Goal: Answer question/provide support: Share knowledge or assist other users

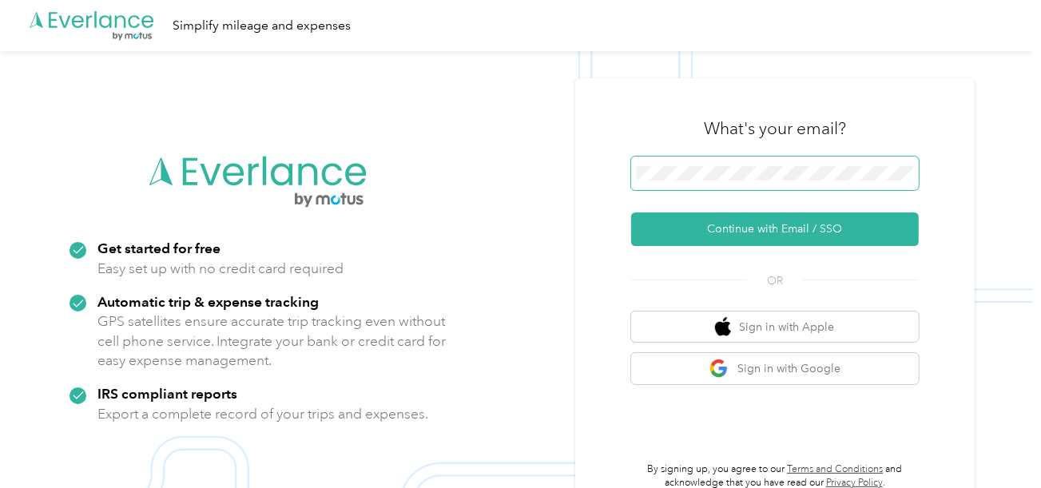
click at [708, 182] on span at bounding box center [775, 174] width 288 height 34
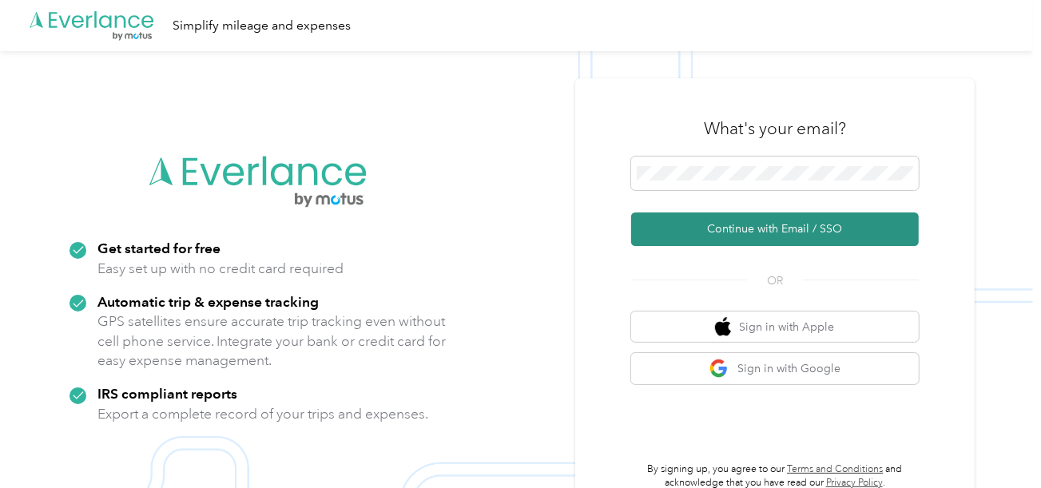
click at [695, 225] on button "Continue with Email / SSO" at bounding box center [775, 230] width 288 height 34
click at [696, 233] on button "Continue with Email / SSO" at bounding box center [775, 230] width 288 height 34
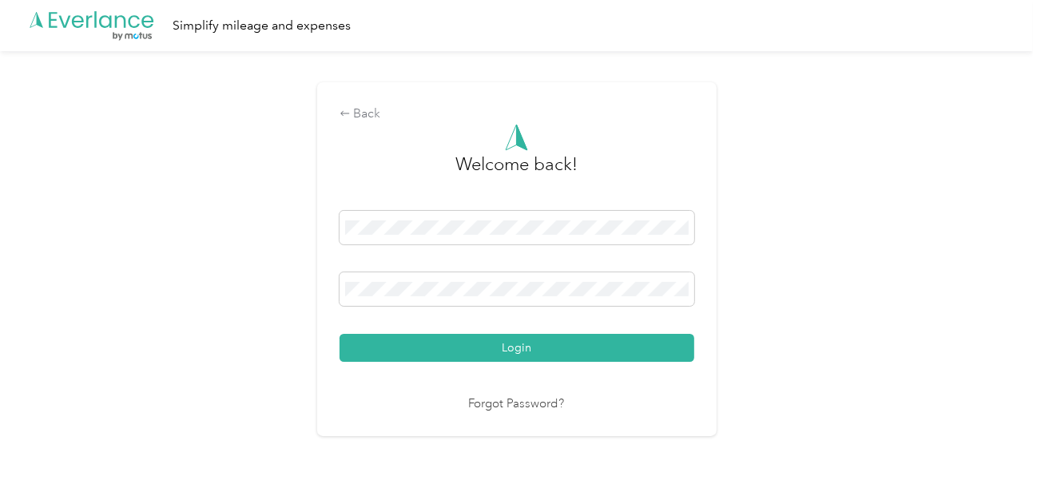
drag, startPoint x: 558, startPoint y: 357, endPoint x: 671, endPoint y: 355, distance: 113.5
click at [562, 357] on button "Login" at bounding box center [517, 348] width 355 height 28
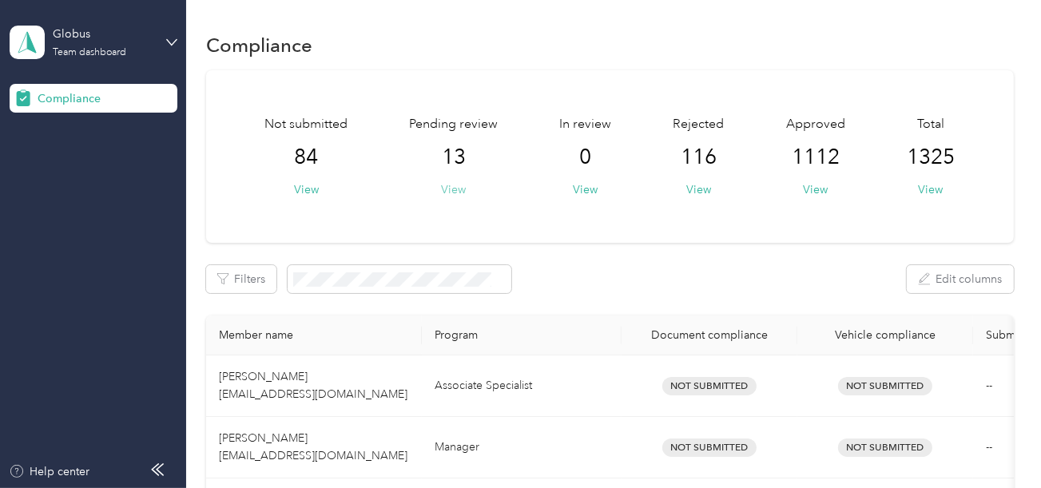
click at [458, 191] on button "View" at bounding box center [453, 189] width 25 height 17
click at [457, 191] on button "View" at bounding box center [453, 189] width 25 height 17
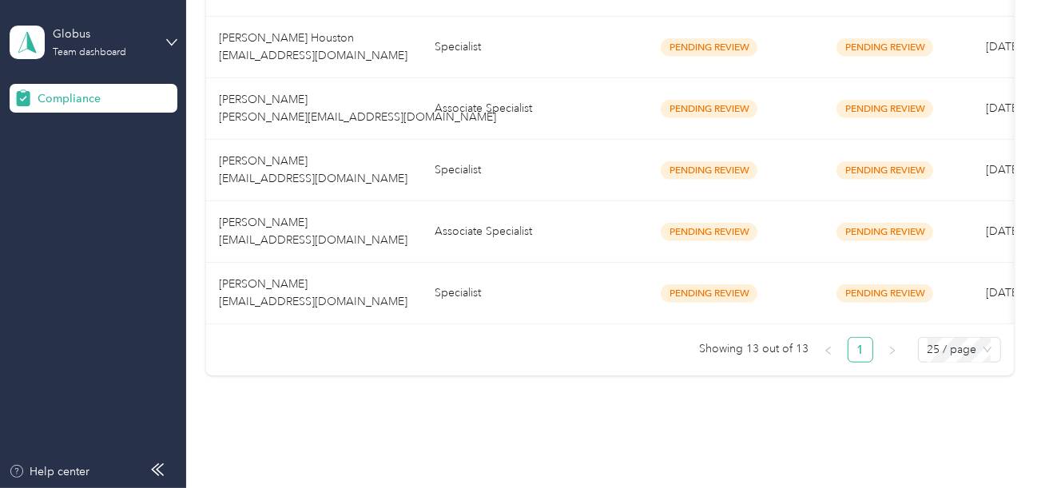
scroll to position [891, 0]
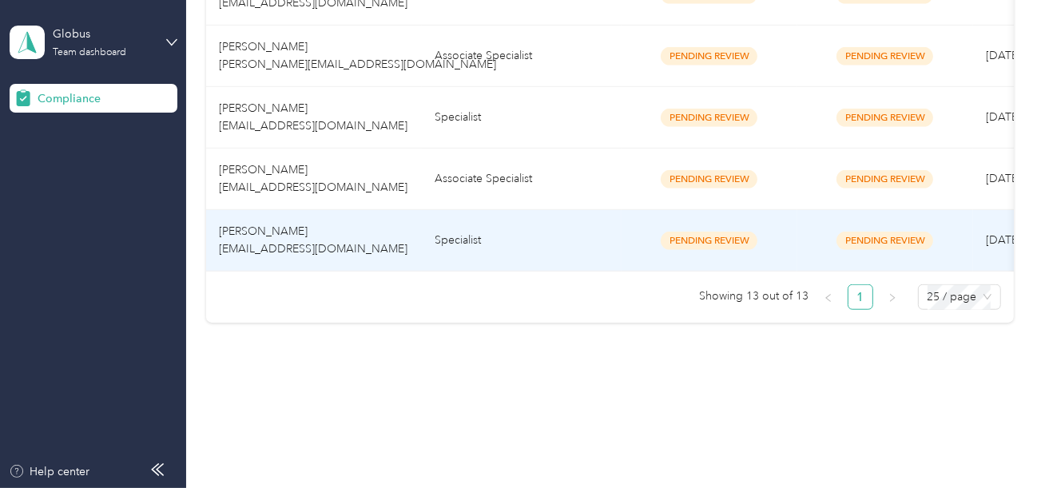
click at [504, 232] on td "Specialist" at bounding box center [522, 241] width 200 height 62
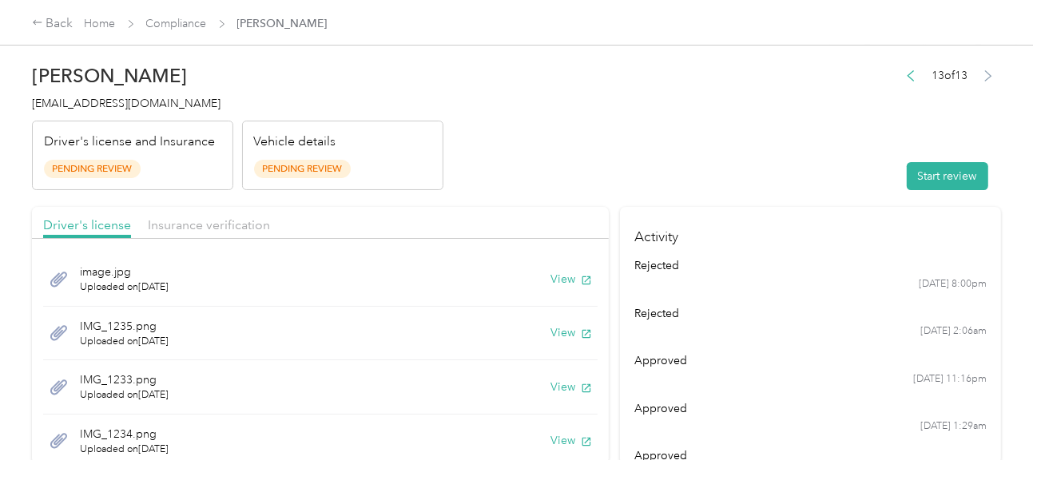
click at [672, 176] on header "[PERSON_NAME] [EMAIL_ADDRESS][DOMAIN_NAME] Driver's license and Insurance Pendi…" at bounding box center [516, 123] width 969 height 134
click at [736, 110] on header "[PERSON_NAME] [EMAIL_ADDRESS][DOMAIN_NAME] Driver's license and Insurance Pendi…" at bounding box center [516, 123] width 969 height 134
drag, startPoint x: 469, startPoint y: 152, endPoint x: 159, endPoint y: 32, distance: 332.4
click at [465, 152] on header "[PERSON_NAME] [EMAIL_ADDRESS][DOMAIN_NAME] Driver's license and Insurance Pendi…" at bounding box center [516, 123] width 969 height 134
click at [670, 148] on header "[PERSON_NAME] [EMAIL_ADDRESS][DOMAIN_NAME] Driver's license and Insurance Pendi…" at bounding box center [516, 123] width 969 height 134
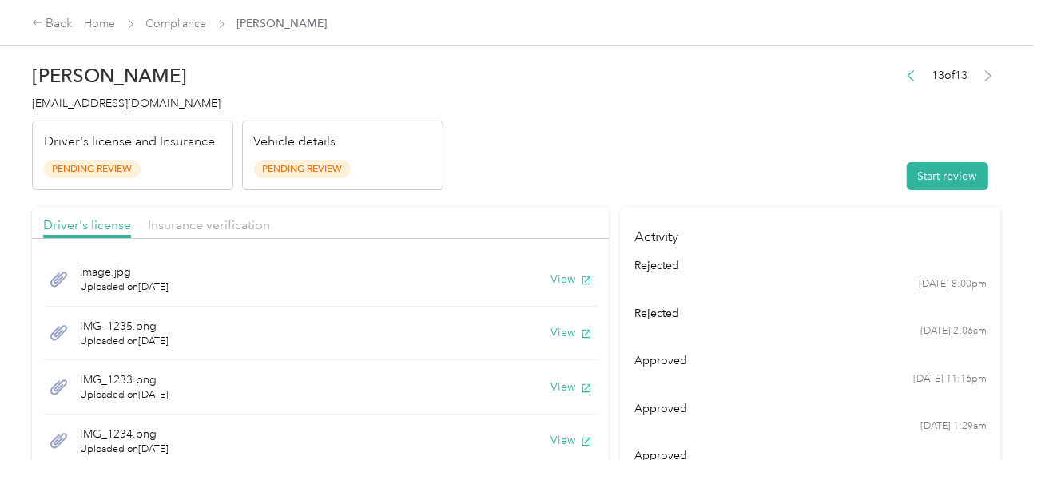
click at [431, 172] on div "Vehicle details Pending Review" at bounding box center [342, 156] width 201 height 70
click at [124, 96] on h4 "[EMAIL_ADDRESS][DOMAIN_NAME]" at bounding box center [237, 103] width 411 height 17
click at [125, 102] on span "[EMAIL_ADDRESS][DOMAIN_NAME]" at bounding box center [126, 104] width 189 height 14
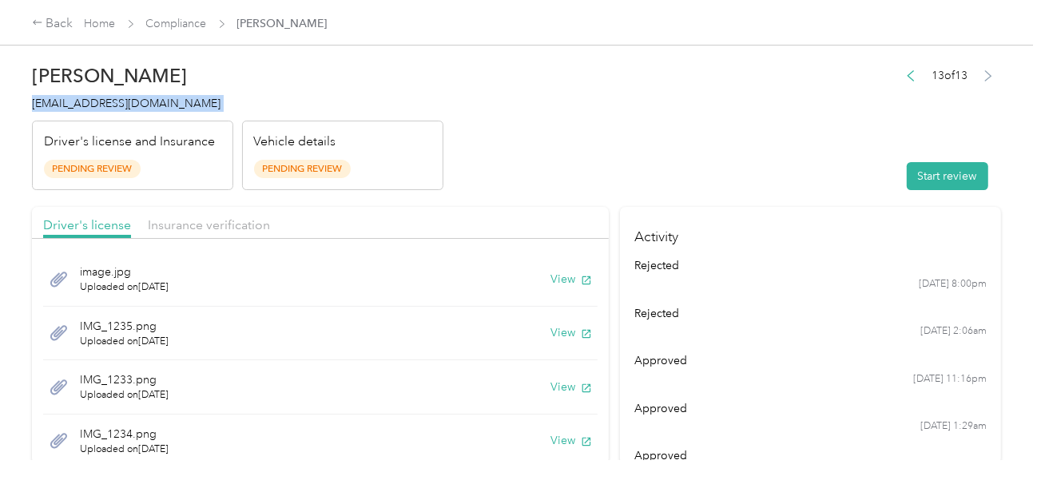
copy span "[EMAIL_ADDRESS][DOMAIN_NAME]"
click at [658, 166] on header "[PERSON_NAME] [EMAIL_ADDRESS][DOMAIN_NAME] Driver's license and Insurance Pendi…" at bounding box center [516, 123] width 969 height 134
drag, startPoint x: 924, startPoint y: 179, endPoint x: 655, endPoint y: 158, distance: 270.1
click at [924, 178] on button "Start review" at bounding box center [947, 176] width 81 height 28
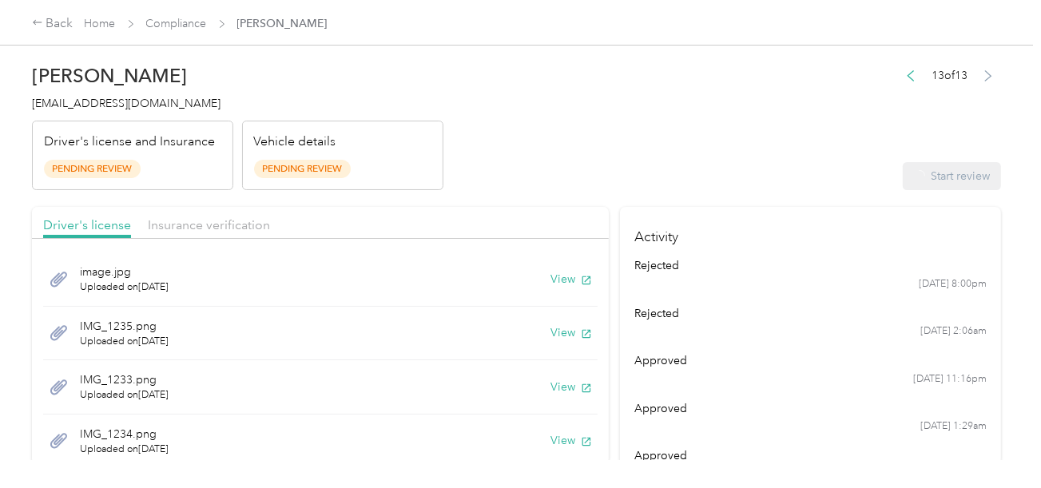
click at [654, 158] on header "[PERSON_NAME] [EMAIL_ADDRESS][DOMAIN_NAME] Driver's license and Insurance Pendi…" at bounding box center [516, 123] width 969 height 134
click at [551, 283] on button "View" at bounding box center [572, 279] width 42 height 17
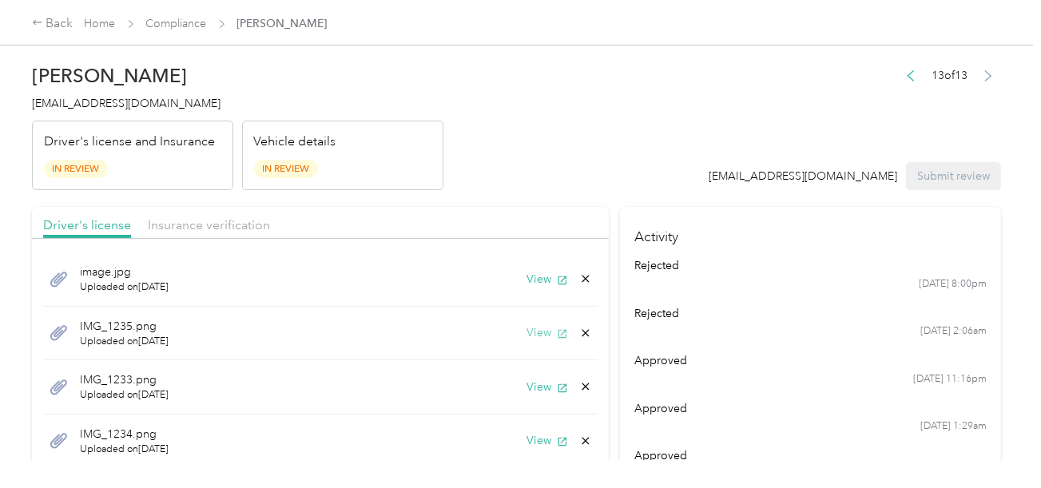
drag, startPoint x: 524, startPoint y: 332, endPoint x: 535, endPoint y: 333, distance: 11.2
click at [527, 332] on button "View" at bounding box center [548, 332] width 42 height 17
click at [529, 388] on button "View" at bounding box center [548, 387] width 42 height 17
click at [529, 441] on button "View" at bounding box center [548, 440] width 42 height 17
click at [647, 147] on header "[PERSON_NAME] [EMAIL_ADDRESS][DOMAIN_NAME] Driver's license and Insurance In Re…" at bounding box center [516, 123] width 969 height 134
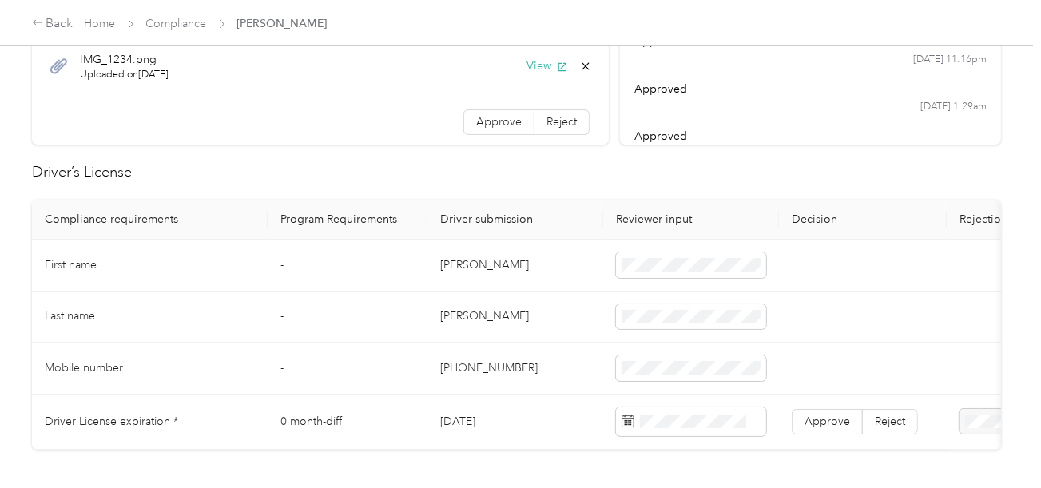
scroll to position [399, 0]
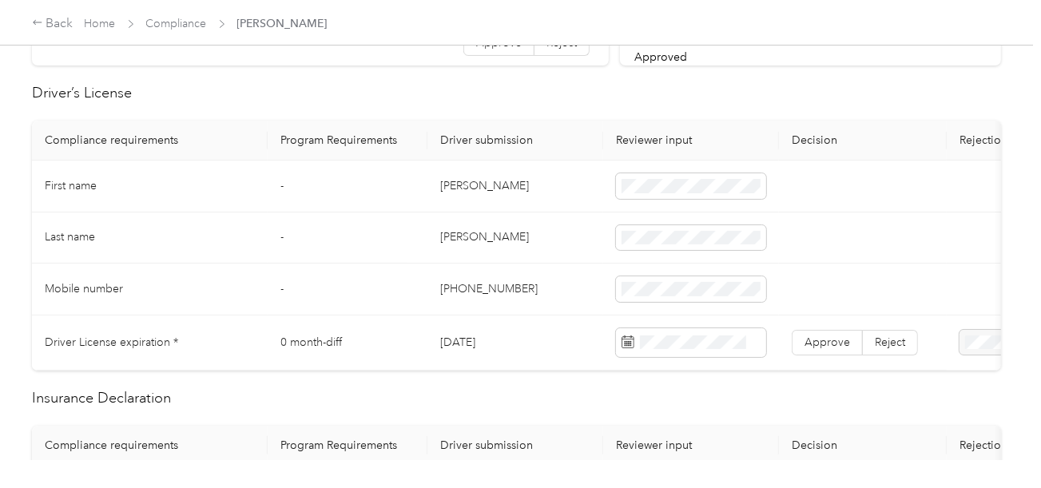
click at [447, 183] on td "[PERSON_NAME]" at bounding box center [515, 187] width 176 height 52
copy td "[PERSON_NAME]"
click at [622, 188] on span at bounding box center [691, 186] width 150 height 26
click at [464, 239] on td "[PERSON_NAME]" at bounding box center [515, 239] width 176 height 52
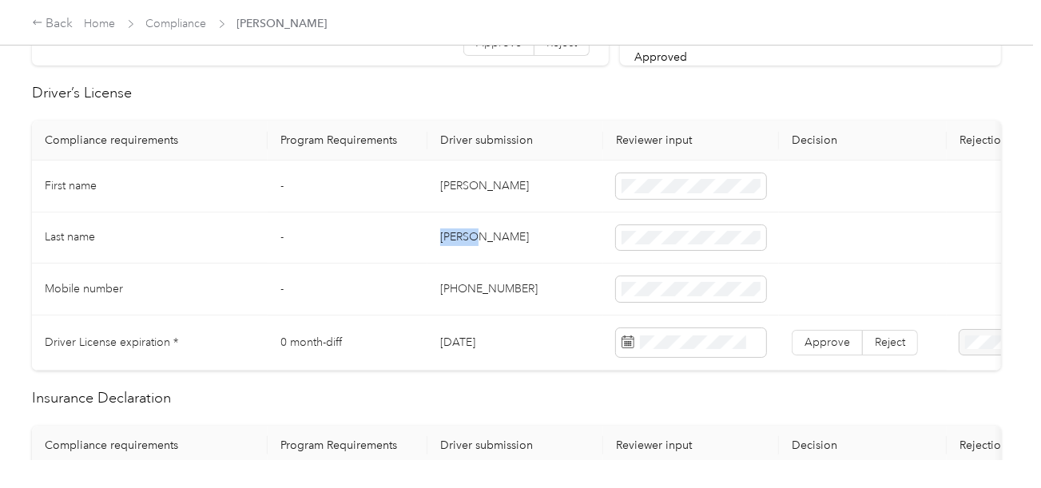
click at [464, 239] on td "[PERSON_NAME]" at bounding box center [515, 239] width 176 height 52
copy td "[PERSON_NAME]"
click at [464, 239] on td "[PERSON_NAME]" at bounding box center [515, 239] width 176 height 52
click at [630, 244] on span at bounding box center [691, 238] width 150 height 26
click at [634, 240] on span at bounding box center [691, 238] width 150 height 26
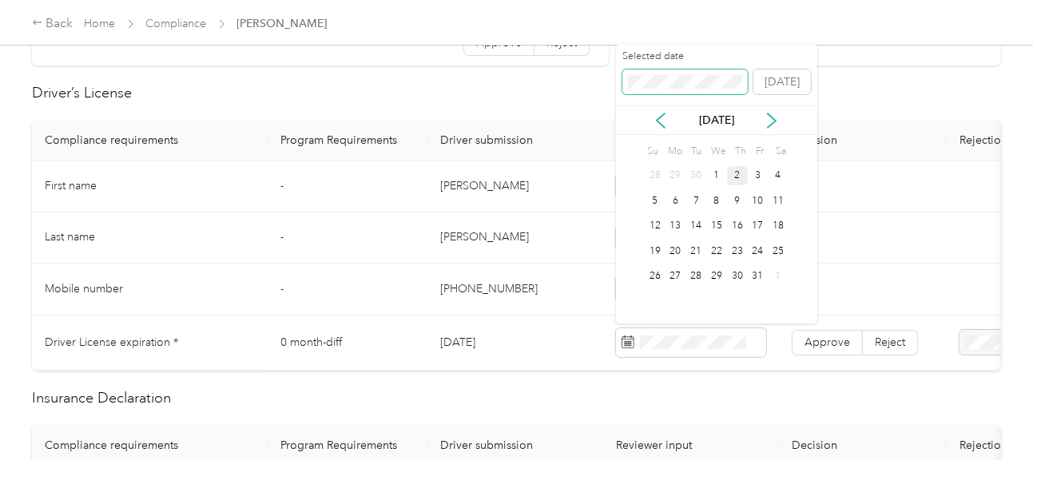
click at [650, 90] on span at bounding box center [685, 83] width 126 height 26
click at [733, 273] on div "29" at bounding box center [737, 277] width 21 height 20
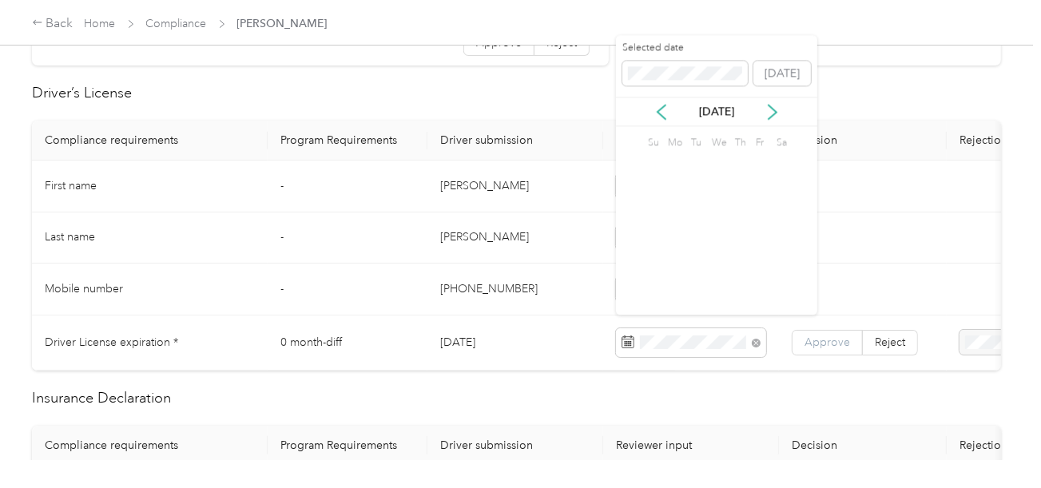
click at [825, 351] on label "Approve" at bounding box center [827, 343] width 71 height 26
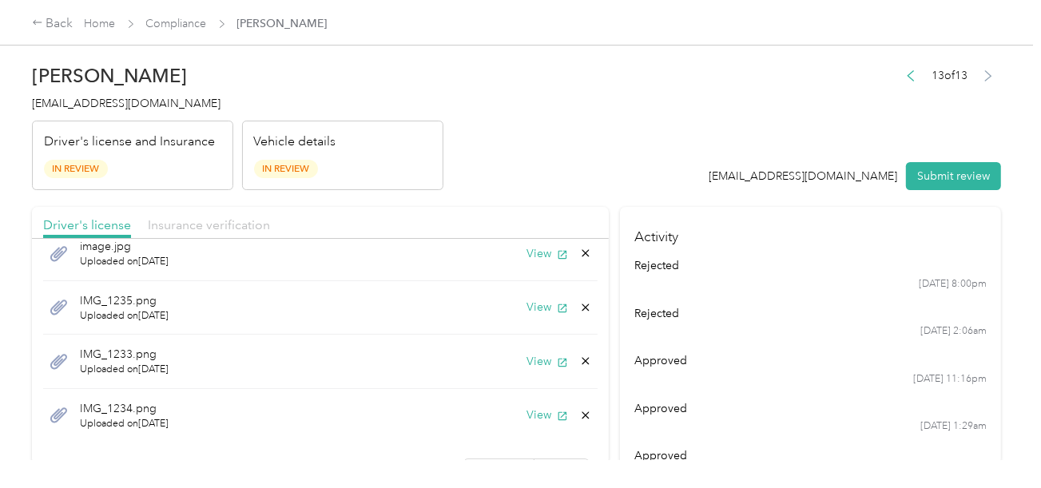
scroll to position [0, 0]
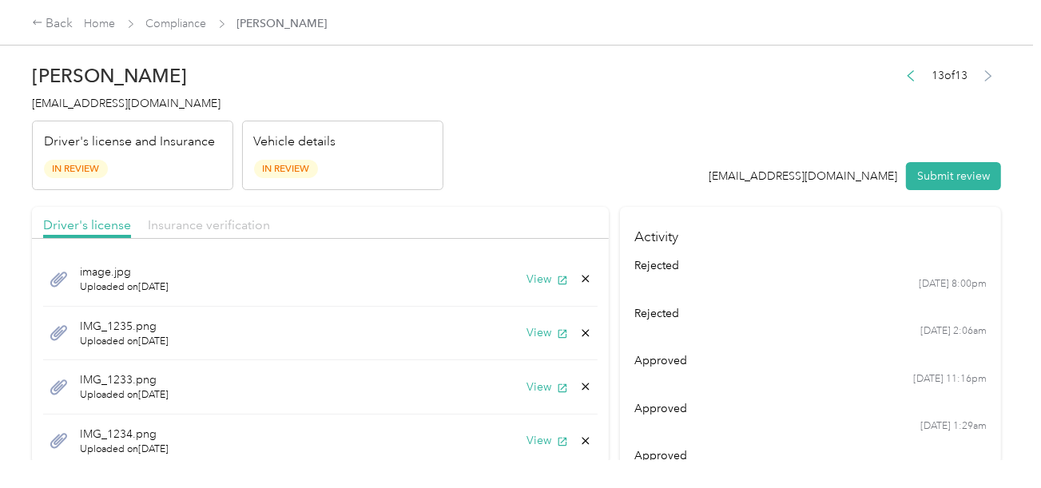
click at [228, 229] on span "Insurance verification" at bounding box center [209, 224] width 122 height 15
click at [482, 175] on header "[PERSON_NAME] [EMAIL_ADDRESS][DOMAIN_NAME] Driver's license and Insurance In Re…" at bounding box center [516, 123] width 969 height 134
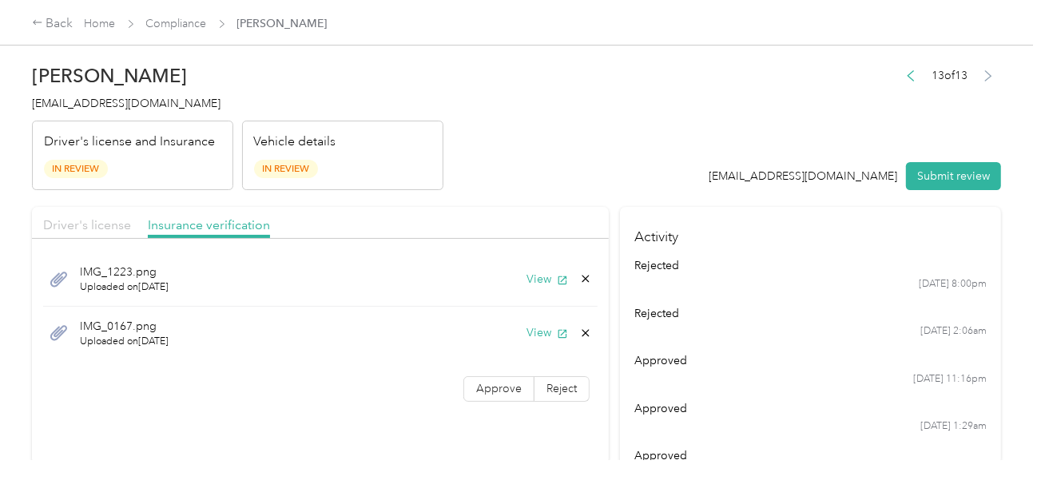
click at [105, 225] on span "Driver's license" at bounding box center [87, 224] width 88 height 15
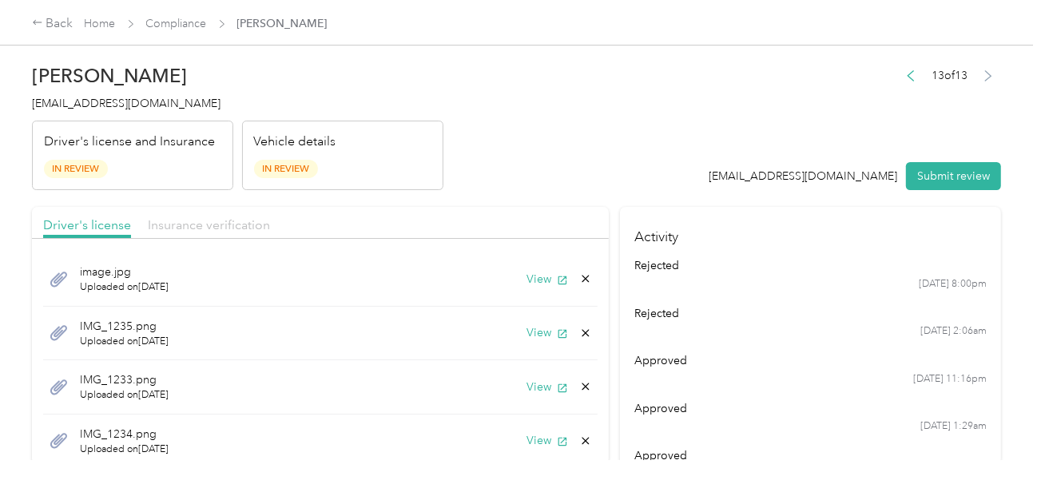
click at [203, 219] on span "Insurance verification" at bounding box center [209, 224] width 122 height 15
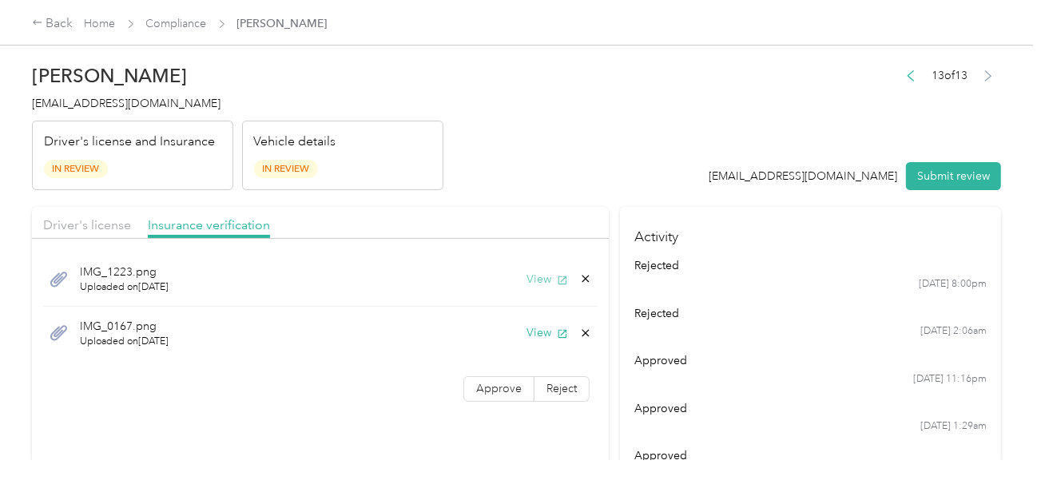
click at [539, 276] on button "View" at bounding box center [548, 279] width 42 height 17
click at [539, 322] on div "IMG_0167.png Uploaded on [DATE] View" at bounding box center [320, 334] width 555 height 54
click at [539, 329] on button "View" at bounding box center [548, 332] width 42 height 17
drag, startPoint x: 105, startPoint y: 230, endPoint x: 118, endPoint y: 228, distance: 13.8
click at [105, 230] on span "Driver's license" at bounding box center [87, 224] width 88 height 15
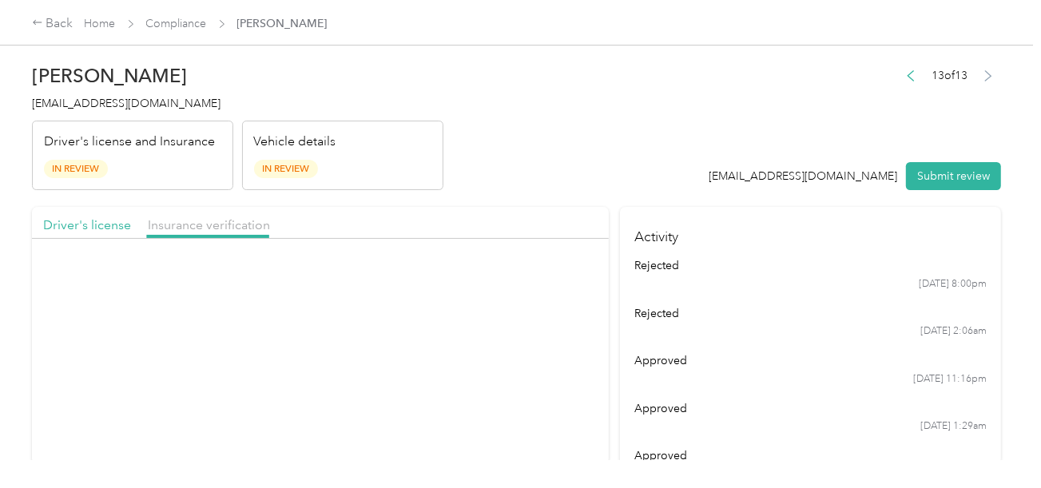
click at [443, 171] on header "[PERSON_NAME] [EMAIL_ADDRESS][DOMAIN_NAME] Driver's license and Insurance In Re…" at bounding box center [516, 123] width 969 height 134
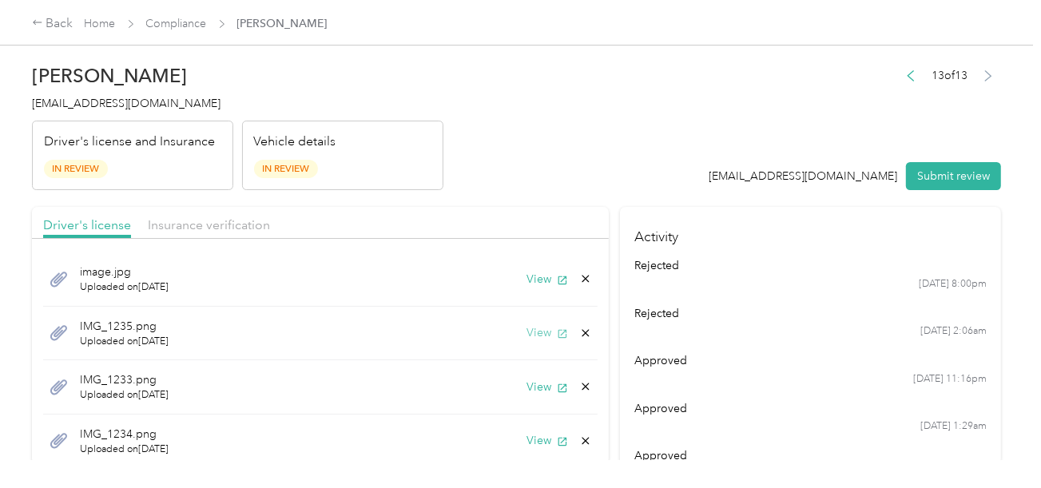
click at [527, 328] on button "View" at bounding box center [548, 332] width 42 height 17
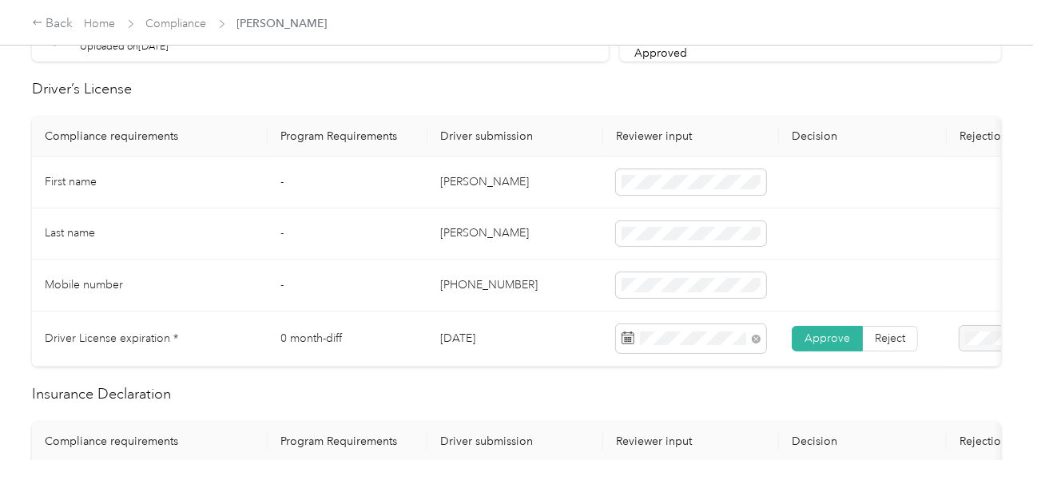
scroll to position [559, 0]
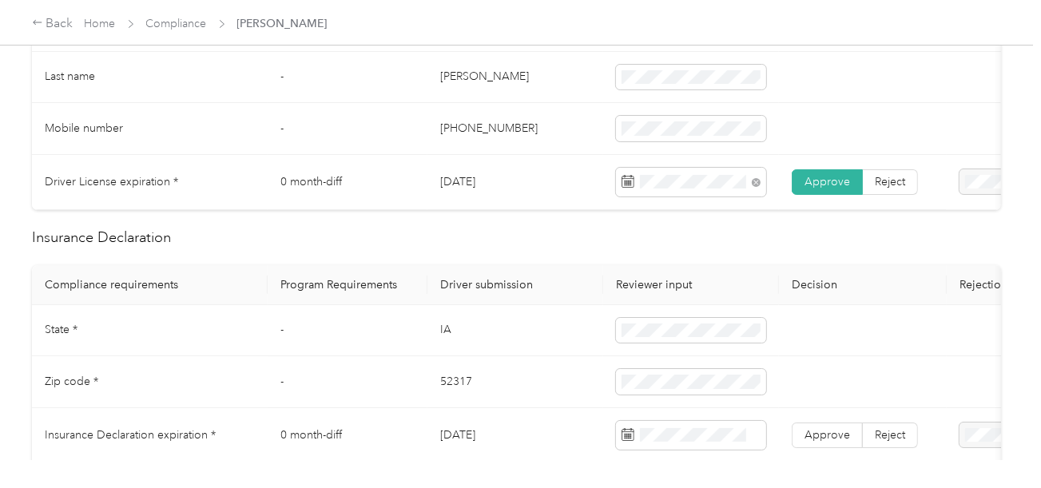
click at [440, 328] on td "IA" at bounding box center [515, 331] width 176 height 52
click at [440, 329] on td "IA" at bounding box center [515, 331] width 176 height 52
copy td "IA"
click at [461, 395] on td "52317" at bounding box center [515, 382] width 176 height 52
copy td "52317"
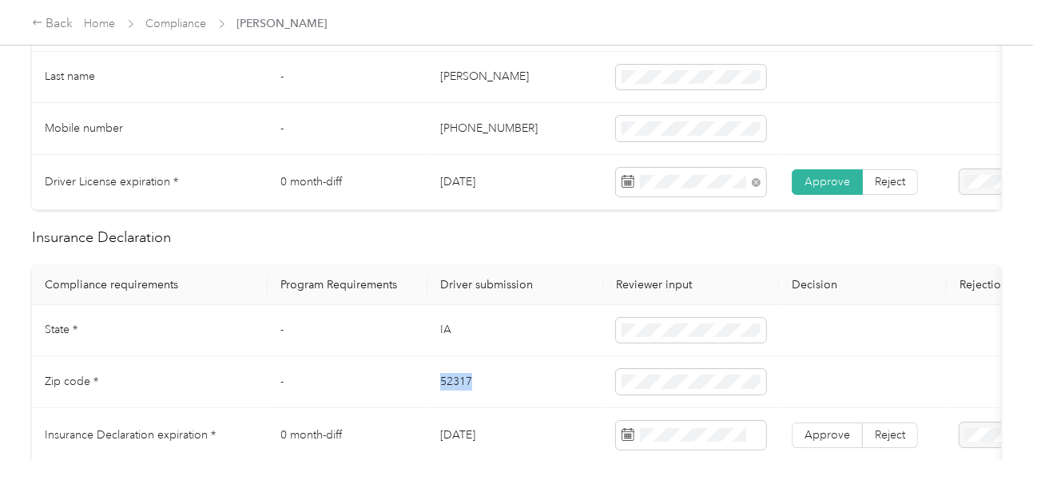
drag, startPoint x: 461, startPoint y: 395, endPoint x: 613, endPoint y: 394, distance: 151.8
click at [463, 395] on td "52317" at bounding box center [515, 382] width 176 height 52
click at [613, 394] on td at bounding box center [691, 382] width 176 height 52
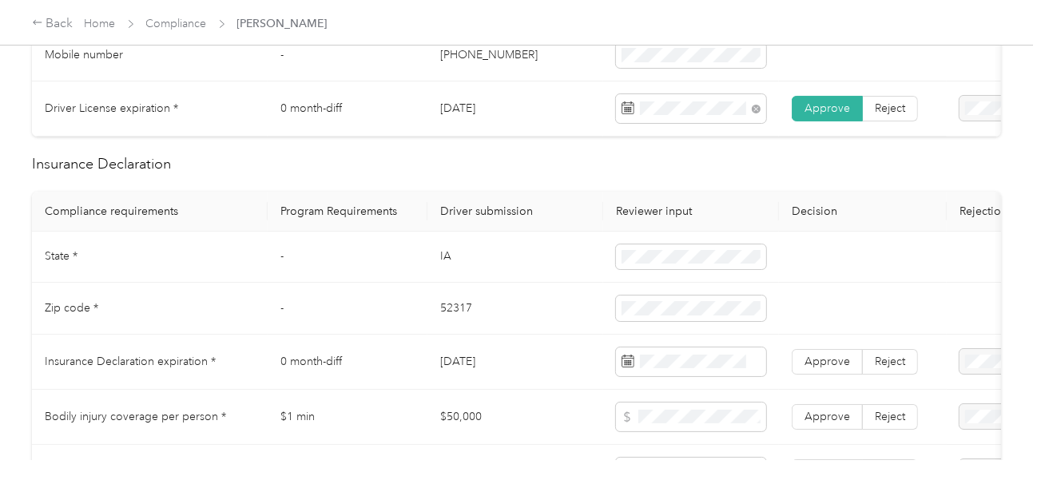
scroll to position [718, 0]
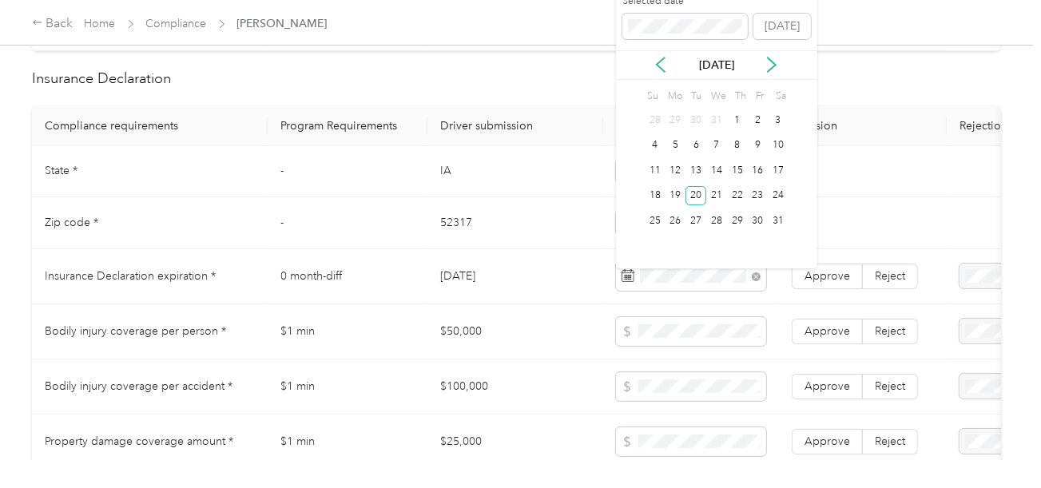
click at [694, 199] on div "20" at bounding box center [696, 196] width 21 height 20
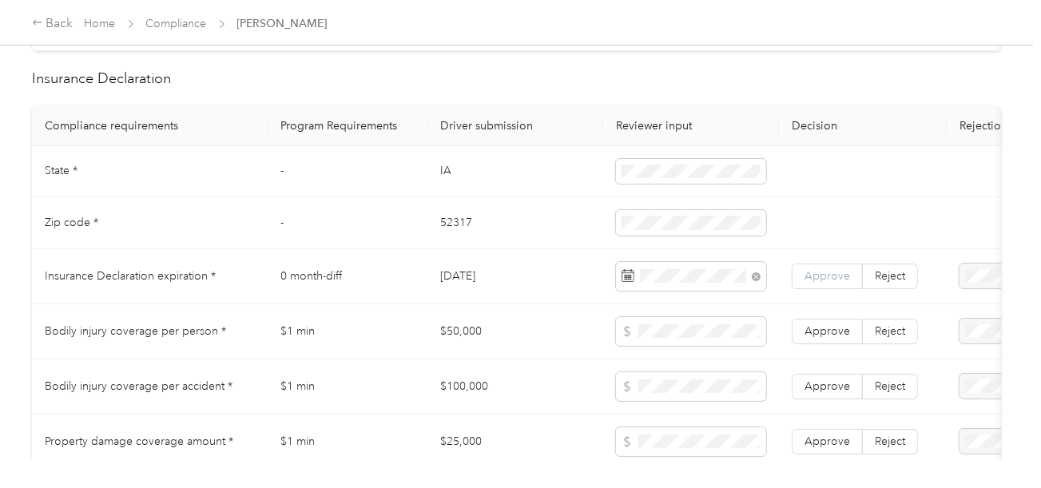
click at [800, 281] on label "Approve" at bounding box center [827, 277] width 71 height 26
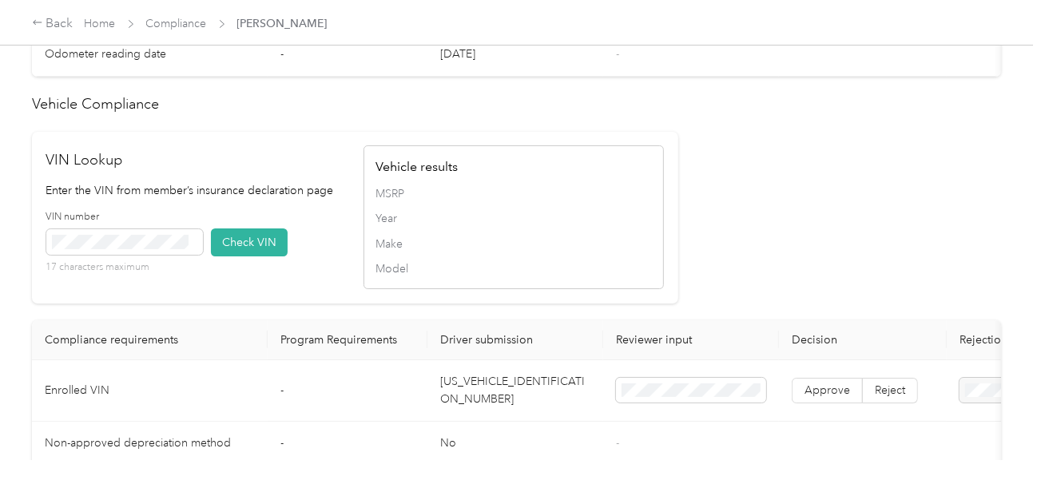
scroll to position [1358, 0]
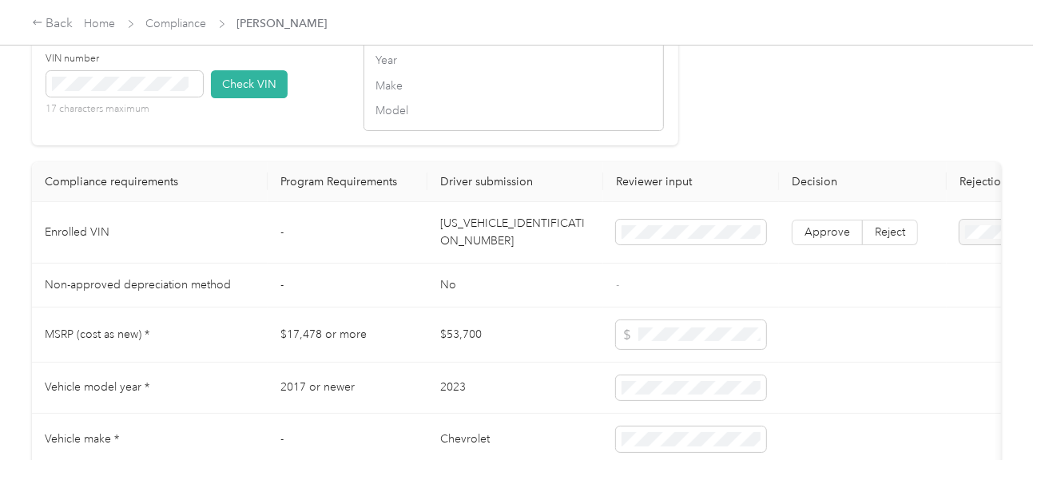
click at [489, 250] on td "[US_VEHICLE_IDENTIFICATION_NUMBER]" at bounding box center [515, 233] width 176 height 62
copy td "[US_VEHICLE_IDENTIFICATION_NUMBER]"
click at [185, 97] on span at bounding box center [124, 84] width 157 height 26
drag, startPoint x: 233, startPoint y: 96, endPoint x: 443, endPoint y: 122, distance: 212.6
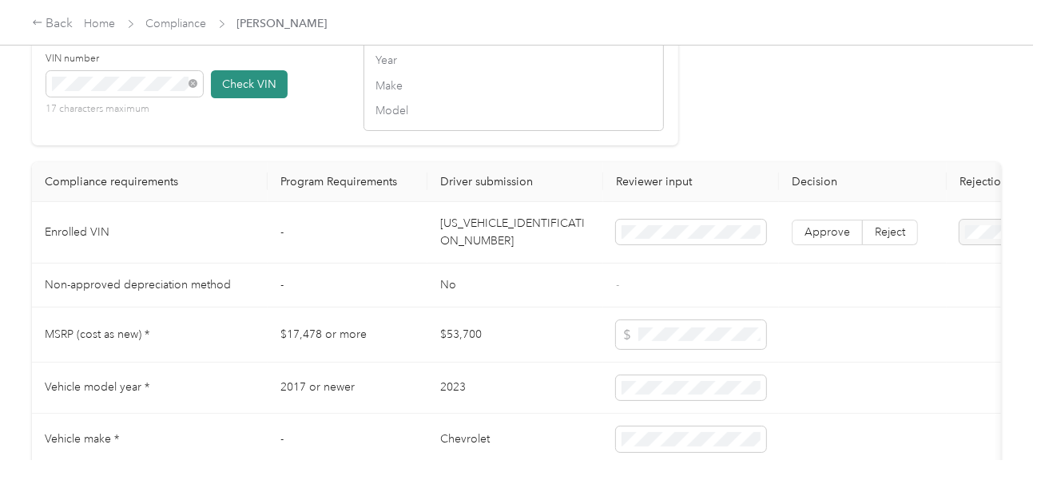
click at [234, 96] on button "Check VIN" at bounding box center [249, 84] width 77 height 28
click at [812, 247] on label "Approve" at bounding box center [827, 234] width 71 height 26
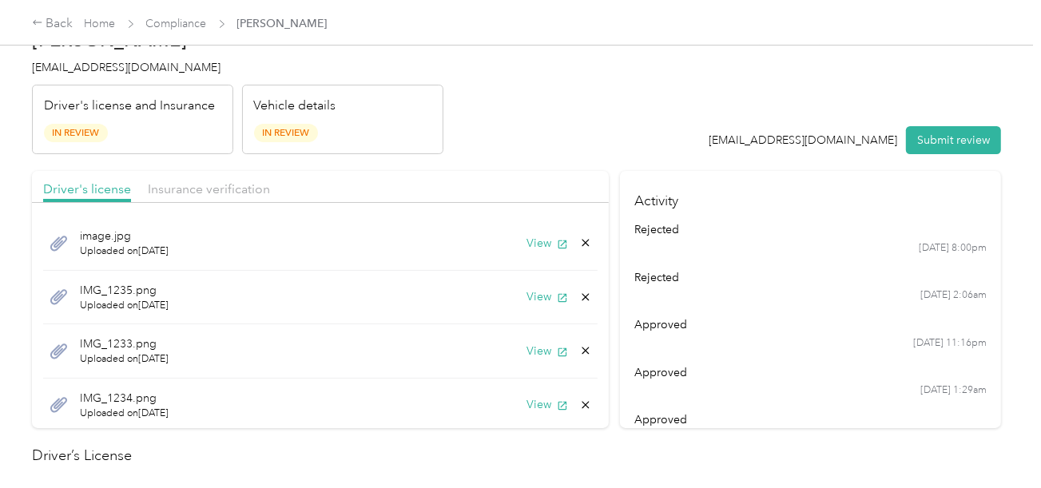
scroll to position [0, 0]
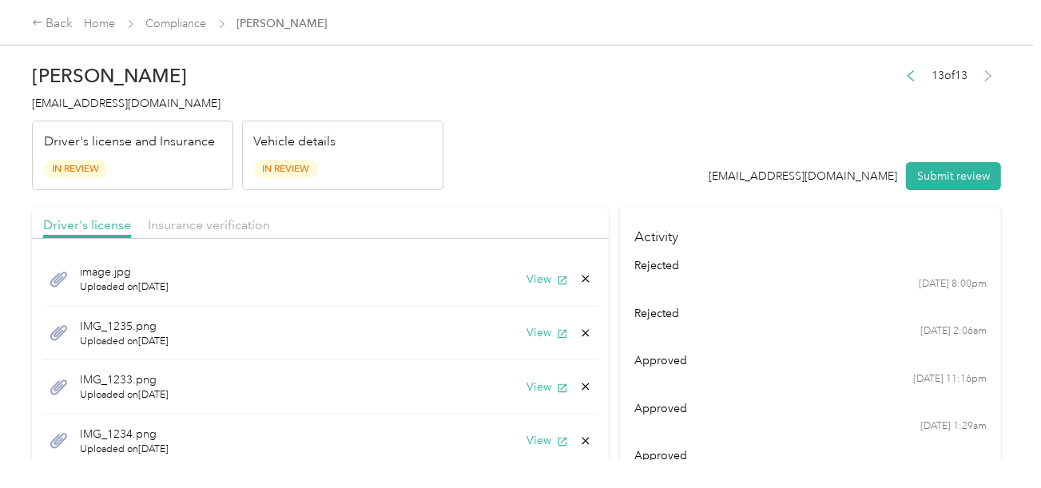
click at [240, 210] on div "Driver's license Insurance verification" at bounding box center [320, 223] width 577 height 32
click at [233, 219] on span "Insurance verification" at bounding box center [209, 224] width 122 height 15
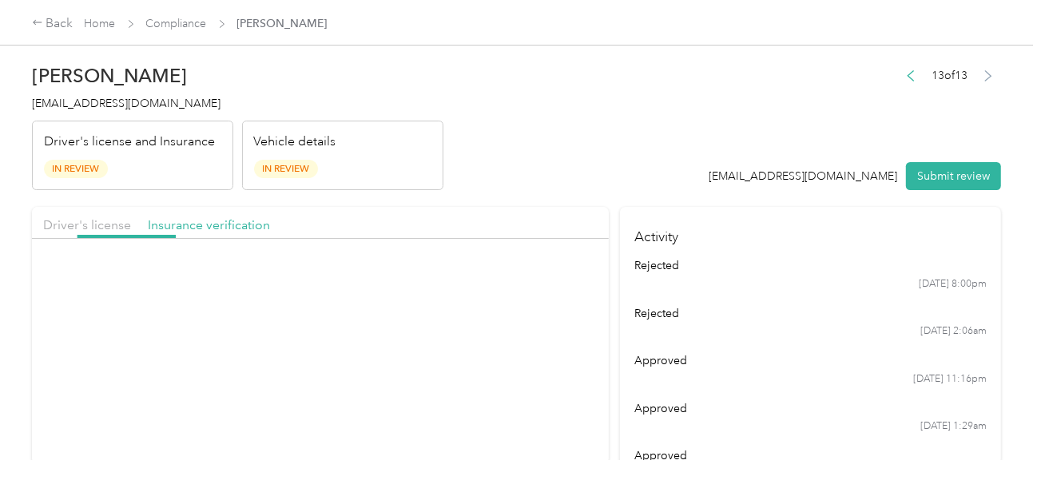
drag, startPoint x: 472, startPoint y: 174, endPoint x: 489, endPoint y: 228, distance: 56.1
click at [475, 177] on header "[PERSON_NAME] [EMAIL_ADDRESS][DOMAIN_NAME] Driver's license and Insurance In Re…" at bounding box center [516, 123] width 969 height 134
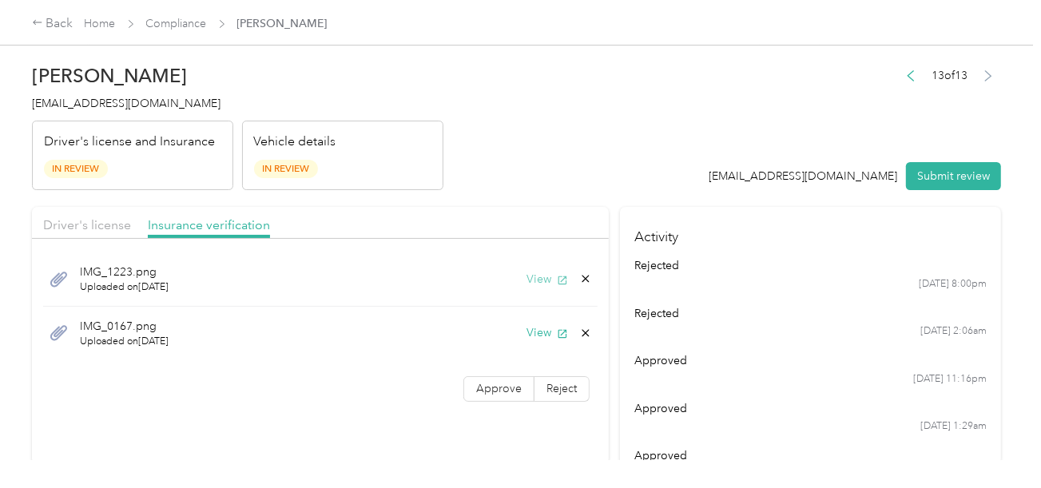
click at [527, 277] on button "View" at bounding box center [548, 279] width 42 height 17
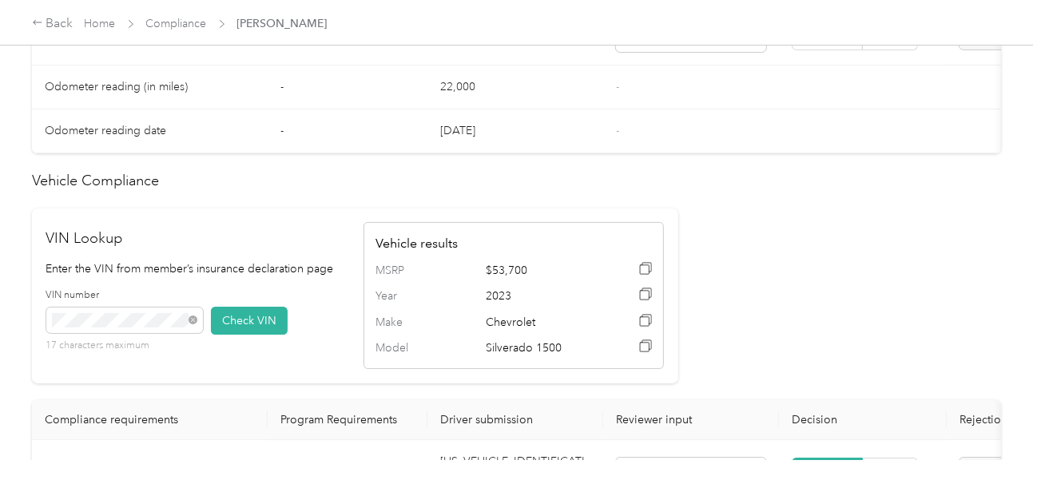
scroll to position [1358, 0]
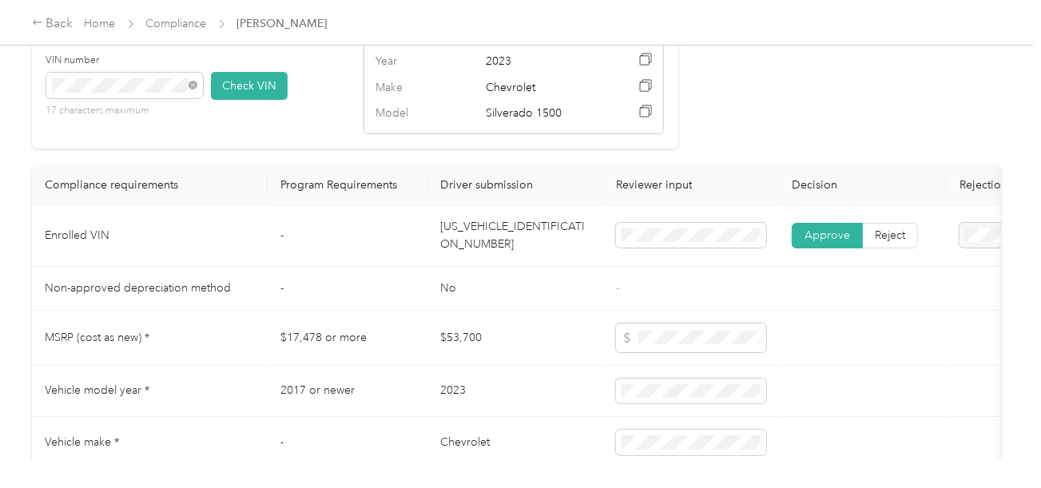
click at [485, 258] on td "[US_VEHICLE_IDENTIFICATION_NUMBER]" at bounding box center [515, 236] width 176 height 62
copy td "[US_VEHICLE_IDENTIFICATION_NUMBER]"
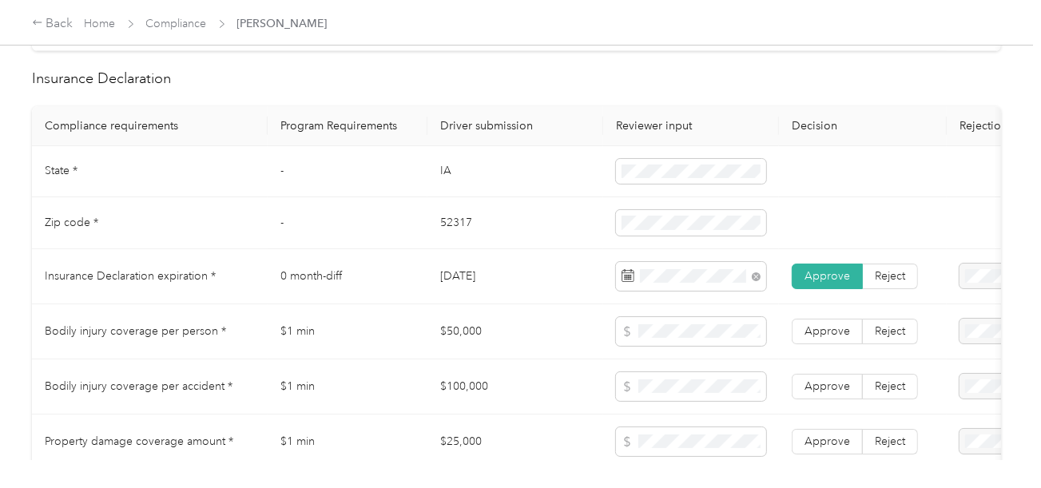
scroll to position [879, 0]
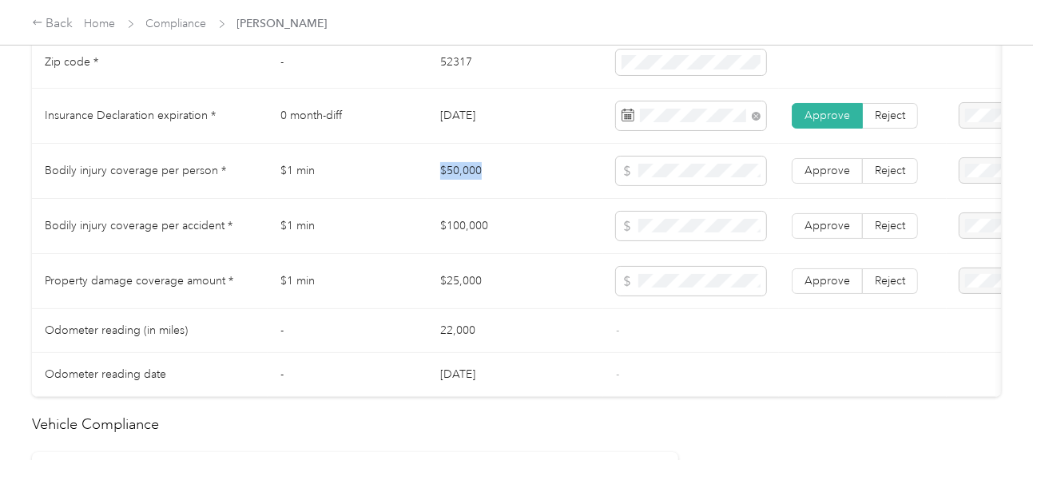
drag, startPoint x: 436, startPoint y: 179, endPoint x: 632, endPoint y: 173, distance: 195.8
click at [518, 173] on td "$50,000" at bounding box center [515, 171] width 176 height 55
copy td "$50,000"
copy td "$100,000"
drag, startPoint x: 428, startPoint y: 232, endPoint x: 635, endPoint y: 232, distance: 206.9
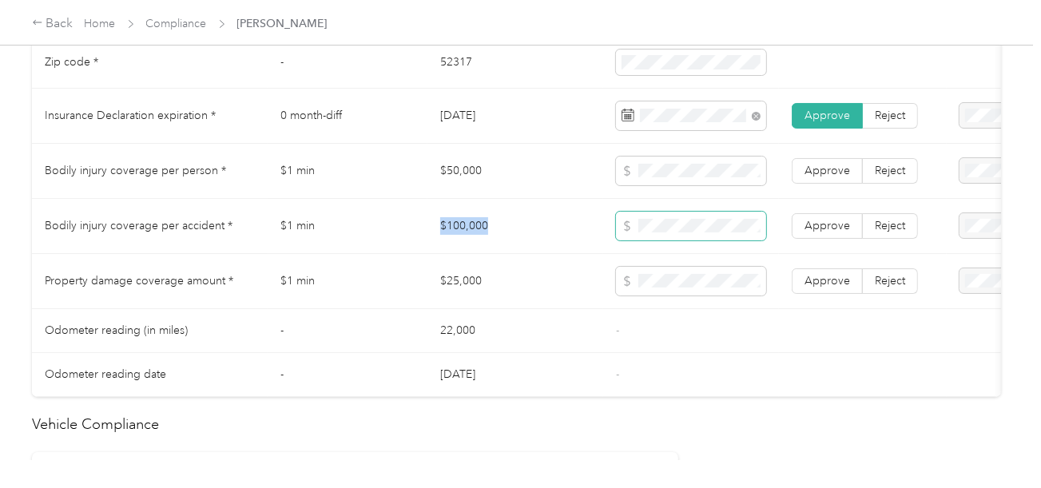
click at [511, 232] on td "$100,000" at bounding box center [515, 226] width 176 height 55
copy tr "$25,000"
drag, startPoint x: 409, startPoint y: 280, endPoint x: 614, endPoint y: 284, distance: 204.6
click at [501, 284] on tr "Property damage coverage amount * $1 min $25,000 Approve Reject" at bounding box center [595, 281] width 1127 height 55
drag, startPoint x: 663, startPoint y: 316, endPoint x: 860, endPoint y: 280, distance: 199.7
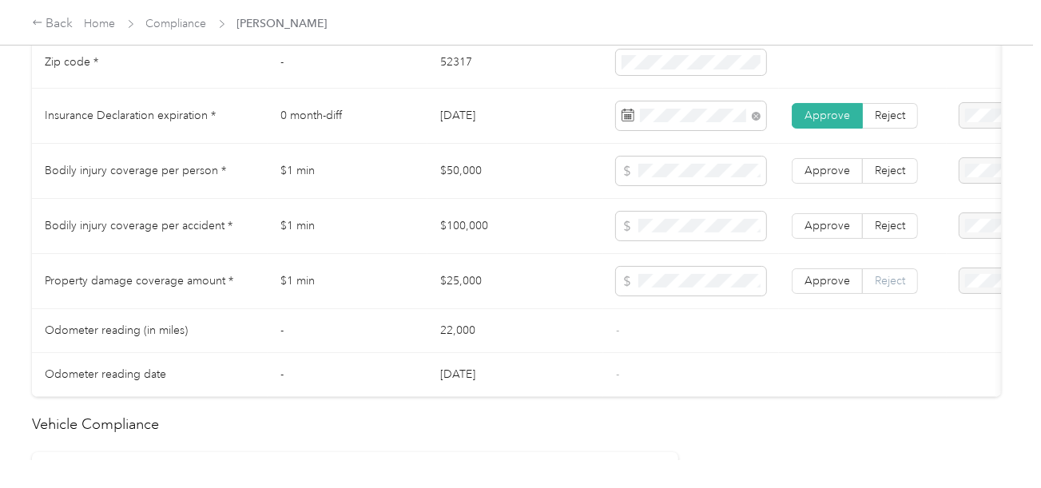
click at [701, 312] on tbody "State * - [US_STATE] Zip code * - 52317 Insurance Declaration expiration * 0 mo…" at bounding box center [595, 191] width 1127 height 411
click at [863, 280] on label "Reject" at bounding box center [890, 281] width 55 height 26
drag, startPoint x: 822, startPoint y: 284, endPoint x: 823, endPoint y: 229, distance: 55.1
click at [822, 284] on span "Approve" at bounding box center [828, 281] width 46 height 14
click at [823, 229] on span "Approve" at bounding box center [828, 226] width 46 height 14
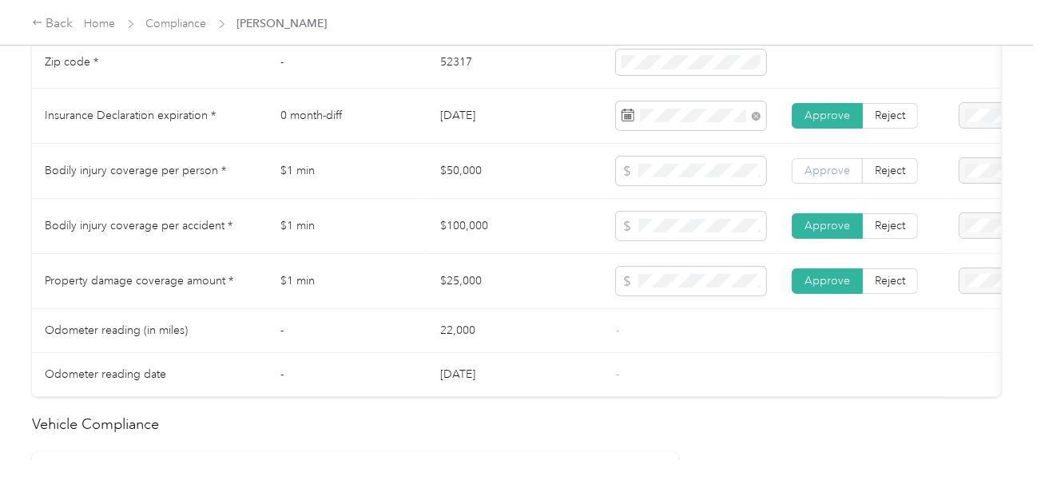
click at [826, 184] on label "Approve" at bounding box center [827, 171] width 71 height 26
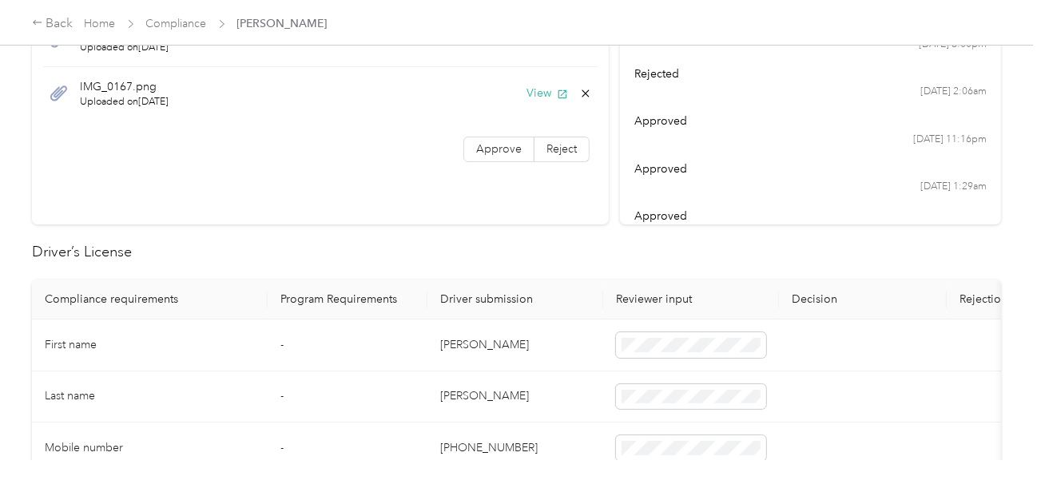
scroll to position [0, 0]
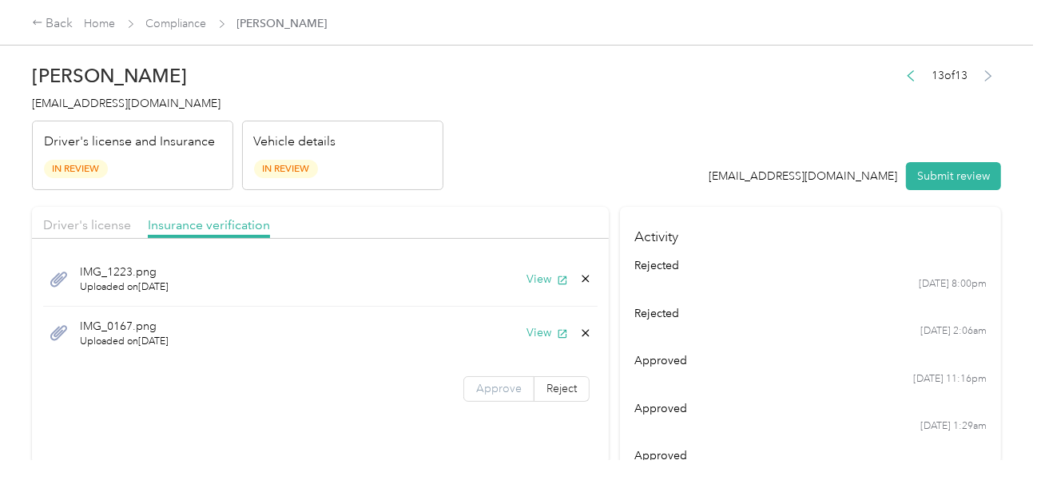
click at [504, 392] on span "Approve" at bounding box center [499, 389] width 46 height 14
click at [598, 151] on header "[PERSON_NAME] [EMAIL_ADDRESS][DOMAIN_NAME] Driver's license and Insurance In Re…" at bounding box center [516, 123] width 969 height 134
click at [532, 274] on button "View" at bounding box center [548, 279] width 42 height 17
click at [535, 339] on button "View" at bounding box center [548, 332] width 42 height 17
click at [579, 329] on icon at bounding box center [585, 333] width 13 height 13
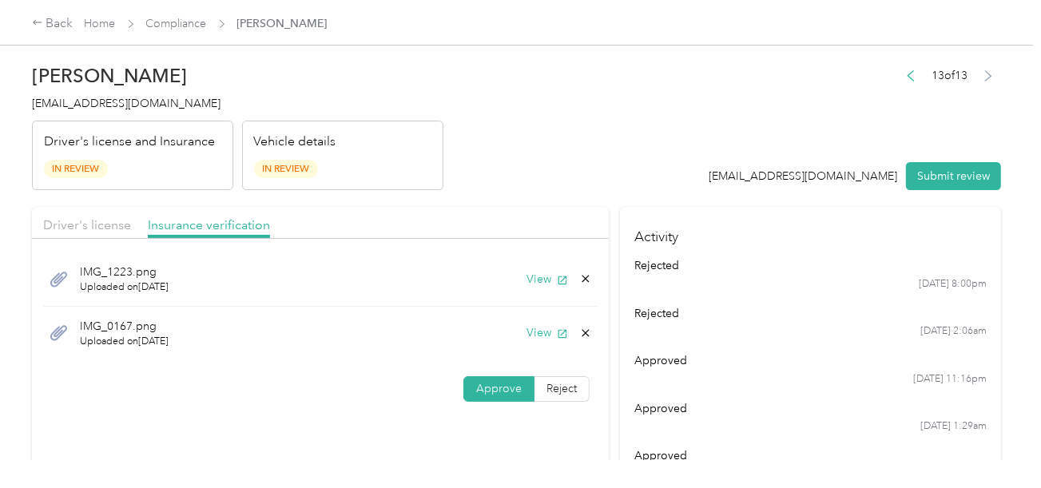
click at [542, 331] on button "Yes" at bounding box center [543, 344] width 31 height 26
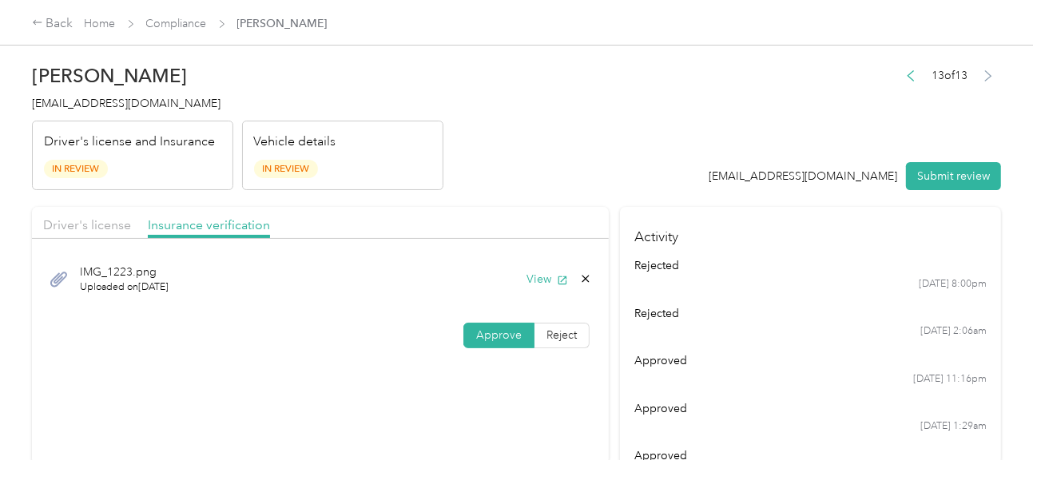
drag, startPoint x: 602, startPoint y: 188, endPoint x: 241, endPoint y: 191, distance: 361.2
click at [602, 188] on header "[PERSON_NAME] [EMAIL_ADDRESS][DOMAIN_NAME] Driver's license and Insurance In Re…" at bounding box center [516, 123] width 969 height 134
drag, startPoint x: 116, startPoint y: 215, endPoint x: 276, endPoint y: 197, distance: 161.6
click at [115, 216] on div "Driver's license" at bounding box center [87, 226] width 88 height 20
click at [515, 160] on header "[PERSON_NAME] [EMAIL_ADDRESS][DOMAIN_NAME] Driver's license and Insurance In Re…" at bounding box center [516, 123] width 969 height 134
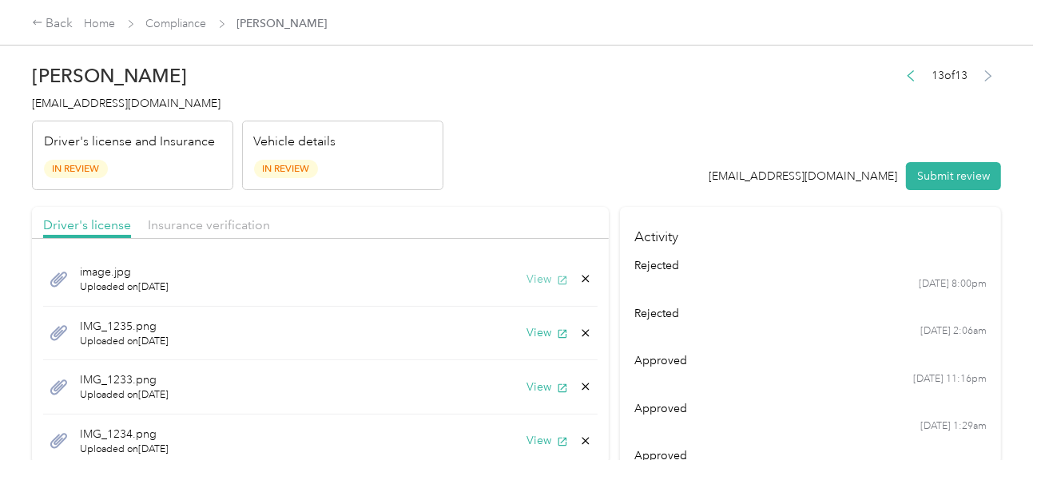
click at [534, 276] on button "View" at bounding box center [548, 279] width 42 height 17
click at [527, 328] on button "View" at bounding box center [548, 332] width 42 height 17
click at [530, 379] on button "View" at bounding box center [548, 387] width 42 height 17
click at [527, 382] on button "View" at bounding box center [548, 387] width 42 height 17
click at [531, 275] on button "View" at bounding box center [548, 279] width 42 height 17
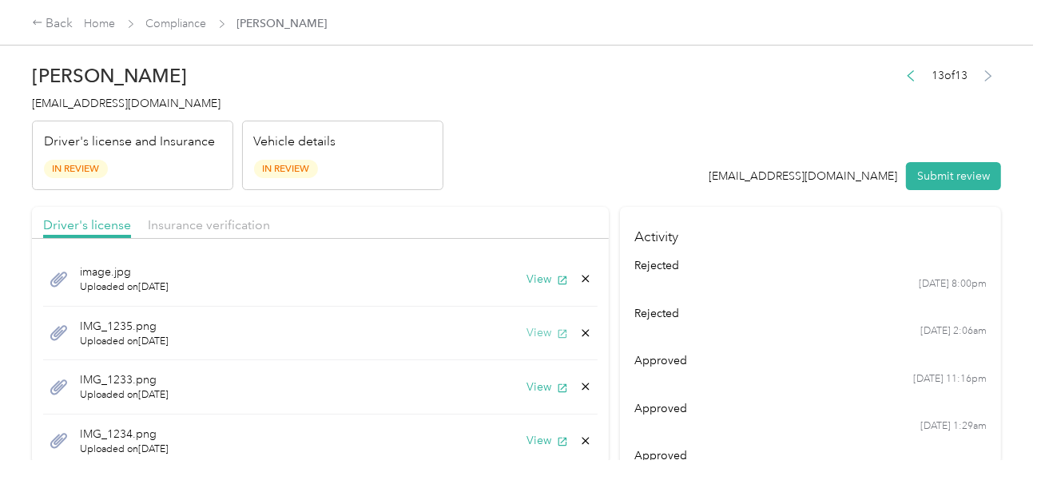
click at [527, 332] on button "View" at bounding box center [548, 332] width 42 height 17
click at [582, 384] on icon at bounding box center [585, 387] width 7 height 7
click at [534, 392] on button "Yes" at bounding box center [531, 397] width 31 height 26
click at [579, 380] on icon at bounding box center [585, 386] width 13 height 13
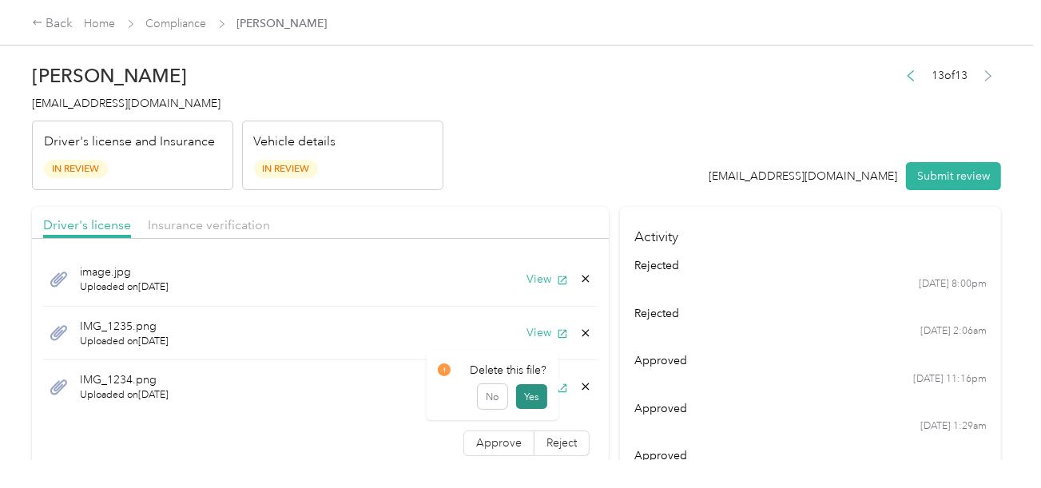
click at [530, 393] on button "Yes" at bounding box center [531, 397] width 31 height 26
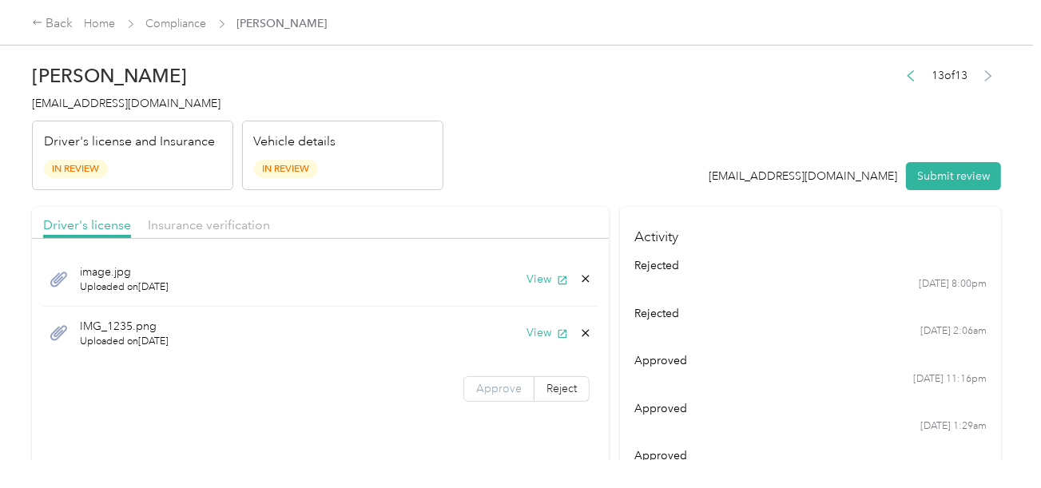
click at [502, 394] on label "Approve" at bounding box center [498, 389] width 71 height 26
click at [615, 182] on header "[PERSON_NAME] [EMAIL_ADDRESS][DOMAIN_NAME] Driver's license and Insurance In Re…" at bounding box center [516, 123] width 969 height 134
click at [932, 173] on button "Submit review" at bounding box center [953, 176] width 95 height 28
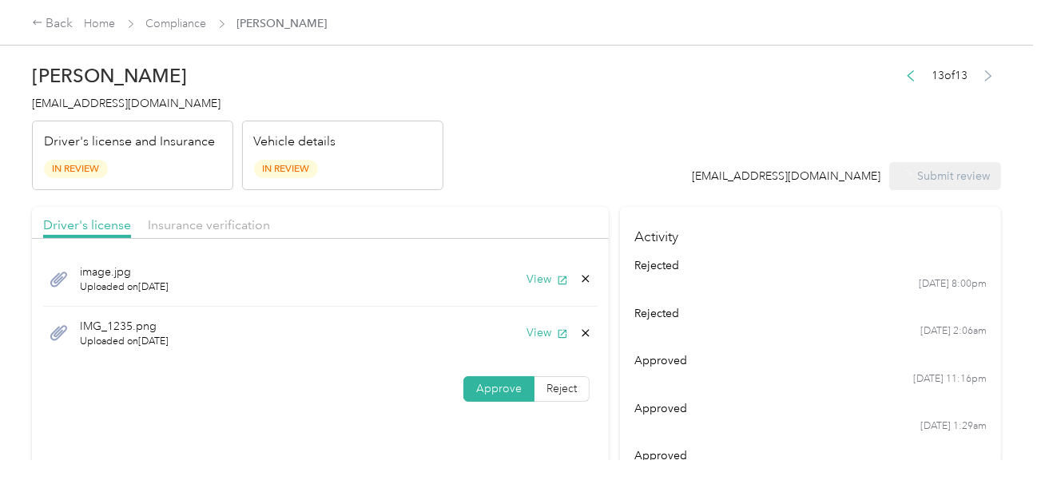
drag, startPoint x: 751, startPoint y: 155, endPoint x: 720, endPoint y: 155, distance: 31.2
click at [747, 155] on div "13 of 13 [EMAIL_ADDRESS][DOMAIN_NAME] Submit review" at bounding box center [847, 128] width 309 height 126
click at [125, 105] on span "[EMAIL_ADDRESS][DOMAIN_NAME]" at bounding box center [126, 104] width 189 height 14
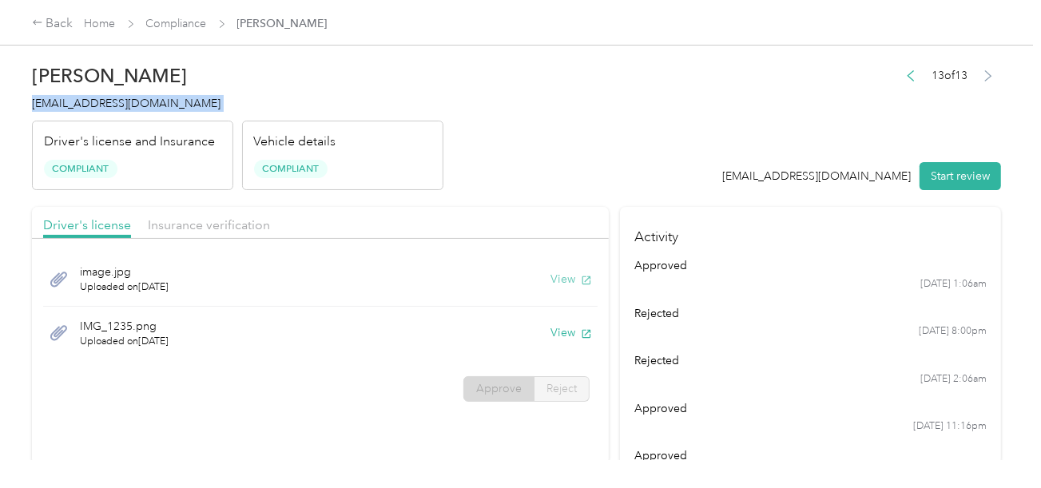
click at [558, 276] on button "View" at bounding box center [572, 279] width 42 height 17
click at [230, 219] on span "Insurance verification" at bounding box center [209, 224] width 122 height 15
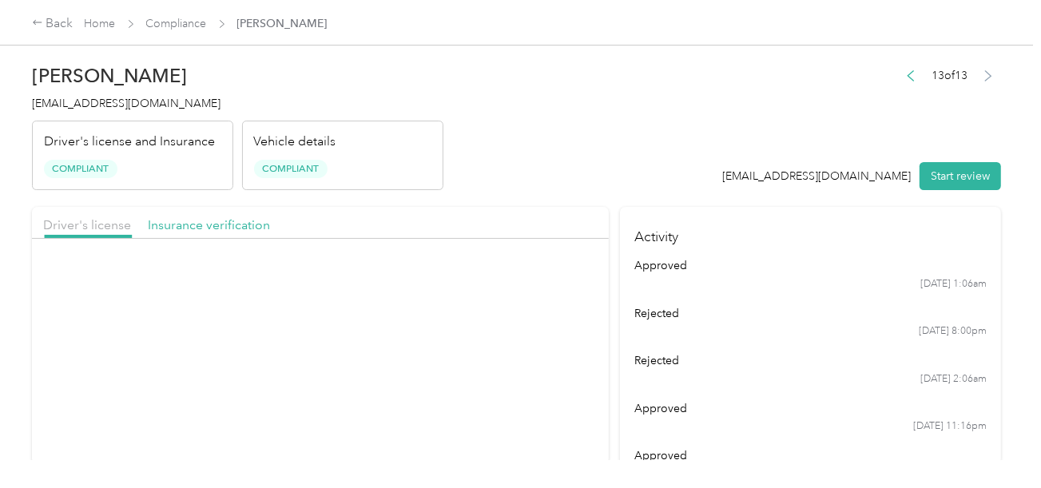
drag, startPoint x: 441, startPoint y: 181, endPoint x: 459, endPoint y: 239, distance: 60.9
click at [442, 181] on div "Vehicle details Compliant" at bounding box center [342, 156] width 201 height 70
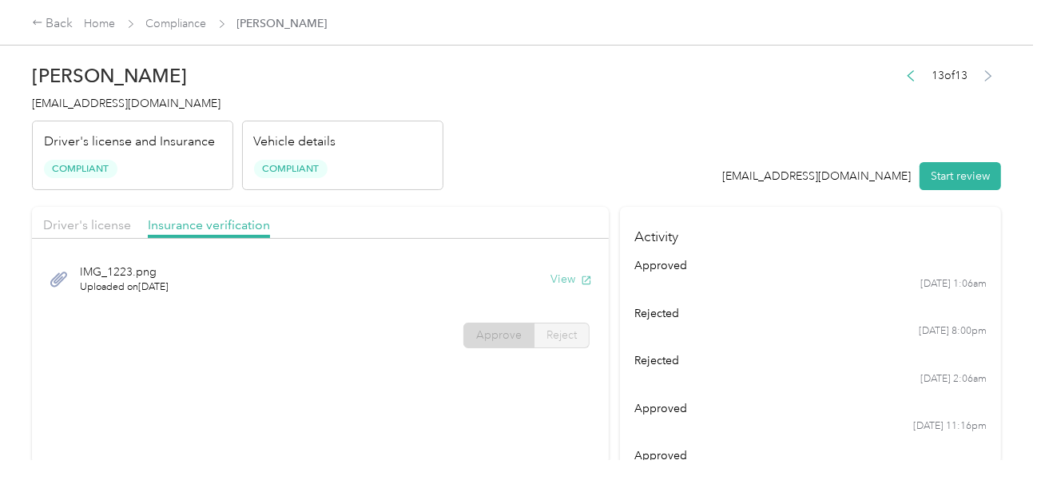
click at [557, 277] on button "View" at bounding box center [572, 279] width 42 height 17
click at [414, 86] on div "[PERSON_NAME] [EMAIL_ADDRESS][DOMAIN_NAME] Driver's license and Insurance Compl…" at bounding box center [237, 123] width 411 height 134
click at [154, 103] on span "[EMAIL_ADDRESS][DOMAIN_NAME]" at bounding box center [126, 104] width 189 height 14
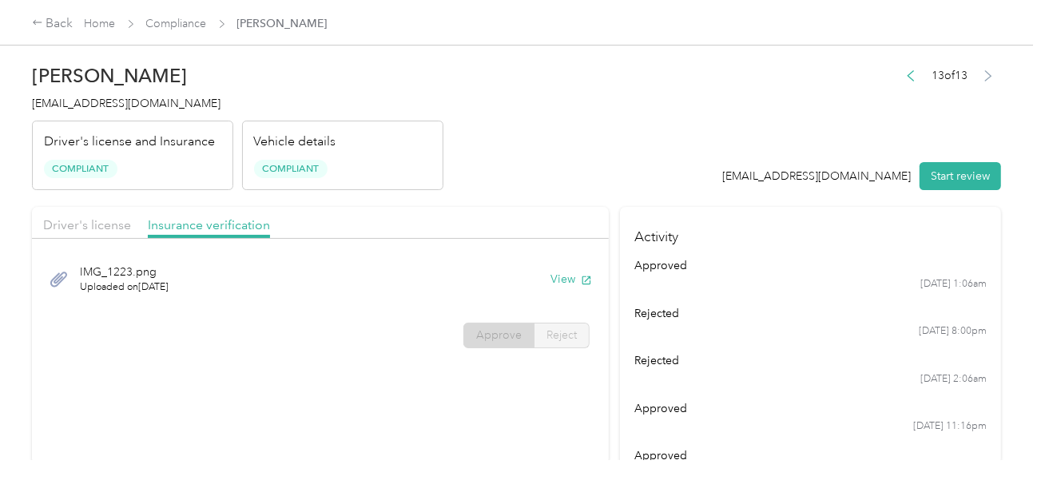
click at [536, 179] on header "[PERSON_NAME] [EMAIL_ADDRESS][DOMAIN_NAME] Driver's license and Insurance Compl…" at bounding box center [516, 123] width 969 height 134
click at [183, 38] on div "Back Home Compliance [PERSON_NAME]" at bounding box center [520, 22] width 1041 height 45
drag, startPoint x: 182, startPoint y: 34, endPoint x: 199, endPoint y: 25, distance: 18.9
click at [182, 32] on div "Back Home Compliance [PERSON_NAME]" at bounding box center [520, 22] width 1041 height 45
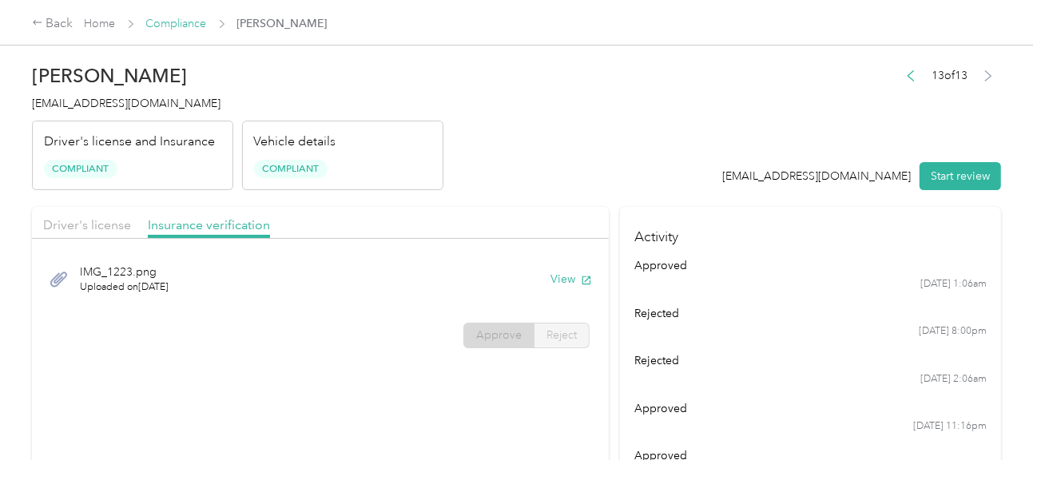
click at [199, 23] on link "Compliance" at bounding box center [176, 24] width 61 height 14
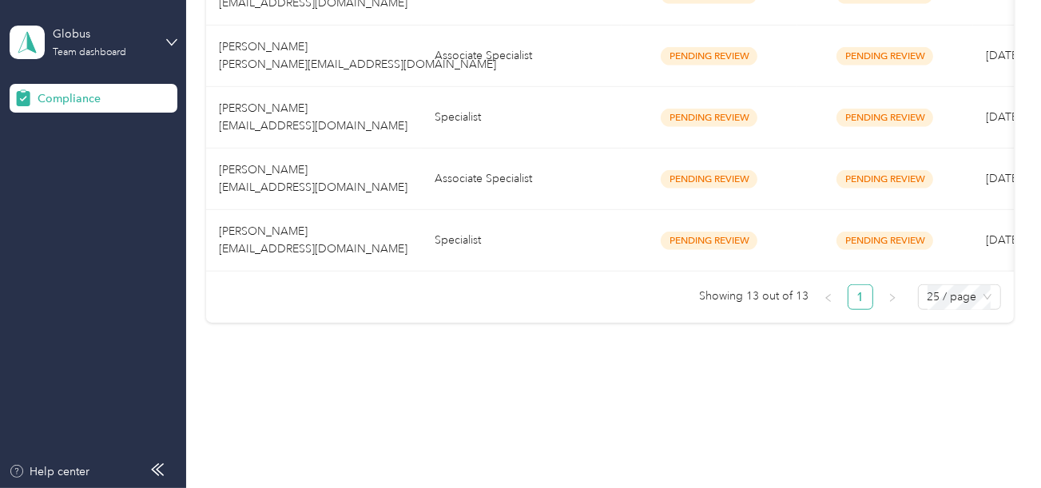
drag, startPoint x: 412, startPoint y: 364, endPoint x: 414, endPoint y: 336, distance: 28.8
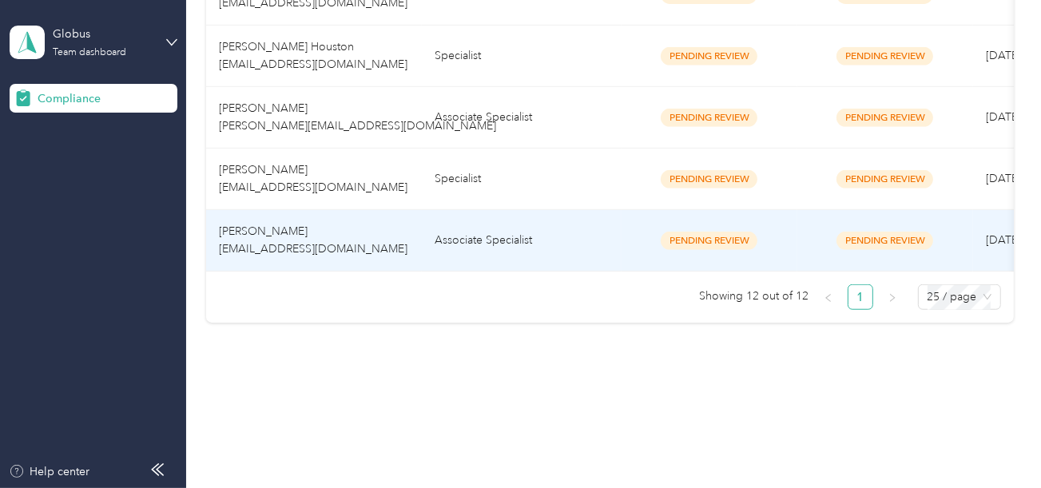
scroll to position [829, 0]
click at [459, 229] on td "Associate Specialist" at bounding box center [522, 241] width 200 height 62
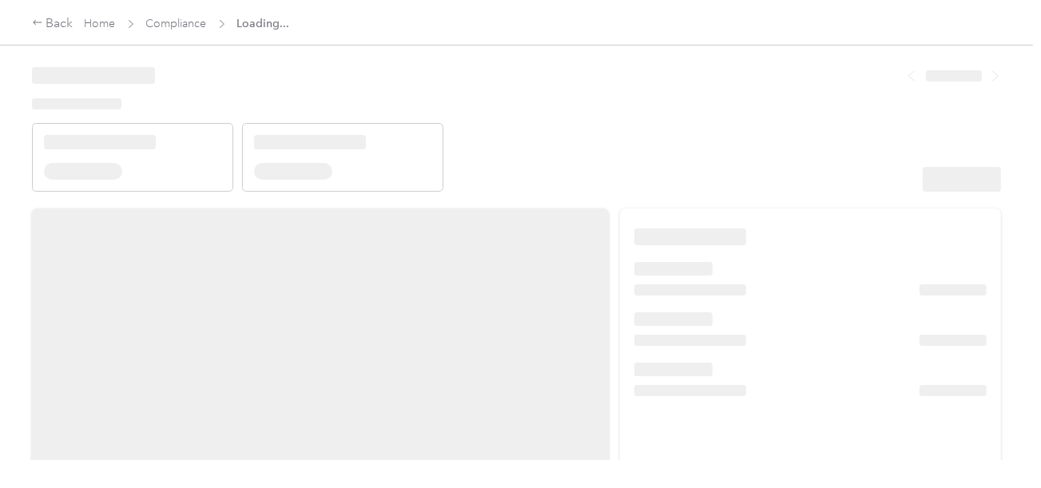
click at [713, 93] on header at bounding box center [516, 124] width 969 height 136
drag, startPoint x: 652, startPoint y: 183, endPoint x: 696, endPoint y: 186, distance: 44.1
click at [653, 183] on header at bounding box center [516, 124] width 969 height 136
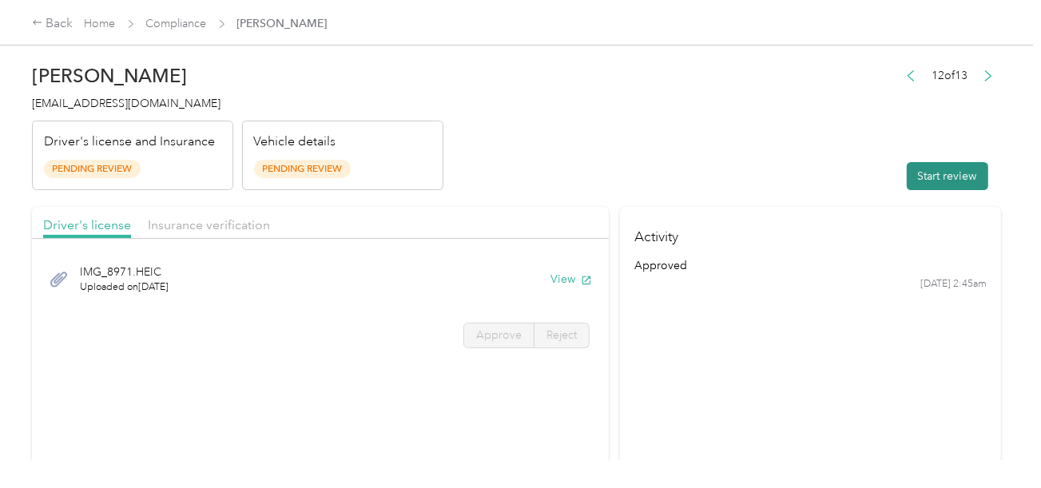
drag, startPoint x: 884, startPoint y: 188, endPoint x: 912, endPoint y: 179, distance: 29.3
click at [884, 188] on header "[PERSON_NAME] [EMAIL_ADDRESS][DOMAIN_NAME] Driver's license and Insurance Pendi…" at bounding box center [516, 123] width 969 height 134
click at [915, 177] on button "Start review" at bounding box center [947, 176] width 81 height 28
click at [615, 151] on header "[PERSON_NAME] [EMAIL_ADDRESS][DOMAIN_NAME] Driver's license and Insurance Pendi…" at bounding box center [516, 123] width 969 height 134
click at [547, 274] on div "IMG_8971.HEIC Uploaded on [DATE] View" at bounding box center [320, 279] width 555 height 54
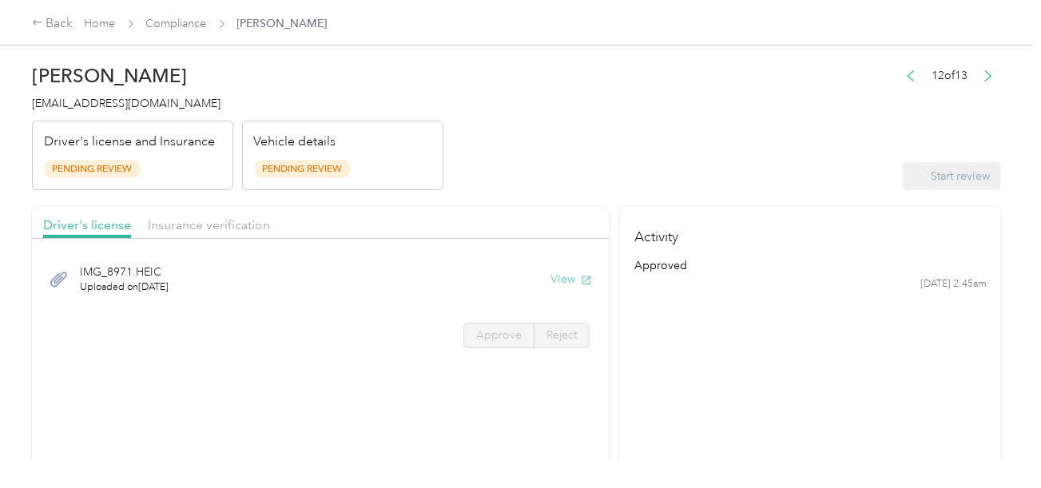
click at [553, 276] on button "View" at bounding box center [572, 279] width 42 height 17
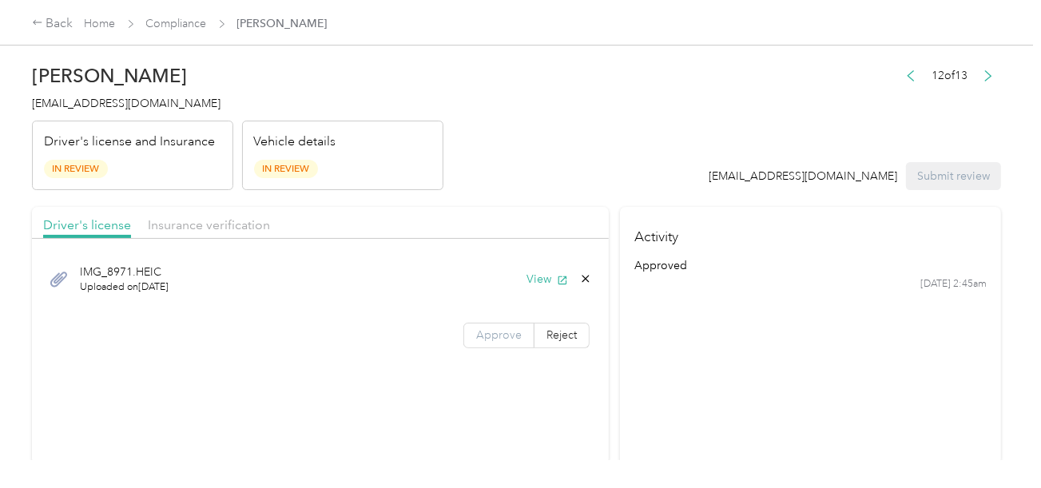
click at [506, 329] on span "Approve" at bounding box center [499, 335] width 46 height 14
drag, startPoint x: 501, startPoint y: 329, endPoint x: 547, endPoint y: 332, distance: 45.6
click at [501, 329] on span "Approve" at bounding box center [499, 335] width 46 height 14
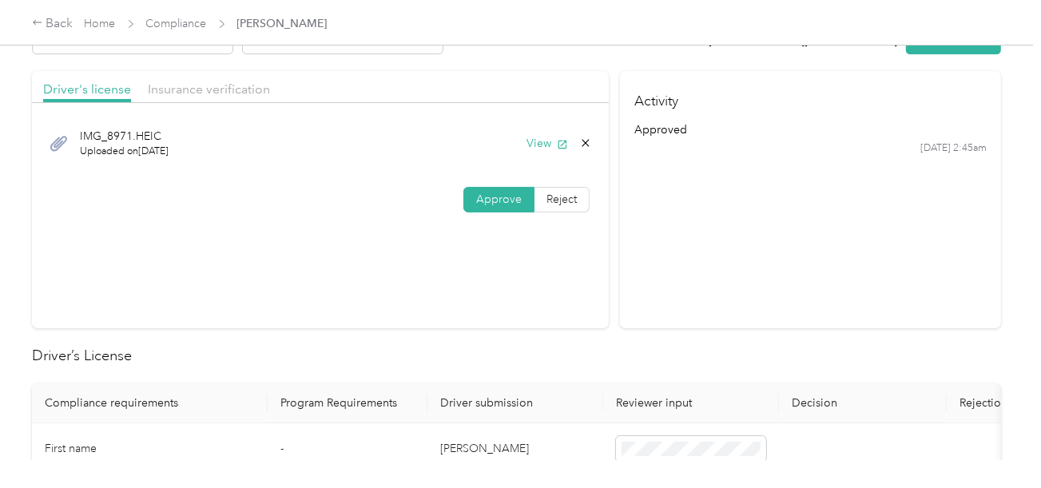
scroll to position [320, 0]
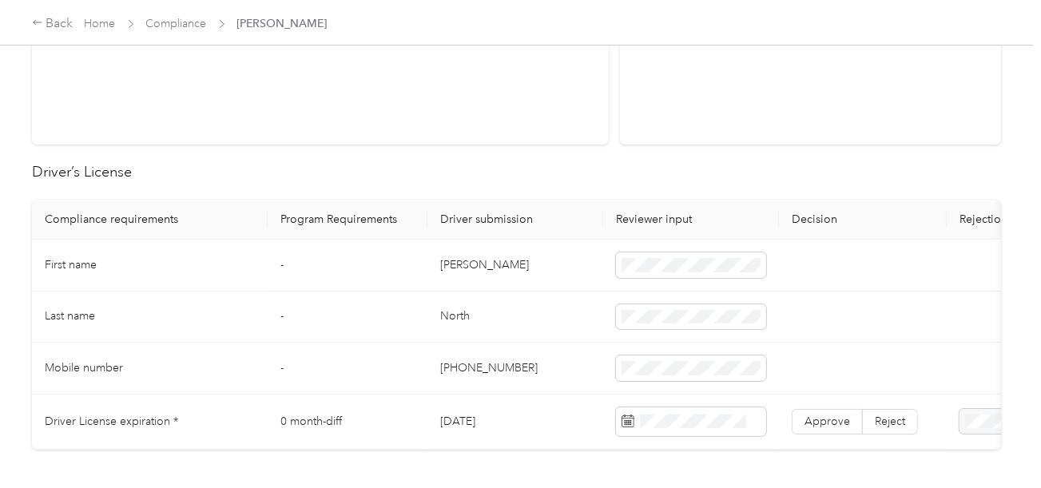
click at [465, 268] on td "[PERSON_NAME]" at bounding box center [515, 266] width 176 height 52
click at [462, 310] on td "North" at bounding box center [515, 318] width 176 height 52
click at [459, 310] on td "North" at bounding box center [515, 318] width 176 height 52
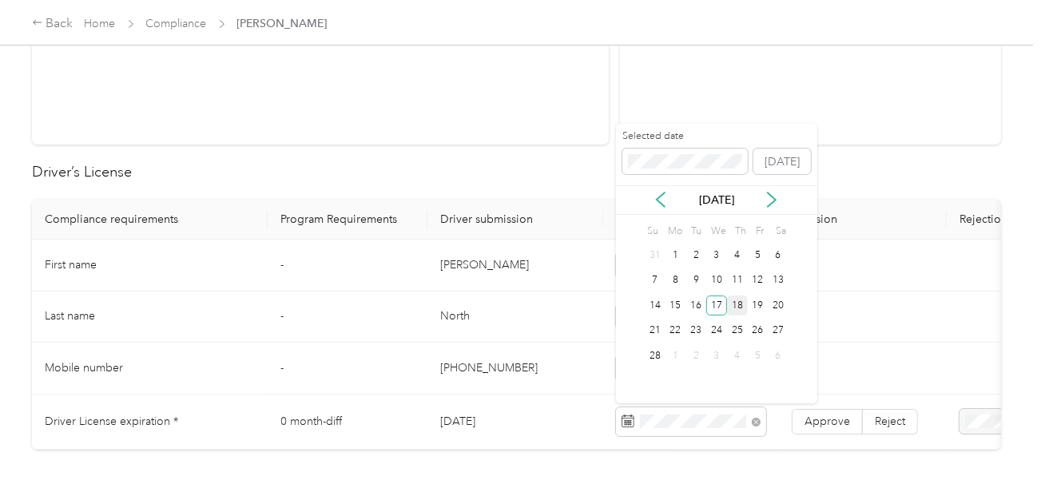
click at [718, 305] on div "17" at bounding box center [716, 306] width 21 height 20
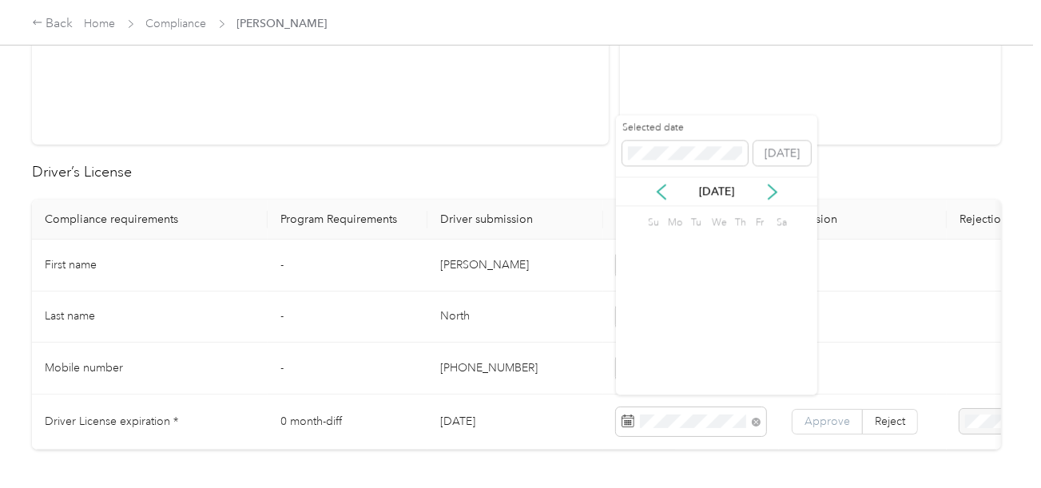
click at [797, 421] on label "Approve" at bounding box center [827, 422] width 71 height 26
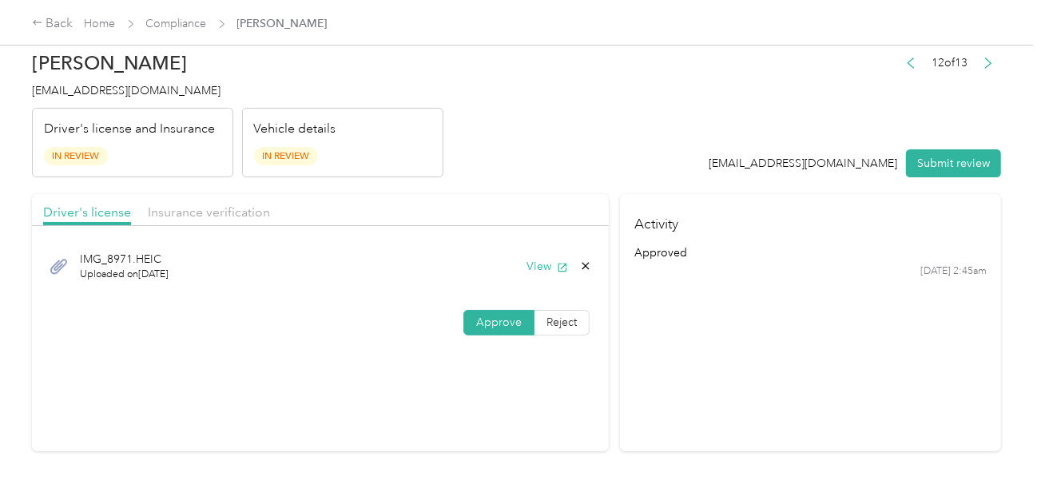
scroll to position [0, 0]
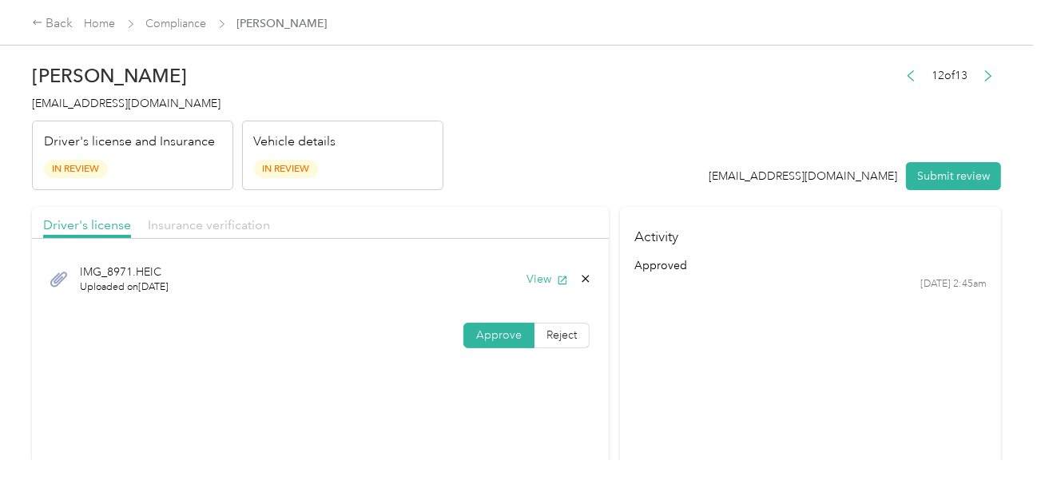
click at [176, 225] on span "Insurance verification" at bounding box center [209, 224] width 122 height 15
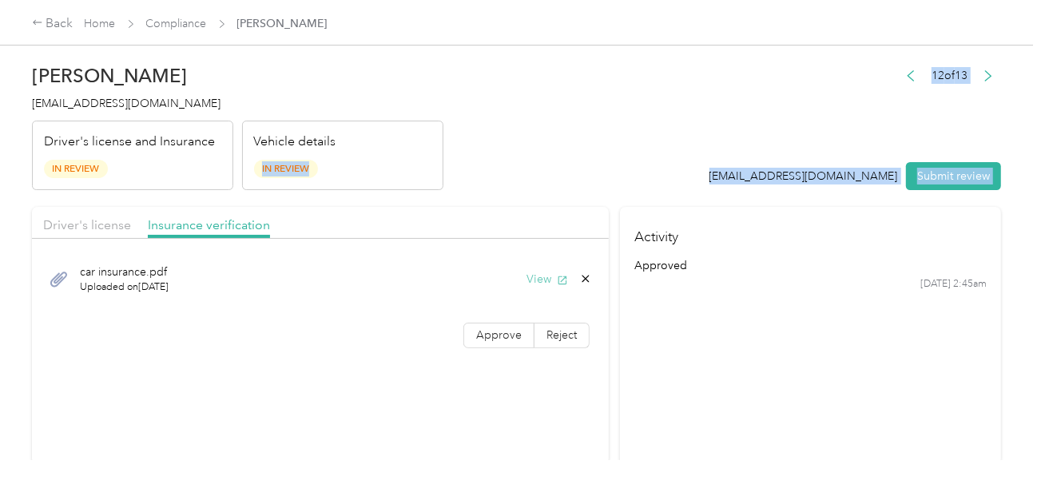
click at [540, 282] on button "View" at bounding box center [548, 279] width 42 height 17
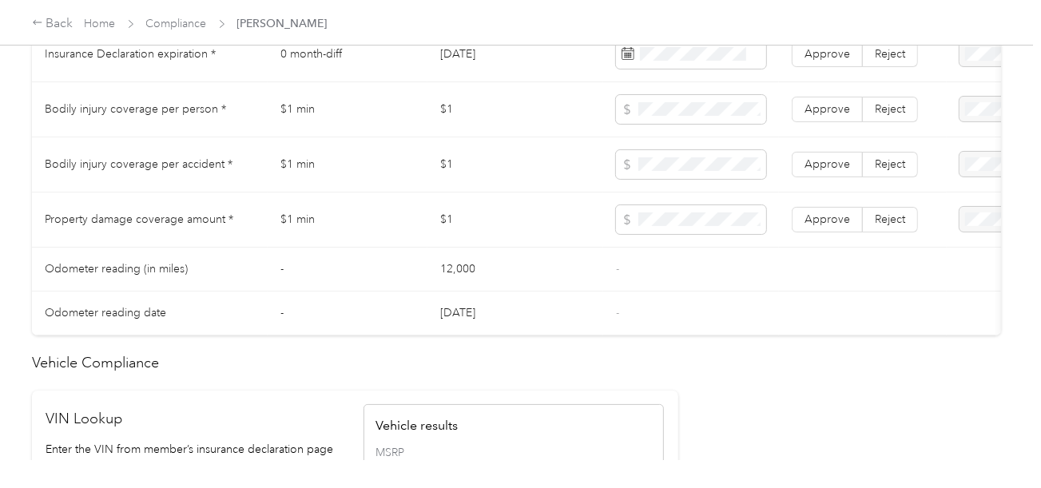
scroll to position [1278, 0]
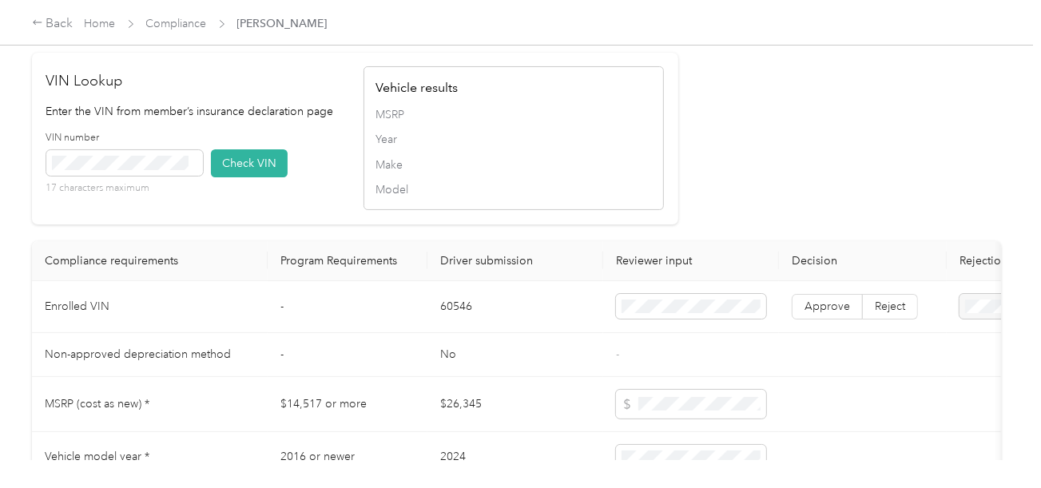
click at [445, 312] on td "60546" at bounding box center [515, 307] width 176 height 52
click at [170, 173] on span at bounding box center [124, 163] width 157 height 26
drag, startPoint x: 256, startPoint y: 182, endPoint x: 702, endPoint y: 182, distance: 445.0
click at [257, 177] on button "Check VIN" at bounding box center [249, 163] width 77 height 28
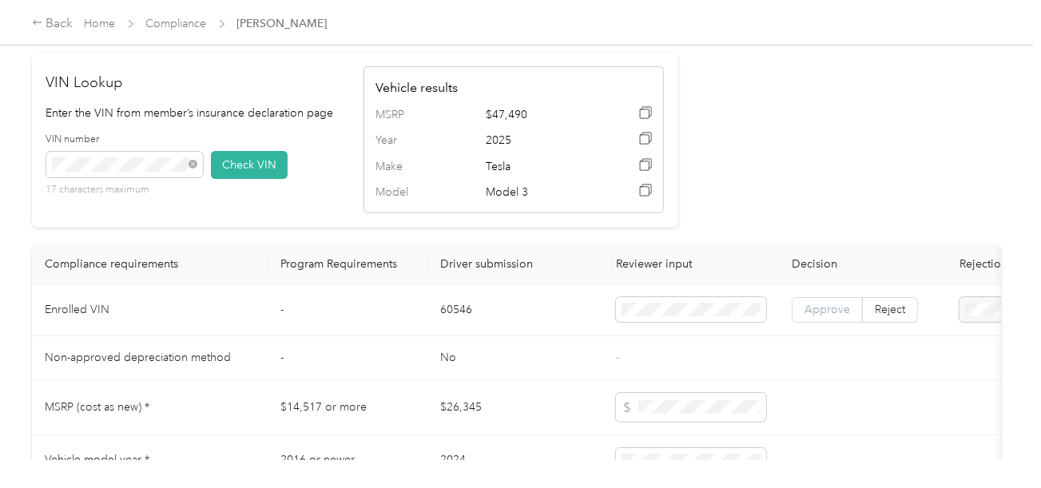
click at [846, 316] on span "Approve" at bounding box center [828, 310] width 46 height 14
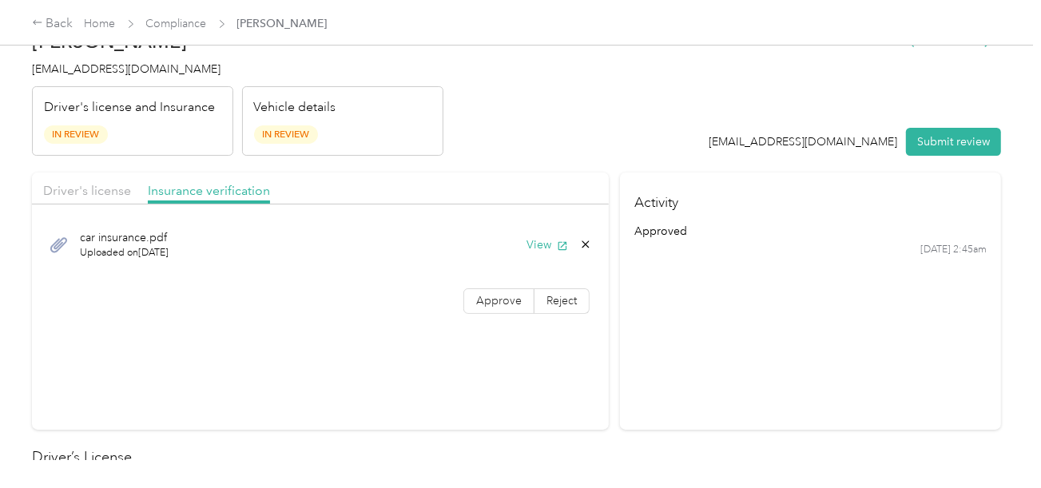
scroll to position [0, 0]
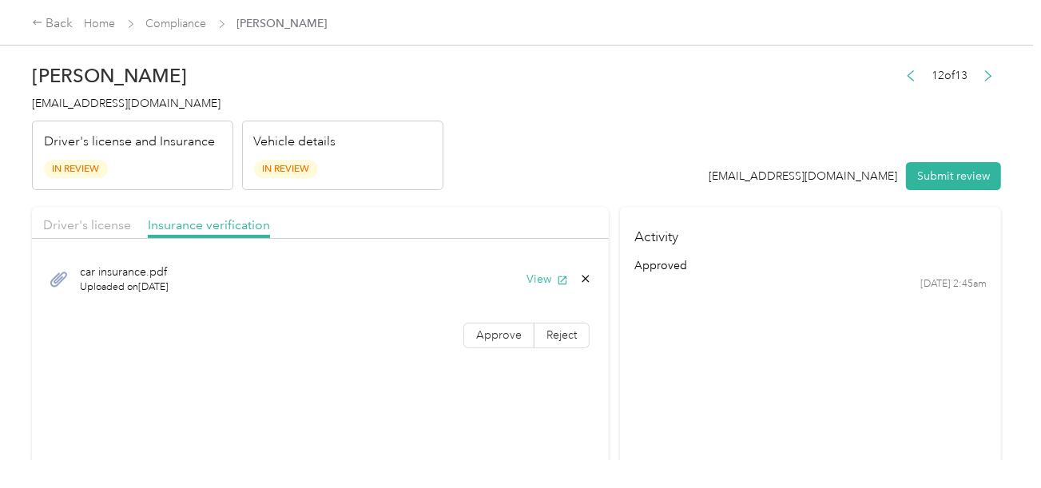
click at [60, 70] on h2 "[PERSON_NAME]" at bounding box center [237, 76] width 411 height 22
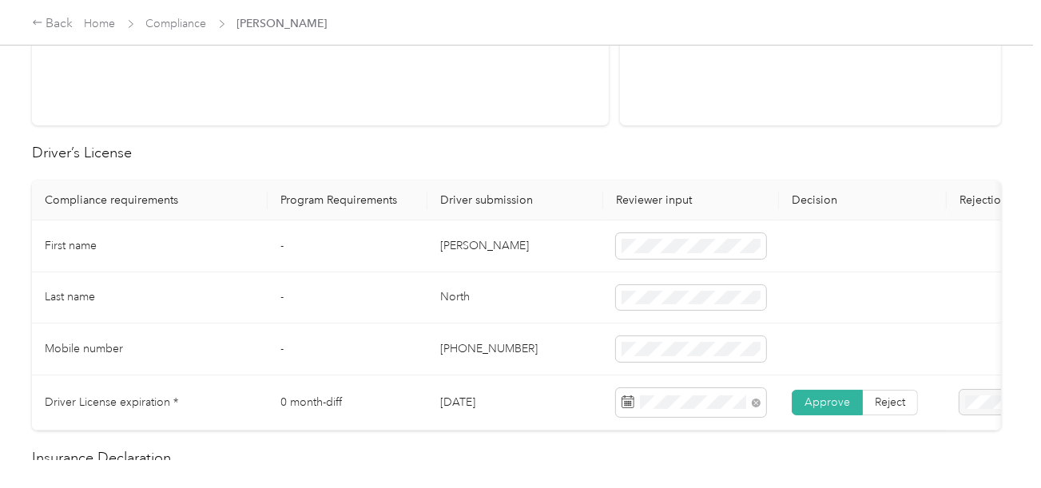
scroll to position [639, 0]
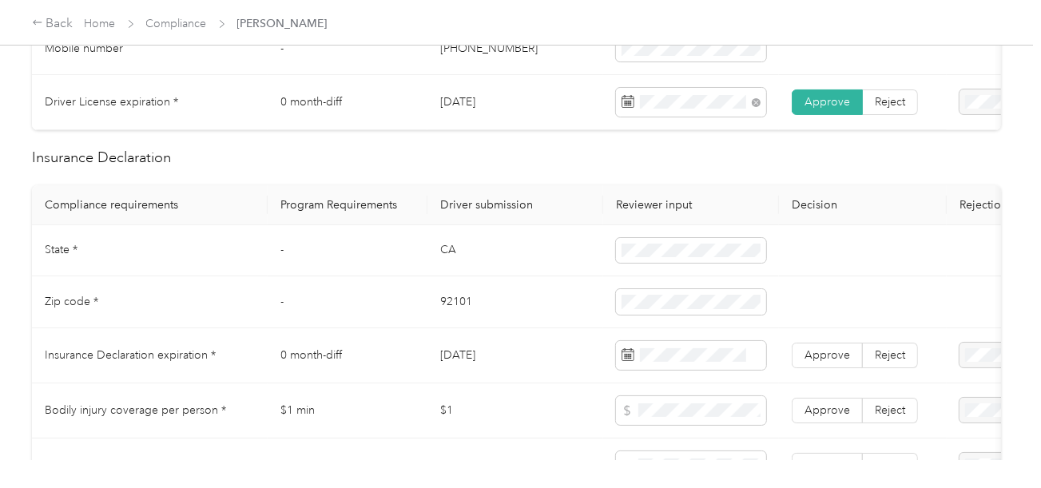
click at [447, 252] on td "CA" at bounding box center [515, 251] width 176 height 52
click at [446, 255] on td "CA" at bounding box center [515, 251] width 176 height 52
click at [763, 259] on span at bounding box center [691, 251] width 150 height 26
click at [451, 312] on td "92101" at bounding box center [515, 302] width 176 height 52
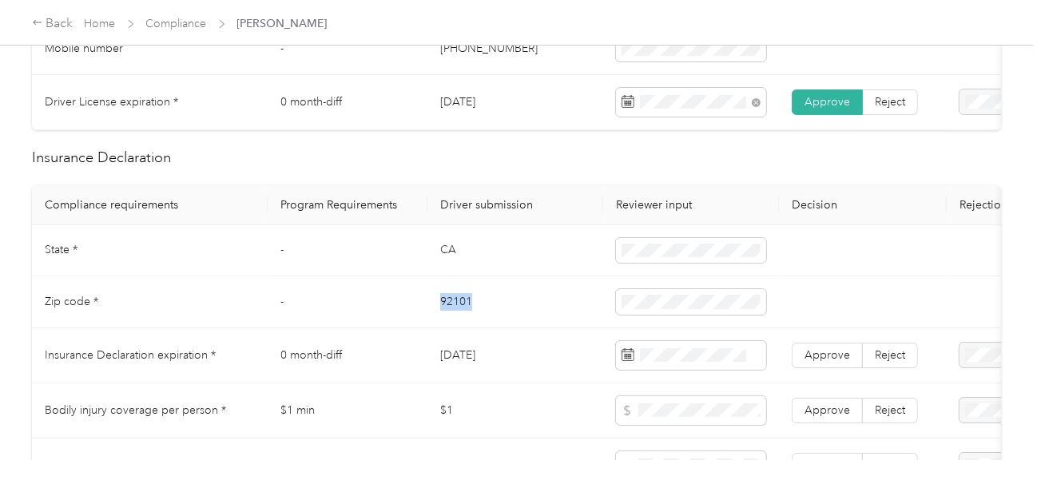
click at [451, 312] on td "92101" at bounding box center [515, 302] width 176 height 52
click at [522, 336] on td "[DATE]" at bounding box center [515, 355] width 176 height 55
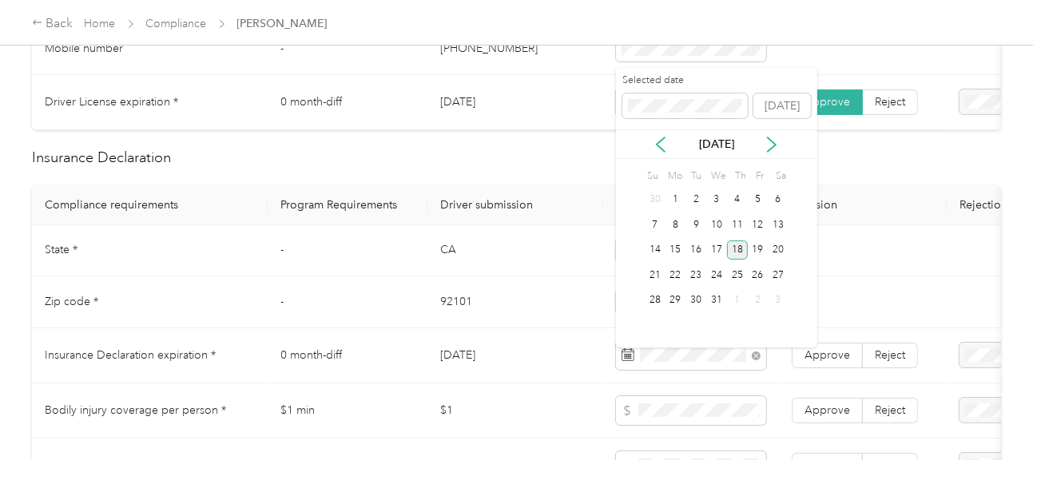
click at [730, 247] on div "18" at bounding box center [737, 250] width 21 height 20
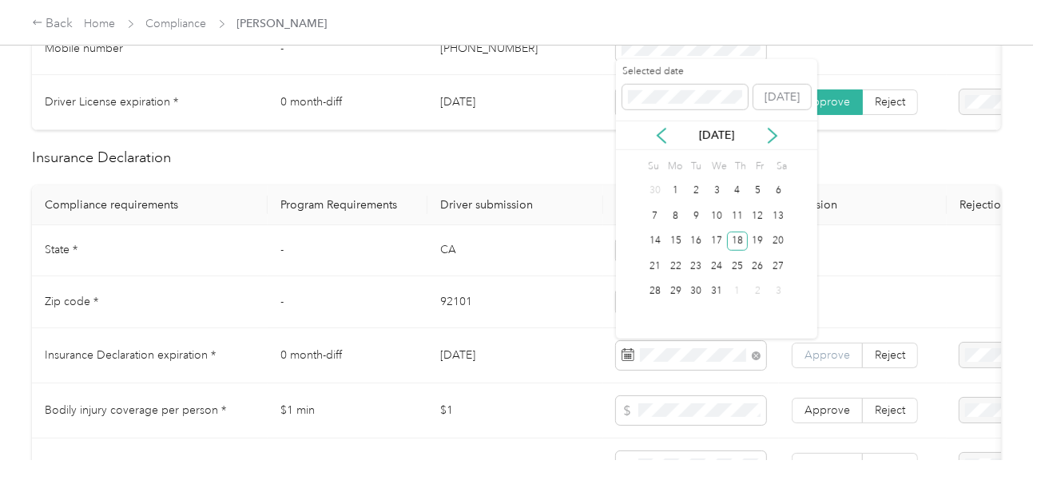
click at [824, 362] on span "Approve" at bounding box center [828, 355] width 46 height 14
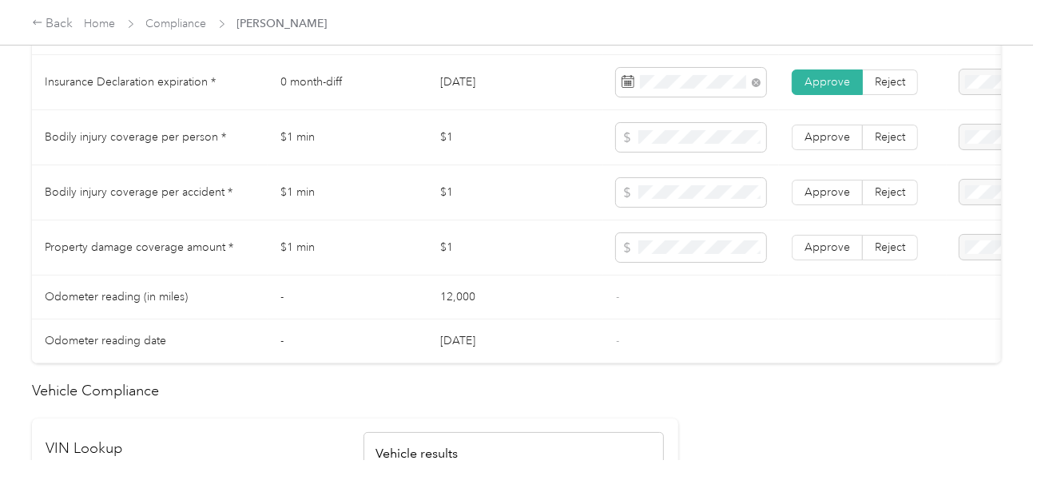
scroll to position [879, 0]
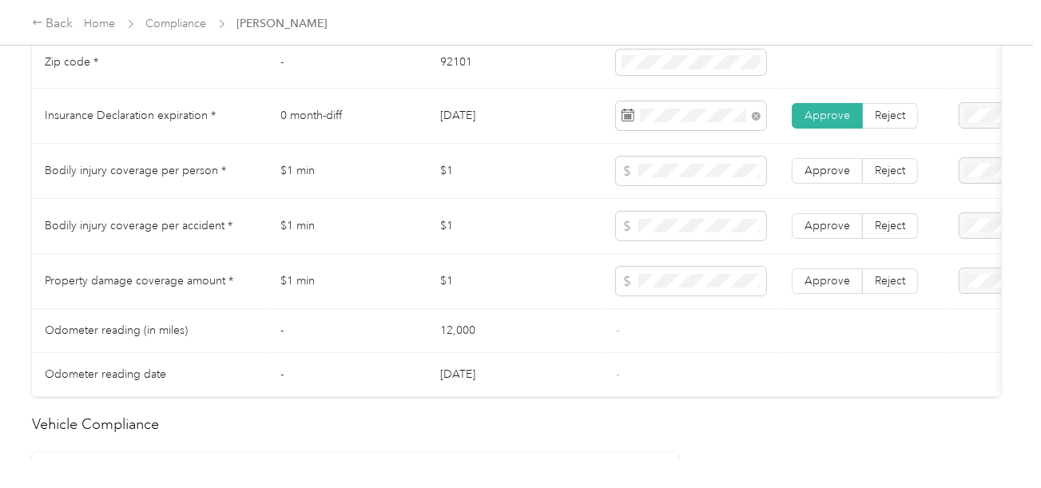
click at [62, 177] on span "Bodily injury coverage per person *" at bounding box center [135, 171] width 181 height 14
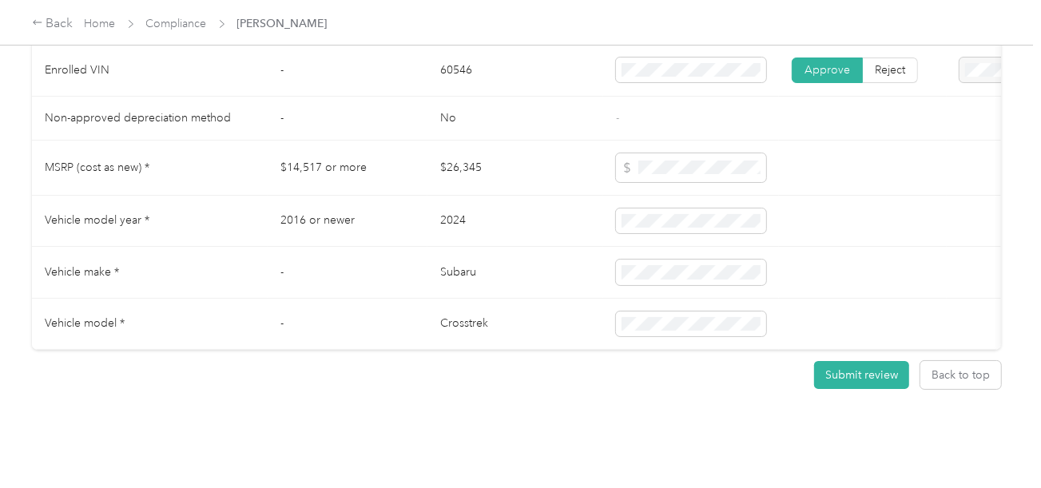
scroll to position [1485, 0]
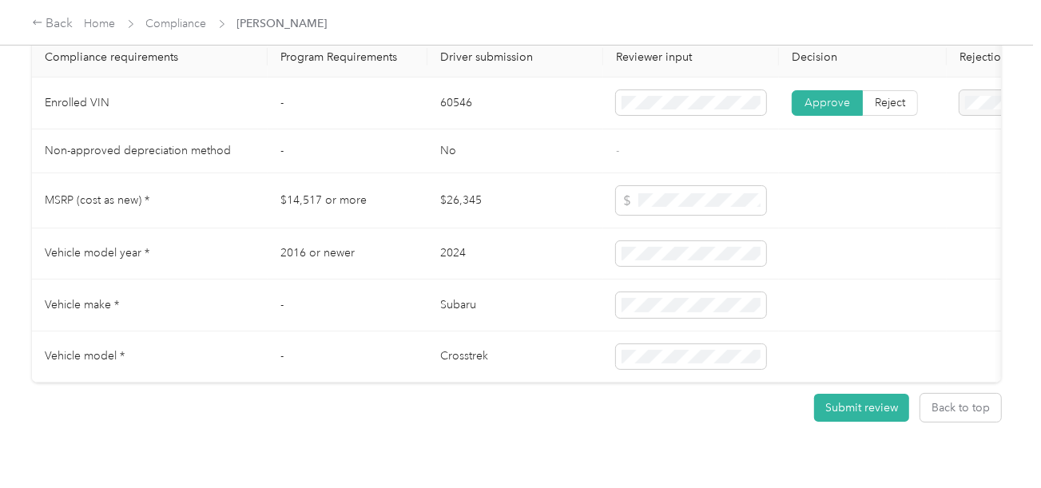
click at [452, 117] on td "60546" at bounding box center [515, 104] width 176 height 52
click at [456, 117] on td "60546" at bounding box center [515, 104] width 176 height 52
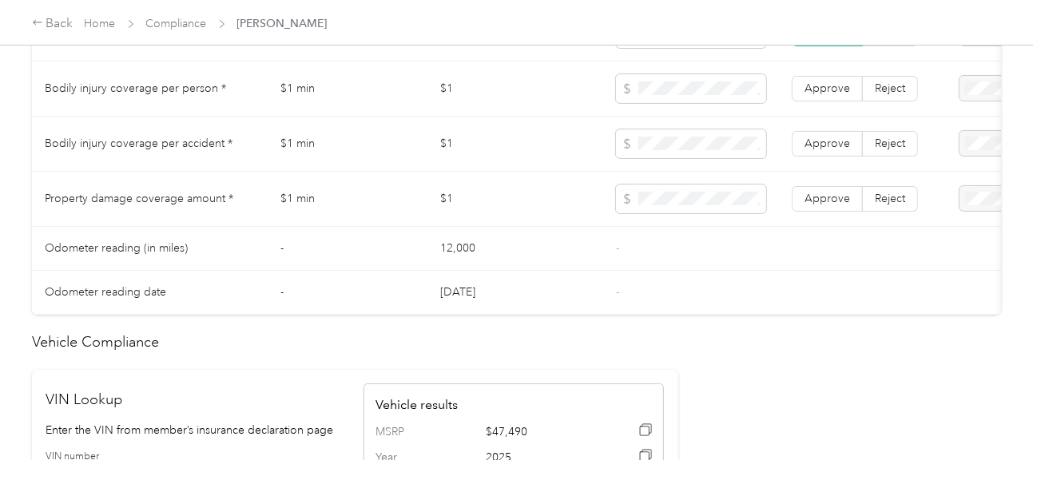
scroll to position [766, 0]
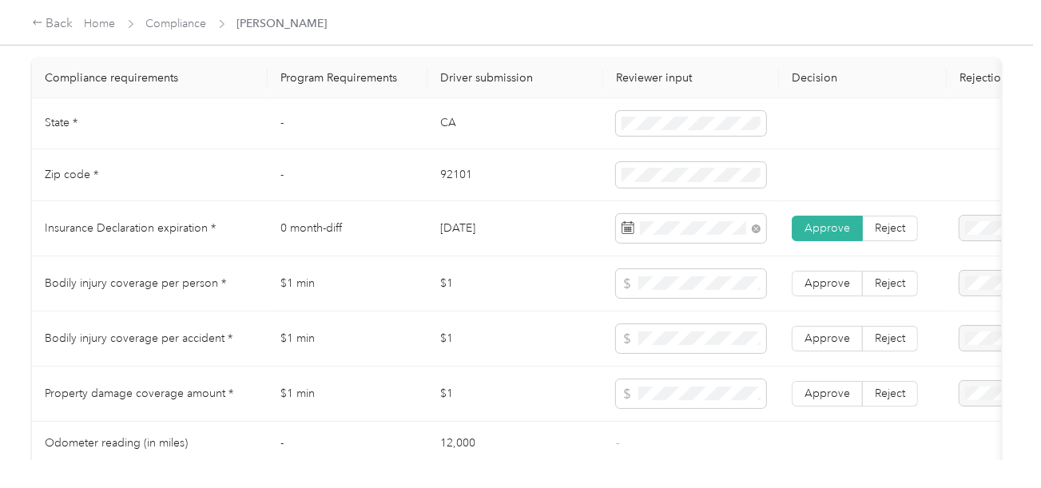
click at [670, 367] on td at bounding box center [691, 339] width 176 height 55
drag, startPoint x: 818, startPoint y: 396, endPoint x: 835, endPoint y: 348, distance: 50.8
click at [821, 396] on span "Approve" at bounding box center [828, 394] width 46 height 14
click at [834, 344] on span "Approve" at bounding box center [828, 339] width 46 height 14
click at [834, 290] on span "Approve" at bounding box center [828, 283] width 46 height 14
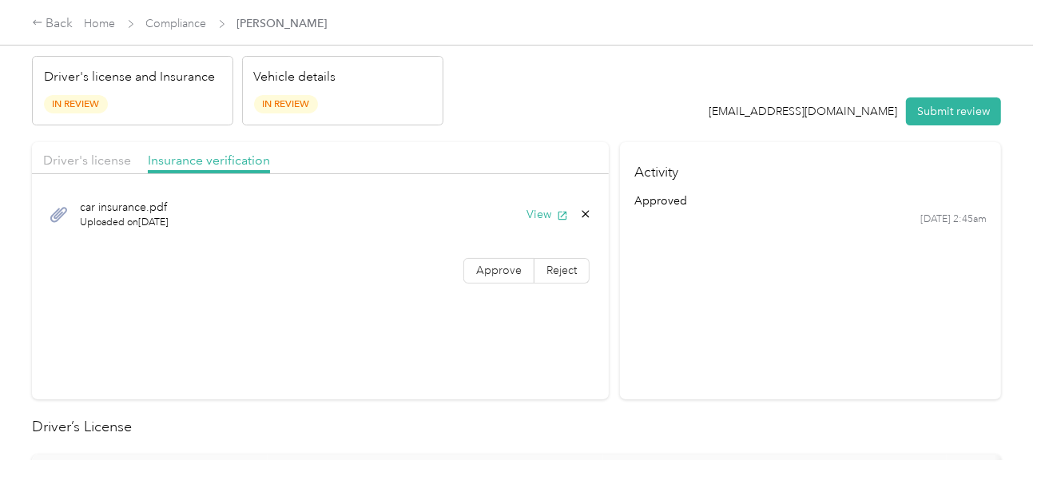
scroll to position [0, 0]
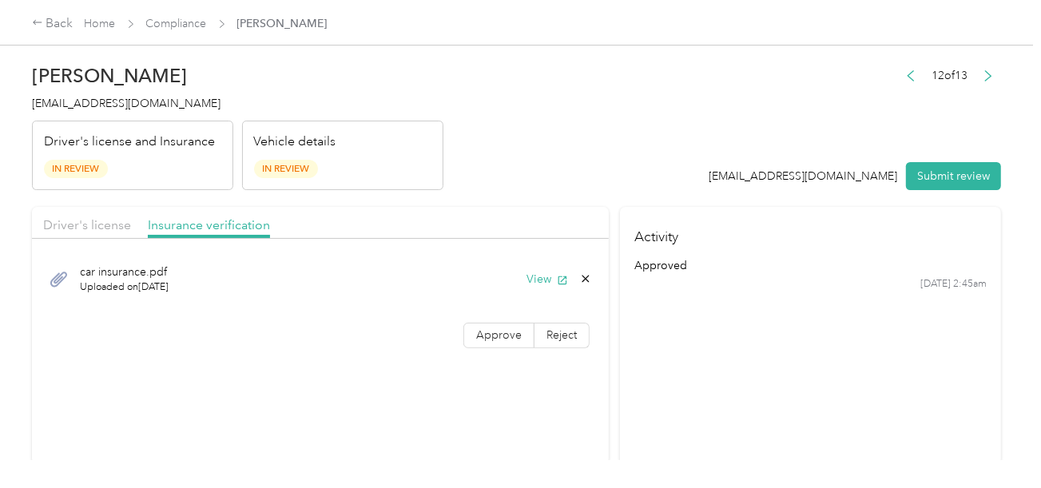
click at [495, 301] on div "car insurance.pdf Uploaded on [DATE] View" at bounding box center [320, 279] width 555 height 54
click at [503, 331] on span "Approve" at bounding box center [499, 335] width 46 height 14
drag, startPoint x: 940, startPoint y: 182, endPoint x: 592, endPoint y: 129, distance: 351.7
click at [928, 182] on button "Submit review" at bounding box center [953, 176] width 95 height 28
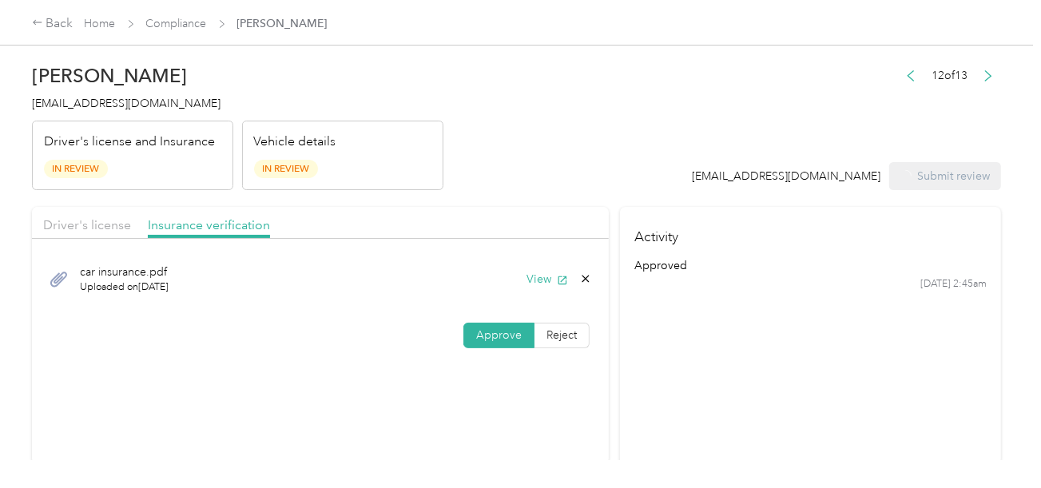
drag, startPoint x: 577, startPoint y: 127, endPoint x: 443, endPoint y: 127, distance: 133.4
click at [577, 127] on header "[PERSON_NAME] [EMAIL_ADDRESS][DOMAIN_NAME] Driver's license and Insurance In Re…" at bounding box center [516, 123] width 969 height 134
click at [127, 105] on span "[EMAIL_ADDRESS][DOMAIN_NAME]" at bounding box center [126, 104] width 189 height 14
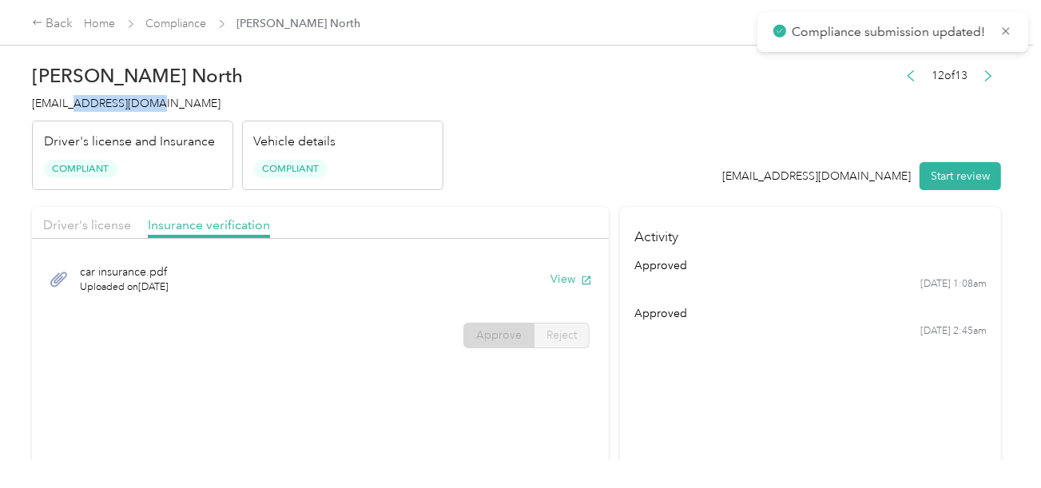
click at [127, 105] on span "[EMAIL_ADDRESS][DOMAIN_NAME]" at bounding box center [126, 104] width 189 height 14
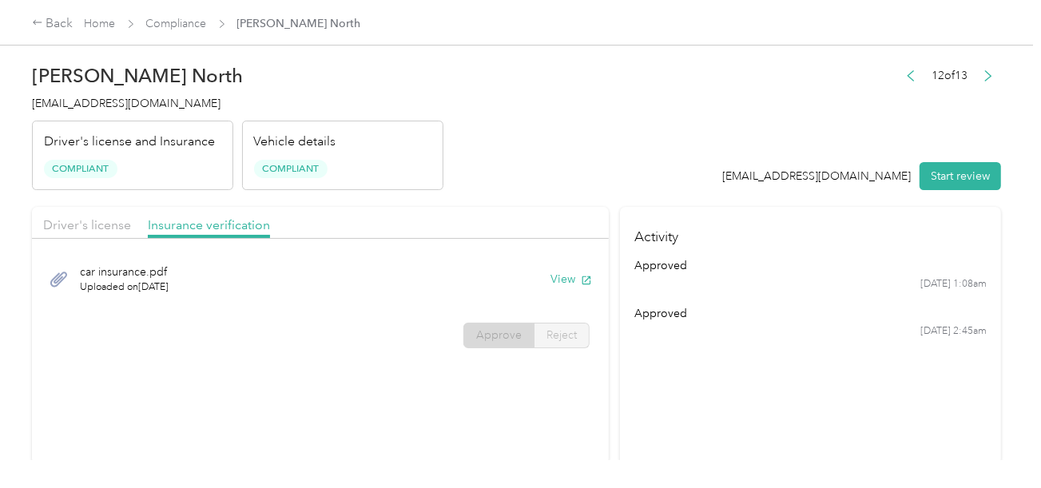
drag, startPoint x: 248, startPoint y: 70, endPoint x: 200, endPoint y: 35, distance: 59.6
click at [244, 65] on h2 "[PERSON_NAME] North" at bounding box center [237, 76] width 411 height 22
click at [187, 18] on link "Compliance" at bounding box center [176, 24] width 61 height 14
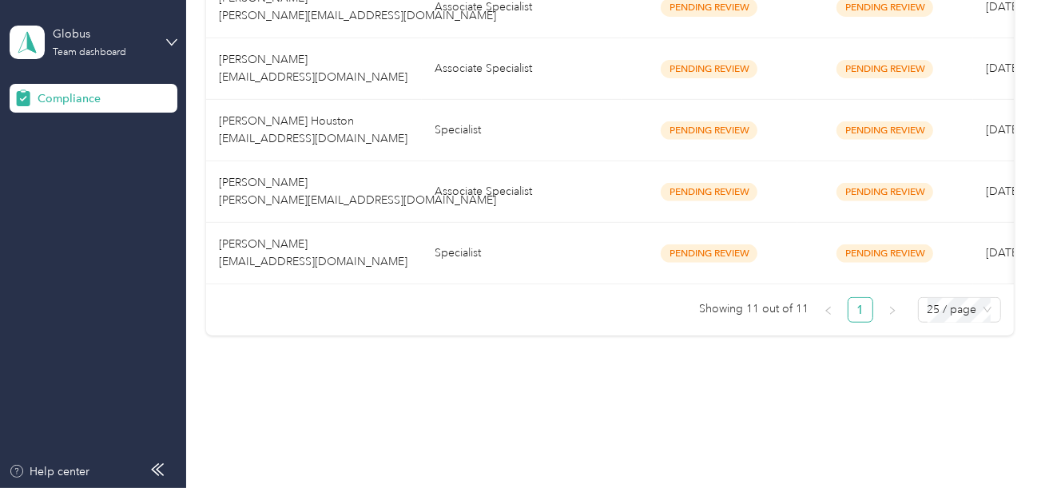
scroll to position [689, 0]
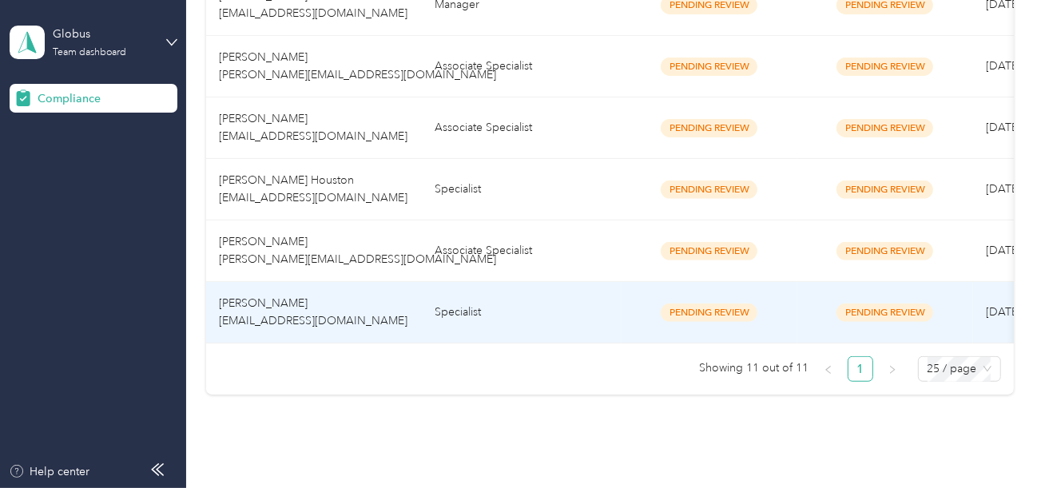
click at [432, 303] on td "Specialist" at bounding box center [522, 313] width 200 height 62
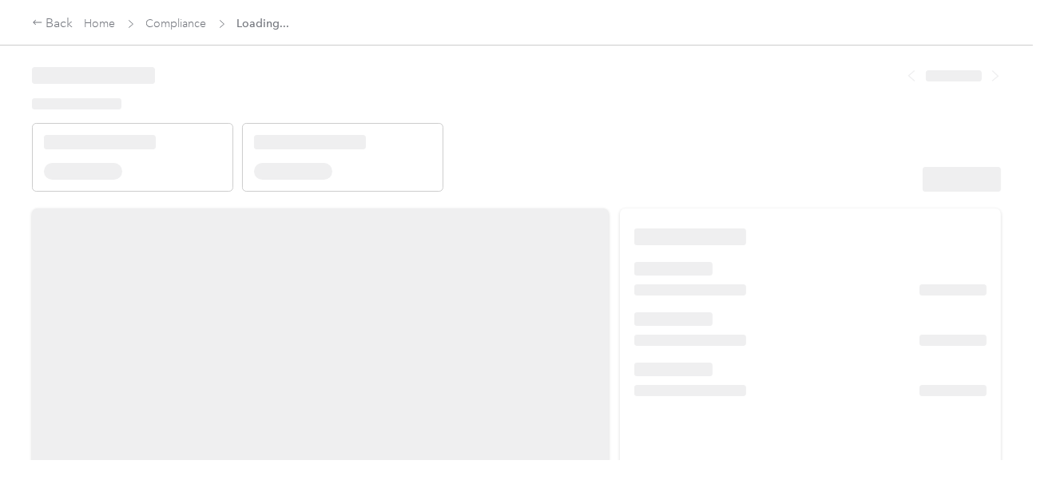
click at [458, 172] on header at bounding box center [516, 124] width 969 height 136
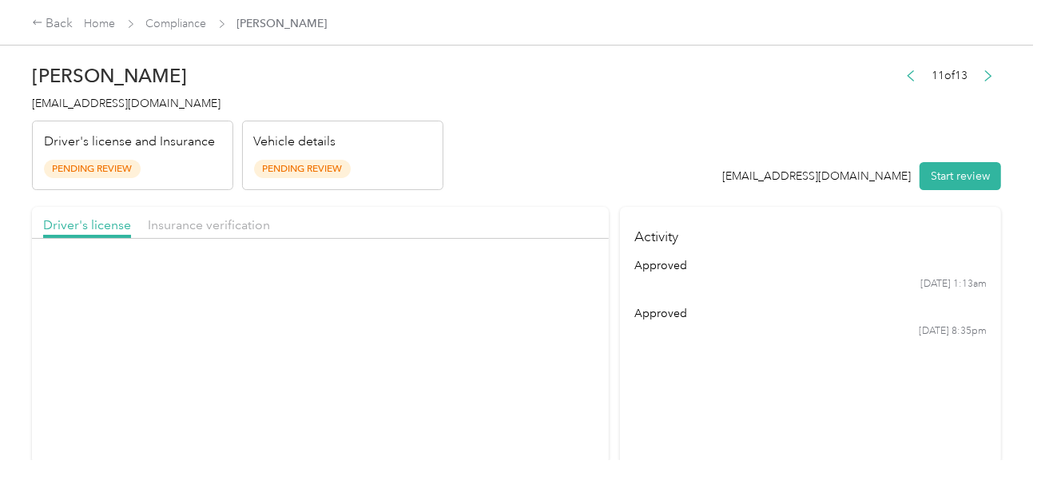
drag, startPoint x: 673, startPoint y: 158, endPoint x: 683, endPoint y: 160, distance: 10.5
click at [677, 158] on header "[PERSON_NAME] [EMAIL_ADDRESS][DOMAIN_NAME] Driver's license and Insurance Pendi…" at bounding box center [516, 123] width 969 height 134
click at [933, 165] on button "Start review" at bounding box center [960, 176] width 81 height 28
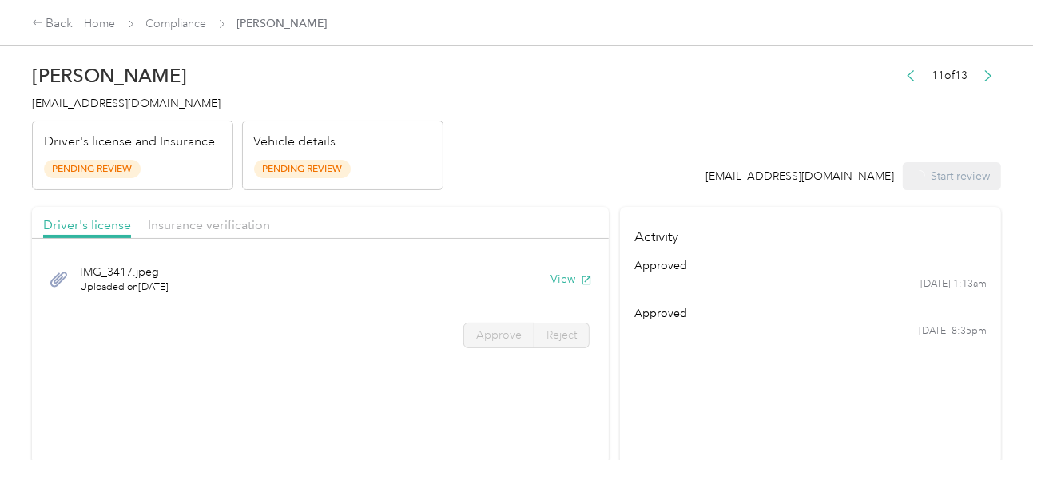
click at [604, 140] on header "[PERSON_NAME] [EMAIL_ADDRESS][DOMAIN_NAME] Driver's license and Insurance Pendi…" at bounding box center [516, 123] width 969 height 134
click at [561, 283] on button "View" at bounding box center [572, 279] width 42 height 17
click at [494, 318] on div "IMG_3417.jpeg Uploaded on [DATE] View Approve Reject" at bounding box center [320, 303] width 577 height 113
click at [500, 320] on div "IMG_3417.jpeg Uploaded on [DATE] View Approve Reject" at bounding box center [320, 303] width 577 height 113
drag, startPoint x: 502, startPoint y: 323, endPoint x: 642, endPoint y: 324, distance: 140.6
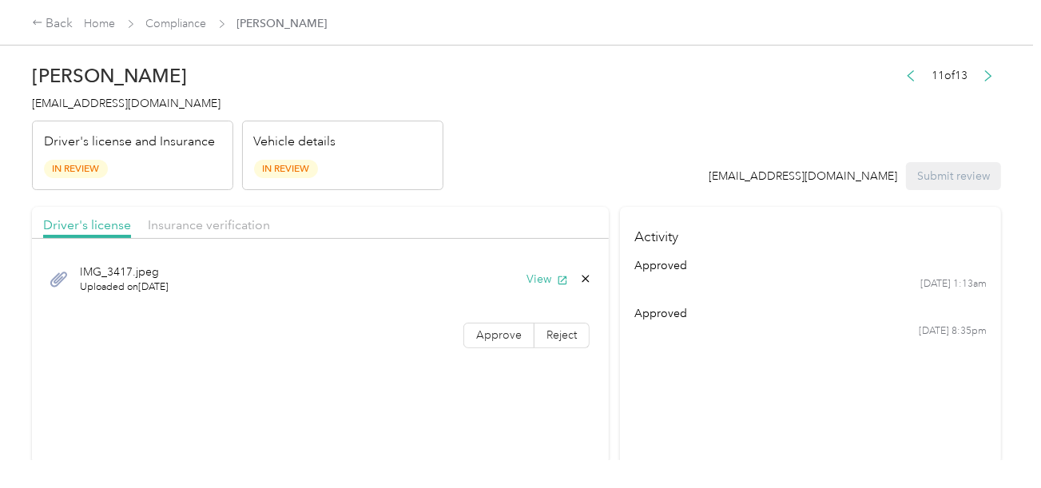
click at [503, 324] on label "Approve" at bounding box center [498, 336] width 71 height 26
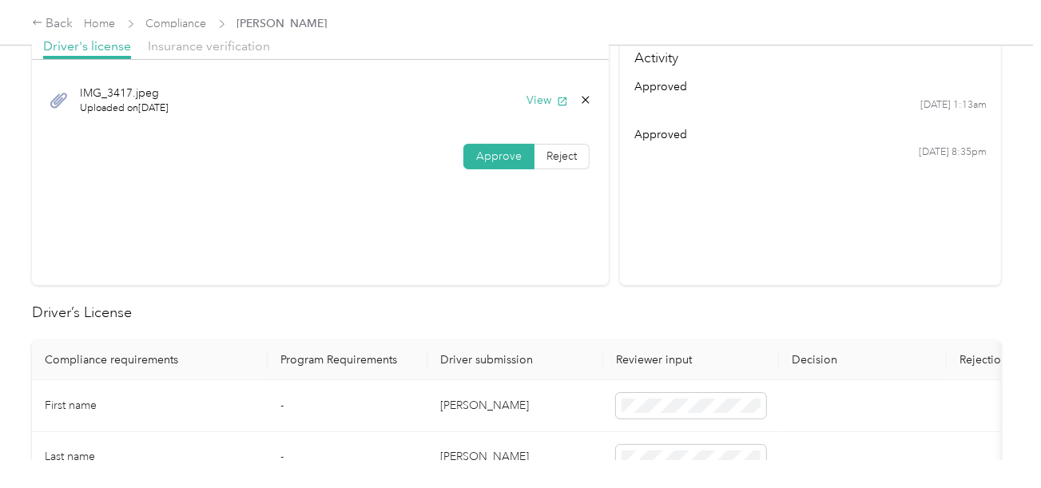
scroll to position [320, 0]
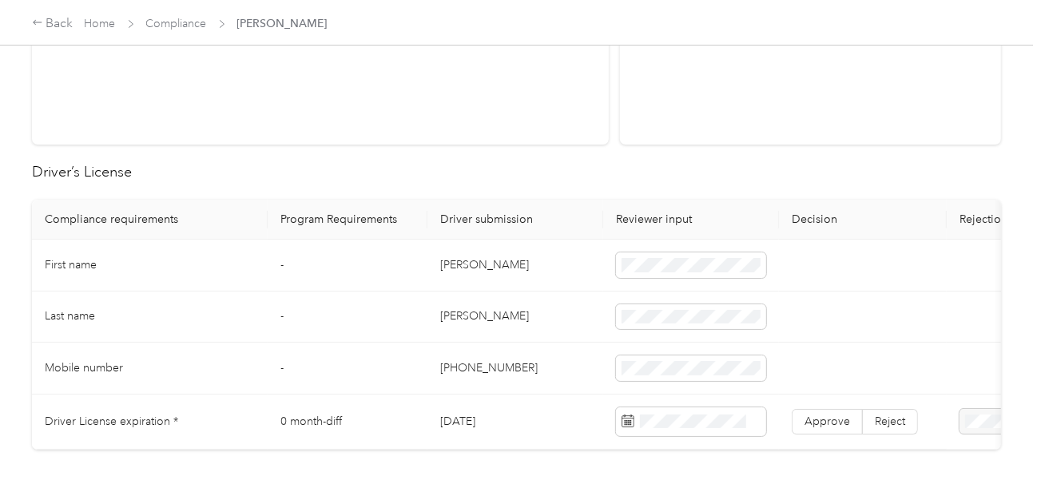
click at [454, 260] on td "[PERSON_NAME]" at bounding box center [515, 266] width 176 height 52
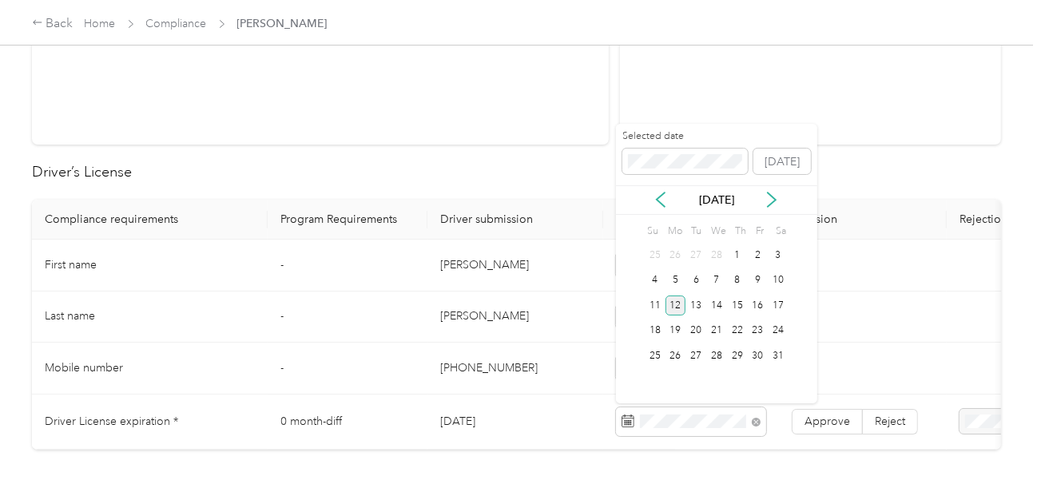
click at [674, 301] on div "12" at bounding box center [676, 306] width 21 height 20
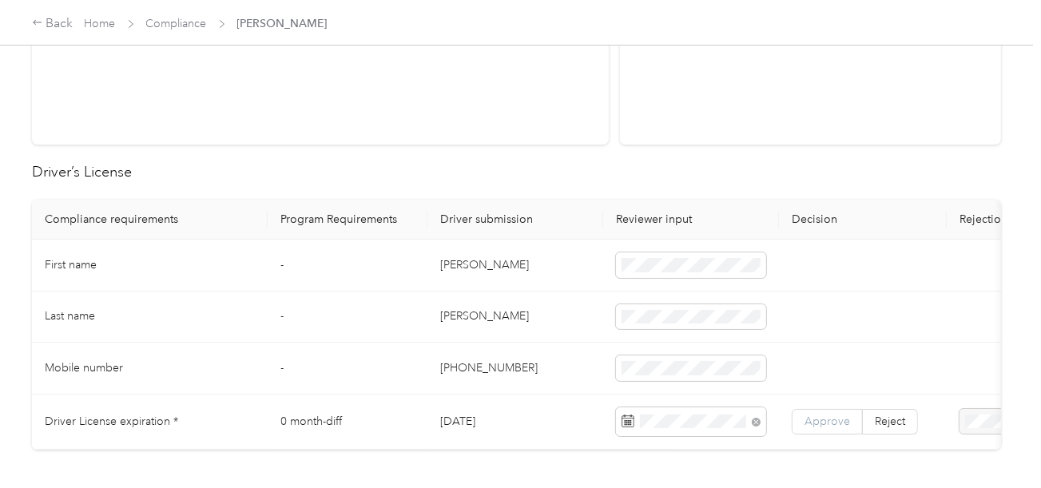
click at [803, 410] on label "Approve" at bounding box center [827, 422] width 71 height 26
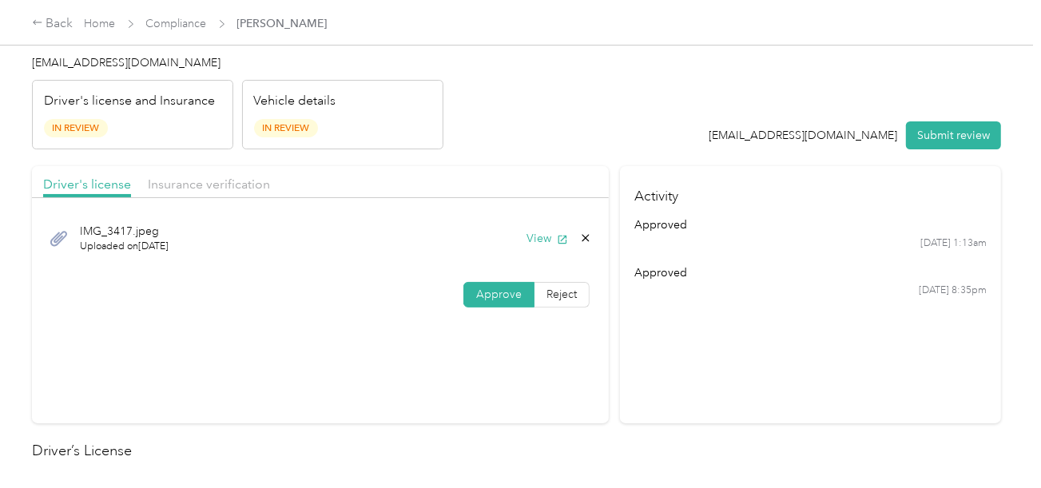
scroll to position [0, 0]
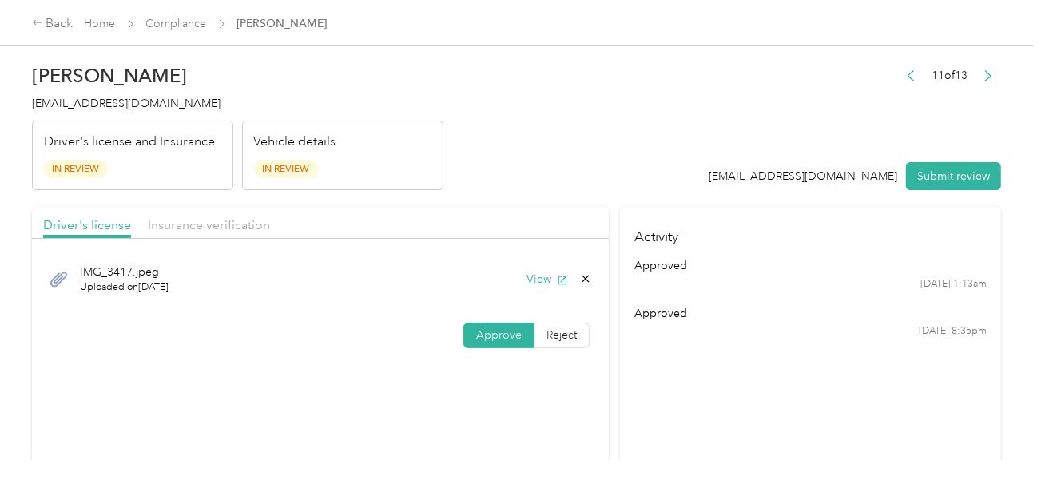
click at [246, 222] on span "Insurance verification" at bounding box center [209, 224] width 122 height 15
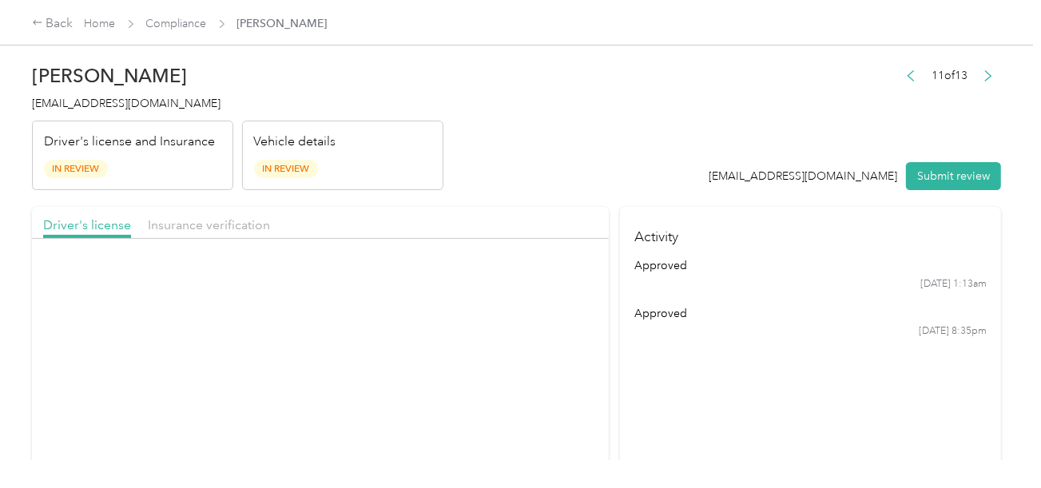
click at [228, 216] on div "Insurance verification" at bounding box center [209, 226] width 122 height 20
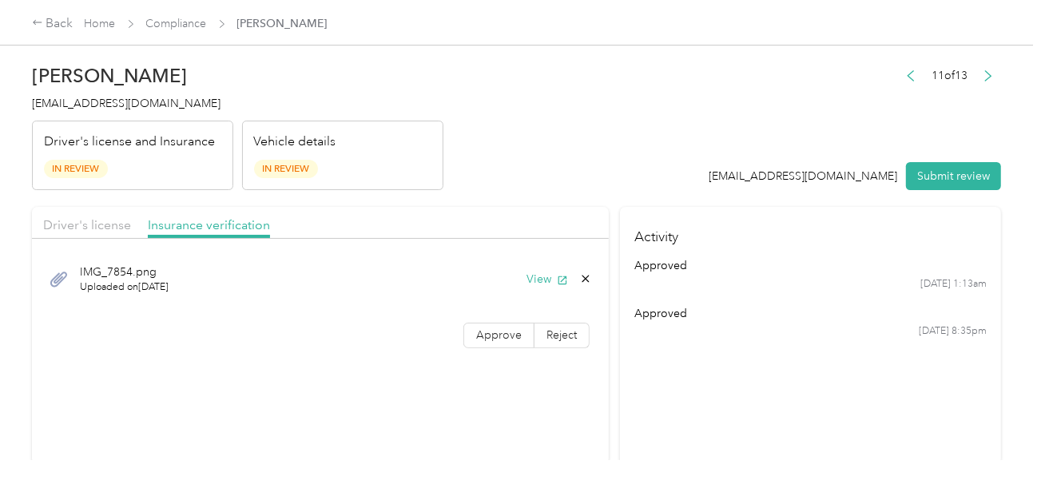
click at [538, 289] on div "IMG_7854.png Uploaded on [DATE] View" at bounding box center [320, 279] width 555 height 54
click at [539, 280] on button "View" at bounding box center [548, 279] width 42 height 17
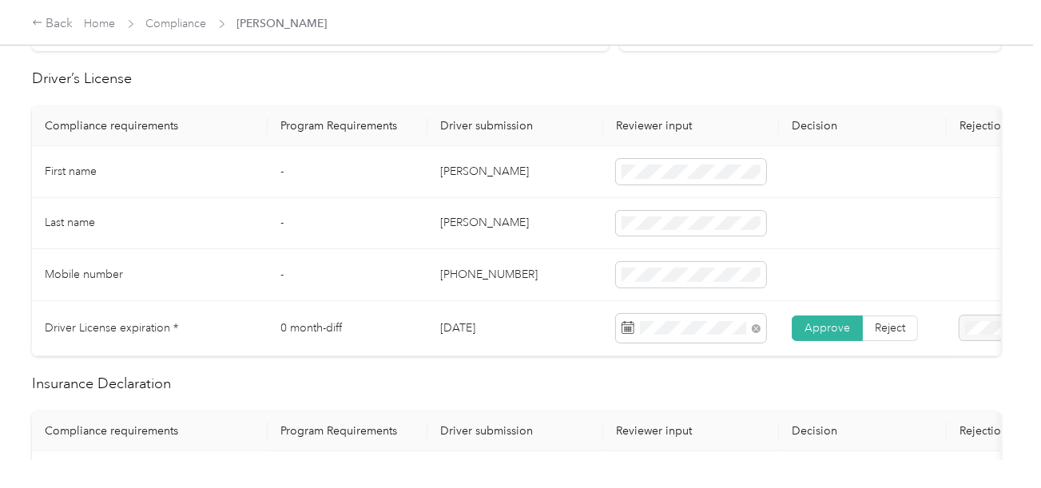
scroll to position [639, 0]
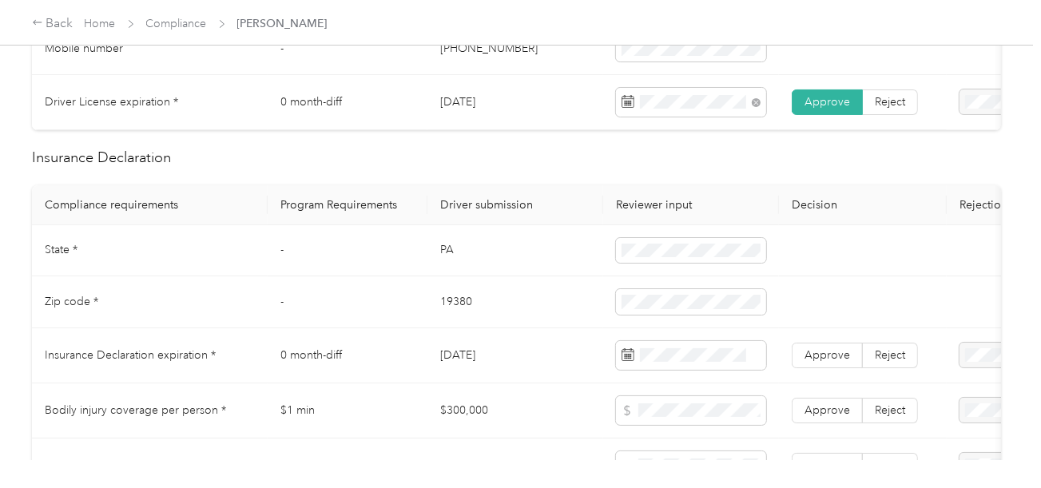
click at [447, 263] on td "PA" at bounding box center [515, 251] width 176 height 52
click at [443, 310] on td "19380" at bounding box center [515, 302] width 176 height 52
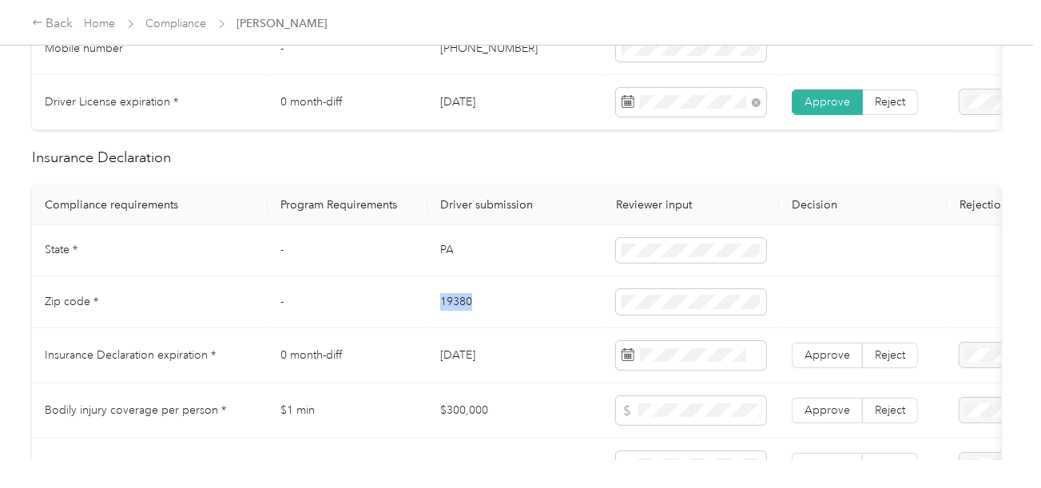
click at [443, 310] on td "19380" at bounding box center [515, 302] width 176 height 52
drag, startPoint x: 459, startPoint y: 349, endPoint x: 1029, endPoint y: 353, distance: 569.7
click at [470, 352] on td "[DATE]" at bounding box center [515, 355] width 176 height 55
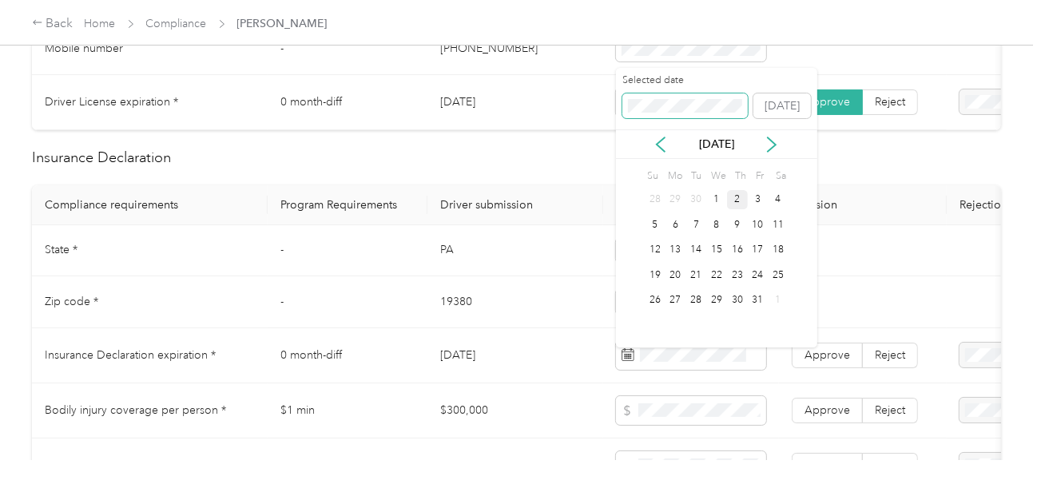
click at [669, 97] on span at bounding box center [685, 106] width 126 height 26
click at [779, 197] on div "4" at bounding box center [778, 200] width 21 height 20
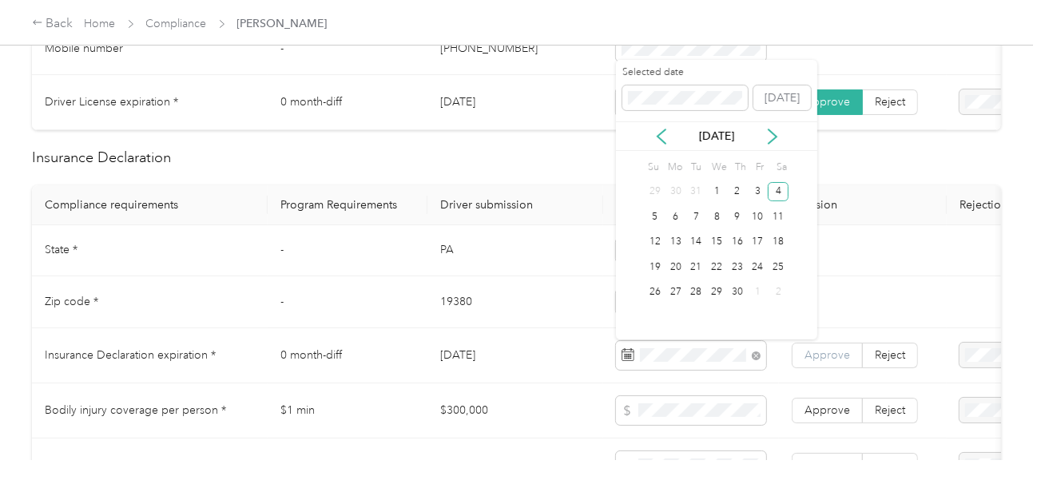
click at [816, 353] on label "Approve" at bounding box center [827, 356] width 71 height 26
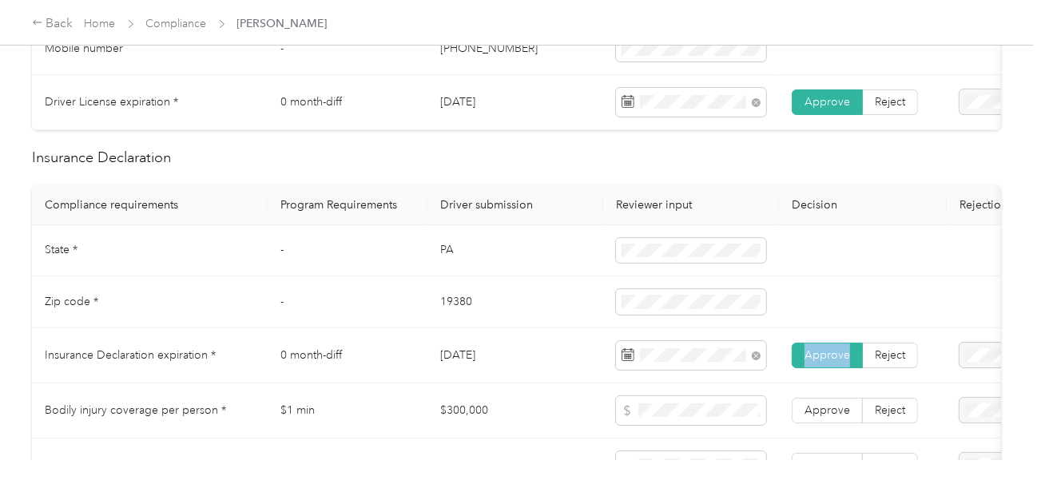
click at [816, 353] on label "Approve" at bounding box center [827, 356] width 71 height 26
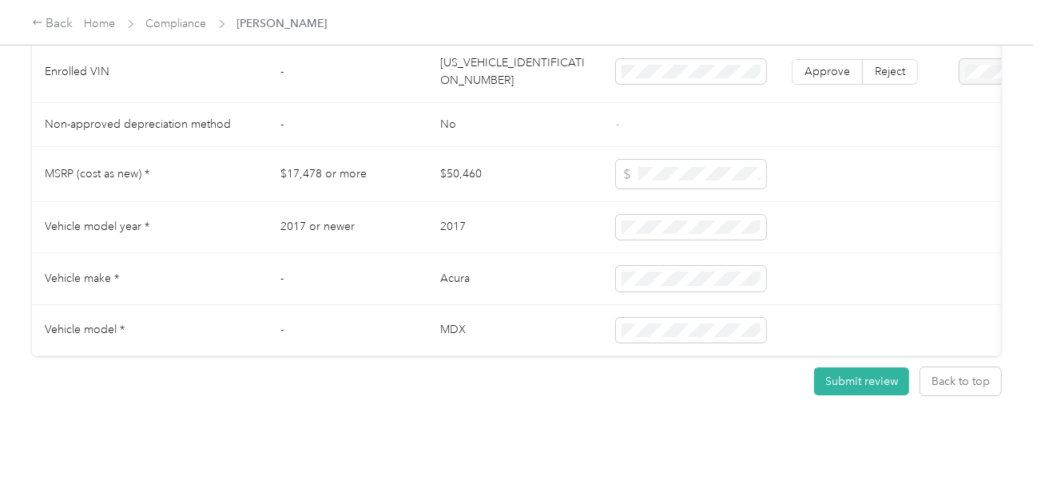
scroll to position [1438, 0]
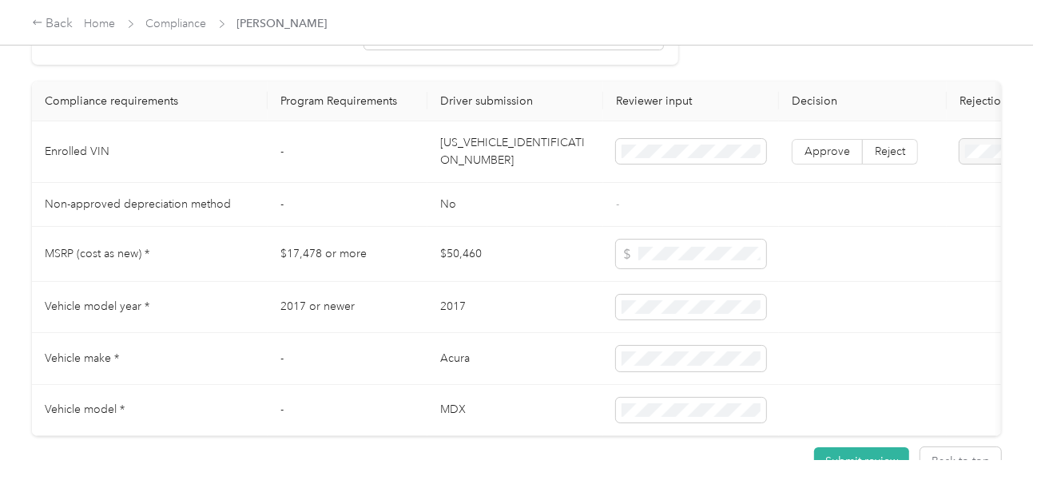
click at [493, 163] on td "[US_VEHICLE_IDENTIFICATION_NUMBER]" at bounding box center [515, 152] width 176 height 62
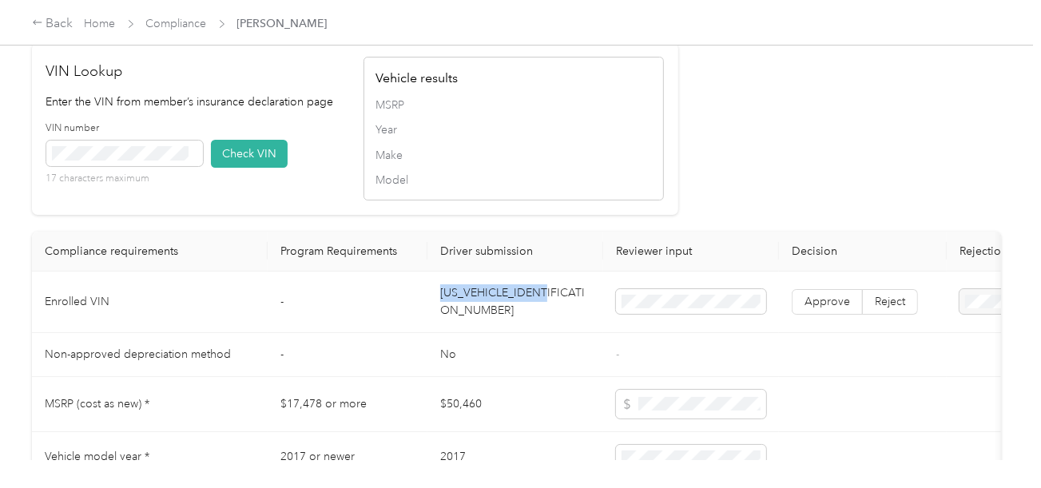
scroll to position [1278, 0]
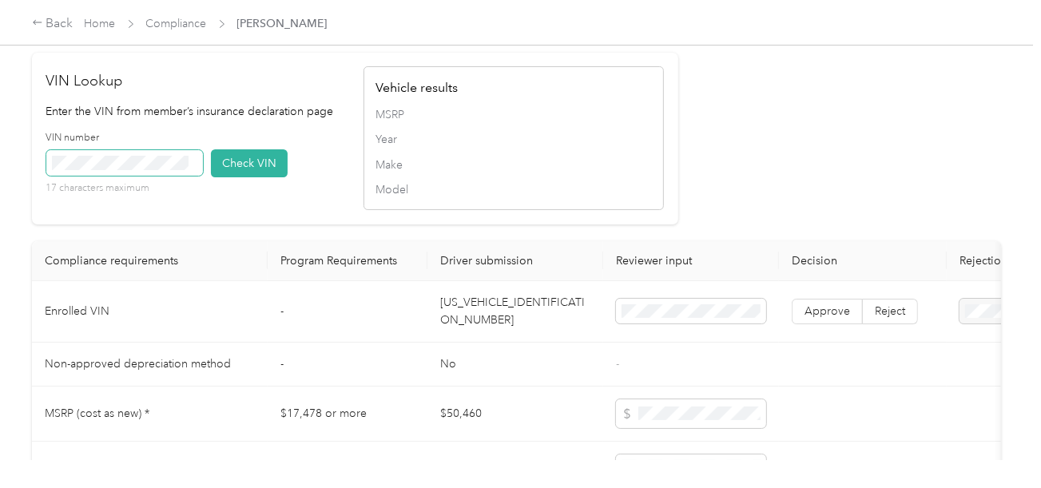
click at [155, 176] on span at bounding box center [124, 163] width 157 height 26
click at [253, 177] on button "Check VIN" at bounding box center [249, 163] width 77 height 28
drag, startPoint x: 821, startPoint y: 184, endPoint x: 822, endPoint y: 192, distance: 8.0
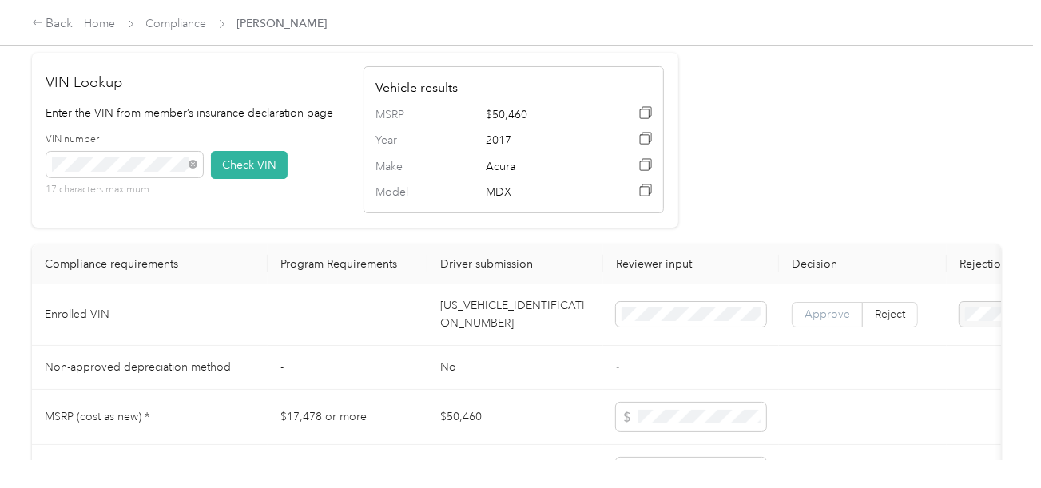
click at [819, 319] on label "Approve" at bounding box center [827, 315] width 71 height 26
click at [821, 321] on span "Approve" at bounding box center [828, 315] width 46 height 14
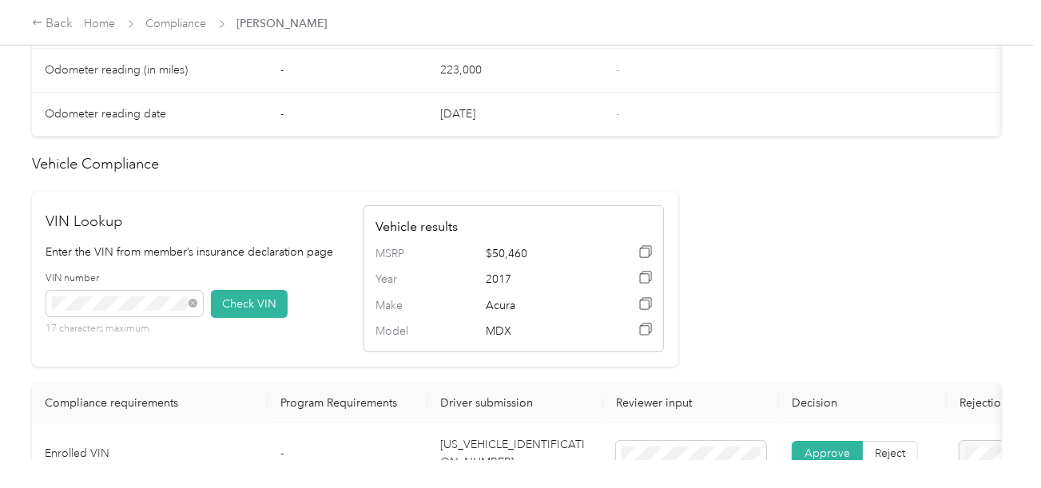
scroll to position [846, 0]
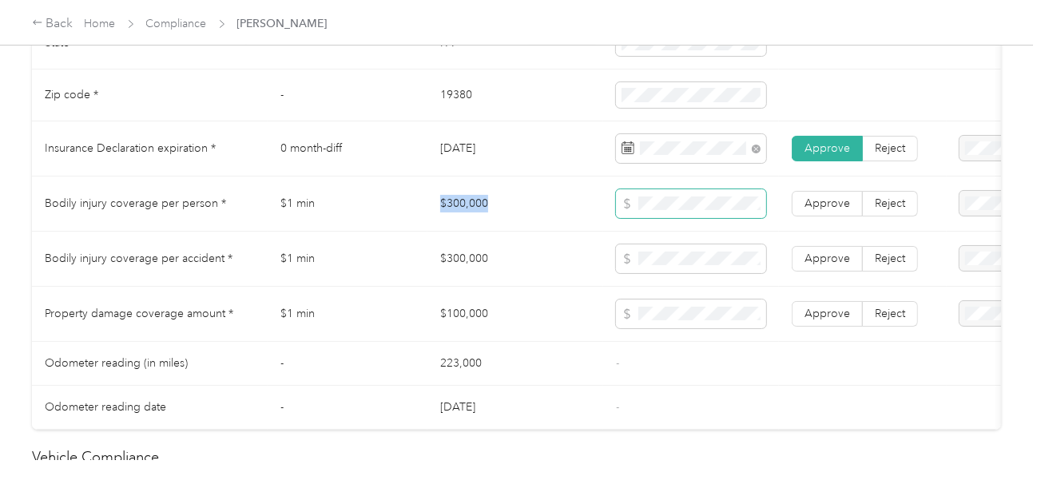
drag, startPoint x: 432, startPoint y: 208, endPoint x: 636, endPoint y: 209, distance: 203.7
click at [517, 208] on td "$300,000" at bounding box center [515, 204] width 176 height 55
drag, startPoint x: 419, startPoint y: 308, endPoint x: 575, endPoint y: 322, distance: 156.4
click at [515, 316] on tr "Property damage coverage amount * $1 min $100,000 Approve Reject" at bounding box center [595, 314] width 1127 height 55
drag, startPoint x: 663, startPoint y: 360, endPoint x: 864, endPoint y: 316, distance: 205.5
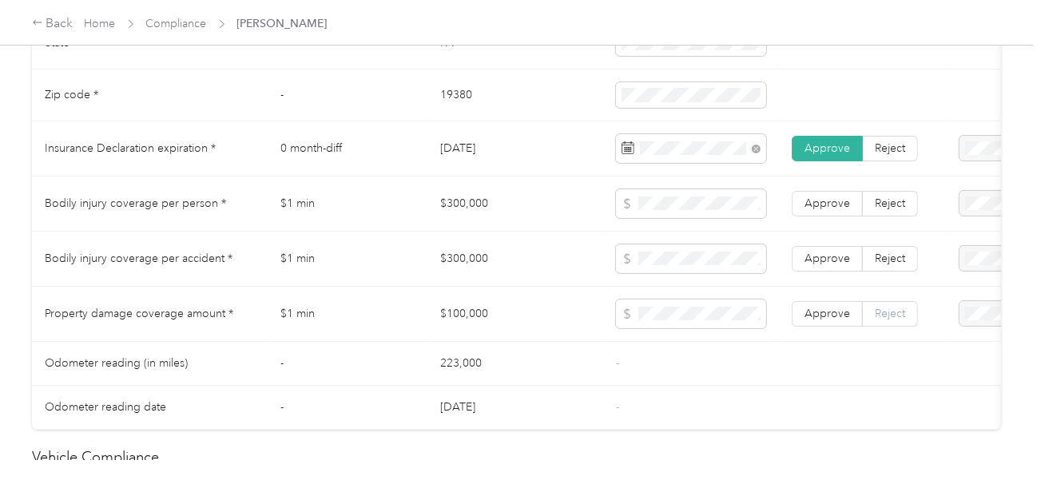
click at [693, 356] on td "-" at bounding box center [691, 364] width 176 height 44
click at [864, 316] on label "Reject" at bounding box center [890, 314] width 55 height 26
click at [817, 320] on span "Approve" at bounding box center [828, 314] width 46 height 14
click at [828, 272] on label "Approve" at bounding box center [827, 259] width 71 height 26
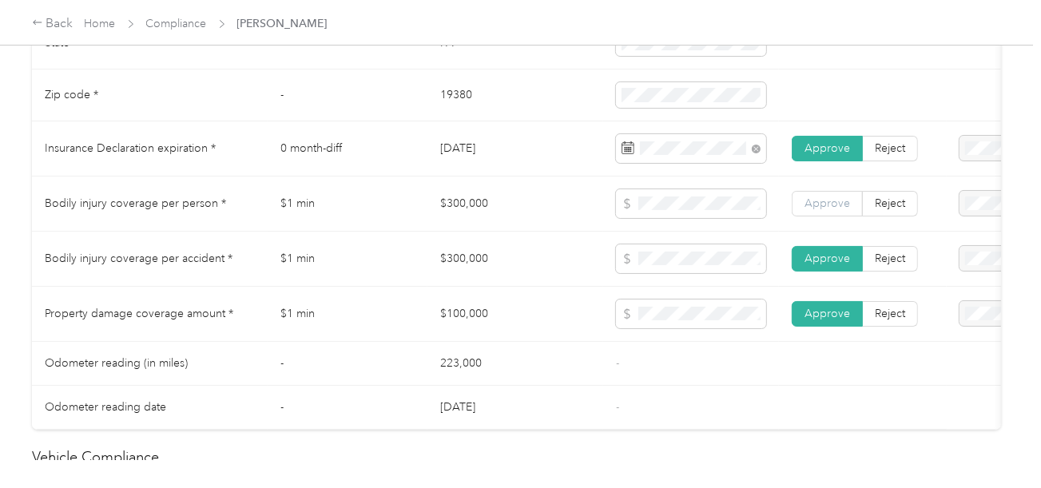
click at [828, 217] on label "Approve" at bounding box center [827, 204] width 71 height 26
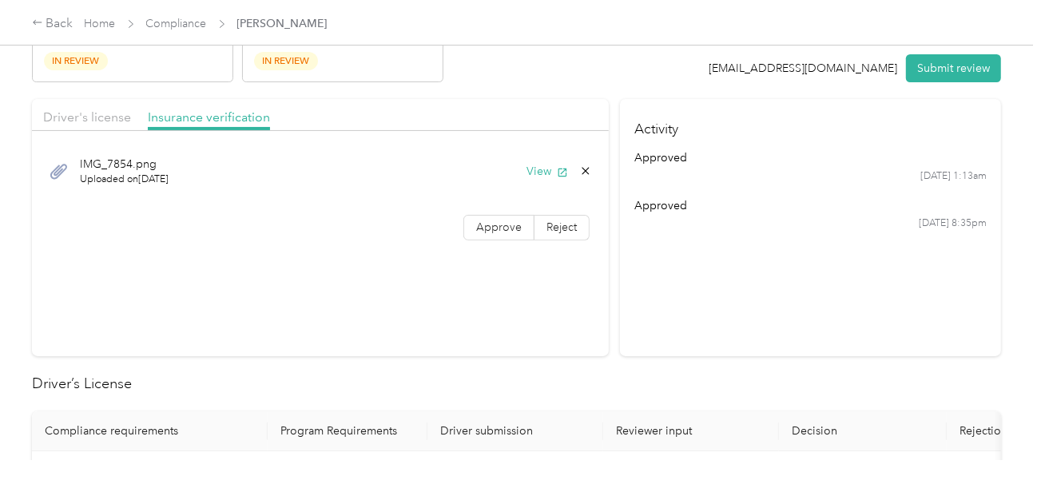
scroll to position [0, 0]
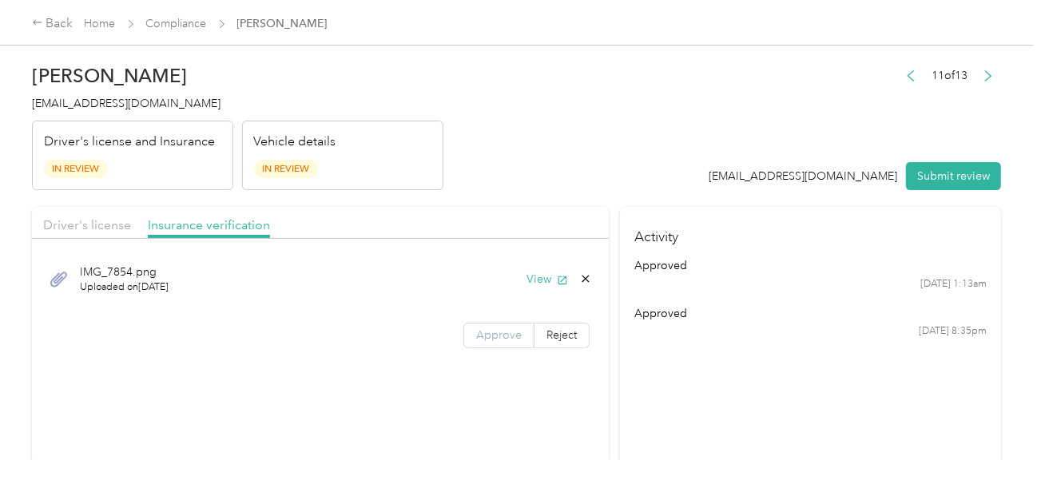
drag, startPoint x: 490, startPoint y: 335, endPoint x: 525, endPoint y: 282, distance: 63.4
click at [491, 333] on span "Approve" at bounding box center [499, 335] width 46 height 14
click at [653, 146] on header "[PERSON_NAME] [EMAIL_ADDRESS][DOMAIN_NAME] Driver's license and Insurance In Re…" at bounding box center [516, 123] width 969 height 134
click at [900, 188] on div "[EMAIL_ADDRESS][DOMAIN_NAME] Submit review" at bounding box center [856, 176] width 292 height 28
drag, startPoint x: 974, startPoint y: 165, endPoint x: 851, endPoint y: 173, distance: 123.3
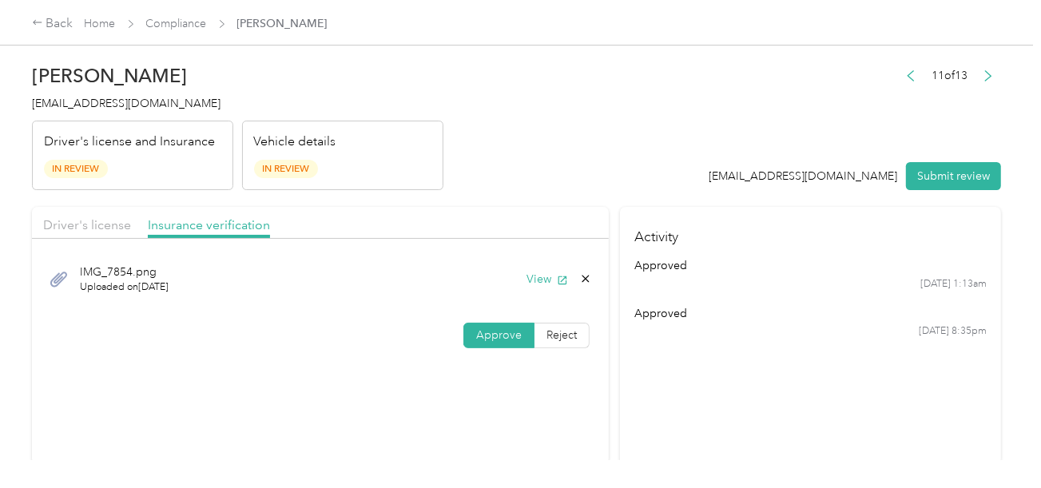
click at [967, 169] on button "Submit review" at bounding box center [953, 176] width 95 height 28
click at [559, 129] on header "[PERSON_NAME] [EMAIL_ADDRESS][DOMAIN_NAME] Driver's license and Insurance In Re…" at bounding box center [516, 123] width 969 height 134
click at [114, 97] on span "[EMAIL_ADDRESS][DOMAIN_NAME]" at bounding box center [126, 104] width 189 height 14
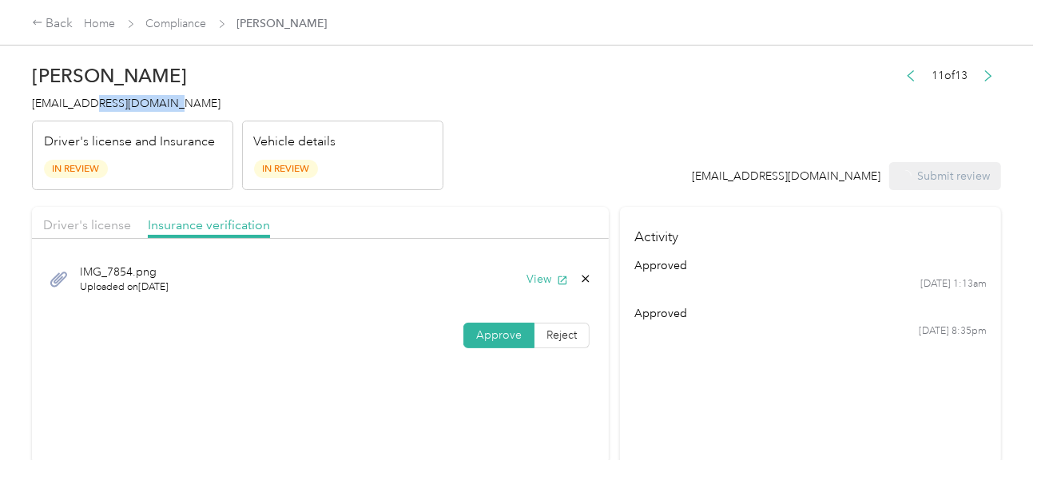
click at [114, 97] on span "[EMAIL_ADDRESS][DOMAIN_NAME]" at bounding box center [126, 104] width 189 height 14
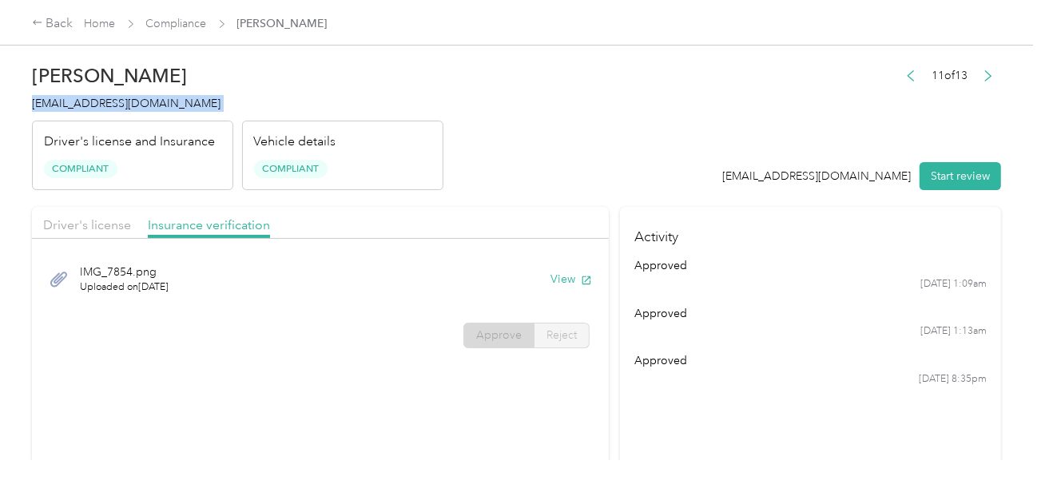
drag, startPoint x: 269, startPoint y: 82, endPoint x: 256, endPoint y: 77, distance: 14.0
click at [269, 82] on h2 "[PERSON_NAME]" at bounding box center [237, 76] width 411 height 22
click at [190, 28] on link "Compliance" at bounding box center [176, 24] width 61 height 14
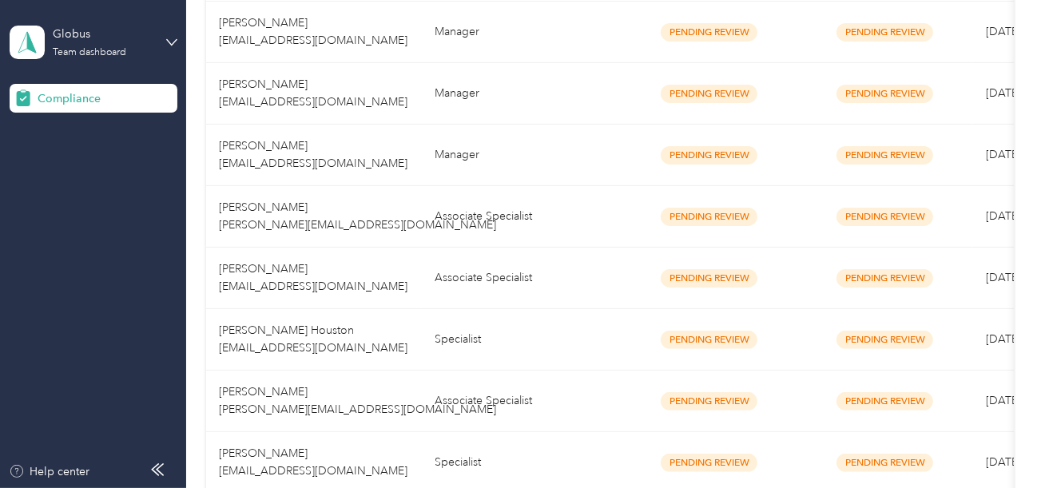
scroll to position [707, 0]
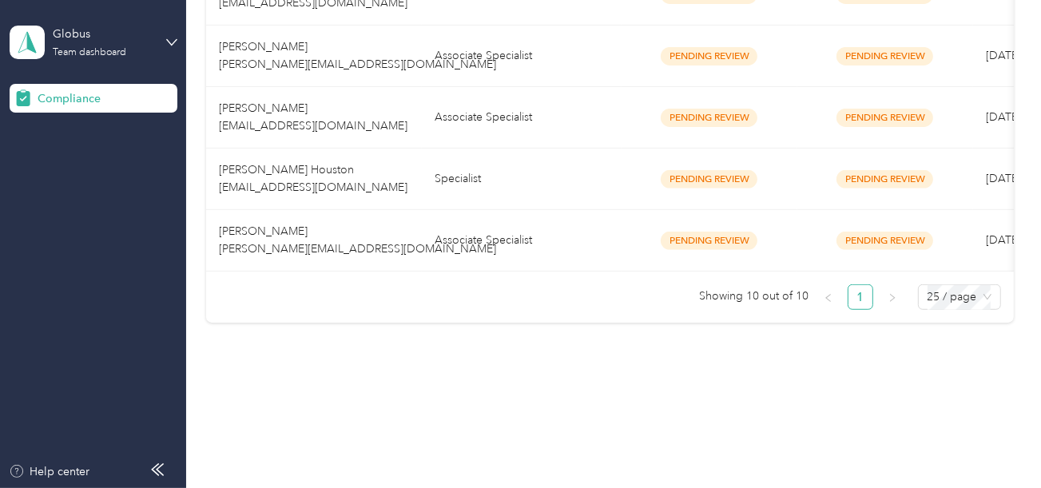
drag, startPoint x: 518, startPoint y: 322, endPoint x: 527, endPoint y: 220, distance: 102.6
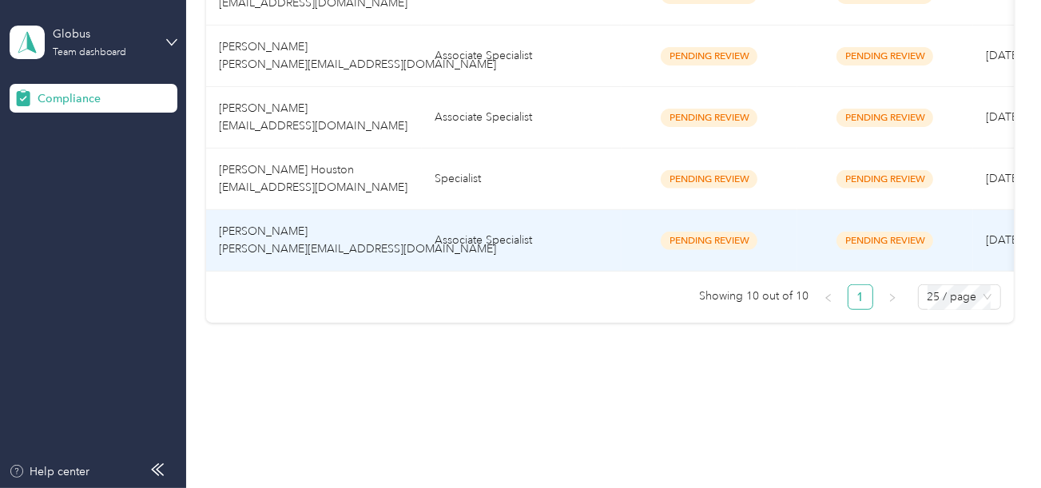
click at [540, 170] on td "Specialist" at bounding box center [522, 180] width 200 height 62
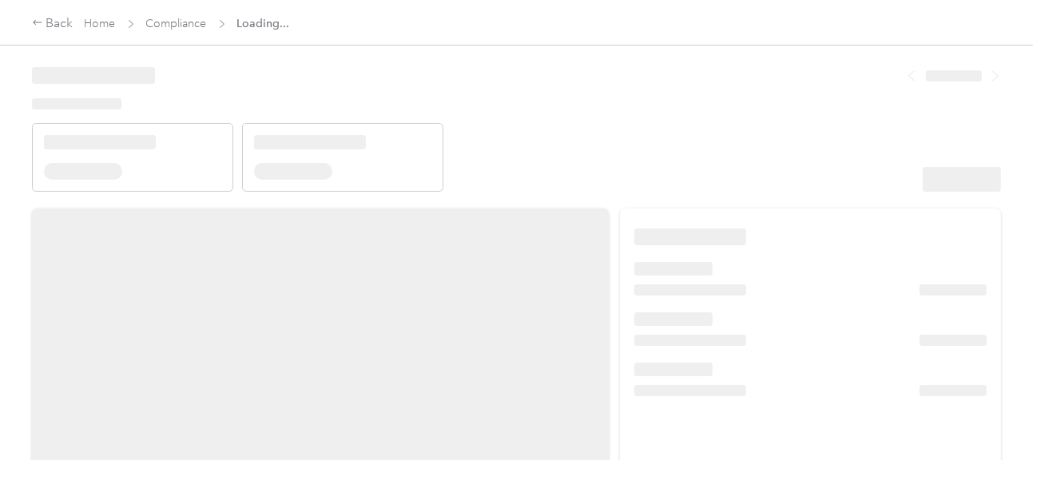
click at [767, 182] on header at bounding box center [516, 124] width 969 height 136
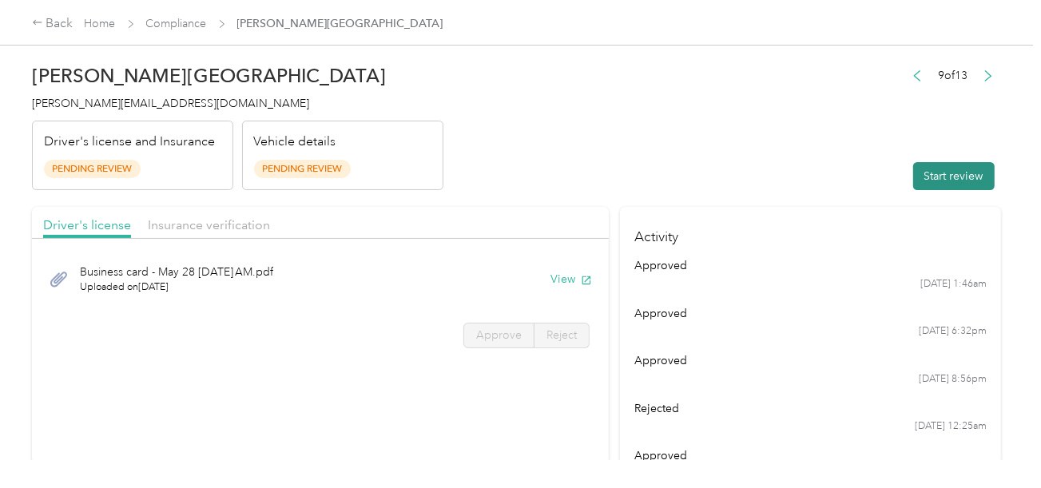
drag, startPoint x: 772, startPoint y: 176, endPoint x: 953, endPoint y: 180, distance: 181.4
click at [780, 177] on header "[PERSON_NAME] Houston [EMAIL_ADDRESS][DOMAIN_NAME] Driver's license and Insuran…" at bounding box center [516, 123] width 969 height 134
click at [986, 173] on div "Start review" at bounding box center [952, 176] width 97 height 28
click at [913, 168] on button "Start review" at bounding box center [953, 176] width 81 height 28
click at [606, 144] on header "[PERSON_NAME] Houston [EMAIL_ADDRESS][DOMAIN_NAME] Driver's license and Insuran…" at bounding box center [516, 123] width 969 height 134
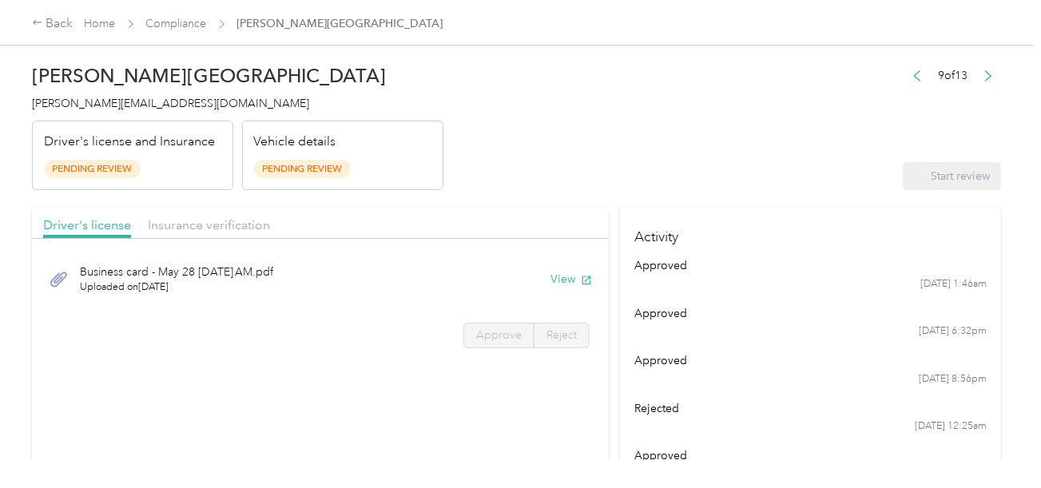
click at [457, 179] on header "[PERSON_NAME] Houston [EMAIL_ADDRESS][DOMAIN_NAME] Driver's license and Insuran…" at bounding box center [516, 123] width 969 height 134
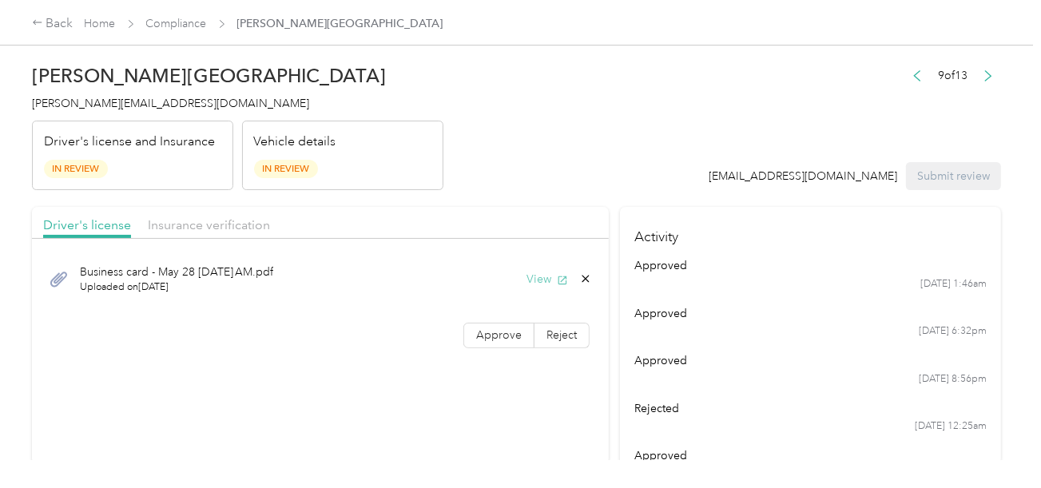
click at [553, 272] on button "View" at bounding box center [548, 279] width 42 height 17
click at [510, 338] on span "Approve" at bounding box center [499, 335] width 46 height 14
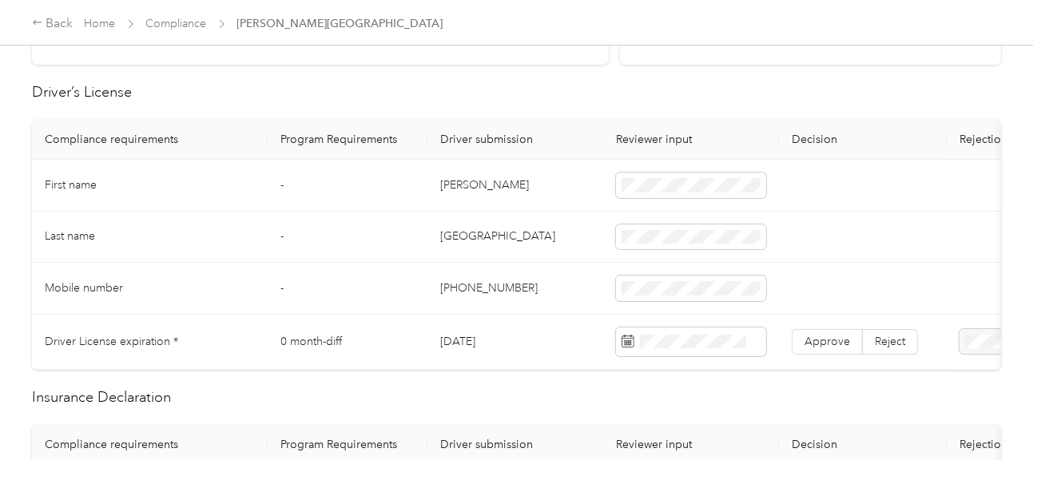
scroll to position [479, 0]
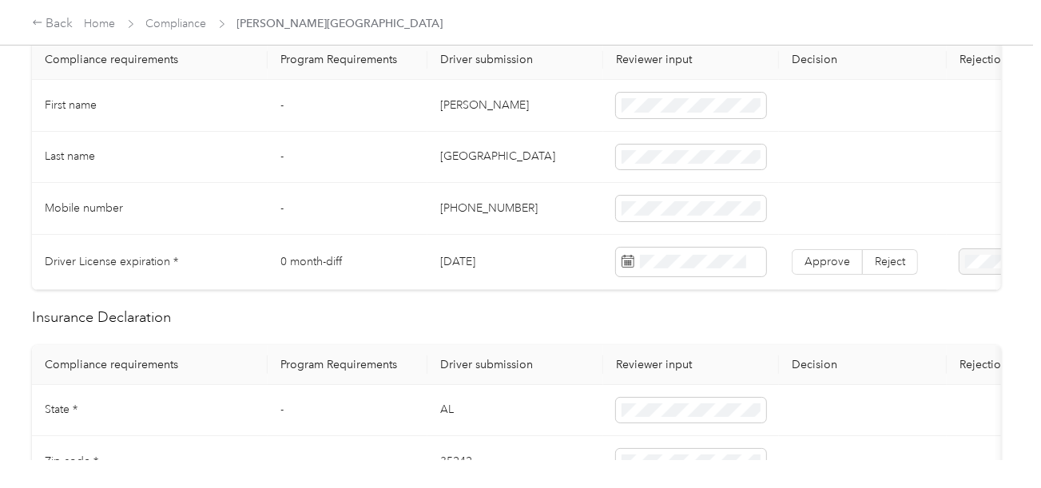
drag, startPoint x: 435, startPoint y: 101, endPoint x: 559, endPoint y: 100, distance: 124.6
click at [555, 100] on td "[PERSON_NAME]" at bounding box center [515, 106] width 176 height 52
click at [473, 148] on td "[GEOGRAPHIC_DATA]" at bounding box center [515, 158] width 176 height 52
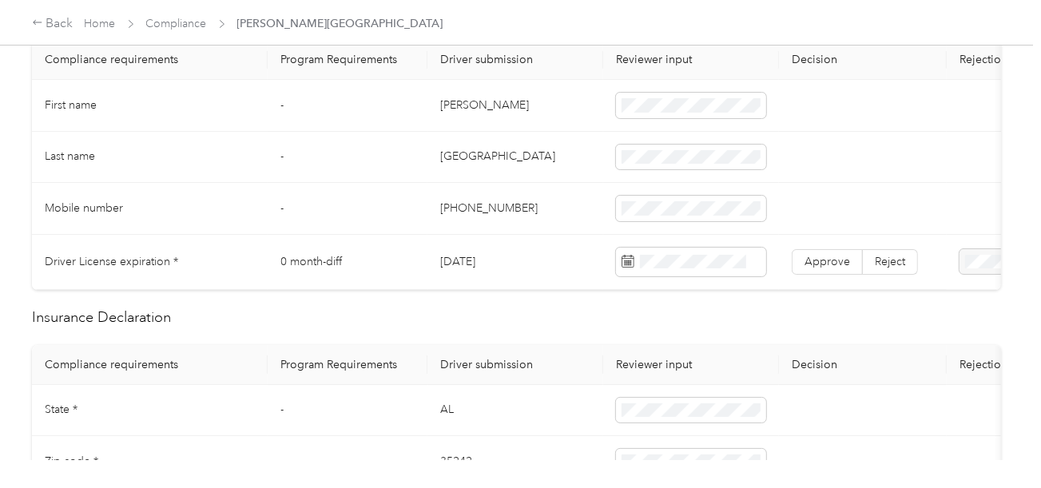
click at [548, 179] on td "[GEOGRAPHIC_DATA]" at bounding box center [515, 158] width 176 height 52
click at [696, 249] on span at bounding box center [691, 262] width 150 height 29
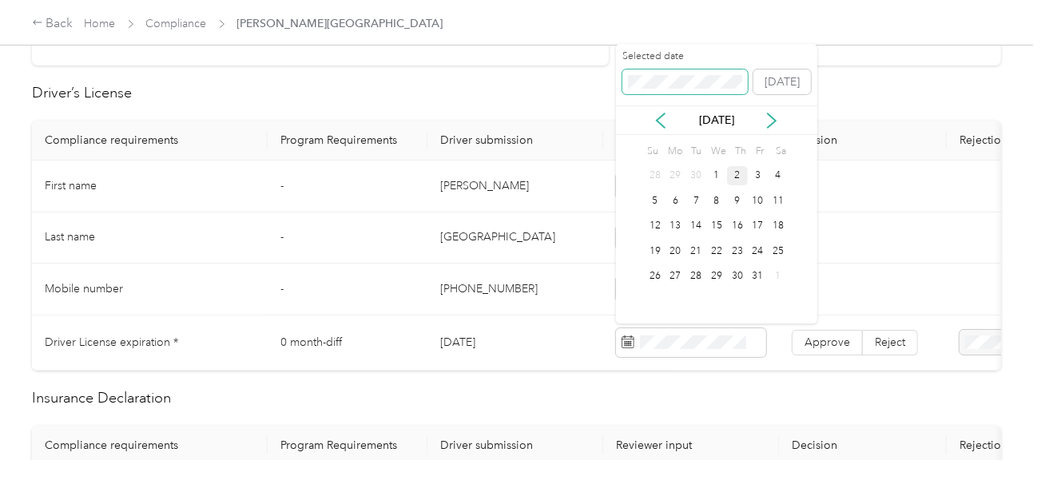
click at [657, 71] on span at bounding box center [685, 83] width 126 height 26
click at [656, 89] on span at bounding box center [685, 83] width 126 height 26
click at [753, 221] on div "14" at bounding box center [758, 227] width 21 height 20
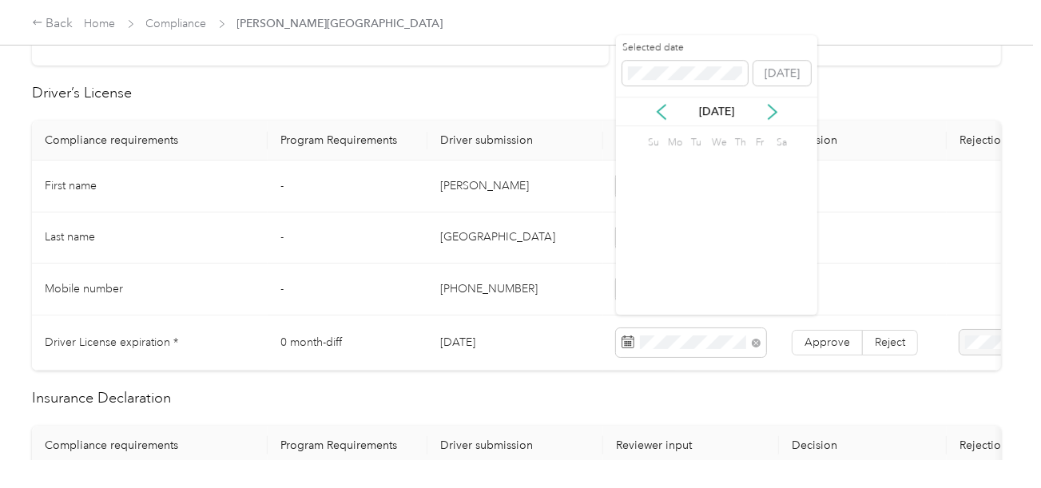
click at [838, 364] on td "Approve Reject" at bounding box center [863, 343] width 168 height 55
click at [835, 343] on span "Approve" at bounding box center [828, 343] width 46 height 14
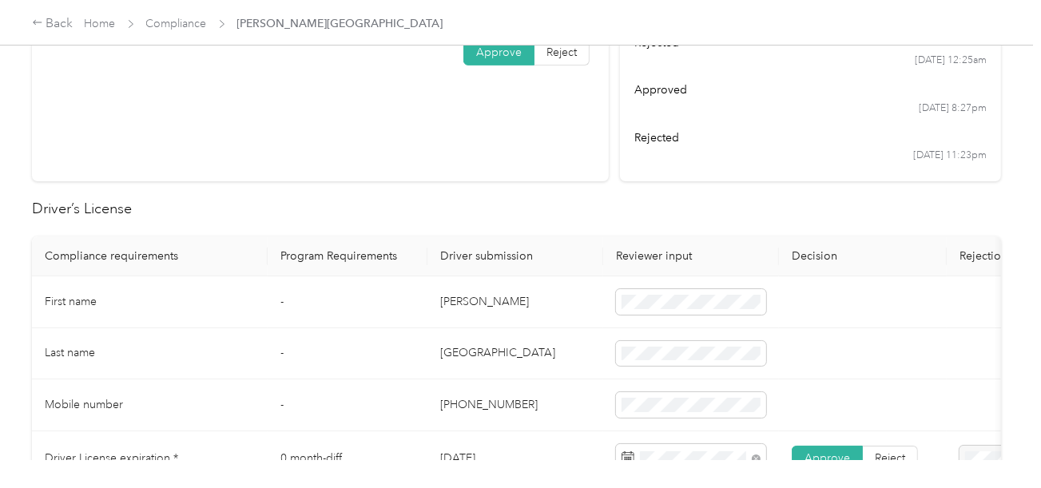
scroll to position [0, 0]
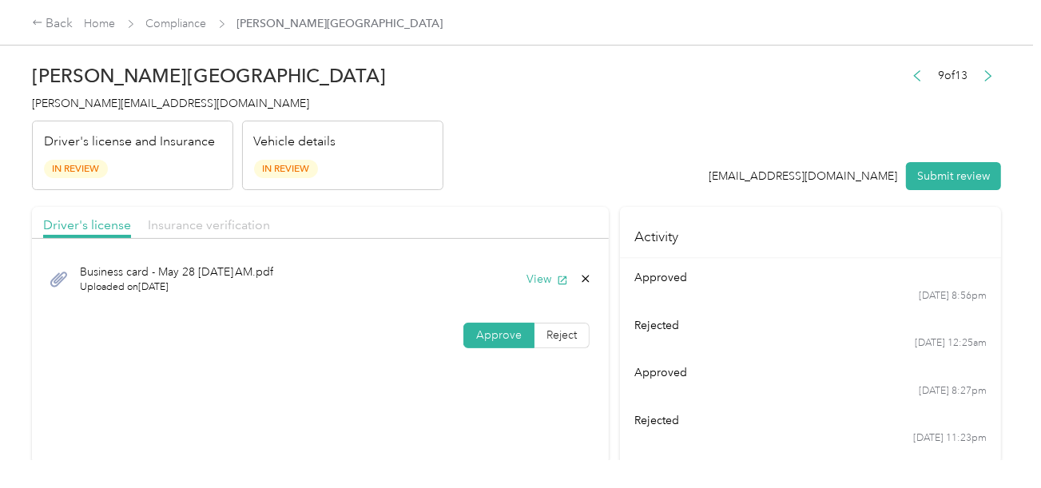
click at [209, 217] on span "Insurance verification" at bounding box center [209, 224] width 122 height 15
drag, startPoint x: 447, startPoint y: 205, endPoint x: 476, endPoint y: 235, distance: 41.8
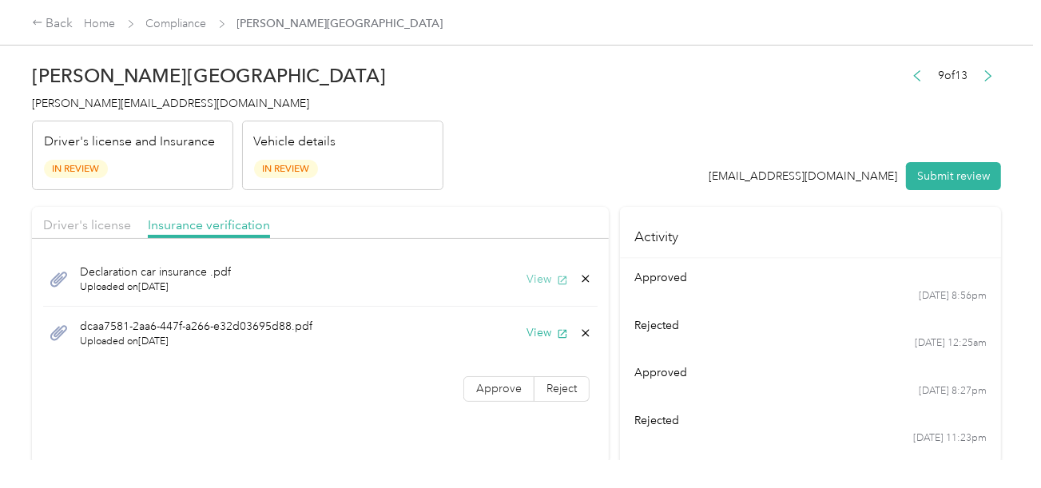
click at [531, 274] on button "View" at bounding box center [548, 279] width 42 height 17
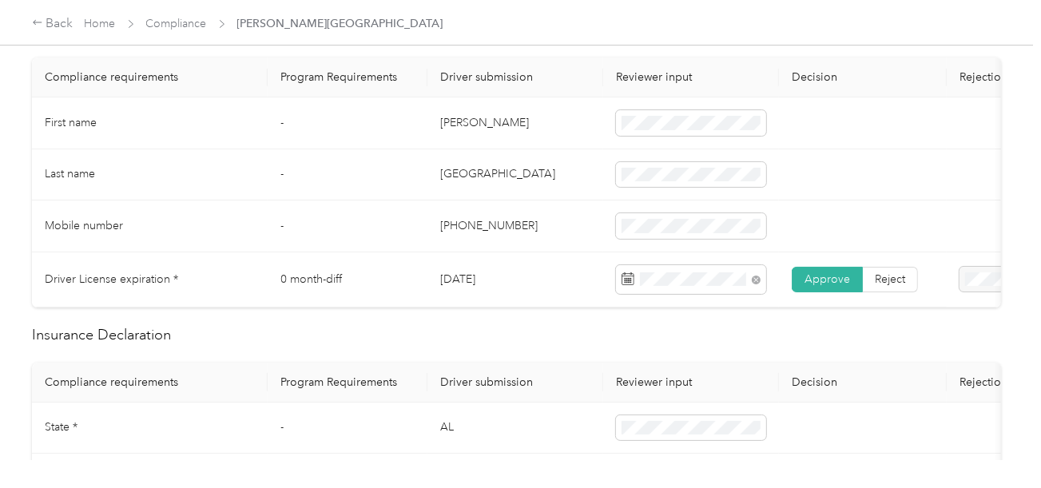
scroll to position [718, 0]
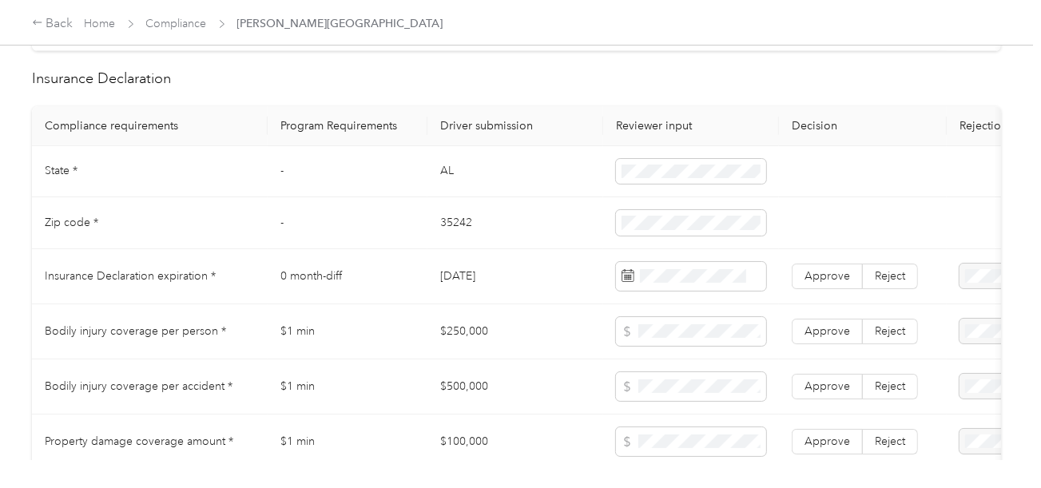
click at [442, 177] on td "AL" at bounding box center [515, 172] width 176 height 52
click at [438, 234] on td "35242" at bounding box center [515, 223] width 176 height 52
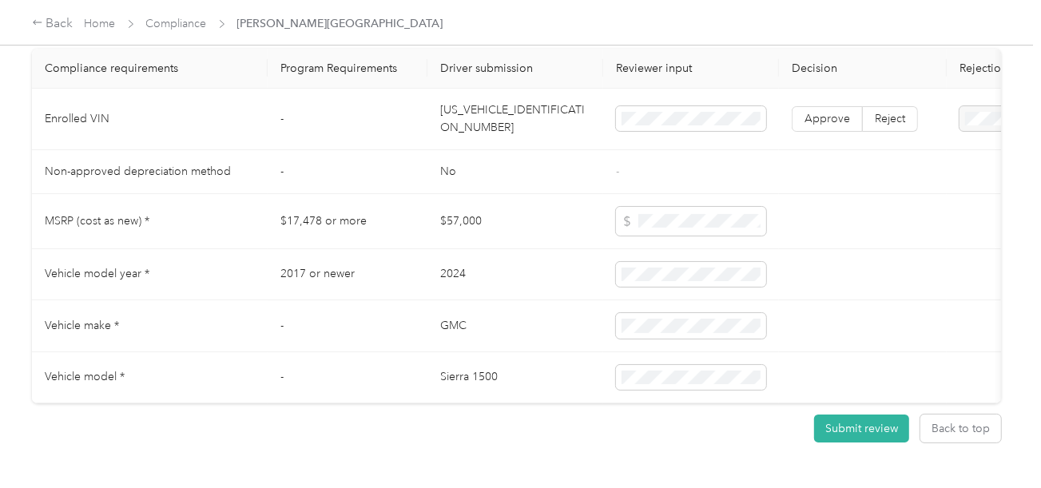
scroll to position [1402, 0]
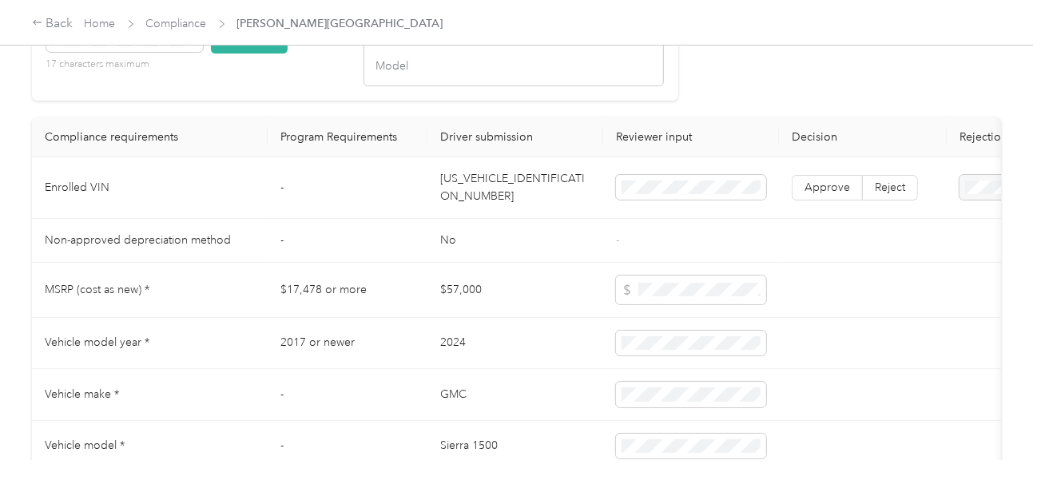
click at [503, 184] on td "[US_VEHICLE_IDENTIFICATION_NUMBER]" at bounding box center [515, 188] width 176 height 62
click at [497, 200] on td "[US_VEHICLE_IDENTIFICATION_NUMBER]" at bounding box center [515, 188] width 176 height 62
click at [498, 200] on td "[US_VEHICLE_IDENTIFICATION_NUMBER]" at bounding box center [515, 188] width 176 height 62
click at [245, 54] on button "Check VIN" at bounding box center [249, 40] width 77 height 28
drag, startPoint x: 840, startPoint y: 200, endPoint x: 839, endPoint y: 222, distance: 22.4
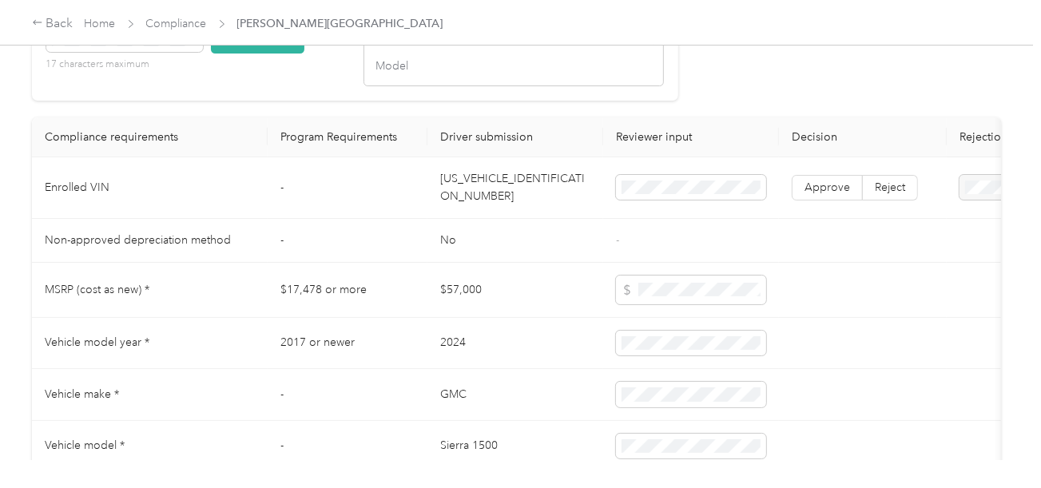
click at [840, 194] on span "Approve" at bounding box center [828, 188] width 46 height 14
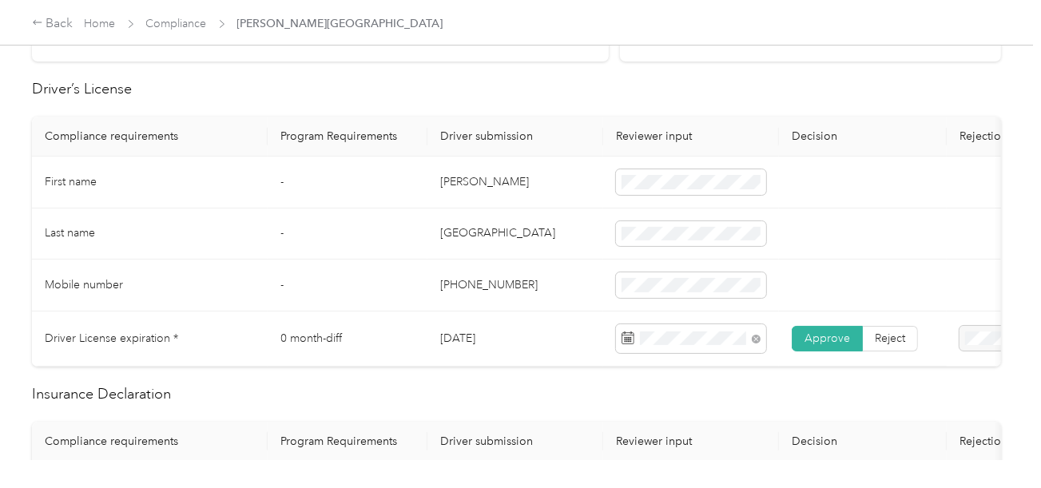
scroll to position [718, 0]
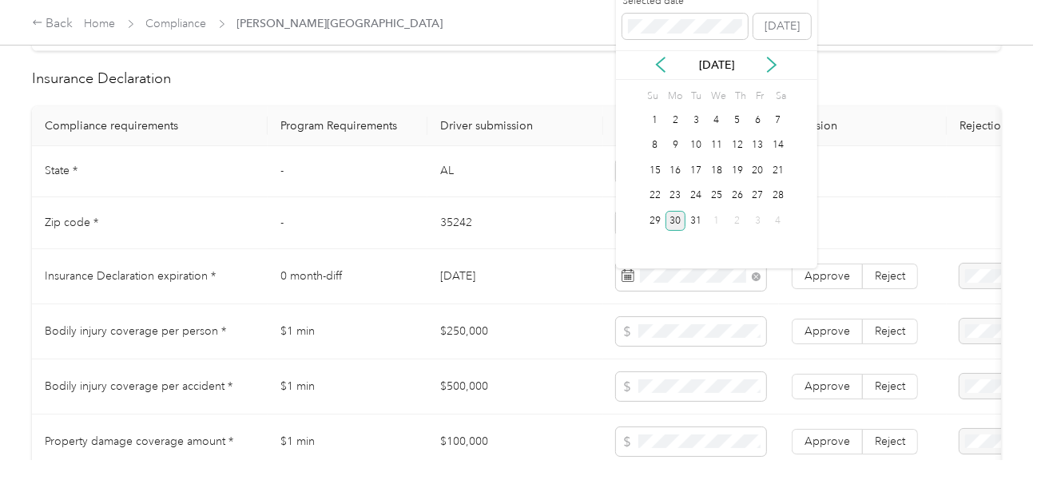
click at [678, 224] on div "30" at bounding box center [676, 221] width 21 height 20
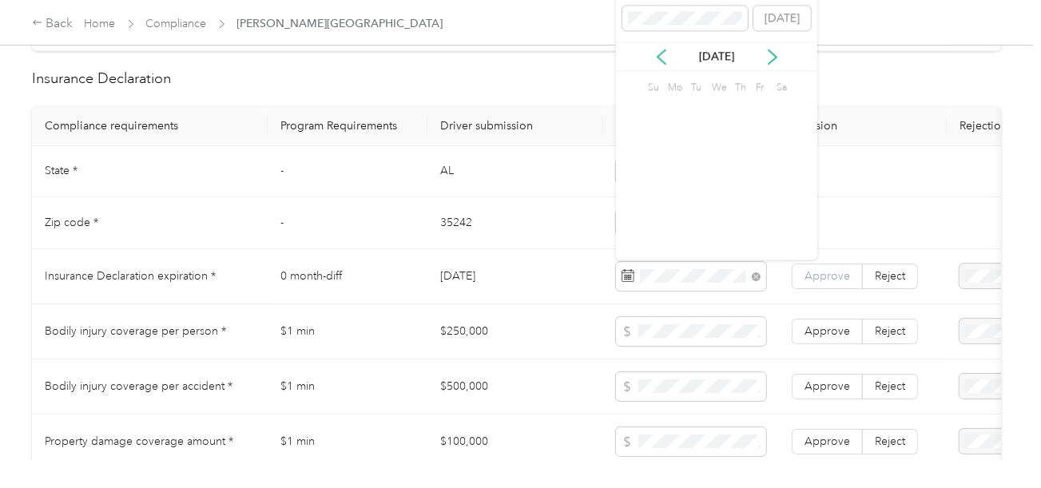
click at [822, 289] on label "Approve" at bounding box center [827, 277] width 71 height 26
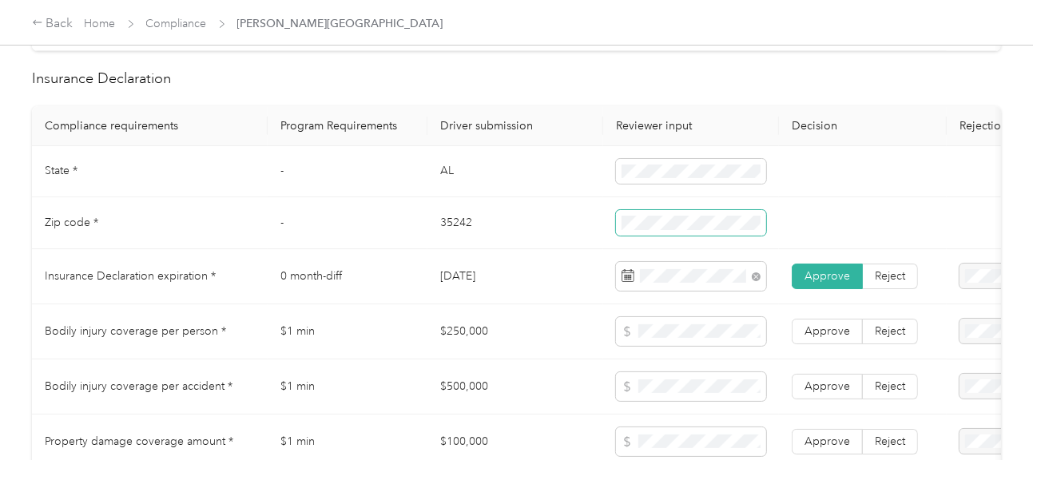
scroll to position [959, 0]
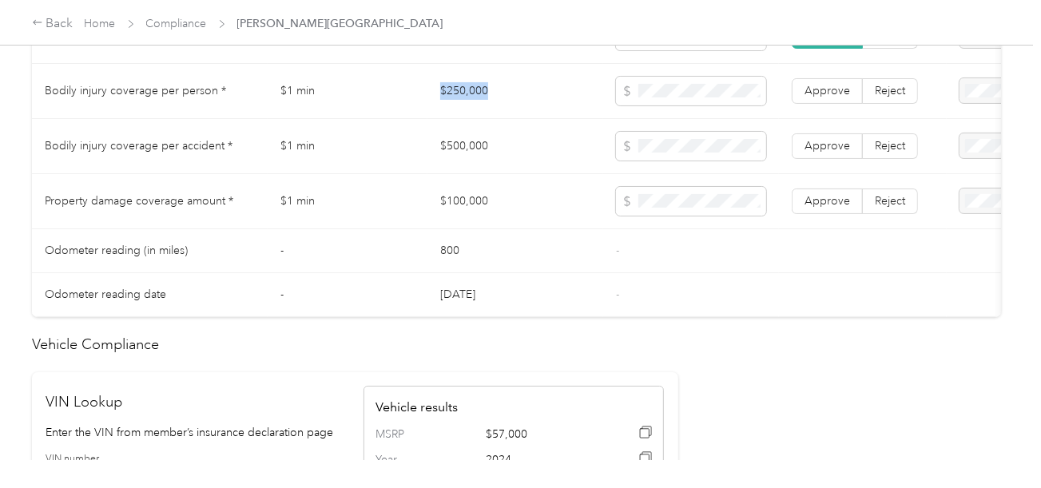
drag, startPoint x: 433, startPoint y: 117, endPoint x: 666, endPoint y: 115, distance: 233.3
click at [530, 116] on td "$250,000" at bounding box center [515, 91] width 176 height 55
click at [668, 115] on td at bounding box center [691, 91] width 176 height 55
drag, startPoint x: 425, startPoint y: 154, endPoint x: 531, endPoint y: 160, distance: 106.4
click at [521, 160] on tr "Bodily injury coverage per accident * $1 min $500,000 Approve Reject" at bounding box center [595, 146] width 1127 height 55
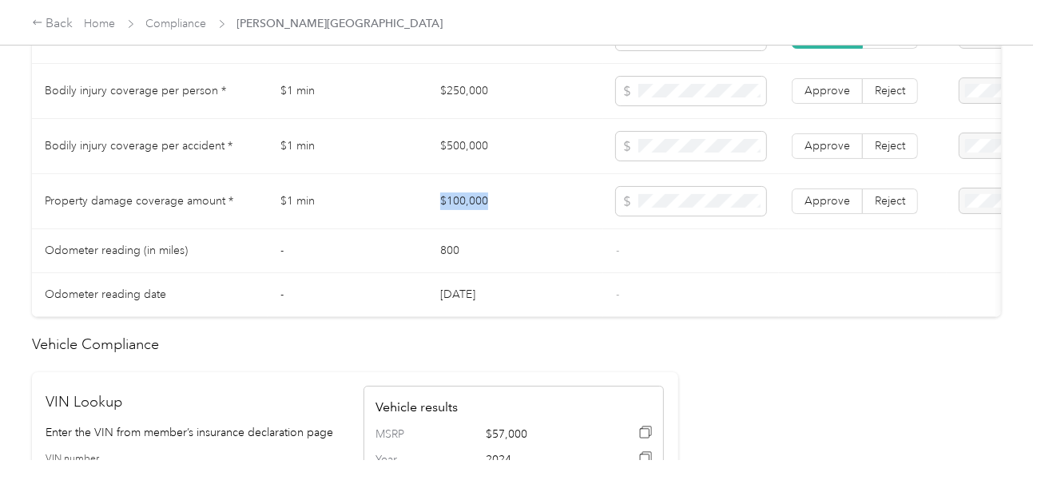
drag, startPoint x: 430, startPoint y: 212, endPoint x: 511, endPoint y: 212, distance: 80.7
click at [511, 212] on tr "Property damage coverage amount * $1 min $100,000 Approve Reject" at bounding box center [595, 201] width 1127 height 55
drag, startPoint x: 635, startPoint y: 246, endPoint x: 845, endPoint y: 203, distance: 213.7
click at [658, 244] on td "-" at bounding box center [691, 251] width 176 height 44
click at [845, 203] on span "Approve" at bounding box center [828, 201] width 46 height 14
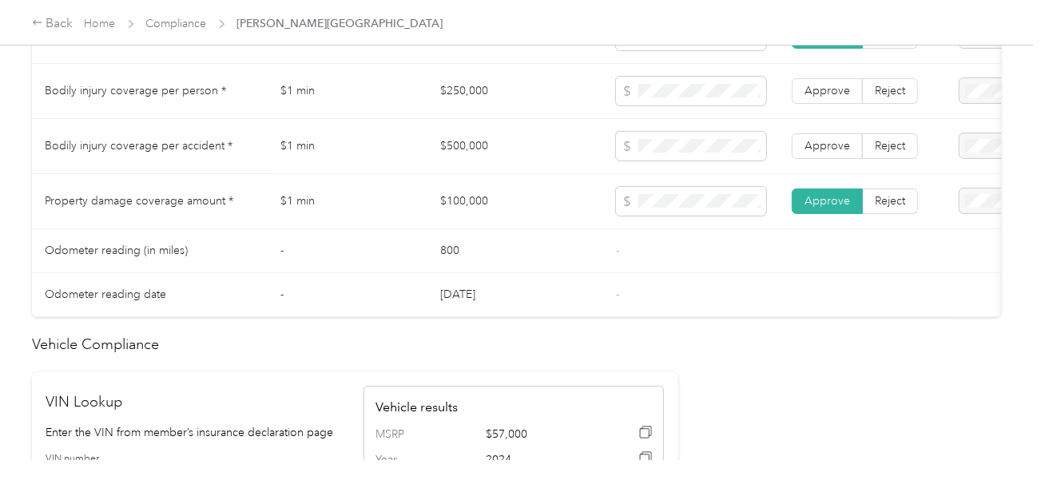
drag, startPoint x: 844, startPoint y: 149, endPoint x: 843, endPoint y: 137, distance: 12.0
click at [844, 149] on span "Approve" at bounding box center [828, 146] width 46 height 14
click at [837, 104] on label "Approve" at bounding box center [827, 91] width 71 height 26
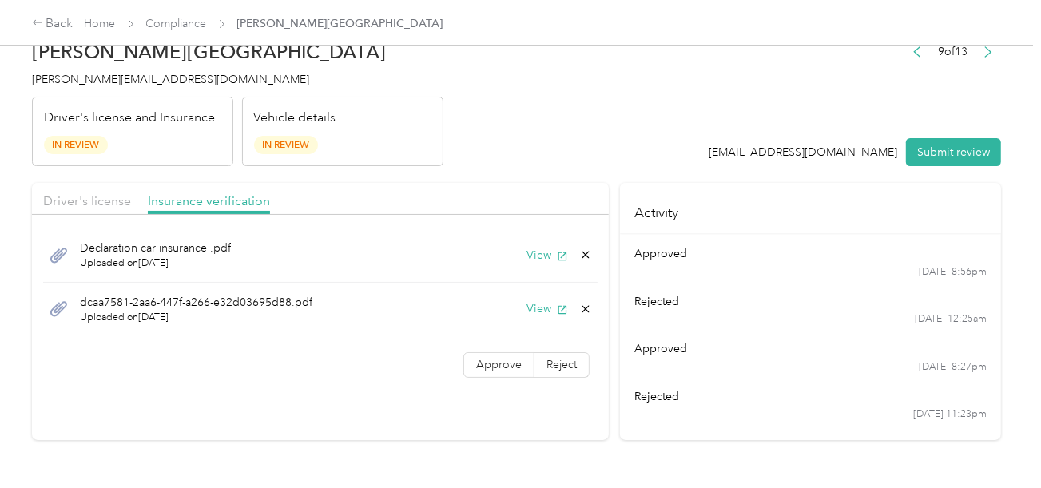
scroll to position [0, 0]
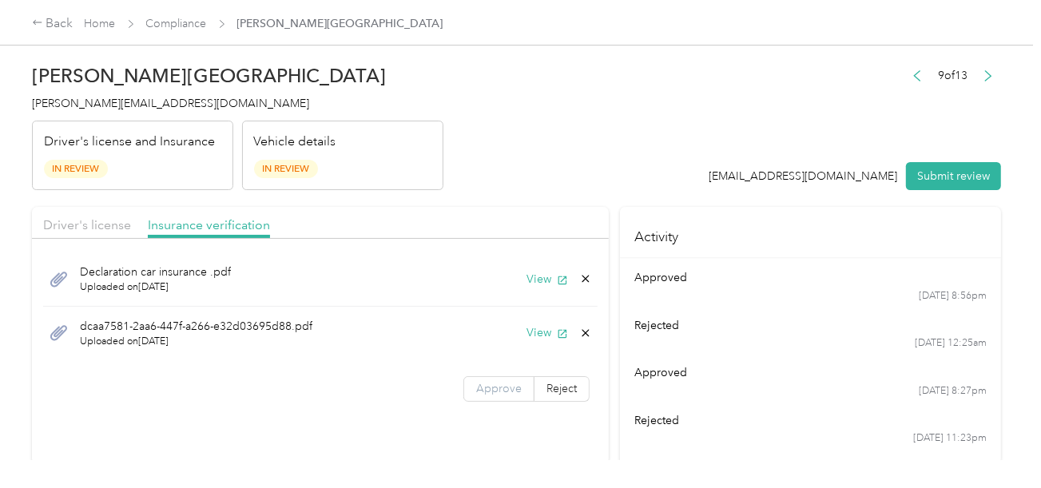
click at [494, 383] on span "Approve" at bounding box center [499, 389] width 46 height 14
click at [561, 217] on div "Driver's license Insurance verification" at bounding box center [320, 223] width 577 height 32
click at [533, 338] on button "View" at bounding box center [548, 332] width 42 height 17
click at [721, 169] on header "[PERSON_NAME] Houston [EMAIL_ADDRESS][DOMAIN_NAME] Driver's license and Insuran…" at bounding box center [516, 123] width 969 height 134
click at [540, 272] on button "View" at bounding box center [548, 279] width 42 height 17
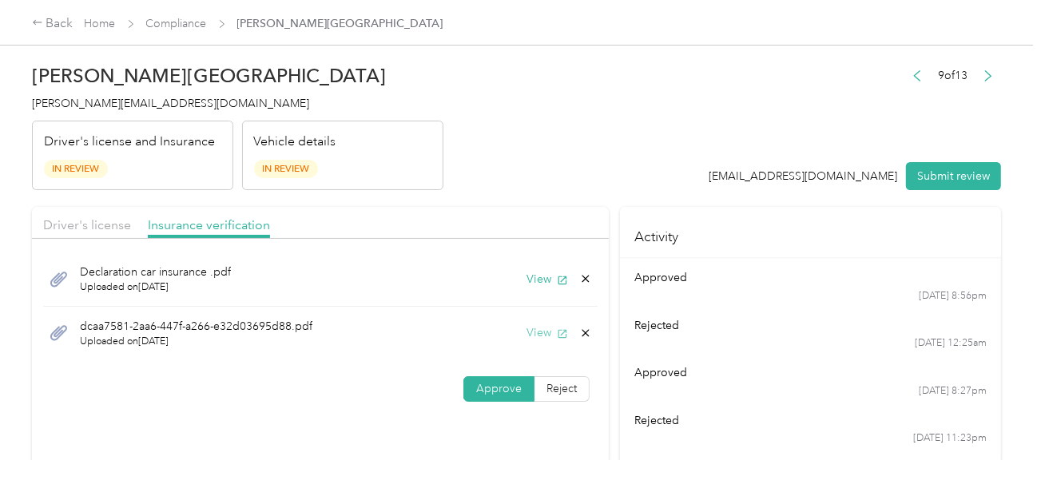
click at [551, 329] on button "View" at bounding box center [548, 332] width 42 height 17
click at [585, 336] on icon at bounding box center [585, 333] width 13 height 13
drag, startPoint x: 555, startPoint y: 336, endPoint x: 571, endPoint y: 320, distance: 23.2
click at [552, 337] on button "Yes" at bounding box center [543, 344] width 31 height 26
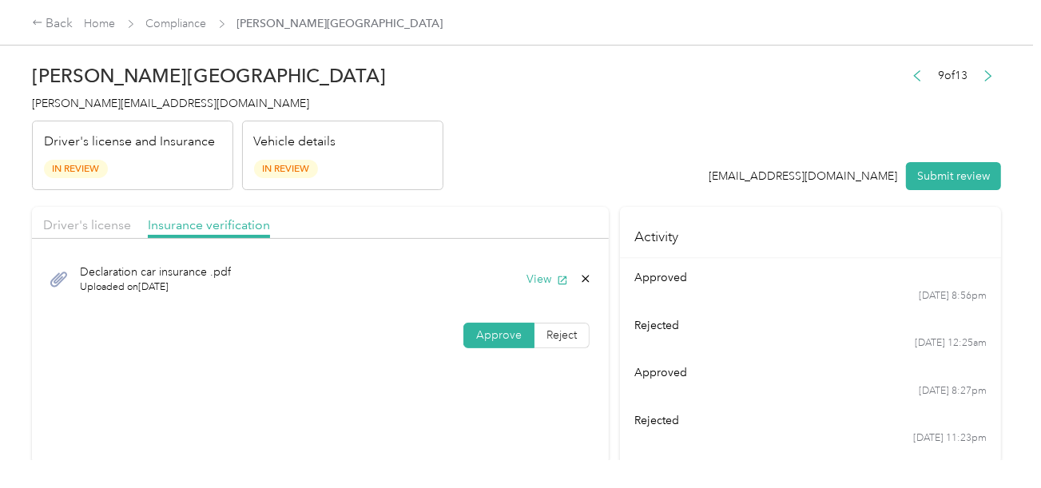
drag, startPoint x: 646, startPoint y: 118, endPoint x: 690, endPoint y: 134, distance: 46.8
click at [649, 120] on header "[PERSON_NAME] Houston [EMAIL_ADDRESS][DOMAIN_NAME] Driver's license and Insuran…" at bounding box center [516, 123] width 969 height 134
click at [938, 173] on button "Submit review" at bounding box center [953, 176] width 95 height 28
click at [634, 127] on header "[PERSON_NAME] Houston [EMAIL_ADDRESS][DOMAIN_NAME] Driver's license and Insuran…" at bounding box center [516, 123] width 969 height 134
click at [136, 101] on span "[PERSON_NAME][EMAIL_ADDRESS][DOMAIN_NAME]" at bounding box center [170, 104] width 277 height 14
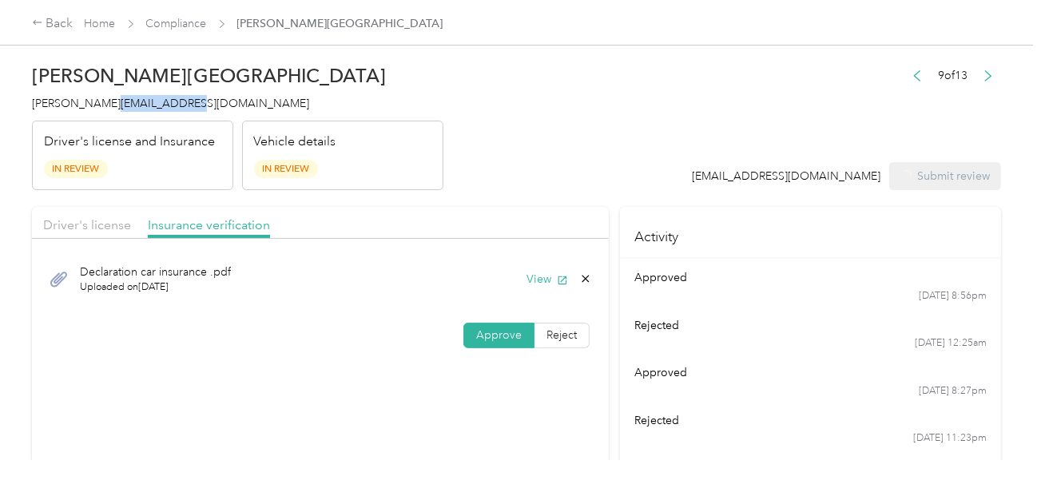
click at [136, 101] on span "[PERSON_NAME][EMAIL_ADDRESS][DOMAIN_NAME]" at bounding box center [170, 104] width 277 height 14
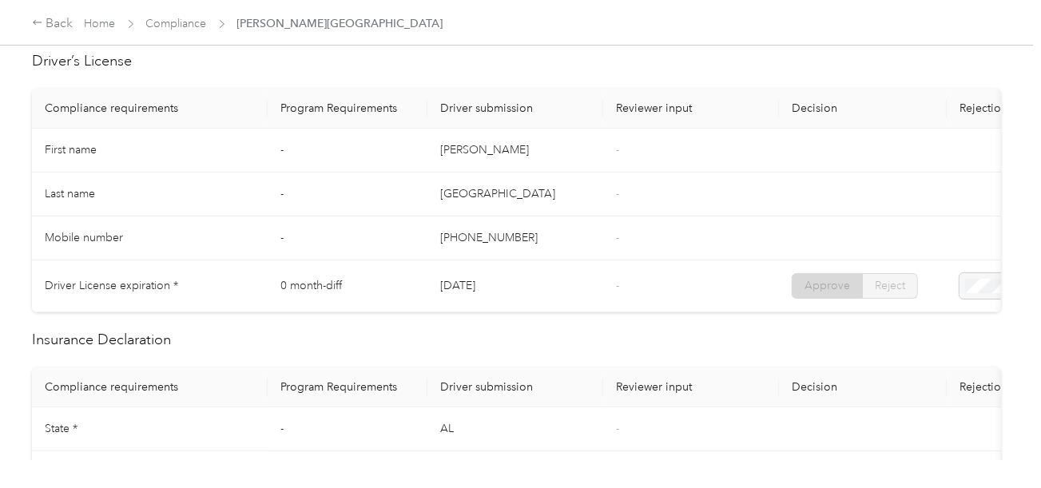
scroll to position [358, 0]
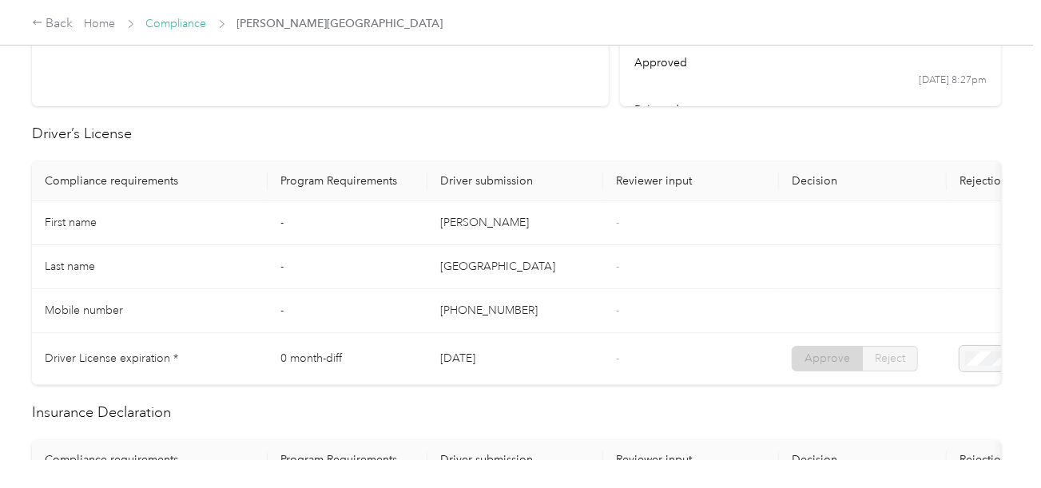
click at [176, 29] on link "Compliance" at bounding box center [176, 24] width 61 height 14
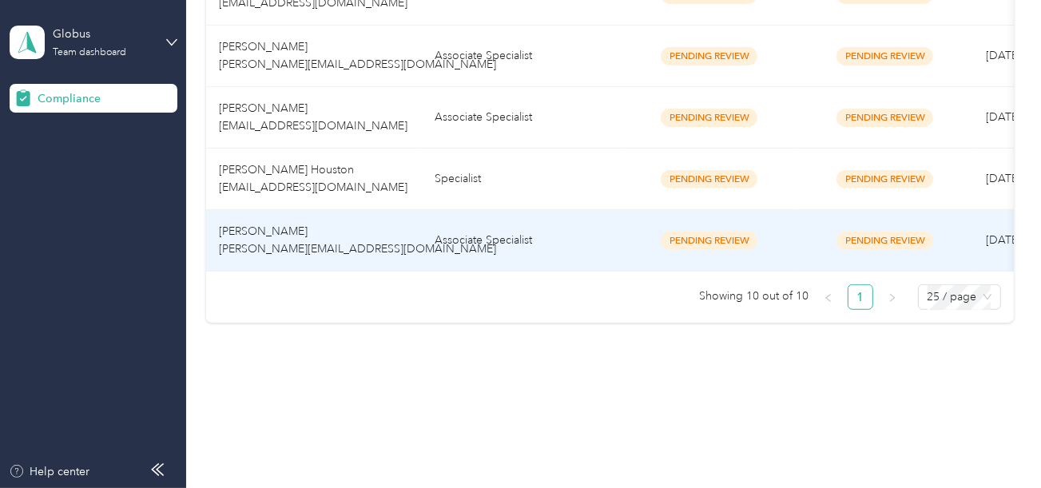
scroll to position [646, 0]
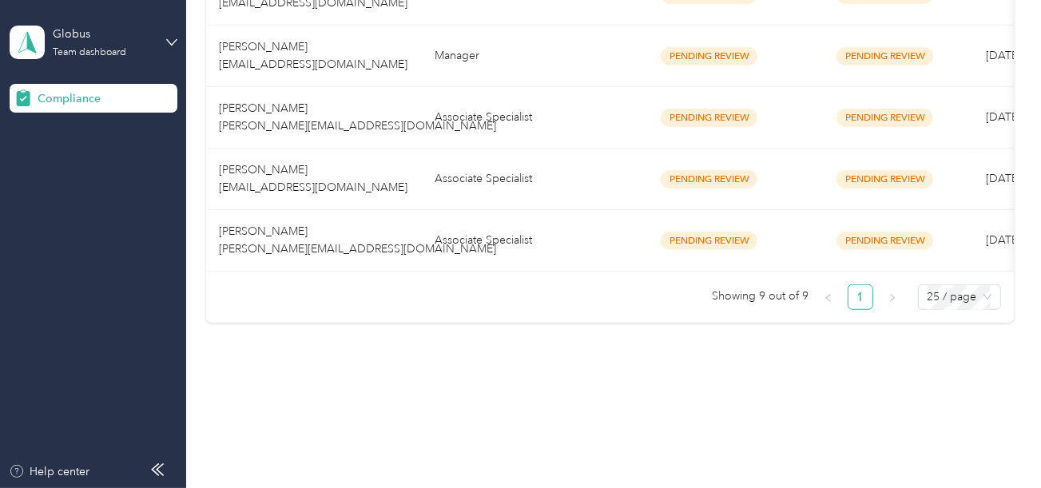
drag, startPoint x: 423, startPoint y: 289, endPoint x: 455, endPoint y: 217, distance: 79.4
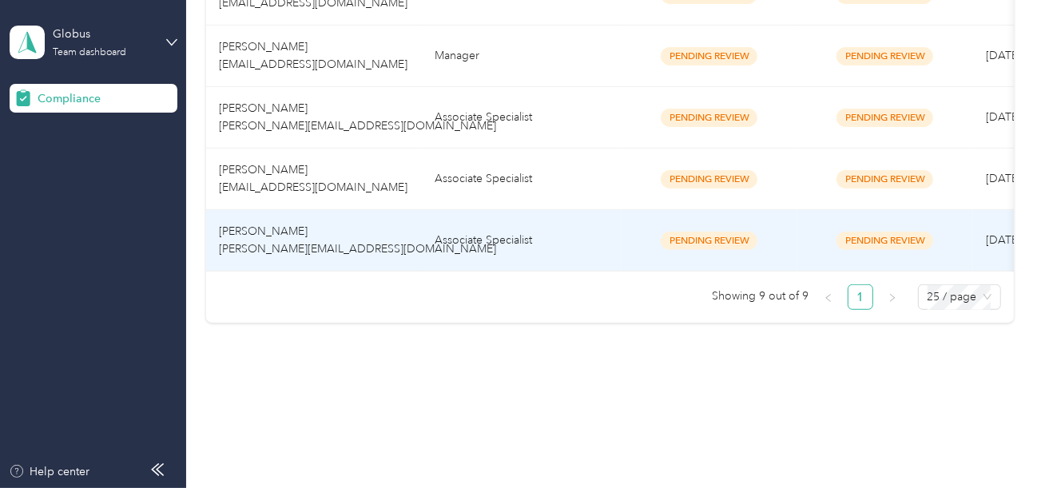
click at [475, 177] on td "Associate Specialist" at bounding box center [522, 180] width 200 height 62
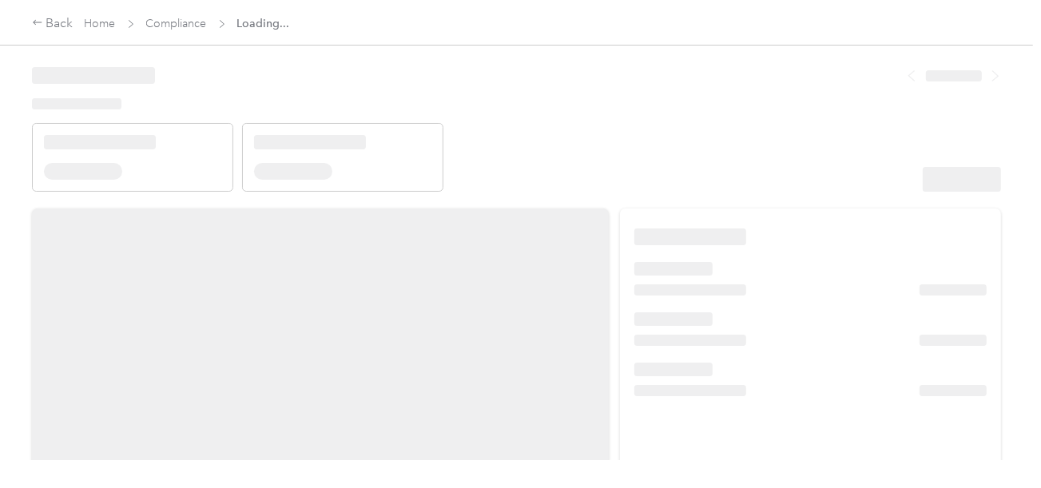
click at [626, 124] on header at bounding box center [516, 124] width 969 height 136
click at [770, 139] on header at bounding box center [516, 124] width 969 height 136
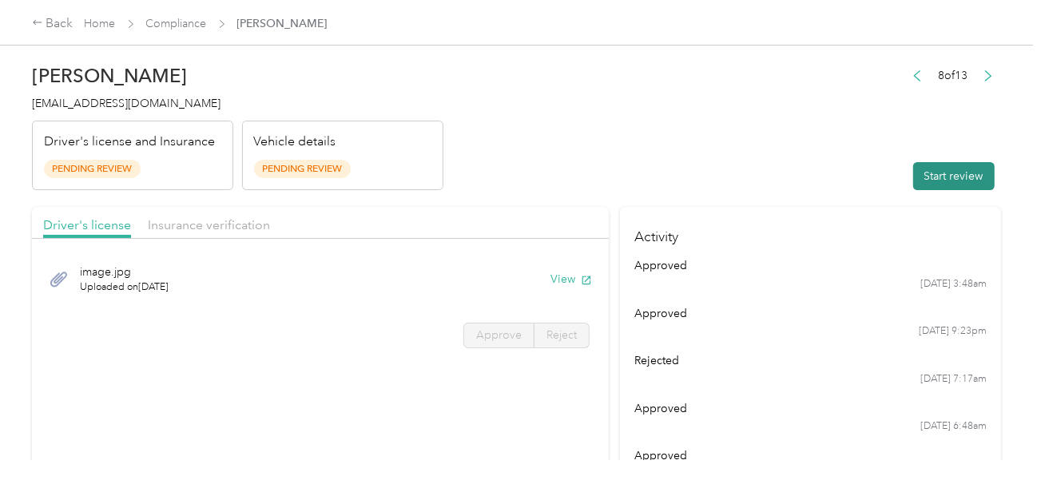
click at [972, 180] on button "Start review" at bounding box center [953, 176] width 81 height 28
drag, startPoint x: 775, startPoint y: 146, endPoint x: 561, endPoint y: 197, distance: 220.2
click at [775, 146] on header "[PERSON_NAME] [EMAIL_ADDRESS][DOMAIN_NAME] Driver's license and Insurance Pendi…" at bounding box center [516, 123] width 969 height 134
click at [566, 276] on button "View" at bounding box center [572, 279] width 42 height 17
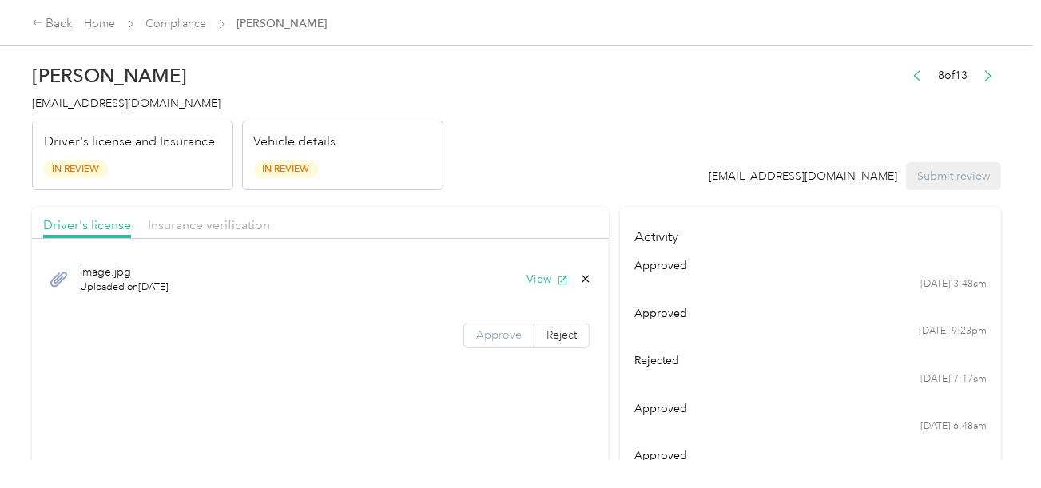
drag, startPoint x: 489, startPoint y: 323, endPoint x: 491, endPoint y: 331, distance: 8.1
click at [489, 323] on label "Approve" at bounding box center [498, 336] width 71 height 26
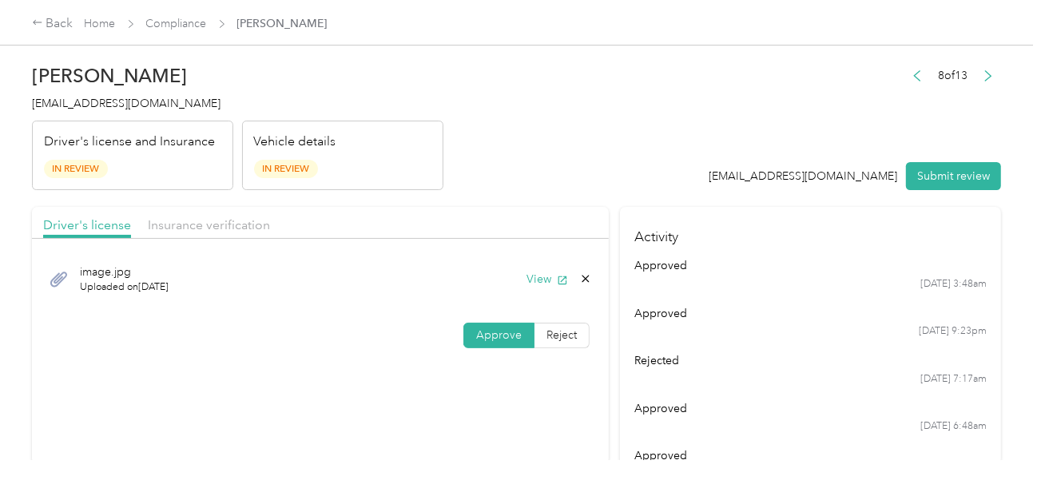
drag, startPoint x: 491, startPoint y: 332, endPoint x: 598, endPoint y: 312, distance: 109.1
click at [492, 332] on span "Approve" at bounding box center [499, 335] width 46 height 14
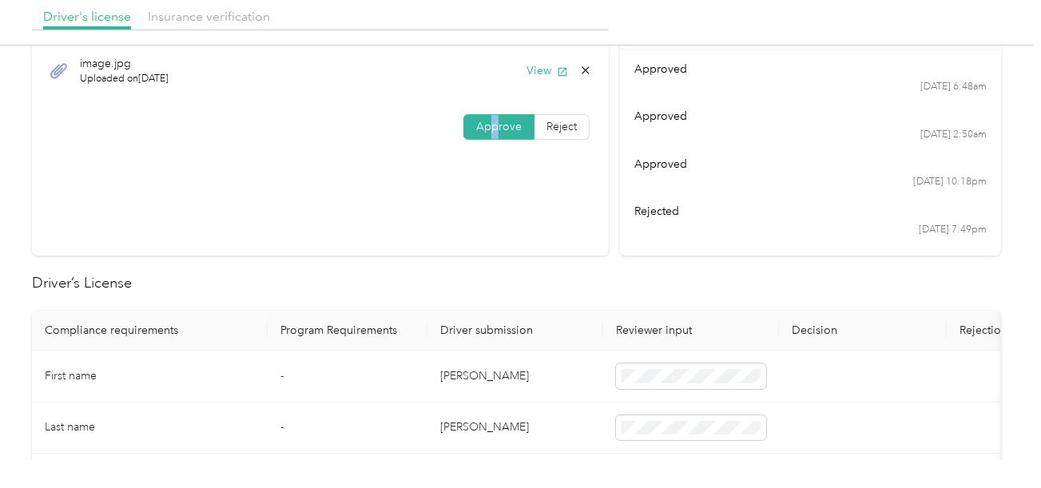
scroll to position [320, 0]
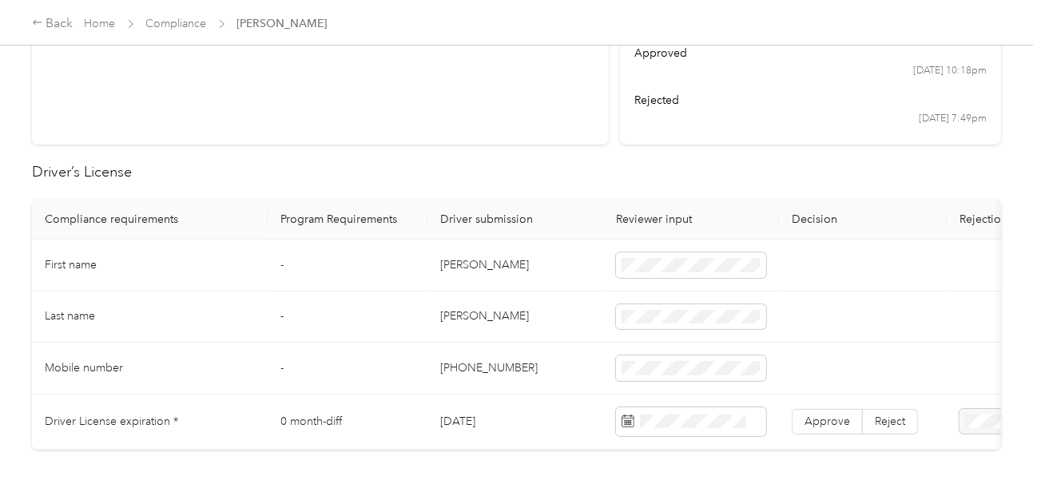
click at [445, 269] on td "[PERSON_NAME]" at bounding box center [515, 266] width 176 height 52
click at [550, 295] on td "[PERSON_NAME]" at bounding box center [515, 318] width 176 height 52
click at [551, 301] on td "[PERSON_NAME]" at bounding box center [515, 318] width 176 height 52
click at [461, 315] on td "[PERSON_NAME]" at bounding box center [515, 318] width 176 height 52
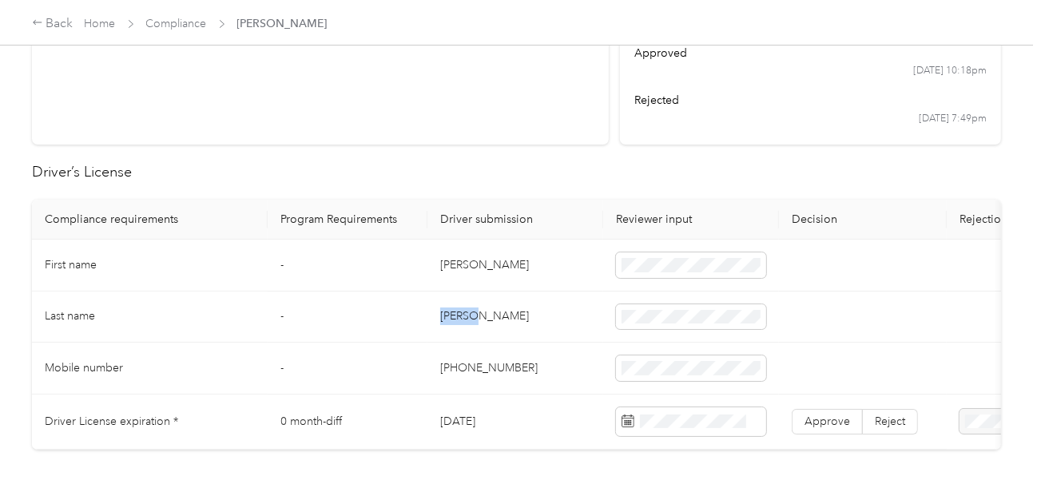
click at [461, 315] on td "[PERSON_NAME]" at bounding box center [515, 318] width 176 height 52
click at [466, 320] on td "[PERSON_NAME]" at bounding box center [515, 318] width 176 height 52
click at [560, 344] on tbody "First name - [PERSON_NAME] name - [PERSON_NAME] Mobile number - [PHONE_NUMBER][…" at bounding box center [595, 345] width 1127 height 210
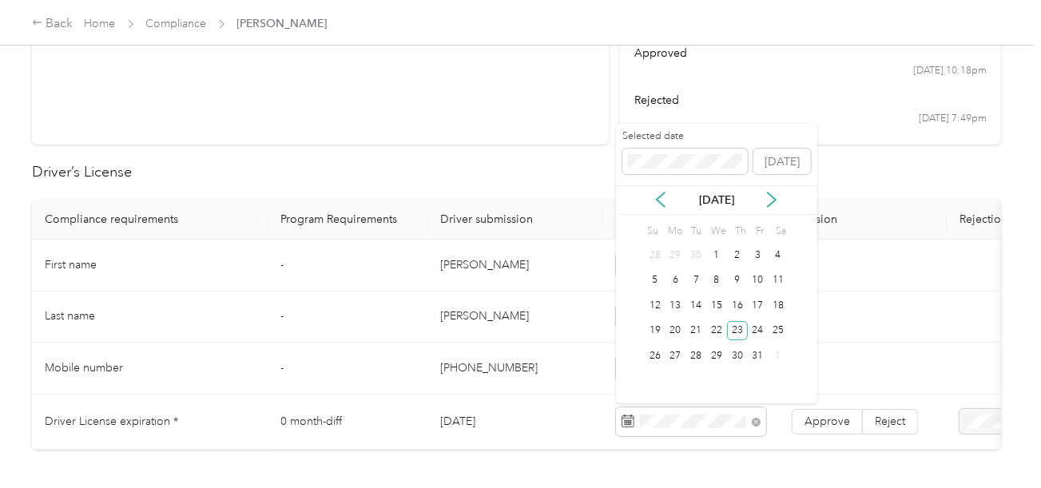
drag, startPoint x: 742, startPoint y: 330, endPoint x: 754, endPoint y: 343, distance: 17.5
click at [743, 330] on div "23" at bounding box center [737, 331] width 21 height 20
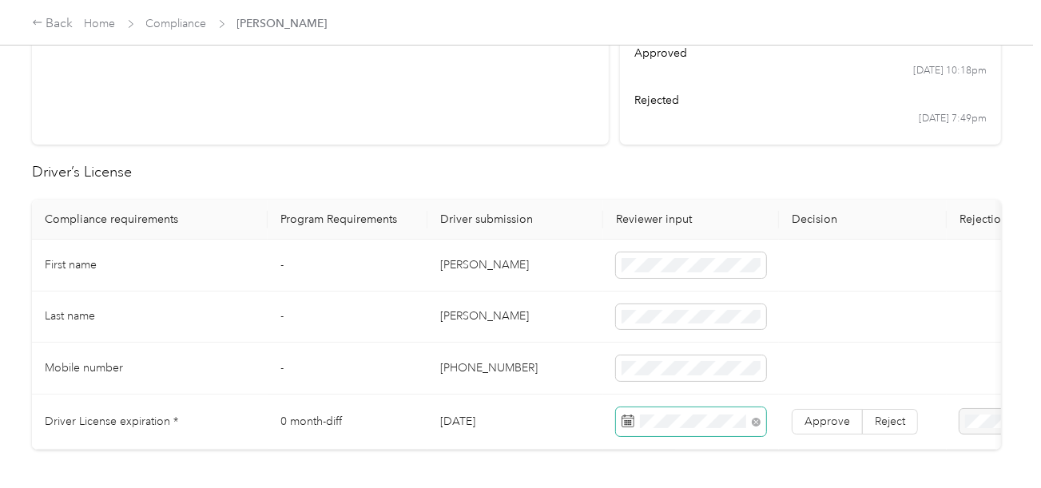
drag, startPoint x: 813, startPoint y: 417, endPoint x: 765, endPoint y: 415, distance: 48.8
click at [814, 417] on span "Approve" at bounding box center [828, 422] width 46 height 14
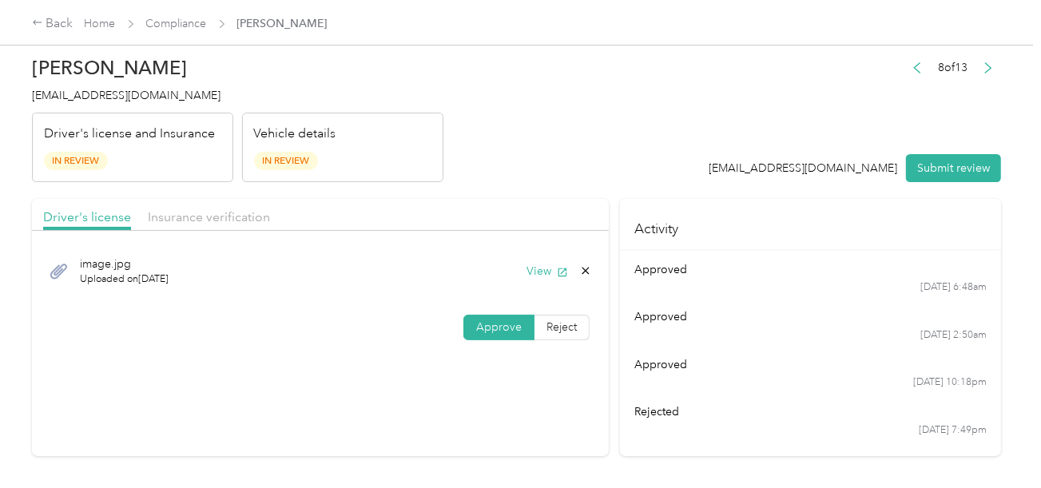
scroll to position [0, 0]
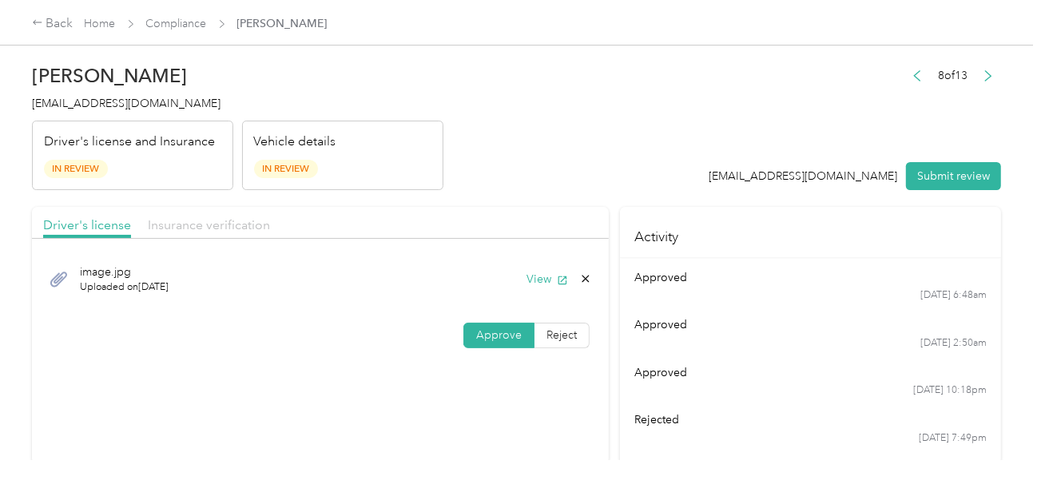
click at [250, 230] on span "Insurance verification" at bounding box center [209, 224] width 122 height 15
drag, startPoint x: 249, startPoint y: 221, endPoint x: 397, endPoint y: 204, distance: 148.8
click at [262, 218] on span "Insurance verification" at bounding box center [209, 224] width 122 height 15
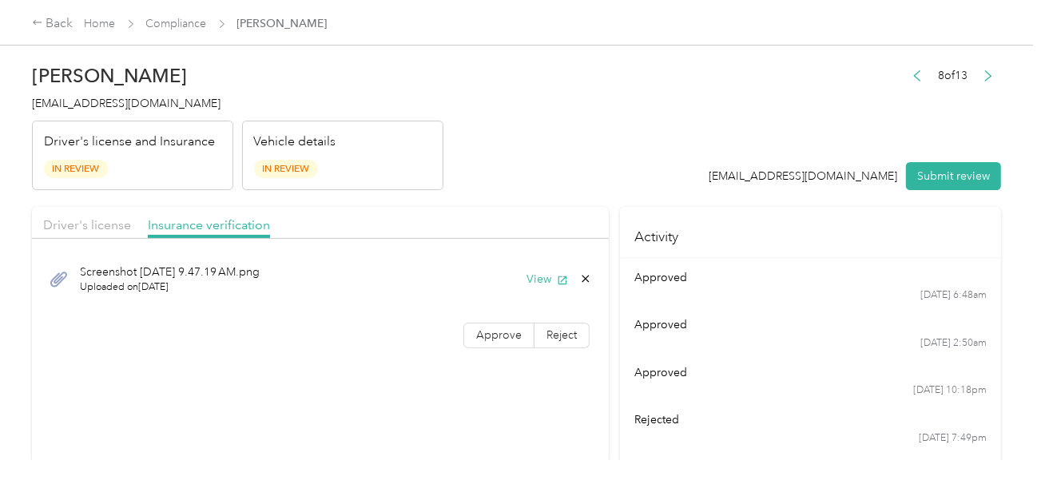
click at [537, 268] on div "Screenshot [DATE] 9.47.19 AM.png Uploaded on [DATE] View" at bounding box center [320, 279] width 555 height 54
drag, startPoint x: 535, startPoint y: 274, endPoint x: 507, endPoint y: 261, distance: 30.0
click at [531, 275] on button "View" at bounding box center [548, 279] width 42 height 17
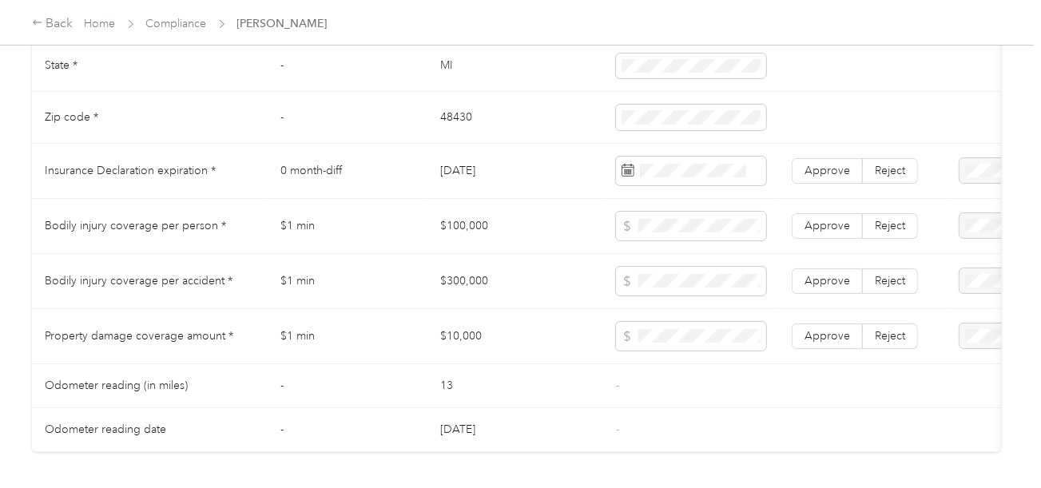
scroll to position [799, 0]
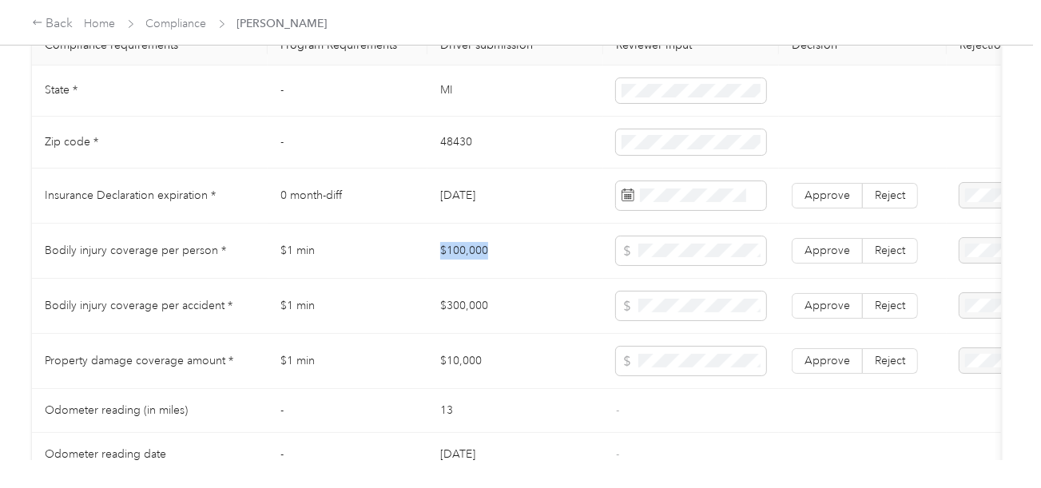
drag, startPoint x: 433, startPoint y: 264, endPoint x: 550, endPoint y: 262, distance: 116.7
click at [550, 262] on td "$100,000" at bounding box center [515, 251] width 176 height 55
drag, startPoint x: 429, startPoint y: 312, endPoint x: 618, endPoint y: 312, distance: 189.4
click at [523, 313] on td "$300,000" at bounding box center [515, 306] width 176 height 55
drag, startPoint x: 440, startPoint y: 371, endPoint x: 523, endPoint y: 369, distance: 83.1
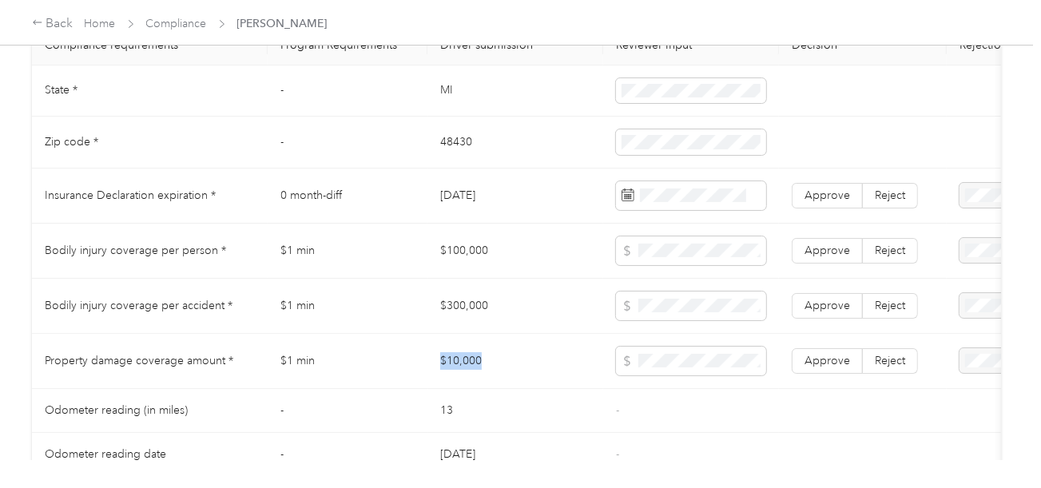
click at [523, 369] on td "$10,000" at bounding box center [515, 361] width 176 height 55
click at [797, 362] on label "Approve" at bounding box center [827, 361] width 71 height 26
click at [826, 312] on span "Approve" at bounding box center [828, 306] width 46 height 14
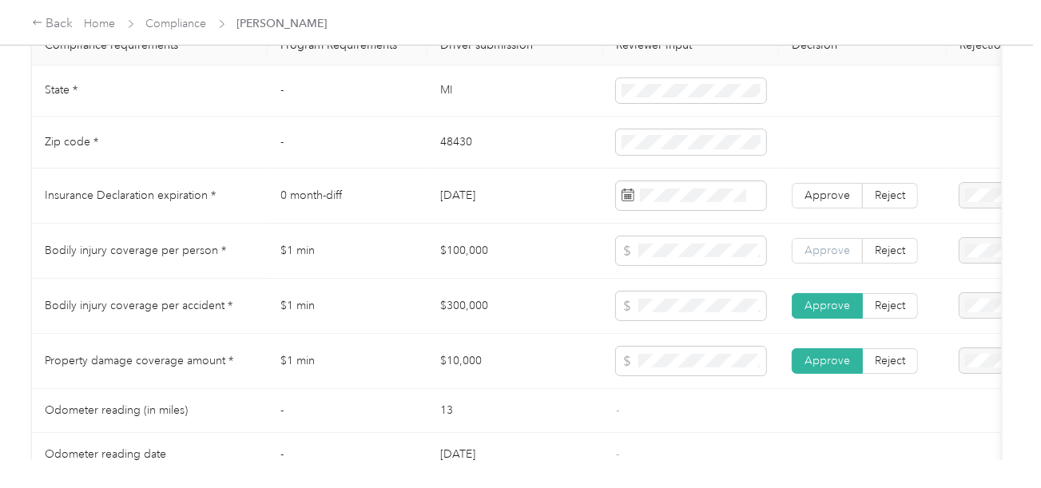
click at [829, 256] on span "Approve" at bounding box center [828, 251] width 46 height 14
drag, startPoint x: 888, startPoint y: 198, endPoint x: 906, endPoint y: 198, distance: 18.4
click at [888, 198] on span "Reject" at bounding box center [890, 196] width 30 height 14
click at [936, 252] on span "Insurance expiration missing from uploaded Insurance Policy doc" at bounding box center [965, 257] width 102 height 64
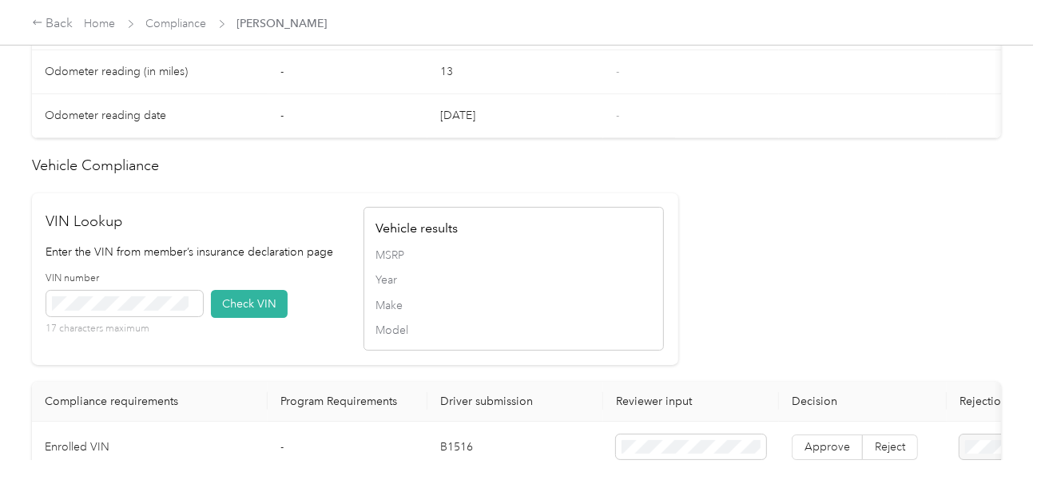
scroll to position [1199, 0]
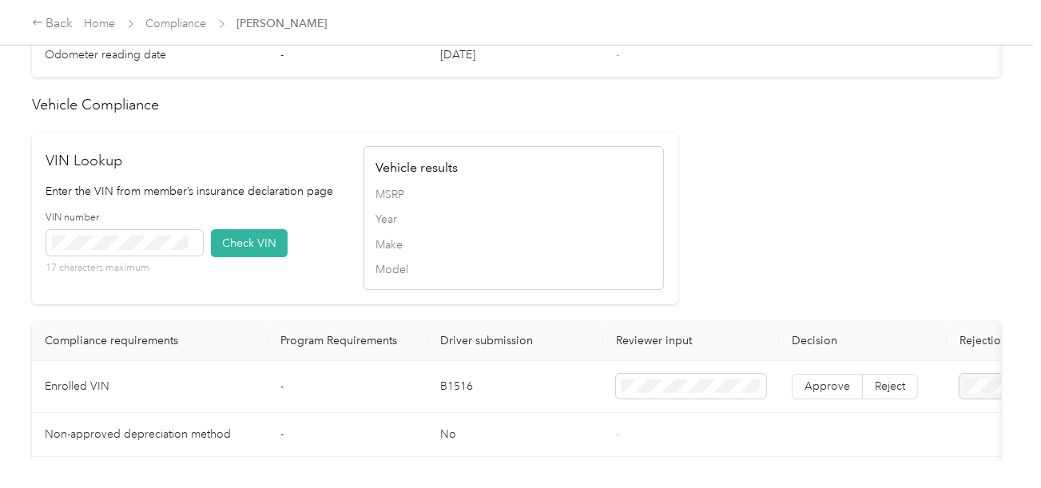
click at [134, 274] on div "17 characters maximum" at bounding box center [124, 252] width 157 height 45
click at [243, 257] on button "Check VIN" at bounding box center [249, 243] width 77 height 28
drag, startPoint x: 217, startPoint y: 265, endPoint x: 507, endPoint y: 264, distance: 290.0
click at [220, 257] on button "Check VIN" at bounding box center [249, 243] width 77 height 28
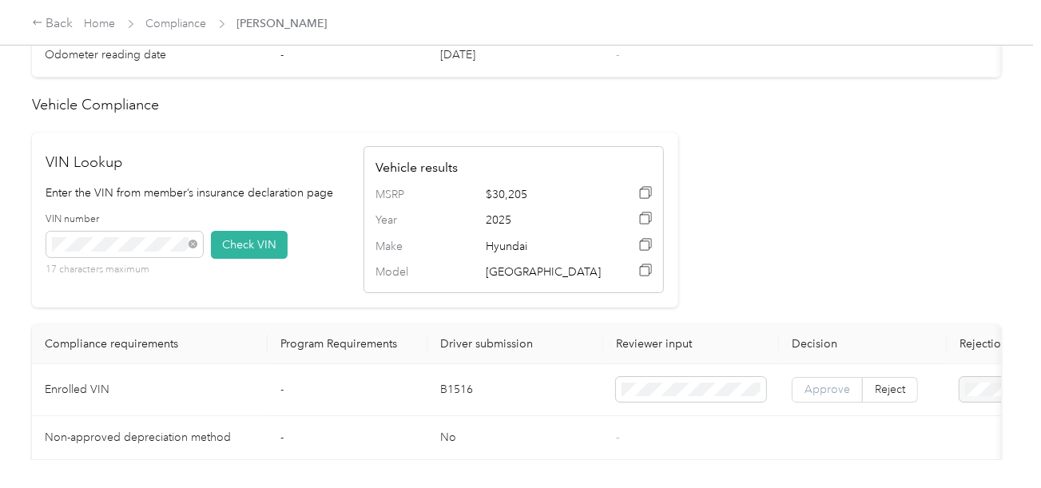
click at [815, 395] on label "Approve" at bounding box center [827, 390] width 71 height 26
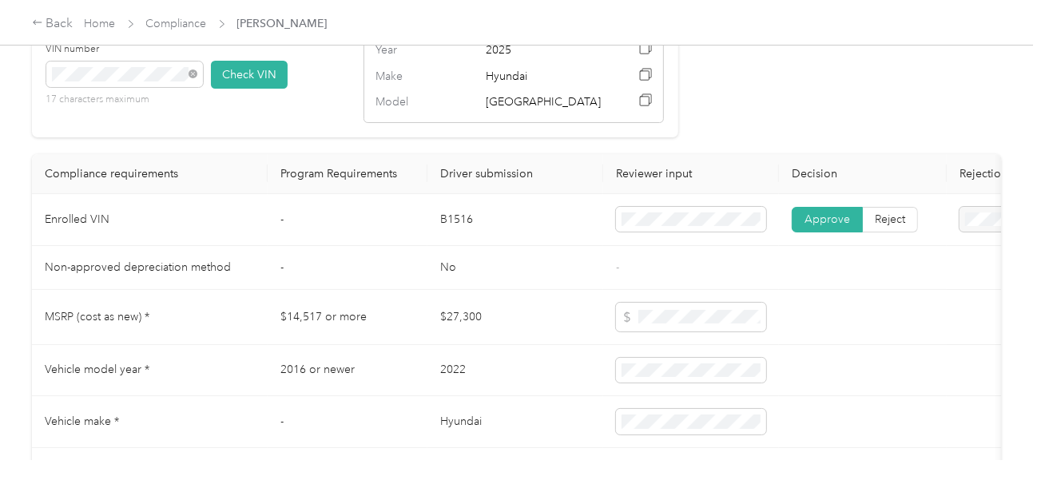
scroll to position [1564, 0]
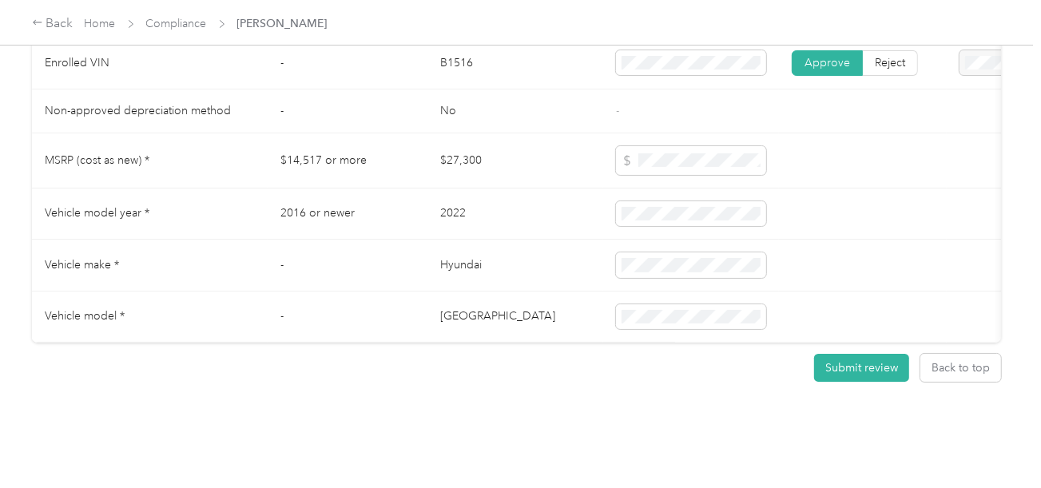
drag, startPoint x: 671, startPoint y: 267, endPoint x: 555, endPoint y: 244, distance: 118.9
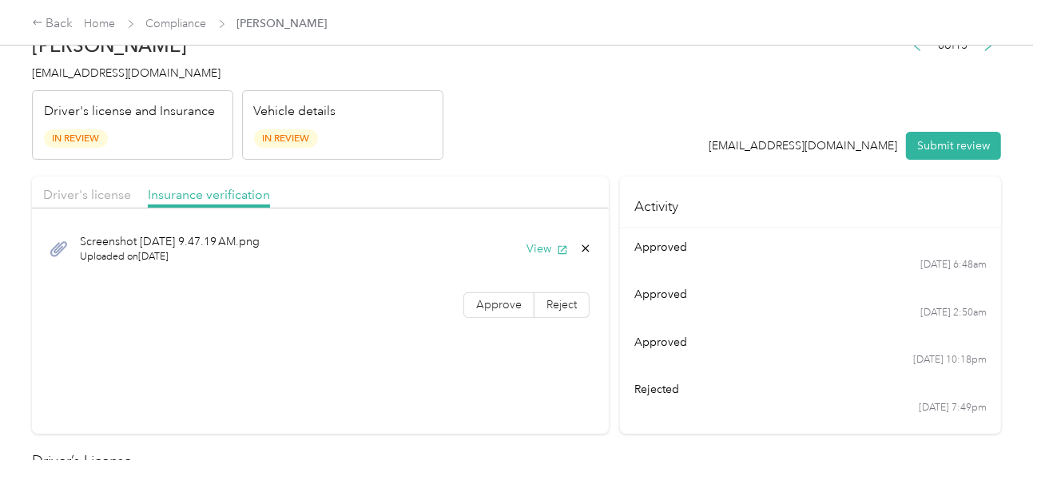
scroll to position [0, 0]
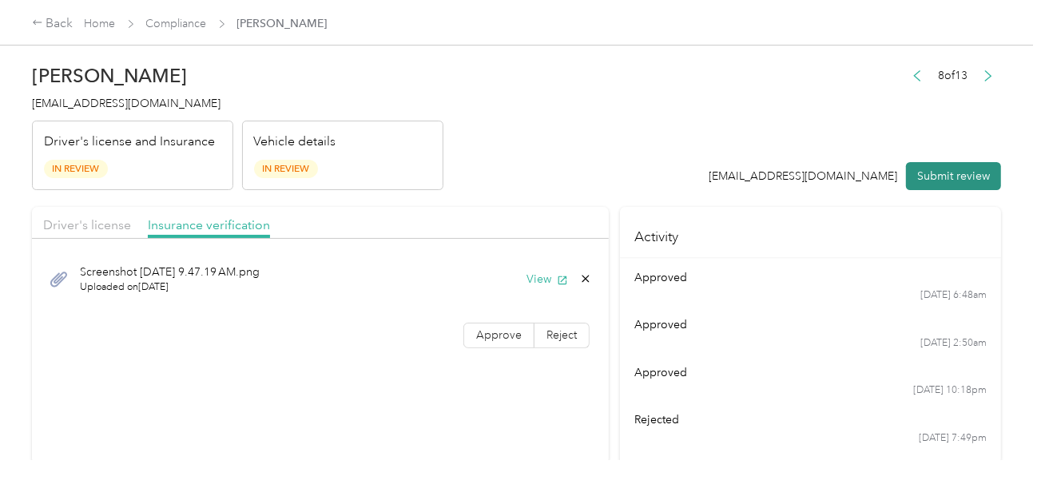
click at [925, 162] on button "Submit review" at bounding box center [953, 176] width 95 height 28
drag, startPoint x: 557, startPoint y: 97, endPoint x: 86, endPoint y: 95, distance: 470.6
click at [547, 97] on header "[PERSON_NAME] [EMAIL_ADDRESS][DOMAIN_NAME] Driver's license and Insurance In Re…" at bounding box center [516, 123] width 969 height 134
click at [60, 90] on div "[PERSON_NAME] [EMAIL_ADDRESS][DOMAIN_NAME] Driver's license and Insurance In Re…" at bounding box center [237, 123] width 411 height 134
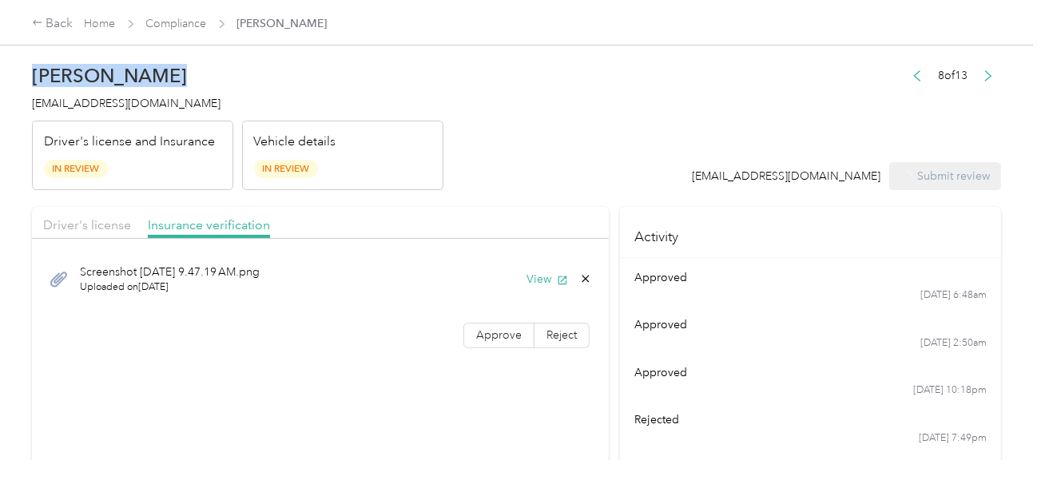
click at [60, 90] on div "[PERSON_NAME] [EMAIL_ADDRESS][DOMAIN_NAME] Driver's license and Insurance In Re…" at bounding box center [237, 123] width 411 height 134
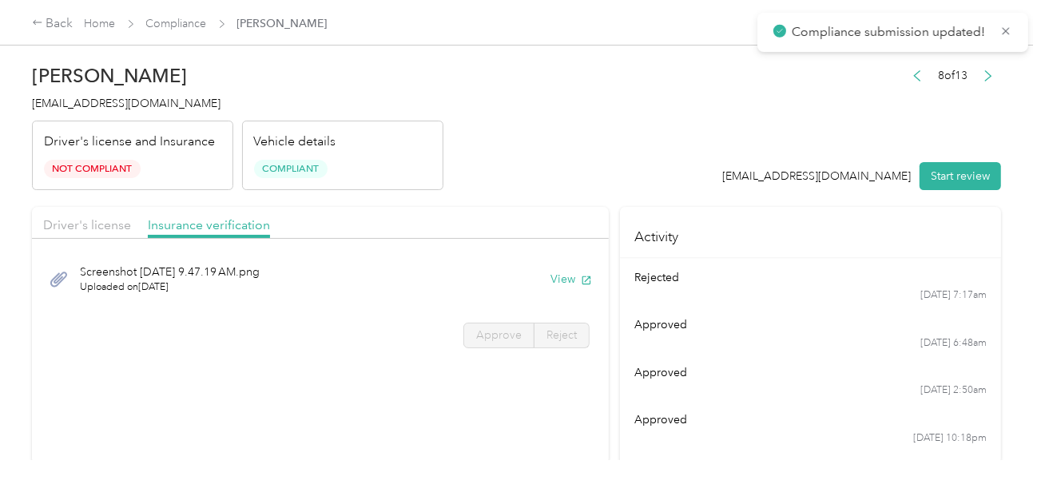
click at [80, 101] on span "[EMAIL_ADDRESS][DOMAIN_NAME]" at bounding box center [126, 104] width 189 height 14
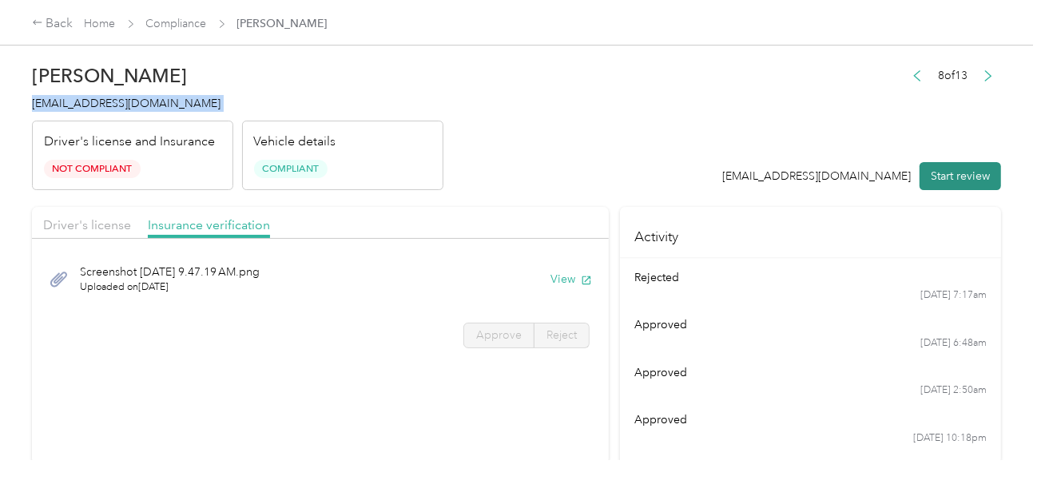
click at [938, 167] on button "Start review" at bounding box center [960, 176] width 81 height 28
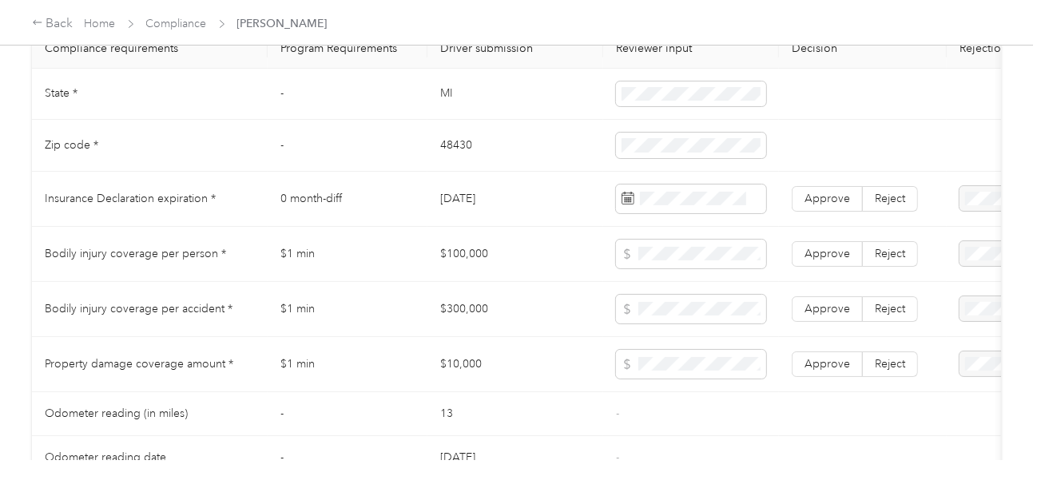
scroll to position [799, 0]
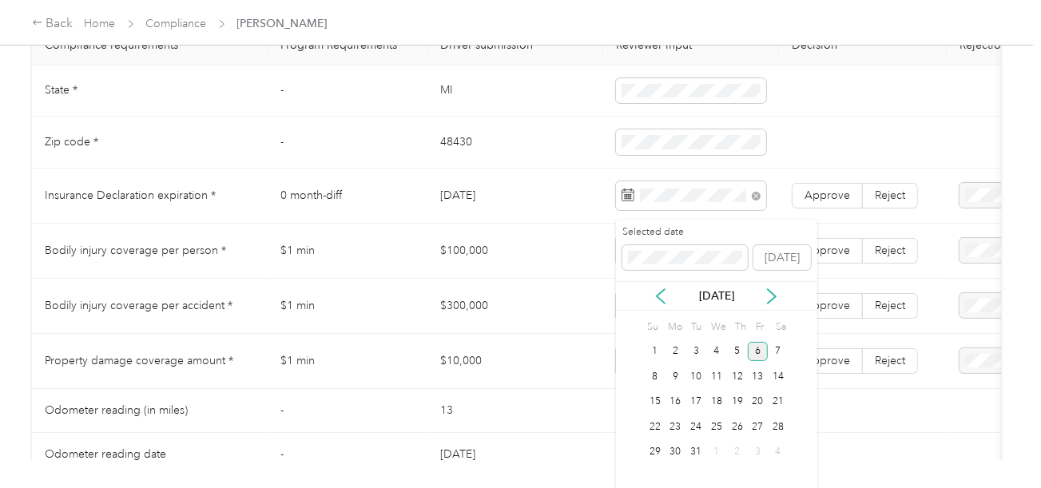
click at [757, 343] on div "6" at bounding box center [758, 352] width 21 height 20
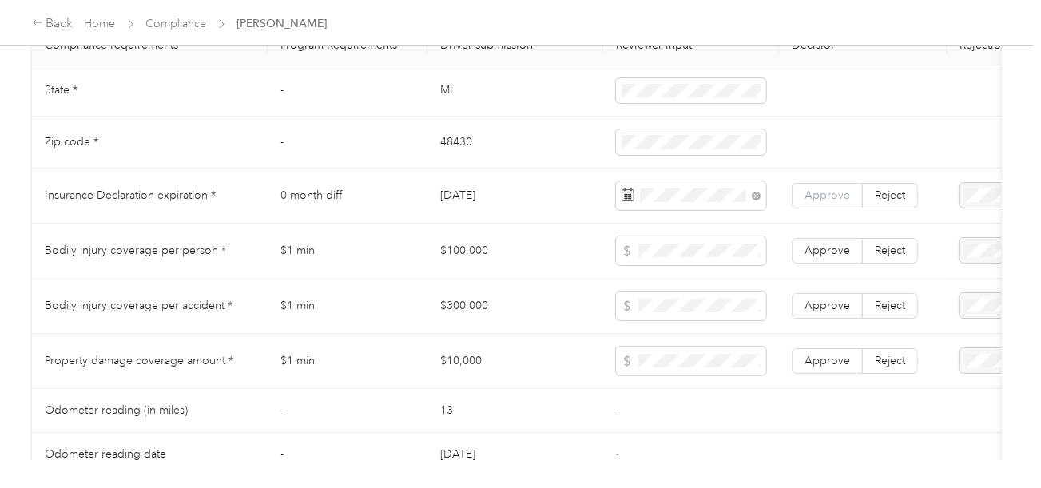
click at [831, 202] on span "Approve" at bounding box center [828, 196] width 46 height 14
click at [443, 157] on td "48430" at bounding box center [515, 143] width 176 height 52
click at [436, 91] on td "MI" at bounding box center [515, 92] width 176 height 52
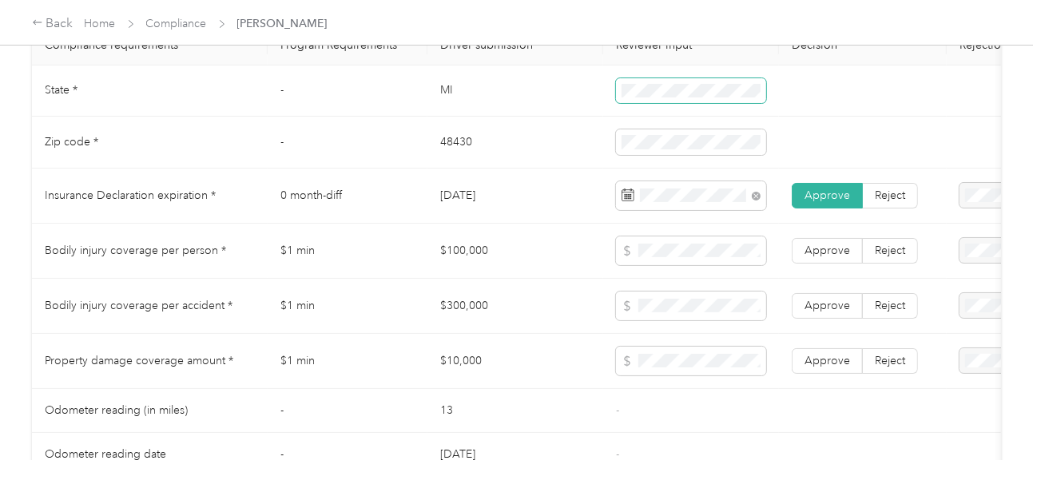
click at [623, 101] on span at bounding box center [691, 91] width 150 height 26
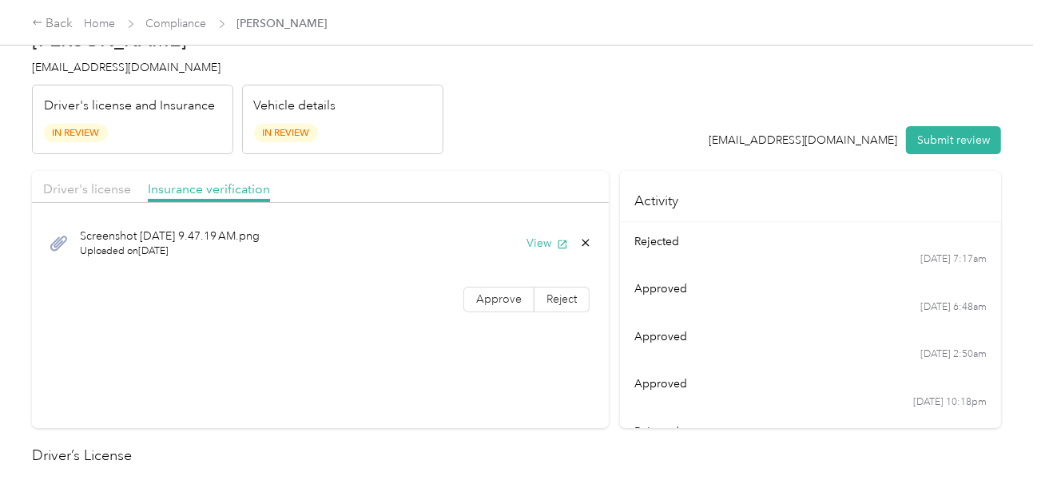
scroll to position [0, 0]
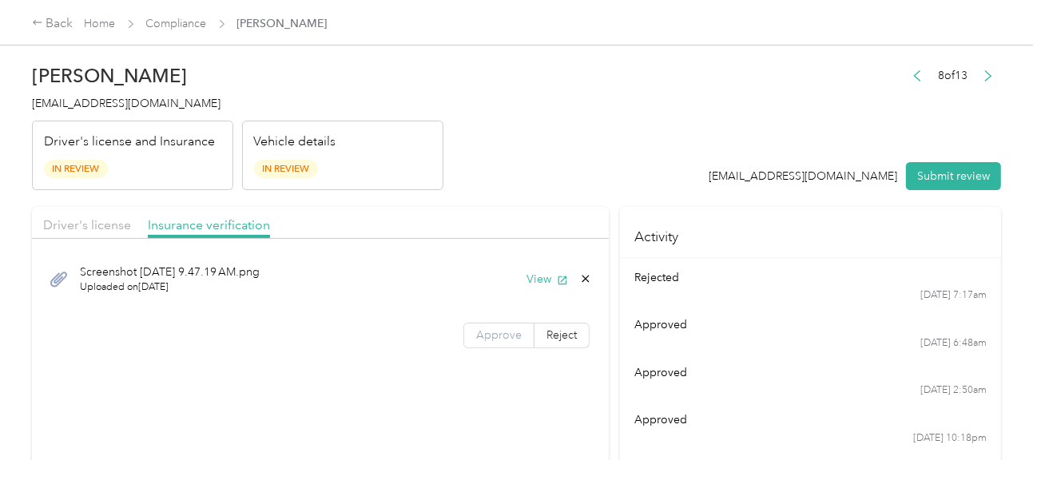
drag, startPoint x: 472, startPoint y: 328, endPoint x: 487, endPoint y: 329, distance: 14.5
click at [471, 328] on label "Approve" at bounding box center [498, 336] width 71 height 26
drag, startPoint x: 132, startPoint y: 203, endPoint x: 107, endPoint y: 214, distance: 27.2
click at [105, 216] on div "Driver's license" at bounding box center [87, 226] width 88 height 20
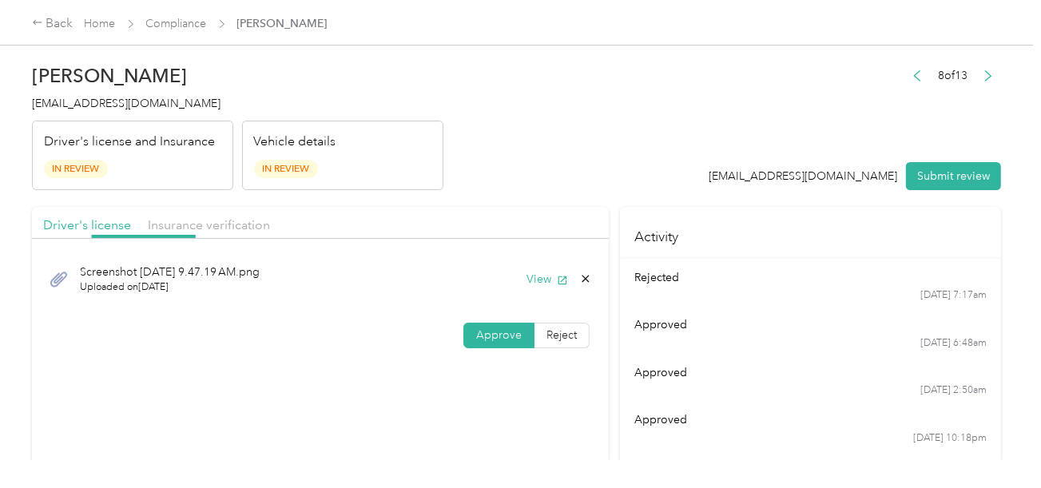
drag, startPoint x: 483, startPoint y: 148, endPoint x: 522, endPoint y: 167, distance: 43.6
click at [485, 148] on header "[PERSON_NAME] [EMAIL_ADDRESS][DOMAIN_NAME] Driver's license and Insurance In Re…" at bounding box center [516, 123] width 969 height 134
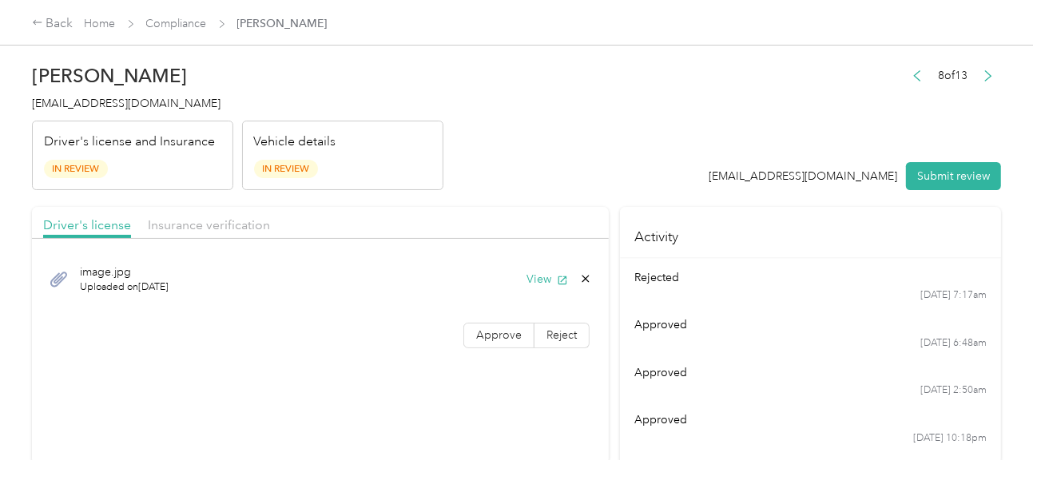
drag, startPoint x: 486, startPoint y: 343, endPoint x: 506, endPoint y: 320, distance: 30.0
click at [487, 343] on label "Approve" at bounding box center [498, 336] width 71 height 26
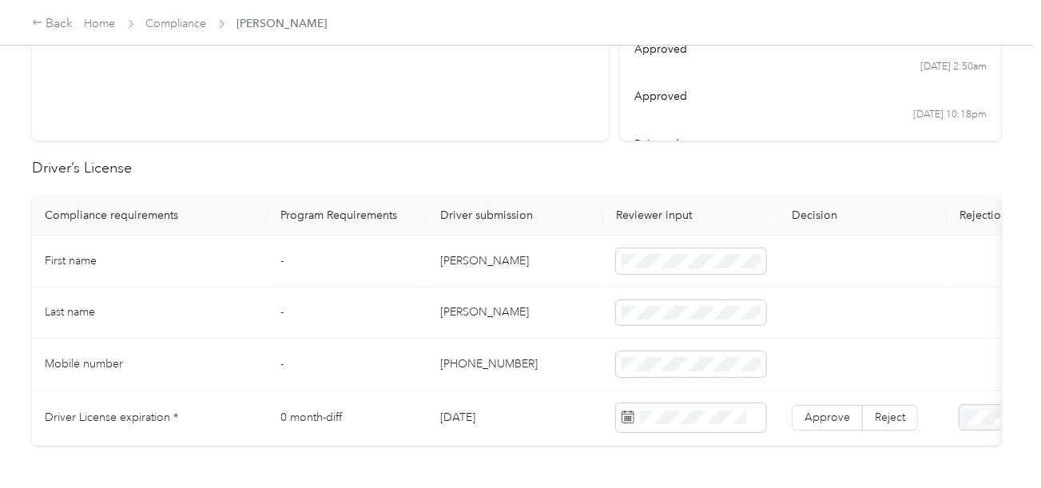
scroll to position [320, 0]
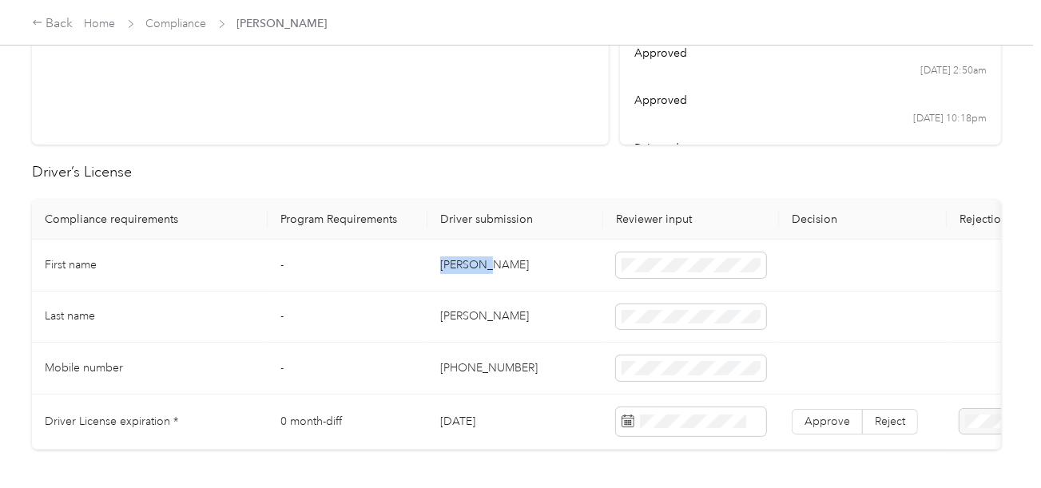
drag, startPoint x: 440, startPoint y: 267, endPoint x: 489, endPoint y: 271, distance: 48.9
click at [487, 271] on td "[PERSON_NAME]" at bounding box center [515, 266] width 176 height 52
drag, startPoint x: 441, startPoint y: 268, endPoint x: 515, endPoint y: 268, distance: 74.3
click at [515, 268] on td "[PERSON_NAME]" at bounding box center [515, 266] width 176 height 52
drag, startPoint x: 660, startPoint y: 252, endPoint x: 598, endPoint y: 252, distance: 62.3
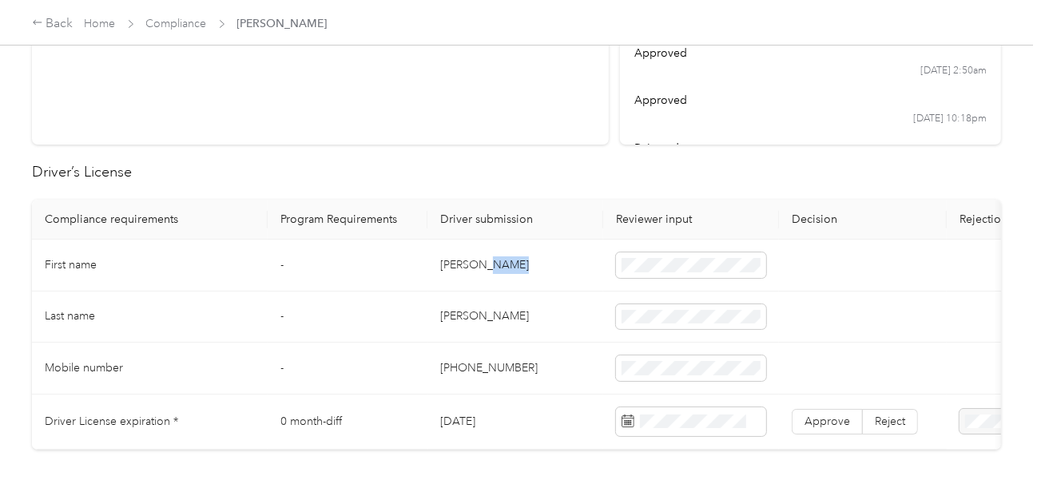
click at [598, 252] on tr "First name - [PERSON_NAME]" at bounding box center [595, 266] width 1127 height 52
click at [584, 262] on tr "First name - [PERSON_NAME]" at bounding box center [595, 266] width 1127 height 52
click at [451, 316] on td "[PERSON_NAME]" at bounding box center [515, 318] width 176 height 52
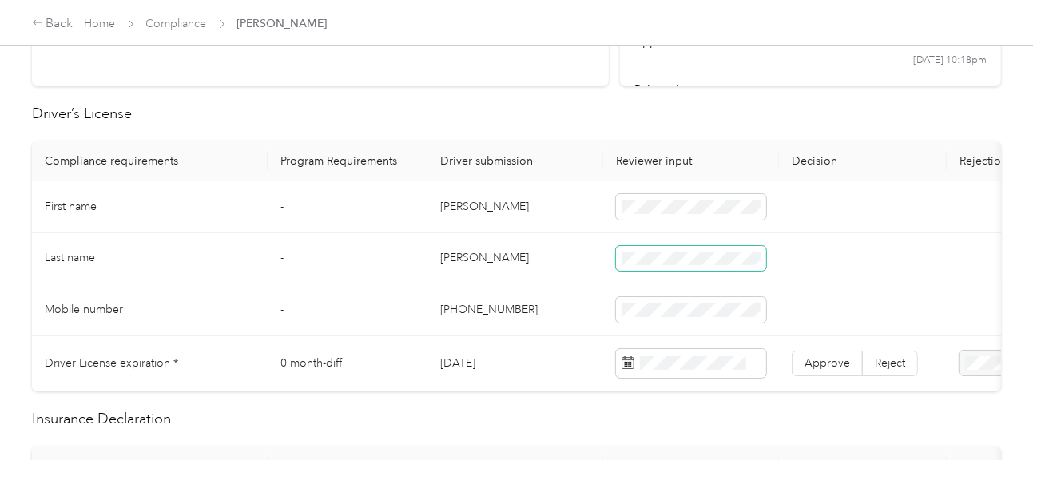
scroll to position [479, 0]
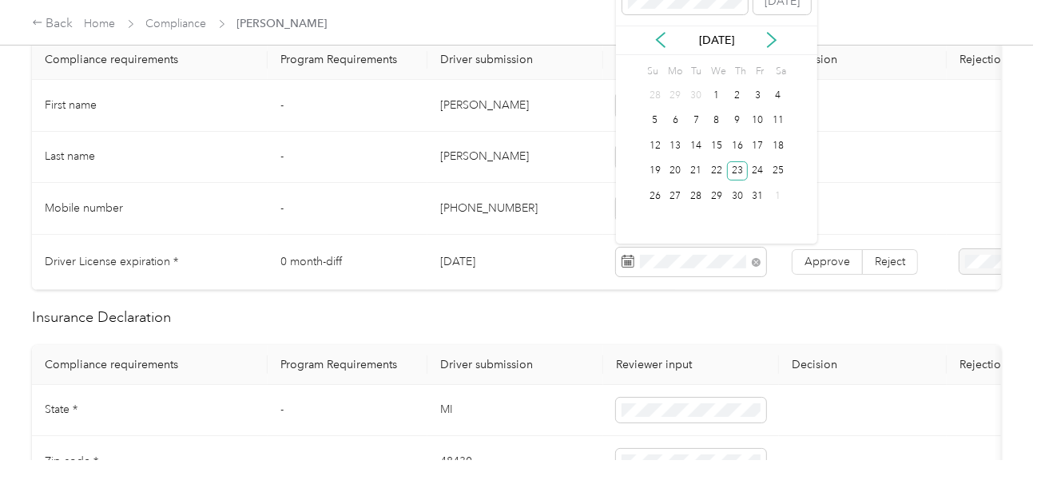
drag, startPoint x: 737, startPoint y: 176, endPoint x: 781, endPoint y: 230, distance: 69.9
click at [737, 176] on div "23" at bounding box center [737, 171] width 21 height 20
click at [810, 255] on span "Approve" at bounding box center [828, 262] width 46 height 14
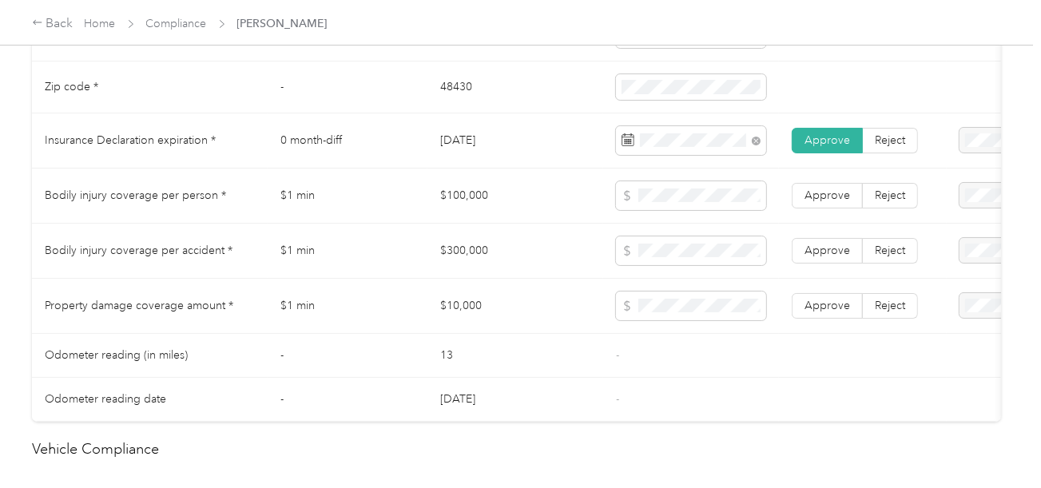
scroll to position [879, 0]
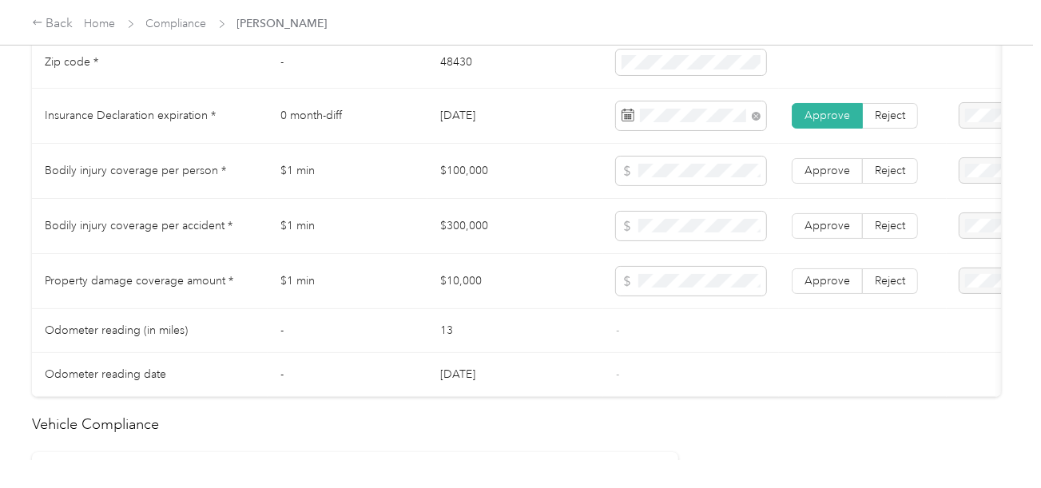
click at [468, 183] on td "$100,000" at bounding box center [515, 171] width 176 height 55
click at [470, 233] on td "$300,000" at bounding box center [515, 226] width 176 height 55
click at [461, 292] on td "$10,000" at bounding box center [515, 281] width 176 height 55
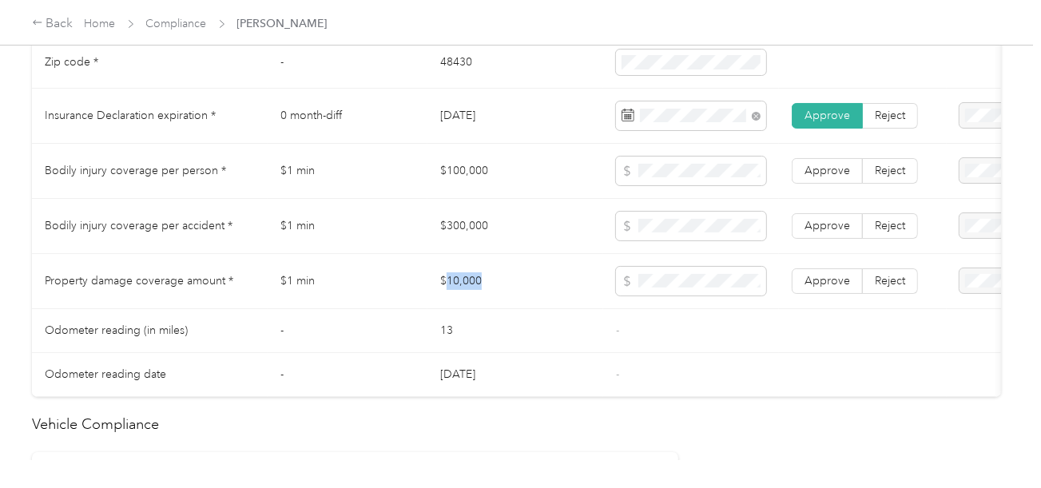
click at [461, 292] on td "$10,000" at bounding box center [515, 281] width 176 height 55
click at [809, 286] on span "Approve" at bounding box center [828, 281] width 46 height 14
click at [822, 233] on span "Approve" at bounding box center [828, 226] width 46 height 14
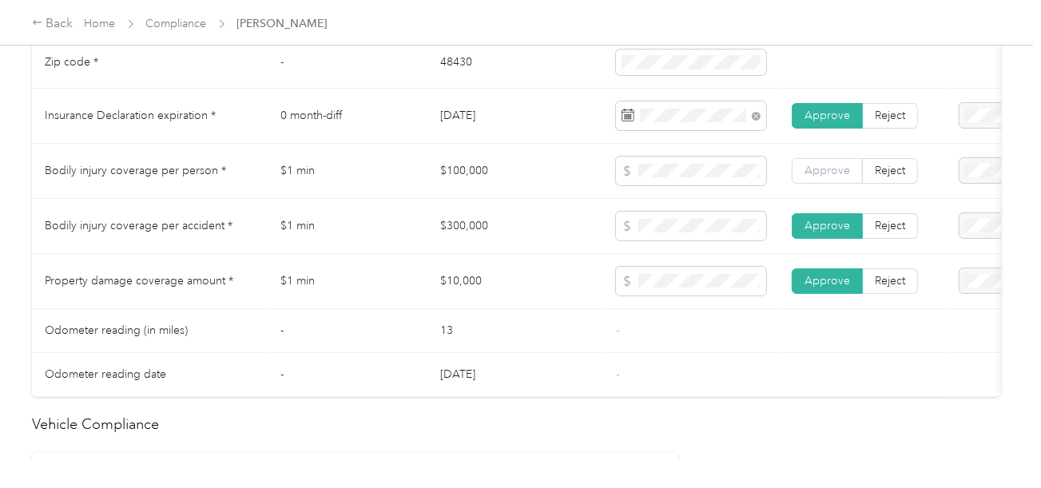
click at [829, 177] on span "Approve" at bounding box center [828, 171] width 46 height 14
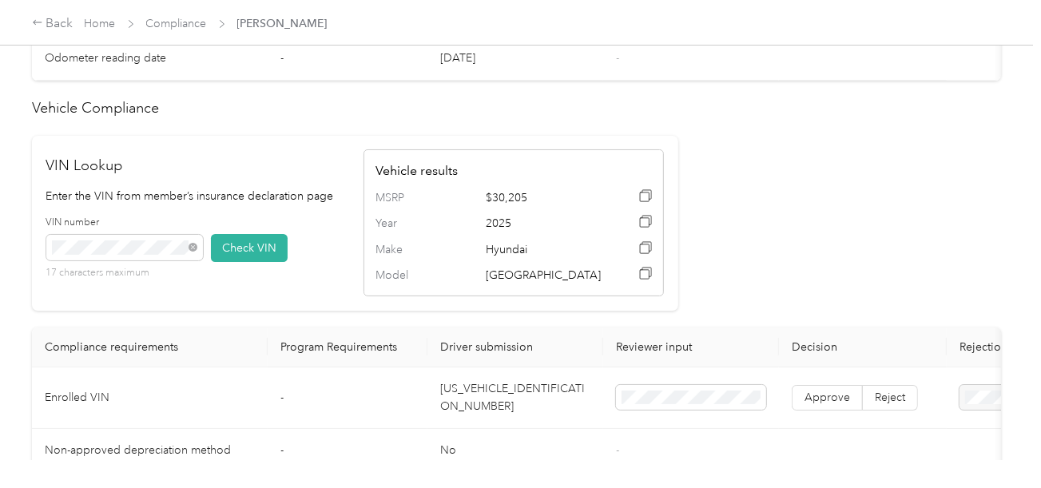
scroll to position [1438, 0]
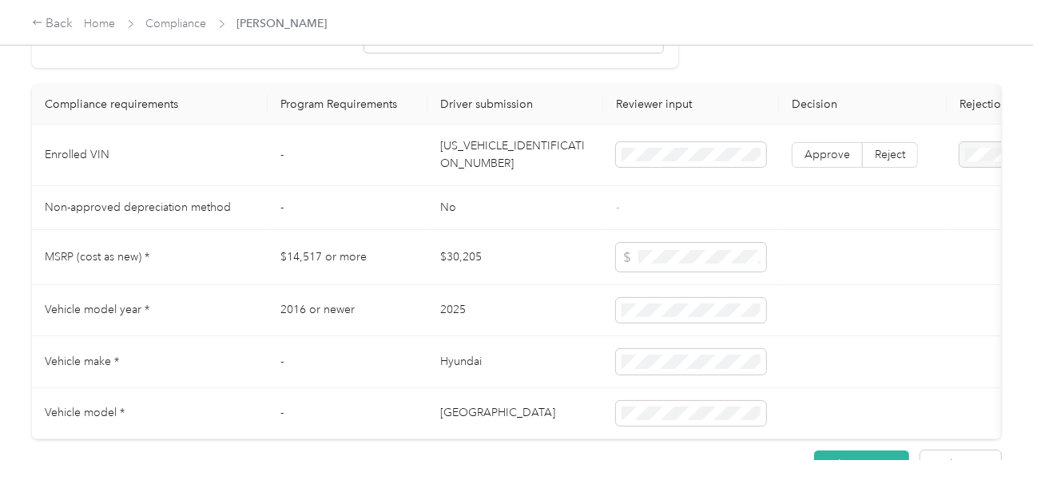
click at [497, 185] on td "[US_VEHICLE_IDENTIFICATION_NUMBER]" at bounding box center [515, 156] width 176 height 62
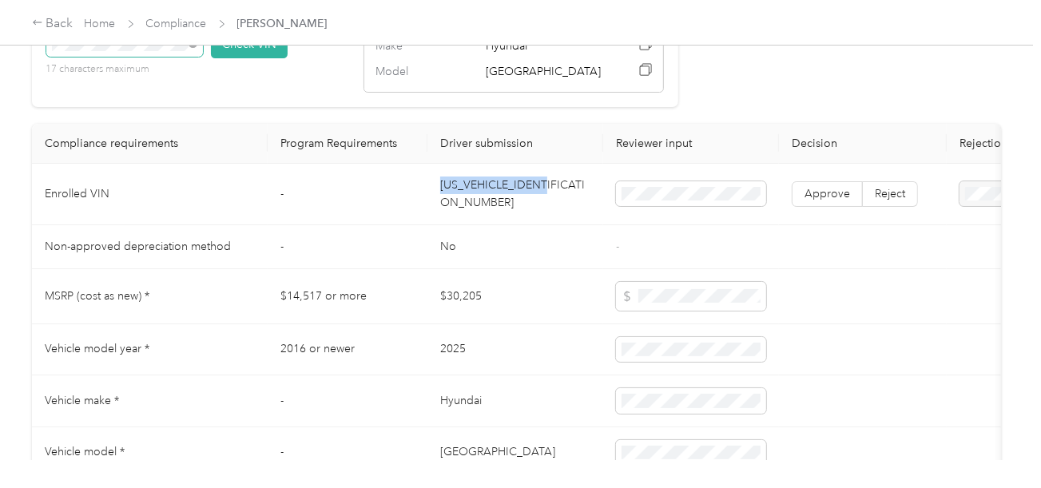
scroll to position [1278, 0]
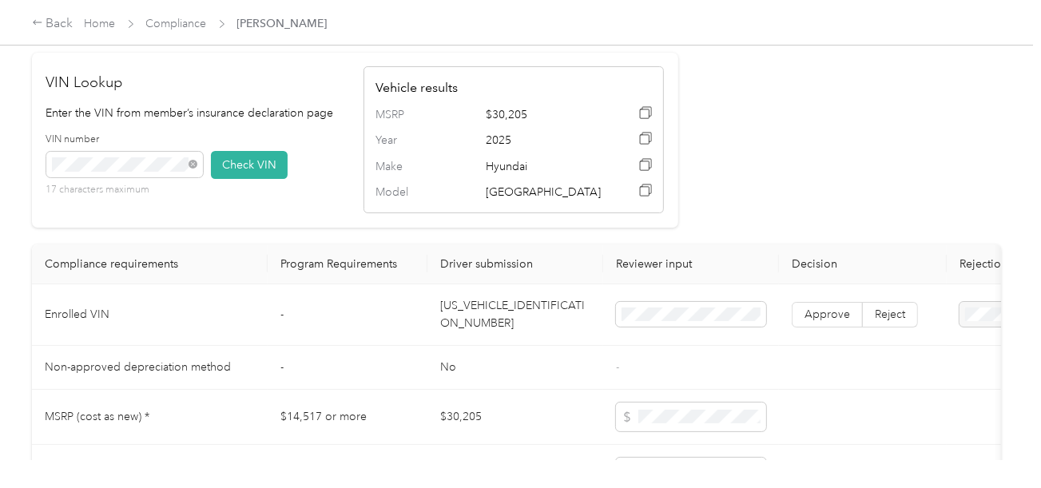
drag, startPoint x: 208, startPoint y: 188, endPoint x: 321, endPoint y: 187, distance: 113.5
click at [212, 188] on div "VIN number 17 characters maximum Check VIN" at bounding box center [196, 171] width 300 height 76
click at [245, 179] on button "Check VIN" at bounding box center [249, 165] width 77 height 28
click at [833, 321] on span "Approve" at bounding box center [828, 315] width 46 height 14
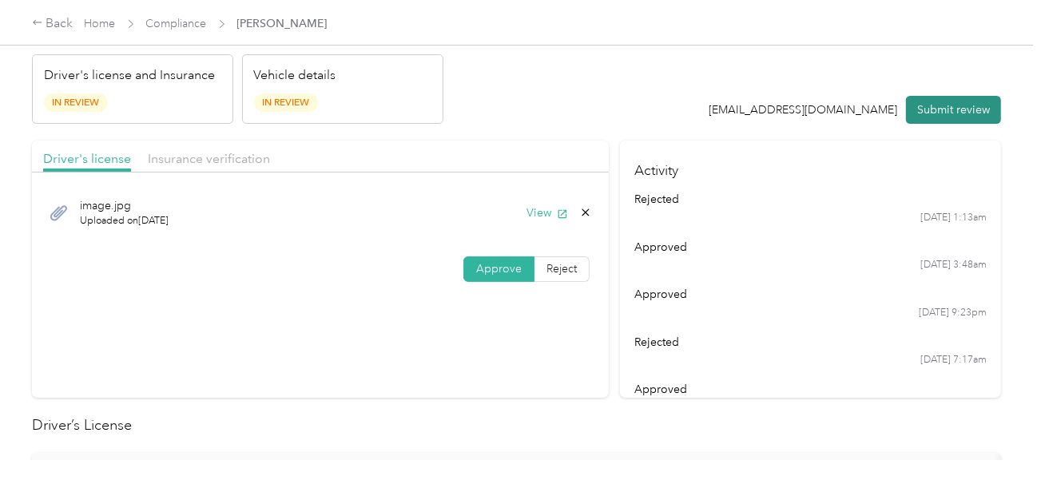
scroll to position [0, 0]
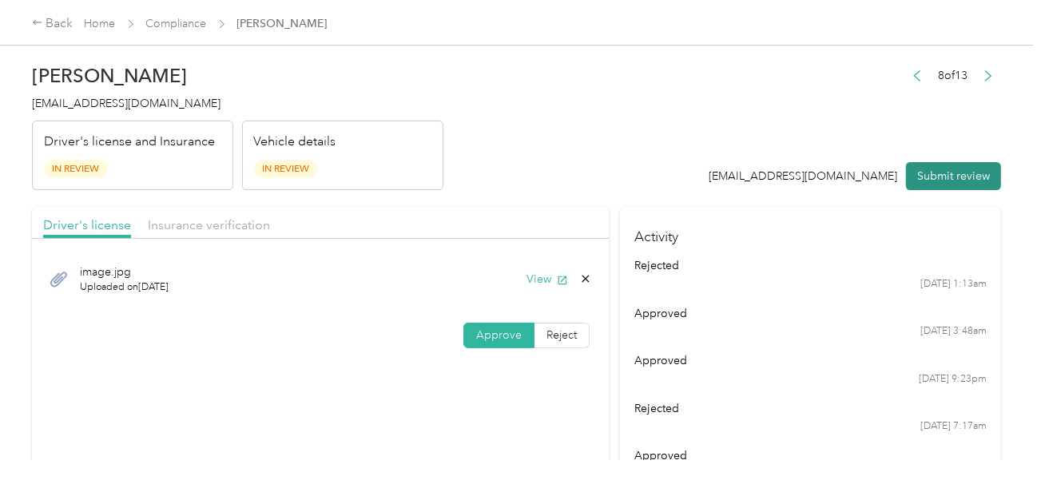
click at [932, 170] on button "Submit review" at bounding box center [953, 176] width 95 height 28
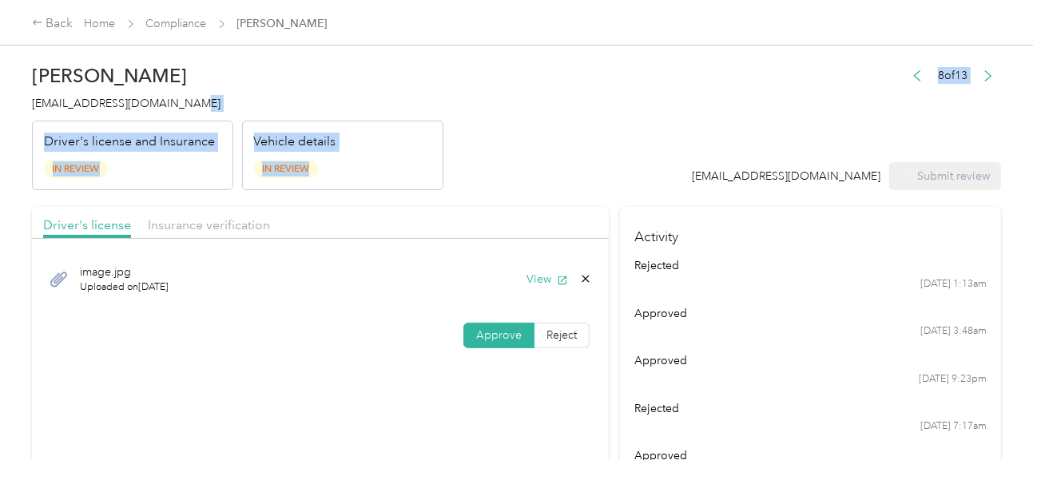
drag, startPoint x: 584, startPoint y: 108, endPoint x: 268, endPoint y: 111, distance: 316.4
click at [583, 108] on header "[PERSON_NAME] [EMAIL_ADDRESS][DOMAIN_NAME] Driver's license and Insurance In Re…" at bounding box center [516, 123] width 969 height 134
click at [115, 94] on div "[PERSON_NAME] [EMAIL_ADDRESS][DOMAIN_NAME] Driver's license and Insurance In Re…" at bounding box center [237, 123] width 411 height 134
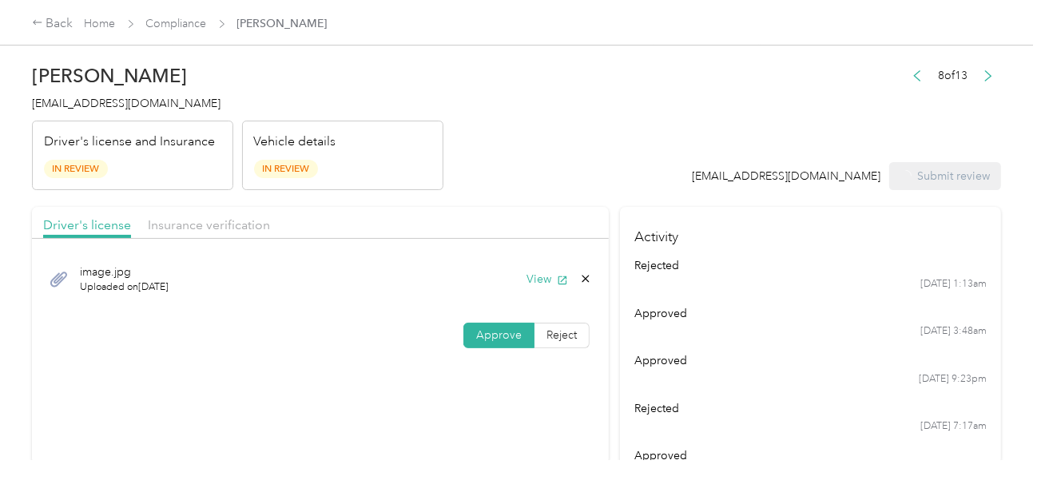
click at [115, 94] on div "[PERSON_NAME] [EMAIL_ADDRESS][DOMAIN_NAME] Driver's license and Insurance In Re…" at bounding box center [237, 123] width 411 height 134
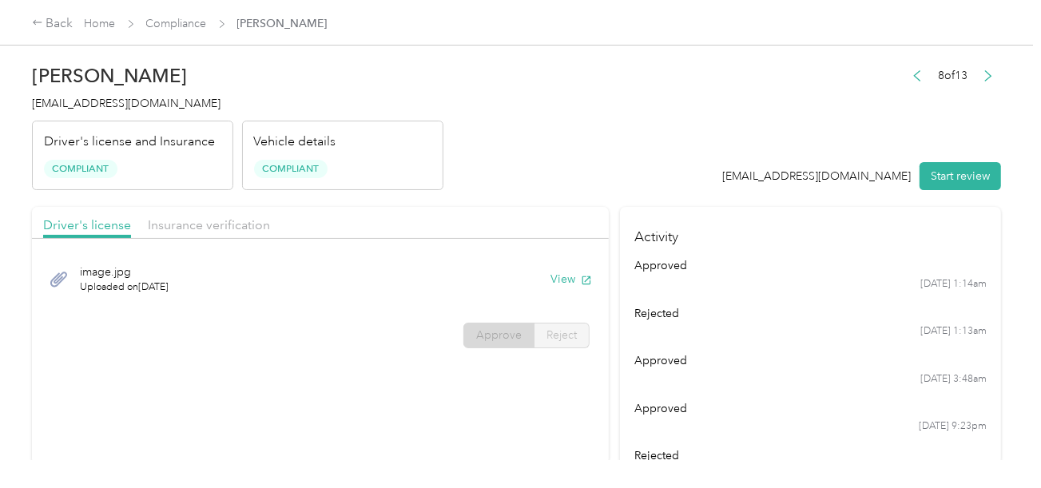
click at [173, 30] on span "Compliance" at bounding box center [176, 23] width 61 height 17
click at [205, 21] on link "Compliance" at bounding box center [176, 24] width 61 height 14
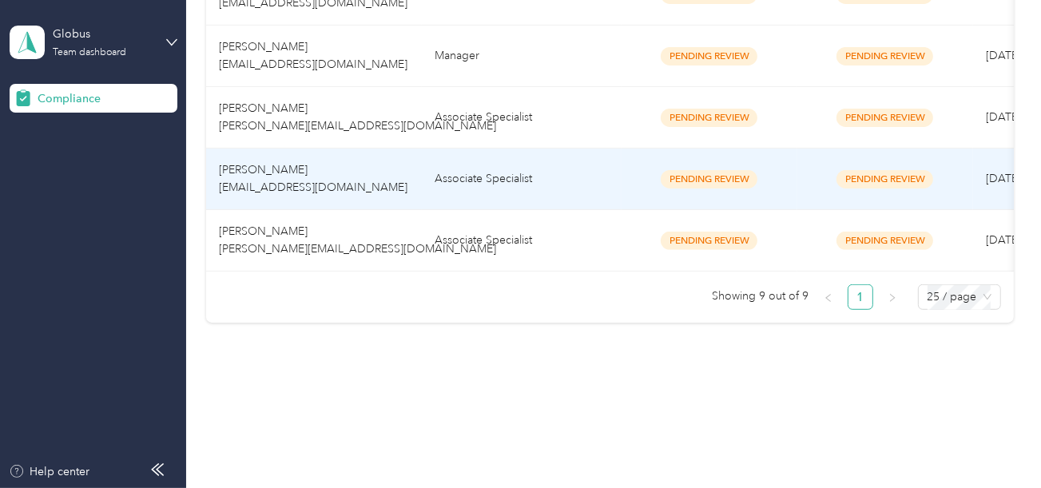
scroll to position [584, 0]
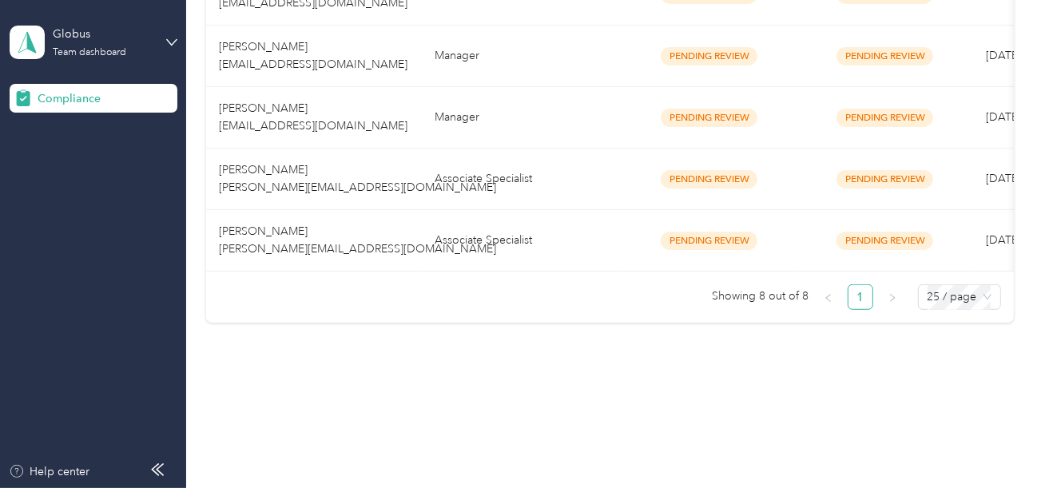
drag, startPoint x: 485, startPoint y: 305, endPoint x: 483, endPoint y: 111, distance: 194.2
click at [485, 301] on ul "Showing 8 out of 8 1 25 / page" at bounding box center [603, 297] width 795 height 26
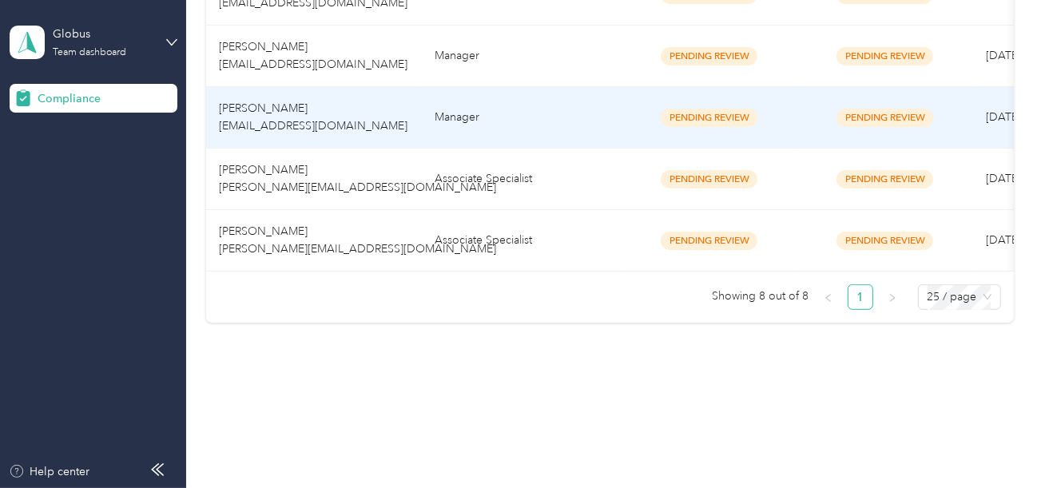
click at [483, 109] on td "Manager" at bounding box center [522, 118] width 200 height 62
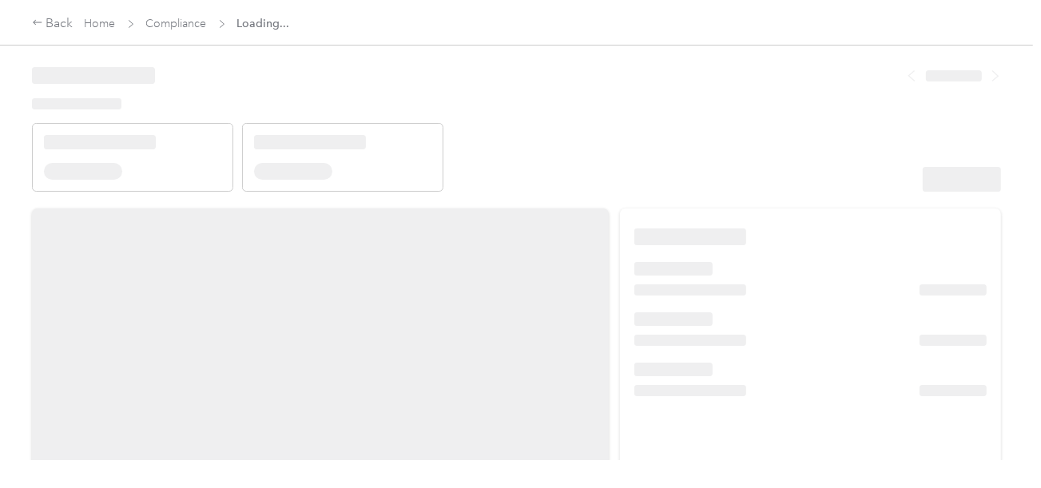
click at [623, 128] on header at bounding box center [516, 124] width 969 height 136
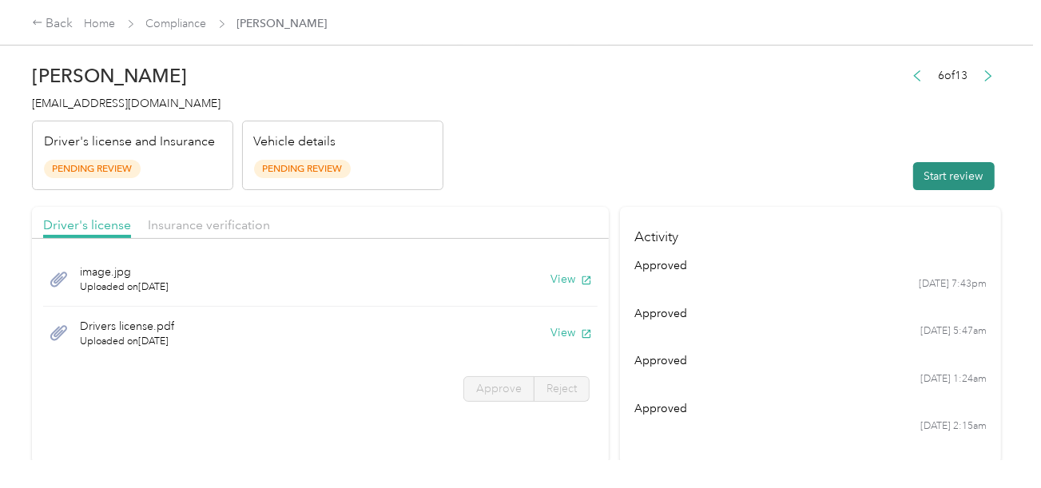
click at [948, 184] on button "Start review" at bounding box center [953, 176] width 81 height 28
click at [646, 117] on header "[PERSON_NAME] [EMAIL_ADDRESS][DOMAIN_NAME] Driver's license and Insurance Pendi…" at bounding box center [516, 123] width 969 height 134
drag, startPoint x: 556, startPoint y: 195, endPoint x: 551, endPoint y: 255, distance: 60.2
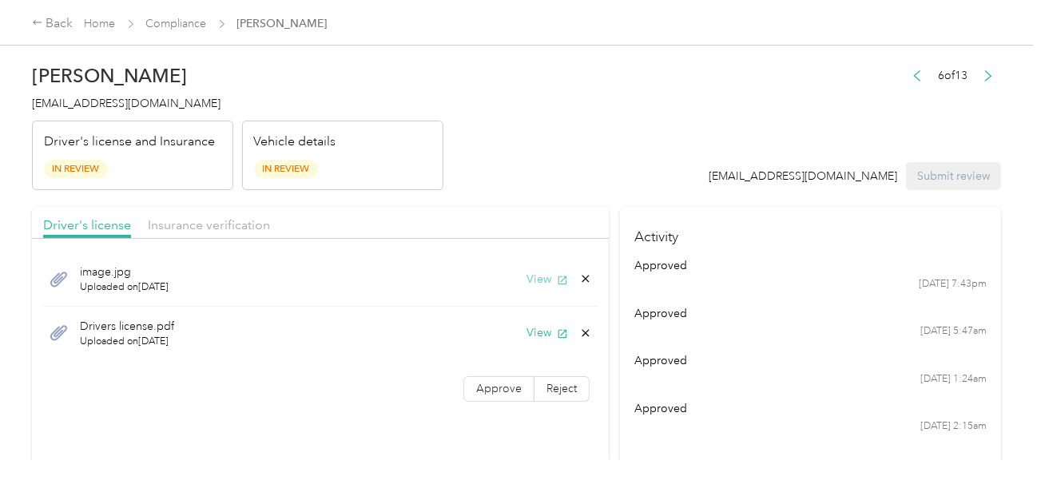
click at [559, 277] on icon "button" at bounding box center [562, 280] width 11 height 11
click at [528, 336] on button "View" at bounding box center [548, 332] width 42 height 17
click at [582, 337] on icon at bounding box center [585, 333] width 13 height 13
click at [544, 337] on button "Yes" at bounding box center [543, 342] width 31 height 26
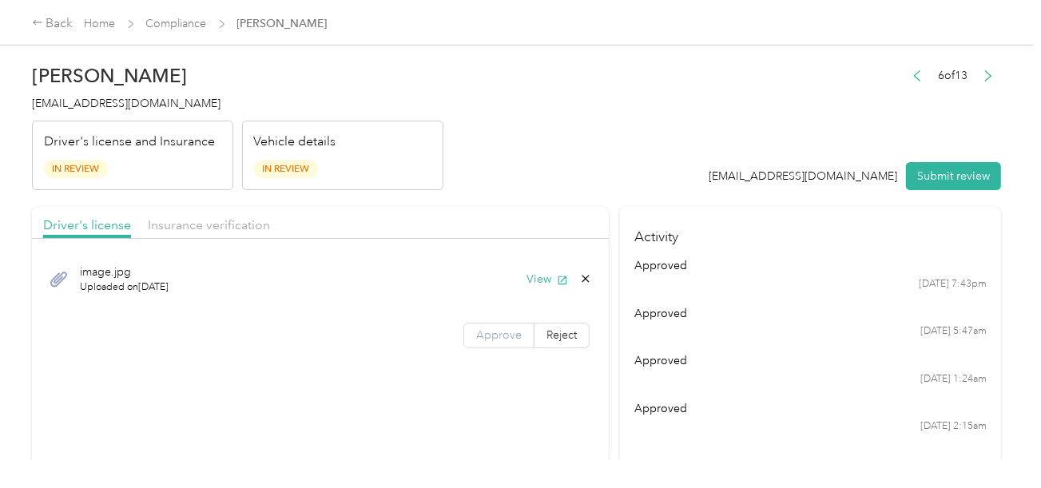
click at [511, 343] on label "Approve" at bounding box center [498, 336] width 71 height 26
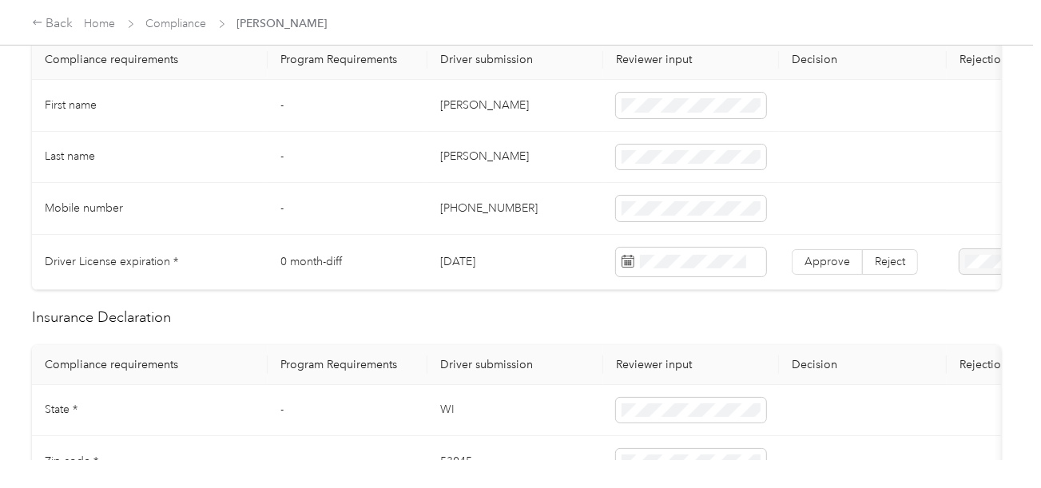
click at [447, 96] on td "[PERSON_NAME]" at bounding box center [515, 106] width 176 height 52
click at [454, 155] on td "[PERSON_NAME]" at bounding box center [515, 158] width 176 height 52
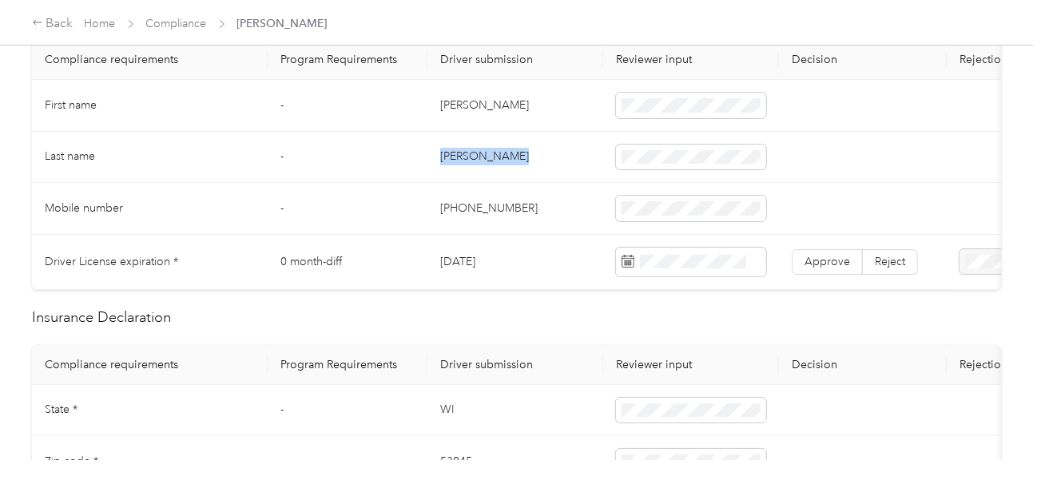
click at [454, 155] on td "[PERSON_NAME]" at bounding box center [515, 158] width 176 height 52
drag, startPoint x: 523, startPoint y: 203, endPoint x: 992, endPoint y: 304, distance: 478.9
click at [525, 205] on td "[PHONE_NUMBER]" at bounding box center [515, 209] width 176 height 52
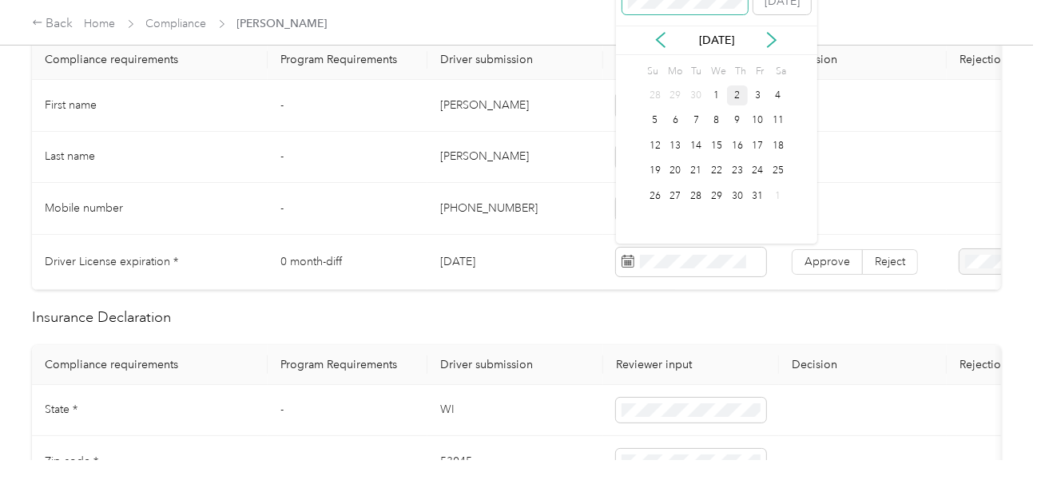
click at [678, 8] on span at bounding box center [685, 2] width 126 height 26
click at [781, 121] on div "10" at bounding box center [778, 121] width 21 height 20
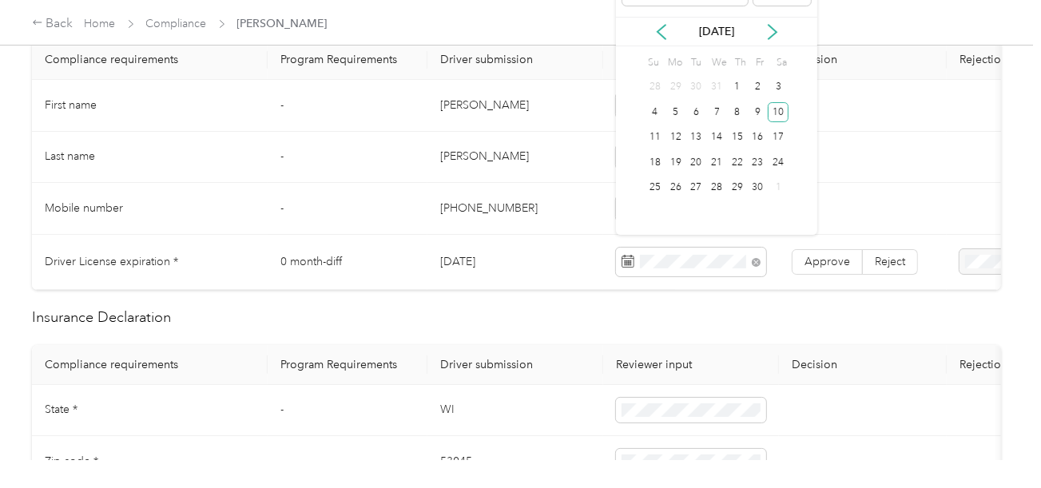
drag, startPoint x: 801, startPoint y: 258, endPoint x: 770, endPoint y: 268, distance: 32.8
click at [801, 258] on label "Approve" at bounding box center [827, 262] width 71 height 26
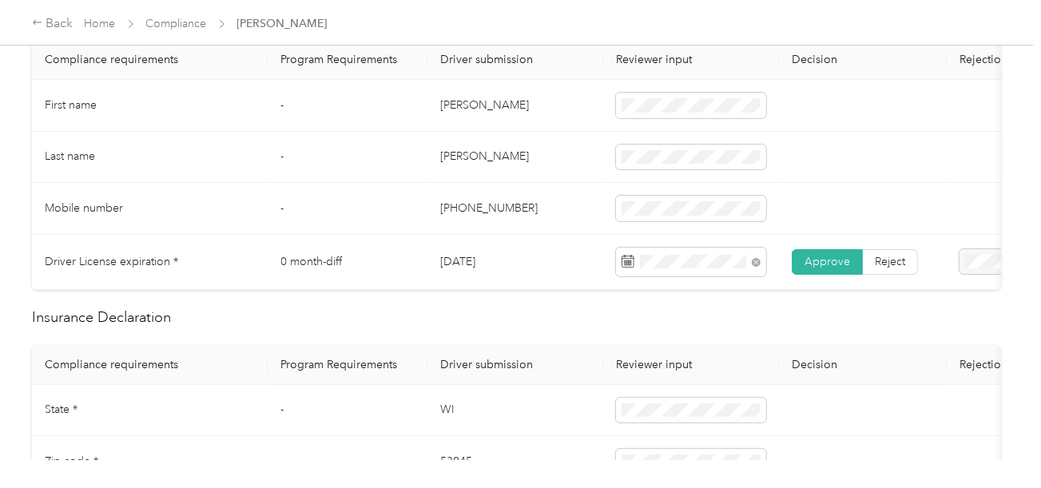
scroll to position [0, 0]
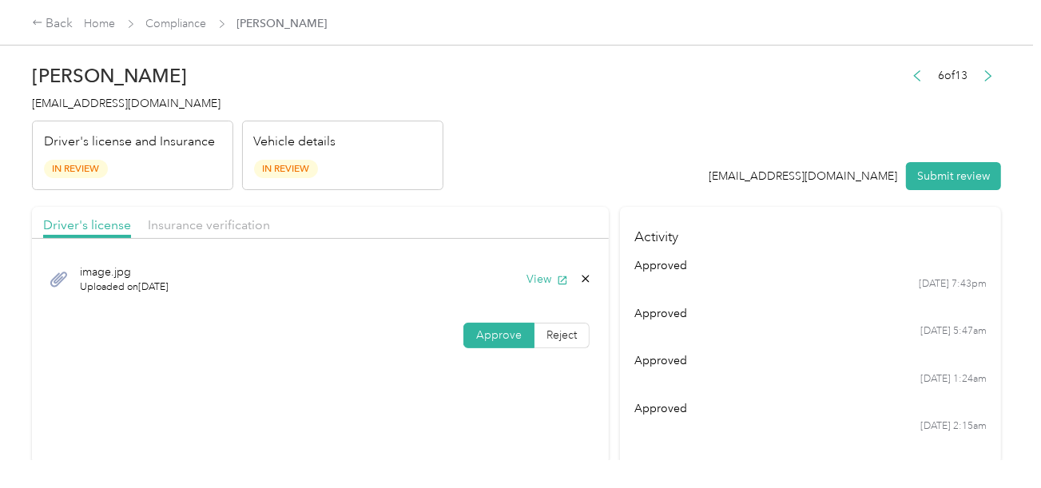
click at [185, 237] on div "Driver's license Insurance verification" at bounding box center [320, 223] width 577 height 32
click at [228, 223] on span "Insurance verification" at bounding box center [209, 224] width 122 height 15
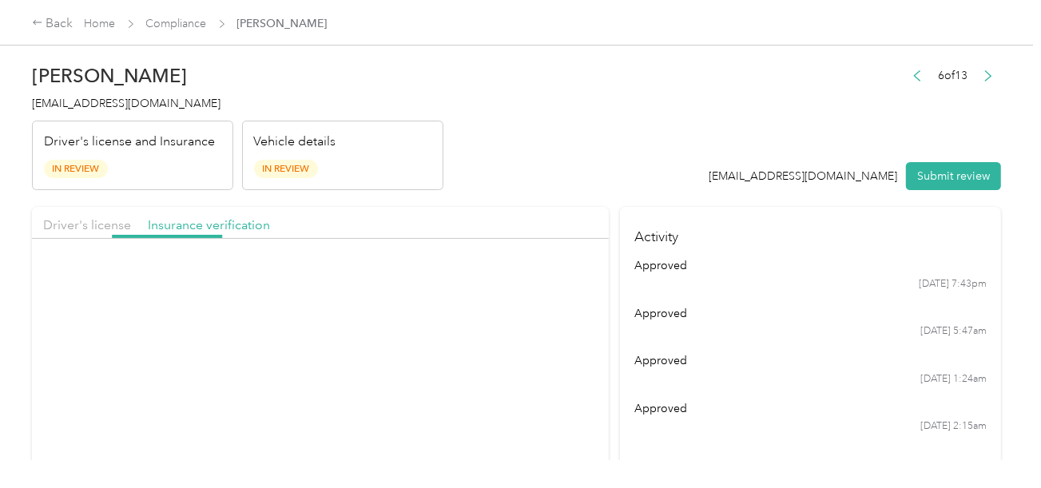
drag, startPoint x: 539, startPoint y: 170, endPoint x: 561, endPoint y: 240, distance: 73.0
click at [541, 173] on header "[PERSON_NAME] [EMAIL_ADDRESS][DOMAIN_NAME] Driver's license and Insurance In Re…" at bounding box center [516, 123] width 969 height 134
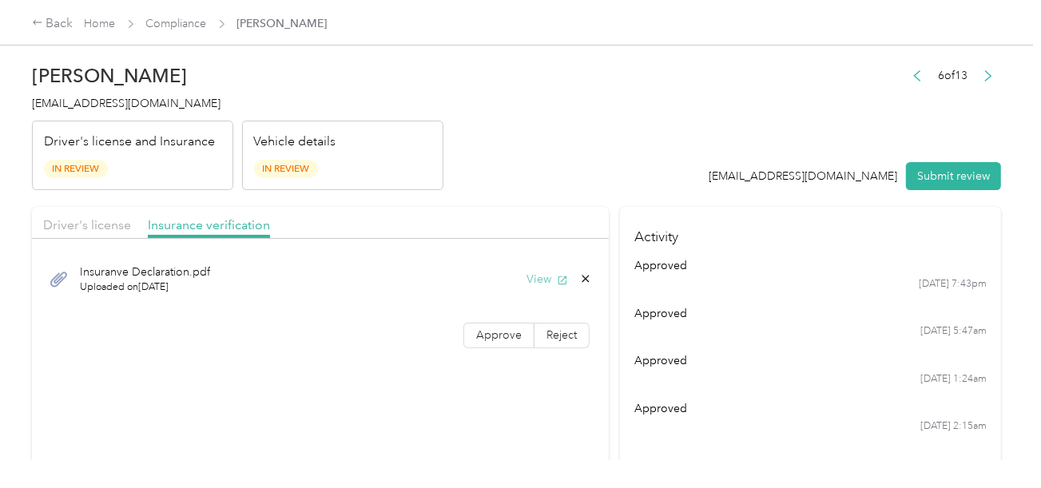
click at [559, 278] on icon "button" at bounding box center [563, 280] width 9 height 9
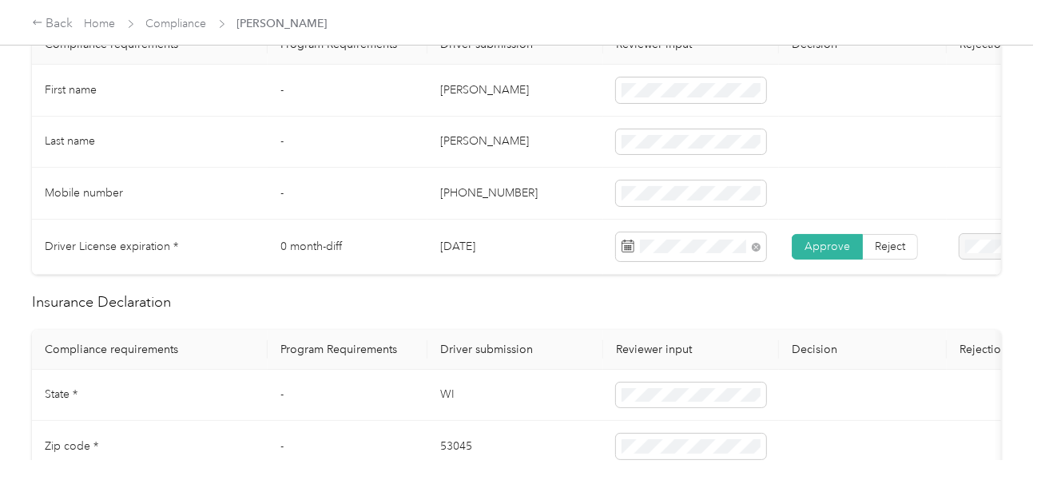
scroll to position [639, 0]
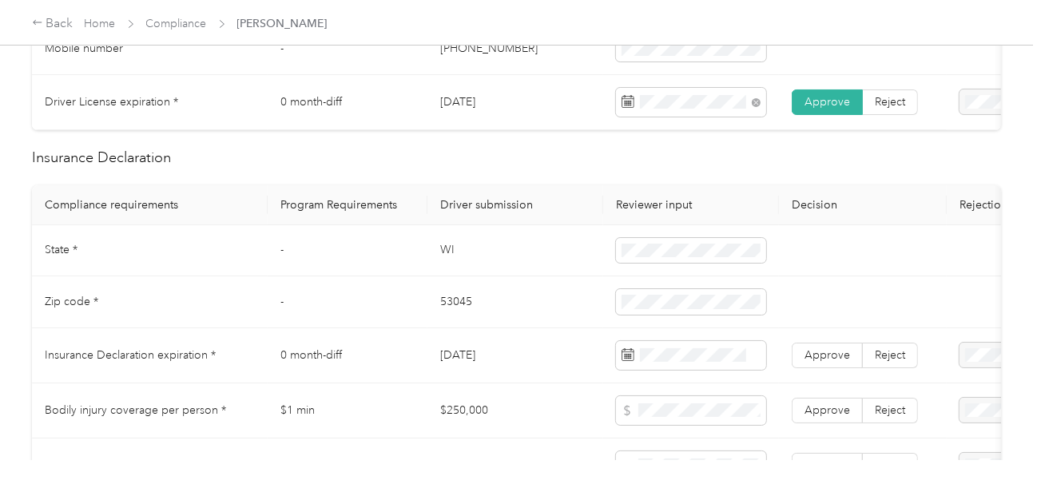
drag, startPoint x: 441, startPoint y: 246, endPoint x: 441, endPoint y: 256, distance: 9.6
click at [441, 247] on td "WI" at bounding box center [515, 251] width 176 height 52
click at [441, 256] on td "WI" at bounding box center [515, 251] width 176 height 52
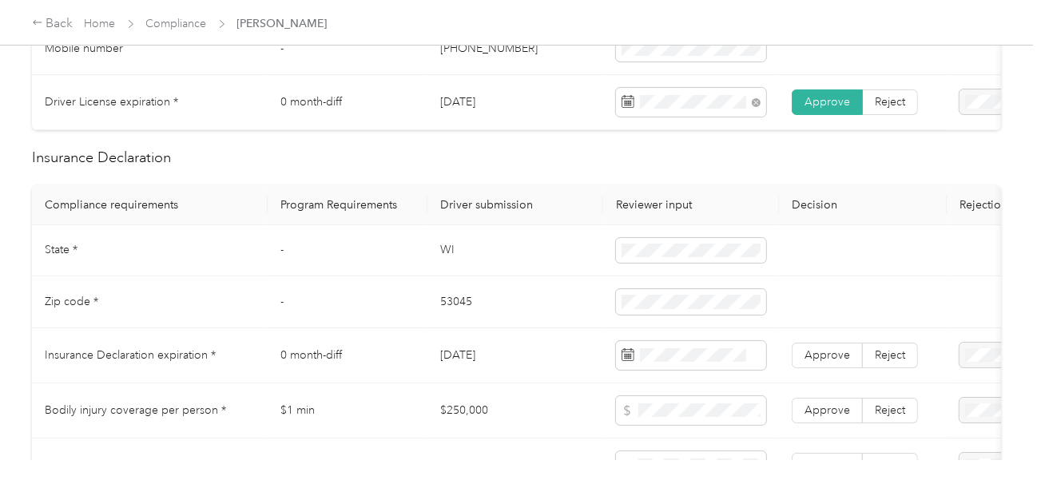
click at [439, 310] on td "53045" at bounding box center [515, 302] width 176 height 52
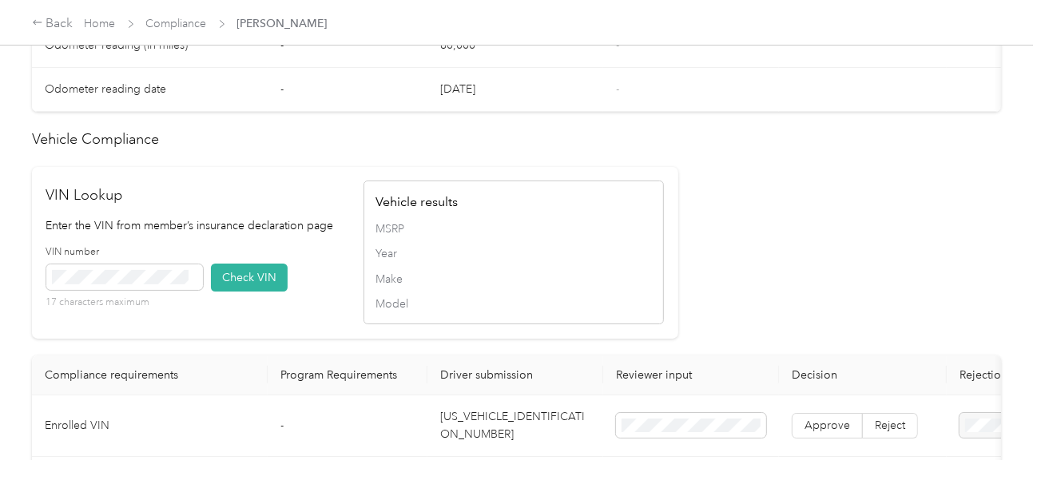
scroll to position [1438, 0]
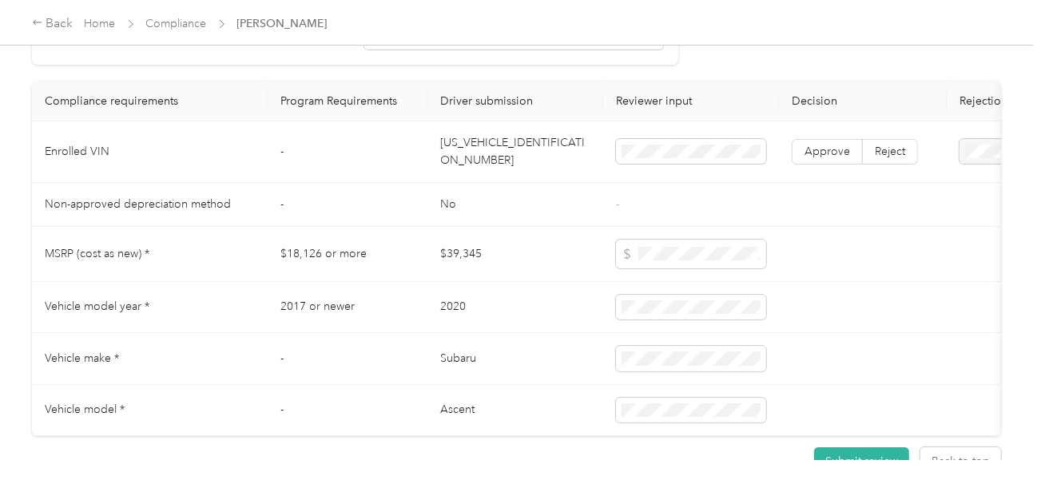
click at [500, 157] on td "[US_VEHICLE_IDENTIFICATION_NUMBER]" at bounding box center [515, 152] width 176 height 62
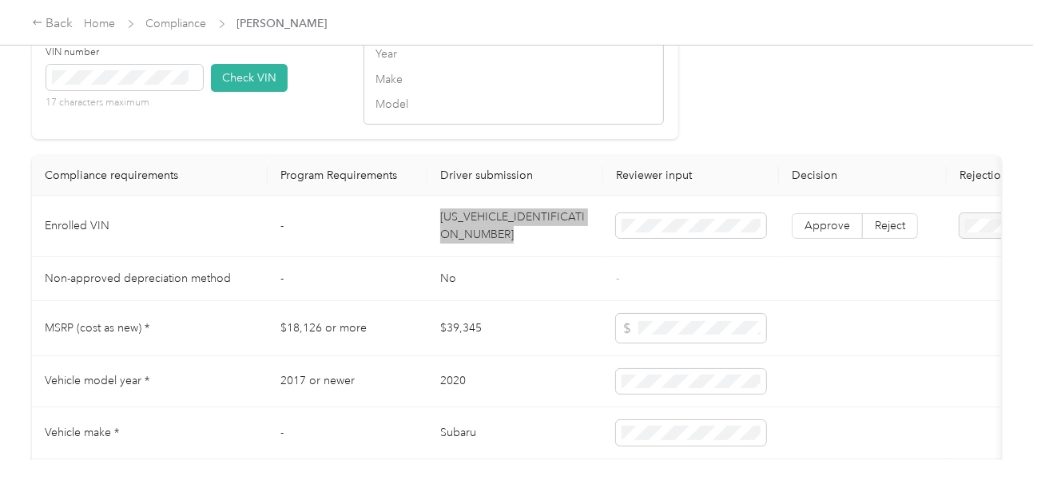
scroll to position [1278, 0]
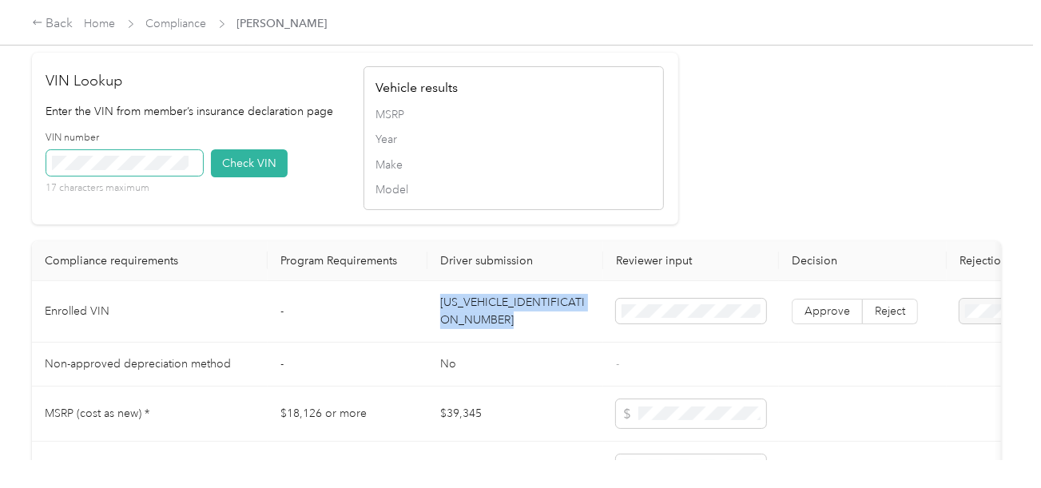
click at [161, 170] on div "VIN number 17 characters maximum" at bounding box center [124, 163] width 157 height 65
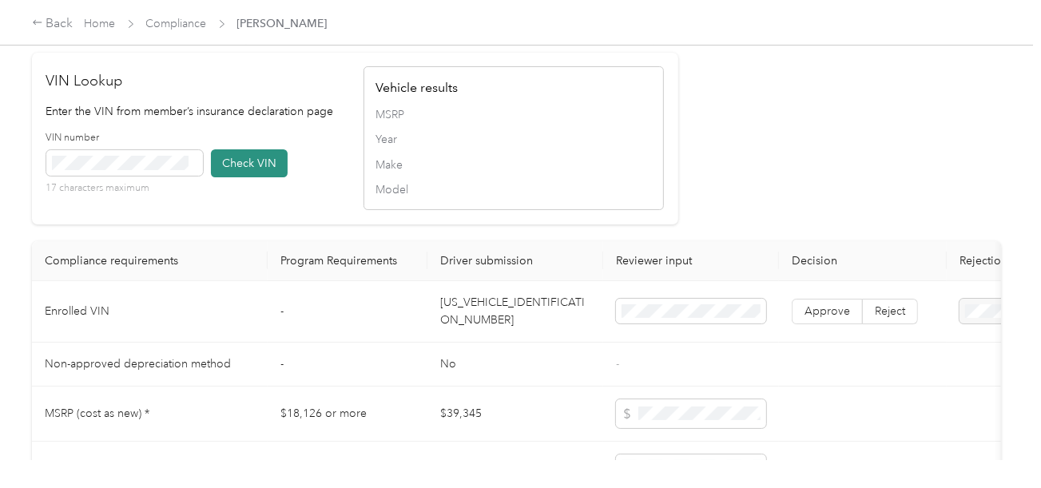
click at [229, 174] on button "Check VIN" at bounding box center [249, 163] width 77 height 28
drag, startPoint x: 232, startPoint y: 182, endPoint x: 540, endPoint y: 184, distance: 308.4
click at [233, 177] on button "Check VIN" at bounding box center [249, 163] width 77 height 28
drag, startPoint x: 599, startPoint y: 186, endPoint x: 665, endPoint y: 235, distance: 81.7
click at [604, 173] on span "Make" at bounding box center [514, 165] width 276 height 17
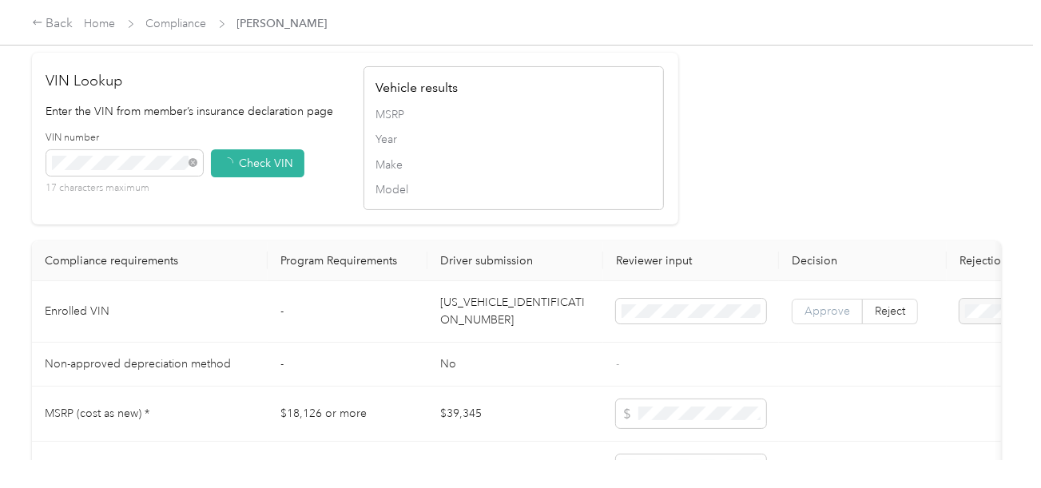
click at [785, 320] on td "Approve Reject" at bounding box center [863, 312] width 168 height 62
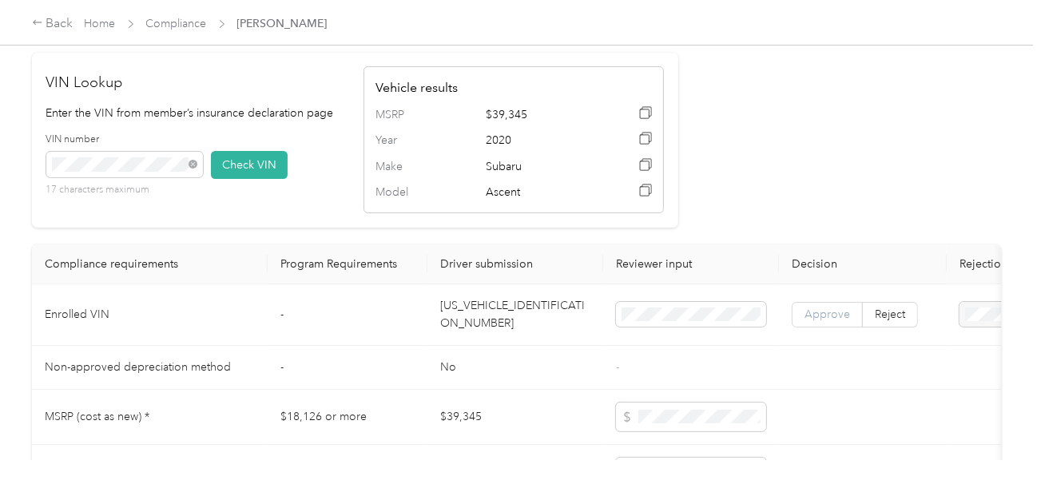
click at [817, 321] on span "Approve" at bounding box center [828, 315] width 46 height 14
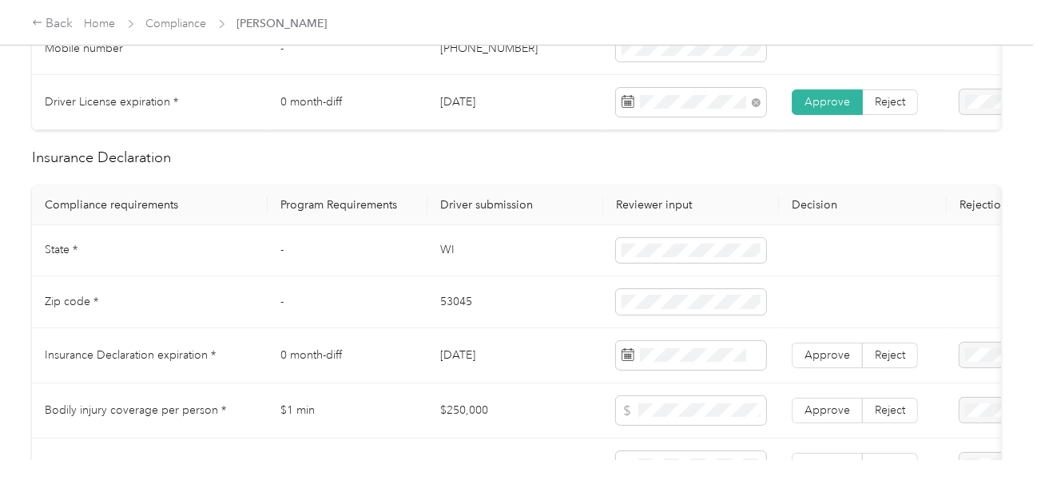
scroll to position [718, 0]
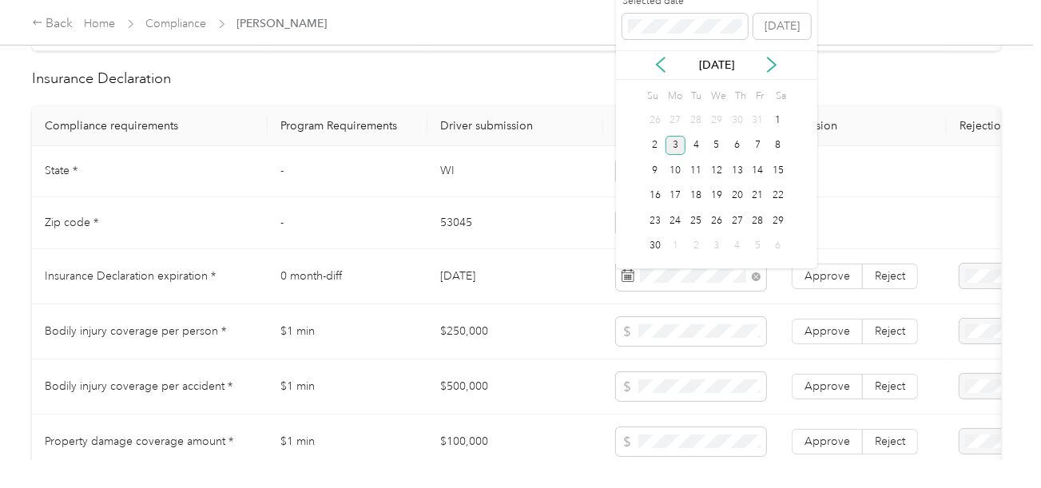
click at [675, 144] on div "3" at bounding box center [676, 146] width 21 height 20
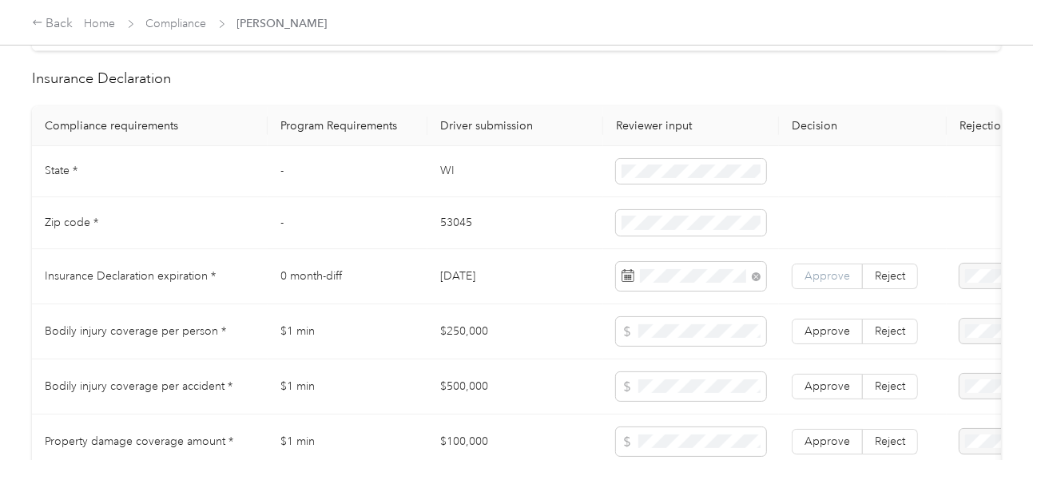
click at [810, 283] on span "Approve" at bounding box center [828, 276] width 46 height 14
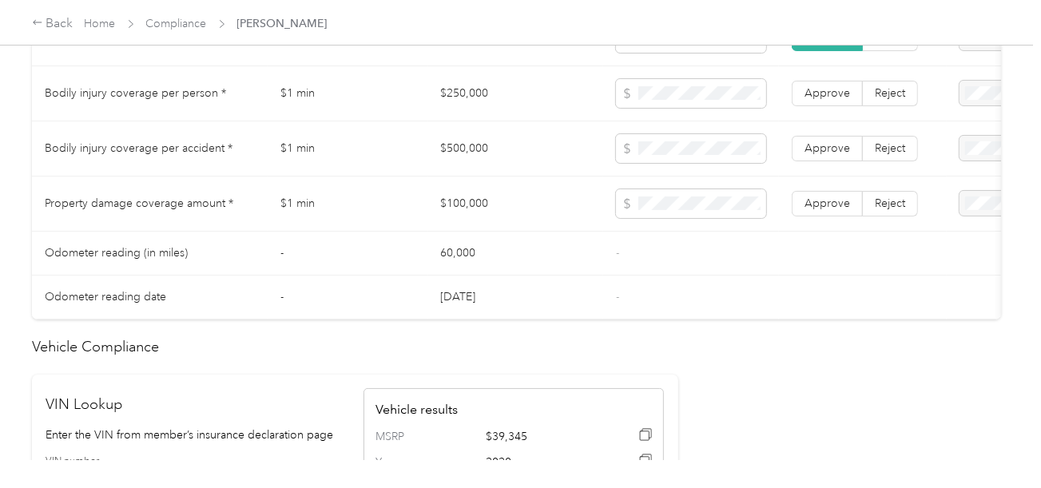
scroll to position [959, 0]
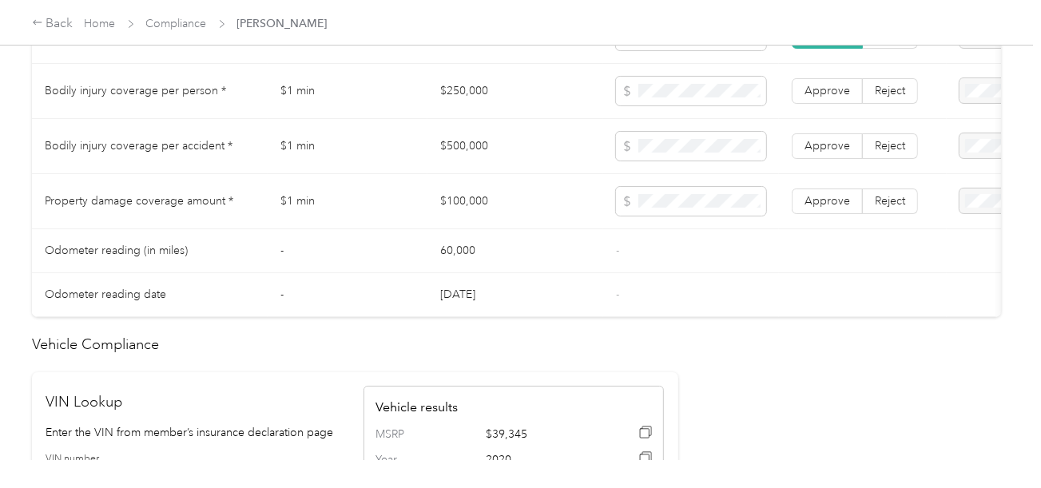
click at [452, 109] on td "$250,000" at bounding box center [515, 91] width 176 height 55
drag, startPoint x: 442, startPoint y: 97, endPoint x: 634, endPoint y: 97, distance: 192.6
click at [495, 99] on td "$250,000" at bounding box center [515, 91] width 176 height 55
click at [475, 147] on td "$500,000" at bounding box center [515, 146] width 176 height 55
drag, startPoint x: 475, startPoint y: 147, endPoint x: 539, endPoint y: 151, distance: 64.0
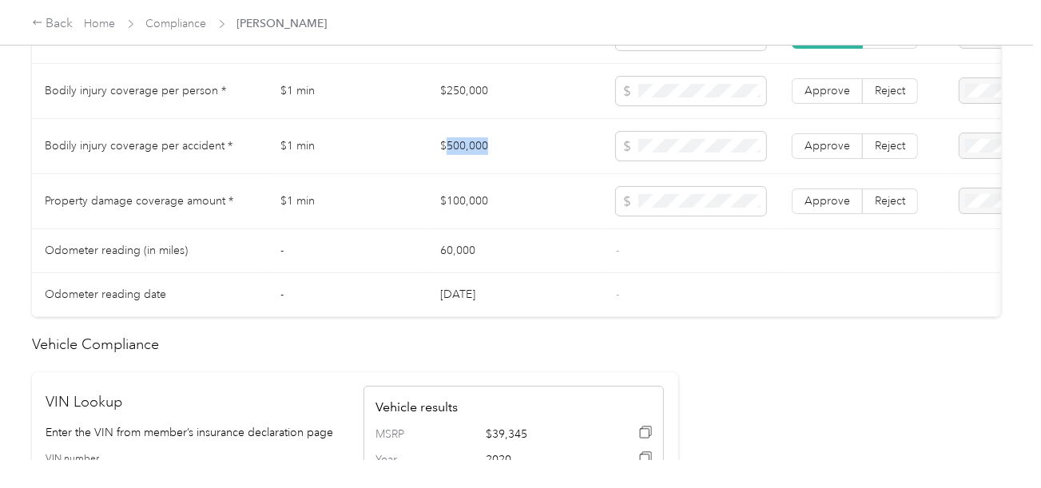
click at [475, 148] on td "$500,000" at bounding box center [515, 146] width 176 height 55
click at [470, 213] on td "$100,000" at bounding box center [515, 201] width 176 height 55
click at [824, 208] on span "Approve" at bounding box center [828, 201] width 46 height 14
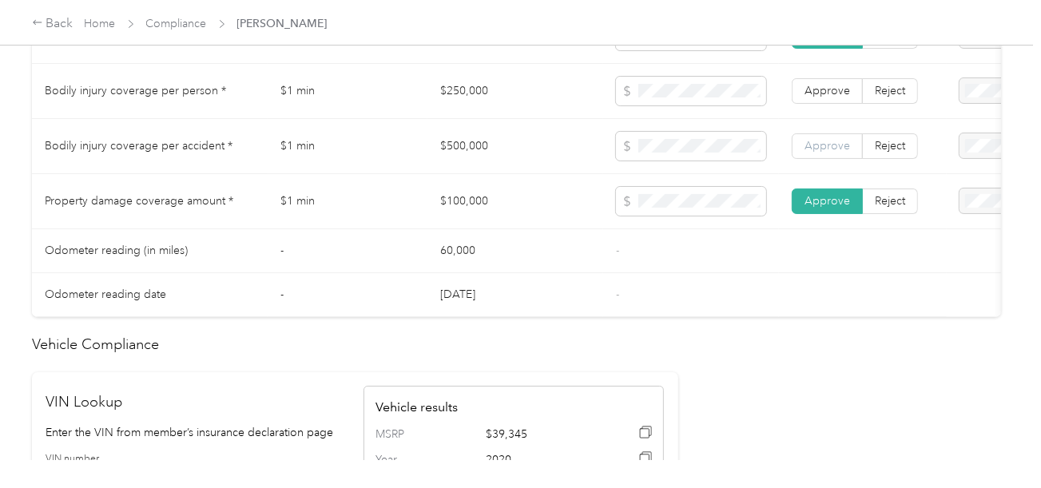
click at [829, 153] on span "Approve" at bounding box center [828, 146] width 46 height 14
click at [833, 97] on span "Approve" at bounding box center [828, 91] width 46 height 14
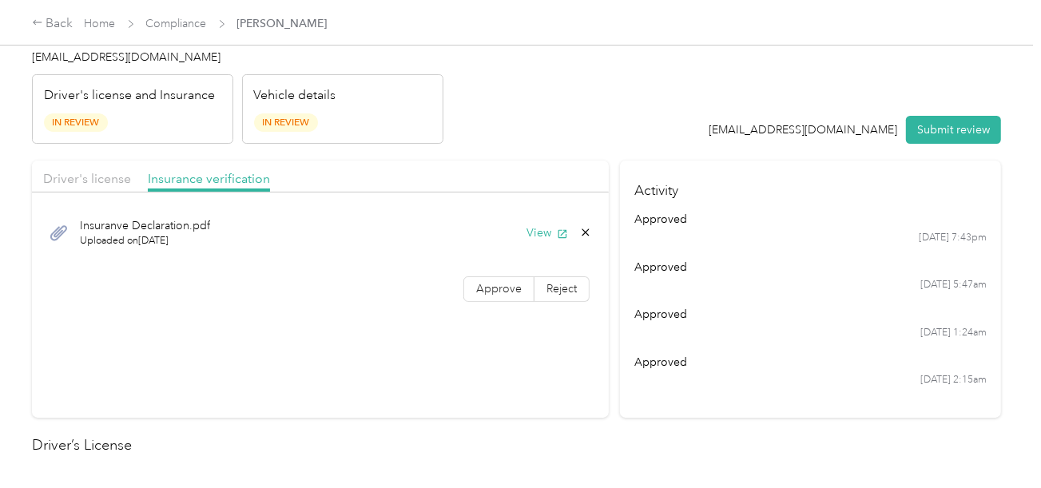
scroll to position [0, 0]
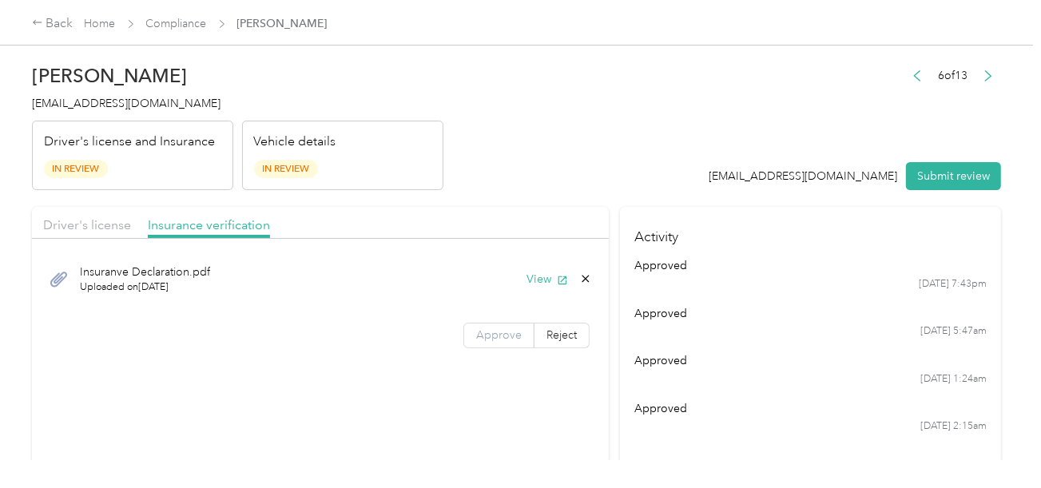
click at [500, 343] on label "Approve" at bounding box center [498, 336] width 71 height 26
click at [558, 226] on div "Driver's license Insurance verification" at bounding box center [320, 223] width 577 height 32
click at [93, 218] on span "Driver's license" at bounding box center [87, 224] width 88 height 15
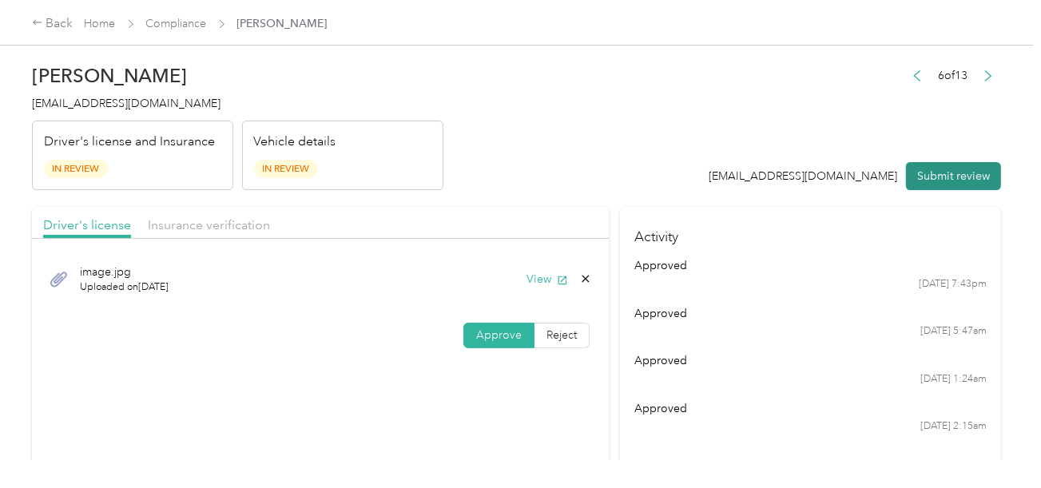
drag, startPoint x: 918, startPoint y: 167, endPoint x: 509, endPoint y: 155, distance: 409.3
click at [917, 167] on button "Submit review" at bounding box center [953, 176] width 95 height 28
drag, startPoint x: 474, startPoint y: 154, endPoint x: 373, endPoint y: 147, distance: 100.9
click at [473, 154] on header "[PERSON_NAME] [EMAIL_ADDRESS][DOMAIN_NAME] Driver's license and Insurance In Re…" at bounding box center [516, 123] width 969 height 134
click at [91, 101] on span "[EMAIL_ADDRESS][DOMAIN_NAME]" at bounding box center [126, 104] width 189 height 14
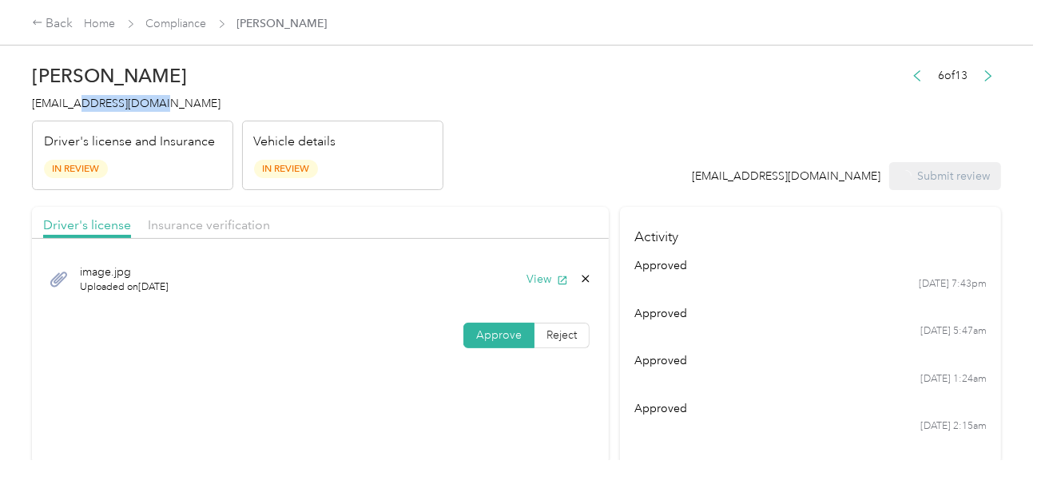
click at [91, 101] on span "[EMAIL_ADDRESS][DOMAIN_NAME]" at bounding box center [126, 104] width 189 height 14
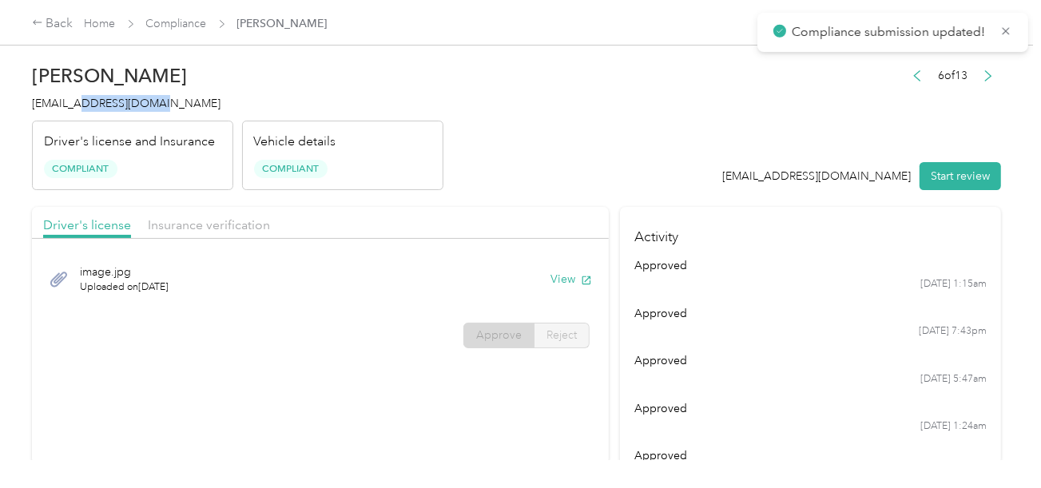
click at [91, 101] on span "[EMAIL_ADDRESS][DOMAIN_NAME]" at bounding box center [126, 104] width 189 height 14
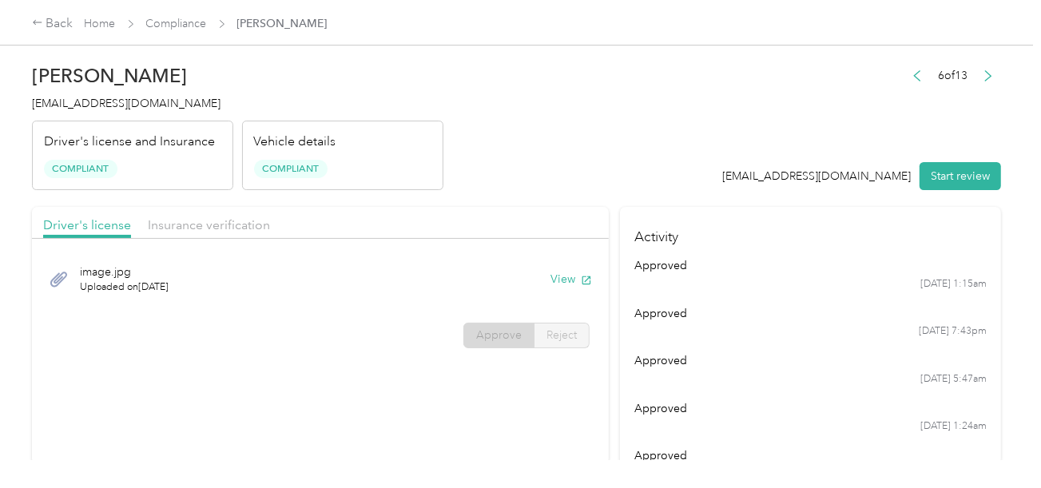
click at [430, 85] on div "[PERSON_NAME] [EMAIL_ADDRESS][DOMAIN_NAME] Driver's license and Insurance Compl…" at bounding box center [237, 123] width 411 height 134
click at [174, 26] on link "Compliance" at bounding box center [176, 24] width 61 height 14
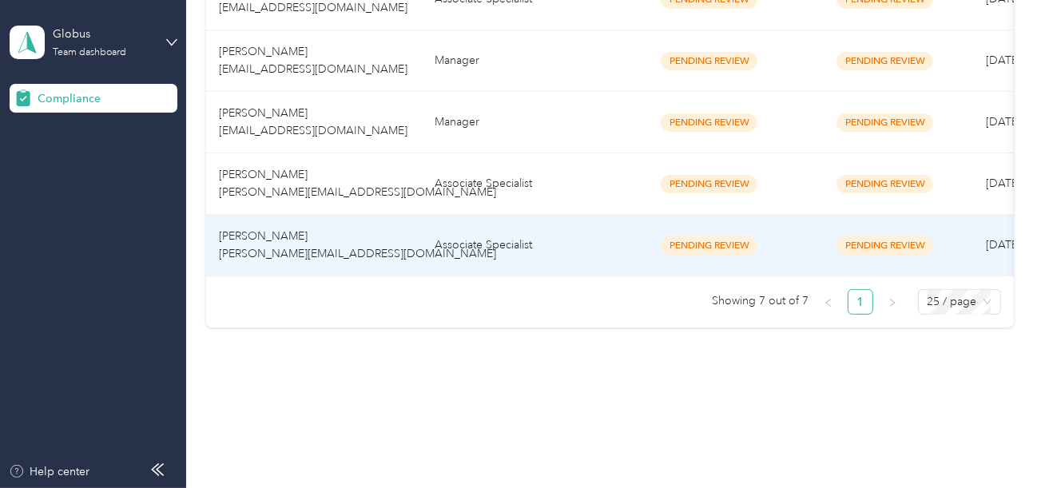
scroll to position [523, 0]
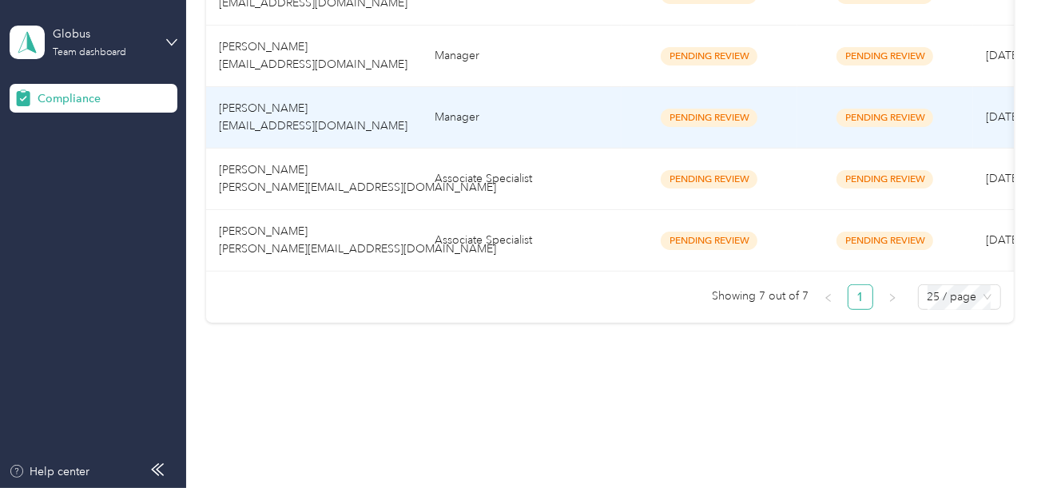
click at [505, 127] on td "Manager" at bounding box center [522, 118] width 200 height 62
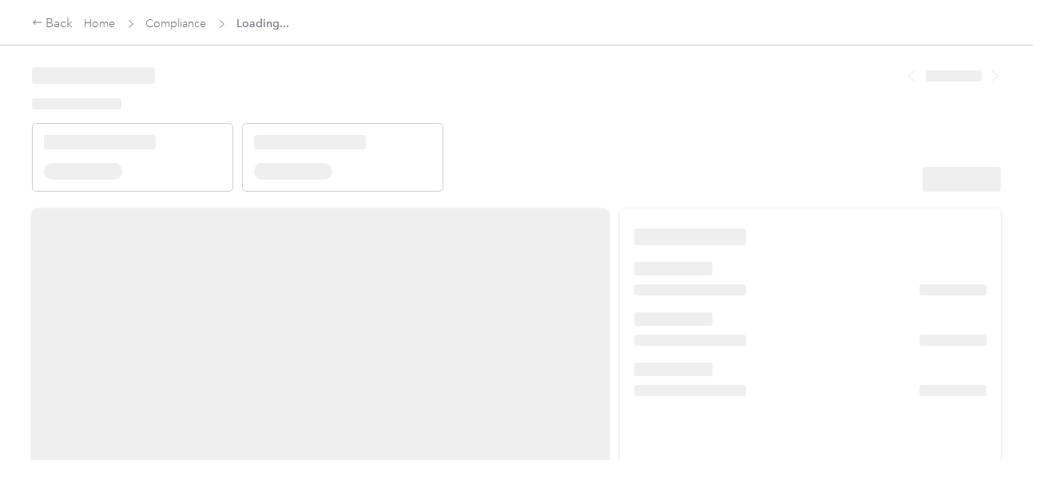
click at [693, 159] on header at bounding box center [516, 124] width 969 height 136
drag, startPoint x: 744, startPoint y: 185, endPoint x: 877, endPoint y: 189, distance: 133.5
click at [746, 186] on header at bounding box center [516, 124] width 969 height 136
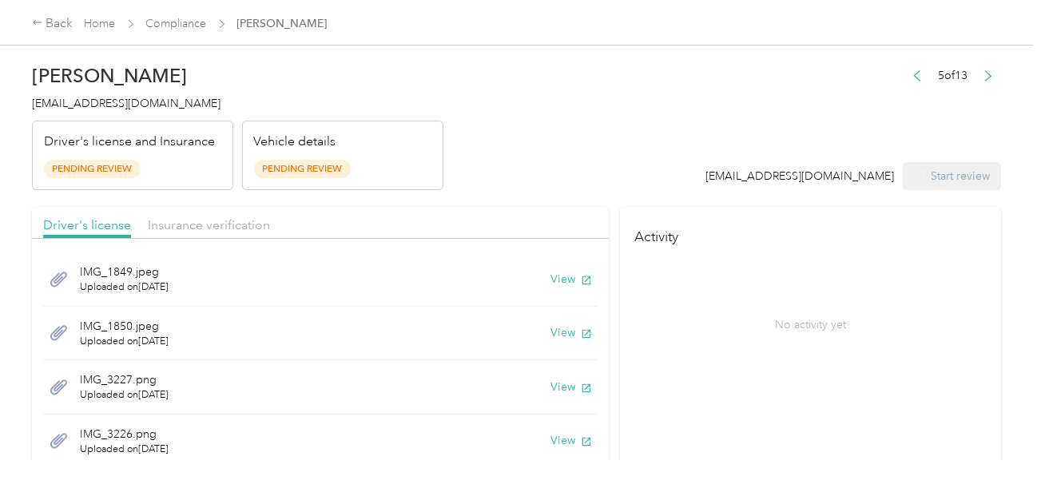
click at [608, 110] on header "[PERSON_NAME] [EMAIL_ADDRESS][DOMAIN_NAME] Driver's license and Insurance Pendi…" at bounding box center [516, 123] width 969 height 134
click at [540, 288] on div "IMG_1849.jpeg Uploaded on [DATE] View" at bounding box center [320, 279] width 555 height 54
click at [551, 276] on button "View" at bounding box center [572, 279] width 42 height 17
click at [534, 324] on button "View" at bounding box center [548, 332] width 42 height 17
click at [579, 277] on icon at bounding box center [585, 278] width 13 height 13
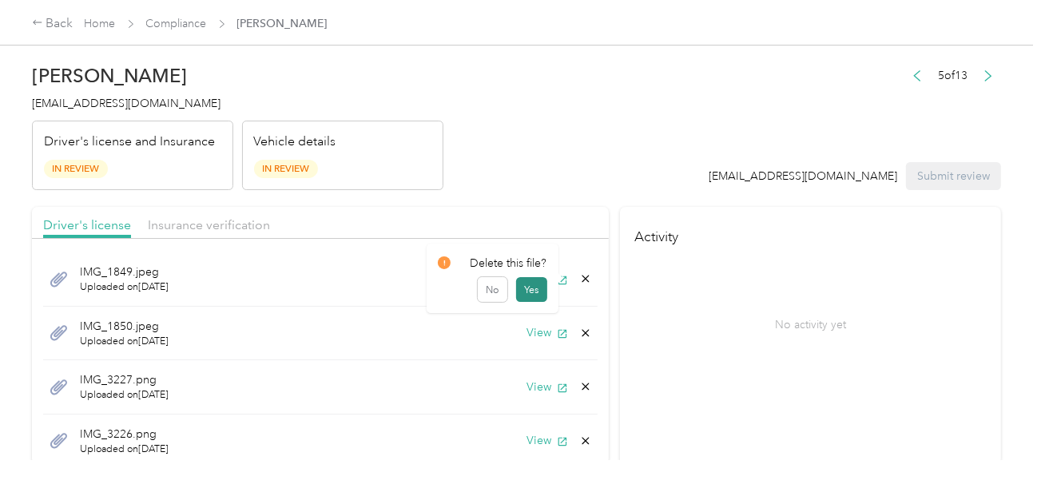
click at [543, 284] on button "Yes" at bounding box center [531, 290] width 31 height 26
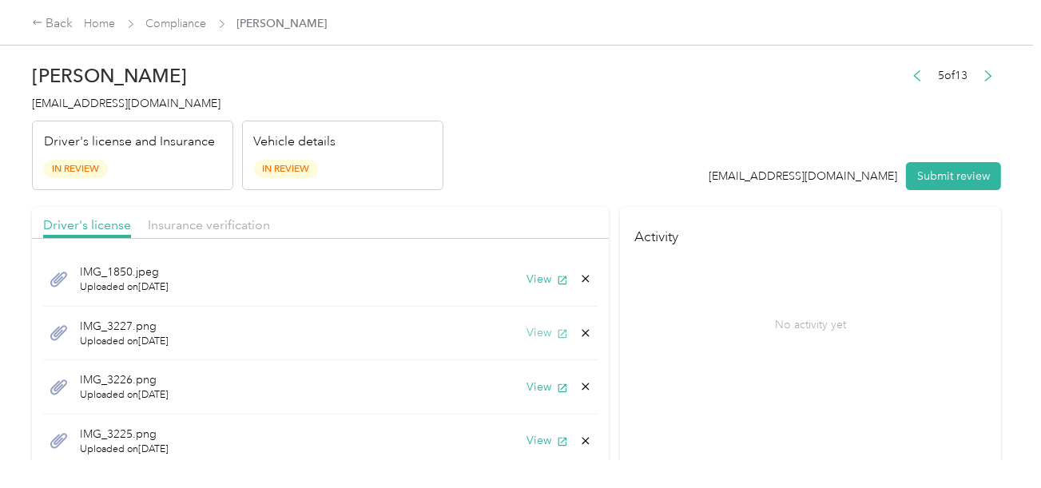
click at [529, 336] on button "View" at bounding box center [548, 332] width 42 height 17
click at [527, 324] on button "View" at bounding box center [548, 332] width 42 height 17
click at [579, 334] on icon at bounding box center [585, 333] width 13 height 13
click at [542, 337] on button "Yes" at bounding box center [531, 344] width 31 height 26
click at [559, 336] on icon "button" at bounding box center [563, 334] width 9 height 9
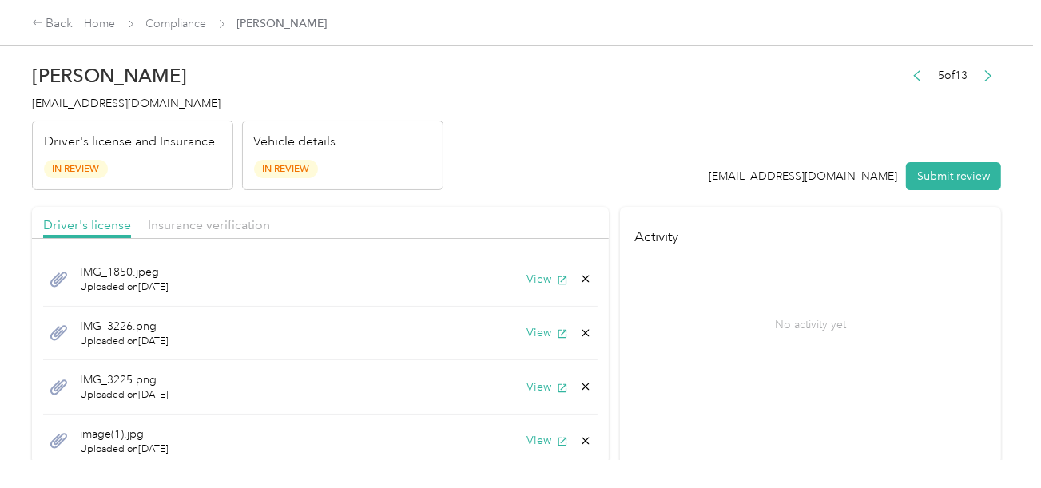
click at [582, 329] on icon at bounding box center [585, 332] width 7 height 7
click at [547, 336] on div "Delete this file? No Yes" at bounding box center [493, 329] width 132 height 70
click at [579, 330] on icon at bounding box center [585, 333] width 13 height 13
click at [537, 342] on button "Yes" at bounding box center [531, 344] width 31 height 26
click at [542, 333] on button "View" at bounding box center [548, 332] width 42 height 17
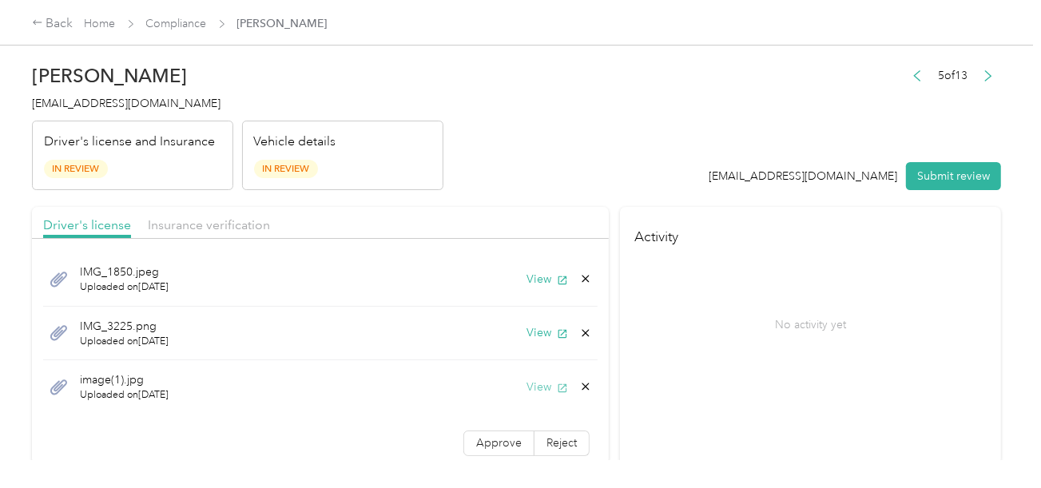
click at [535, 384] on button "View" at bounding box center [548, 387] width 42 height 17
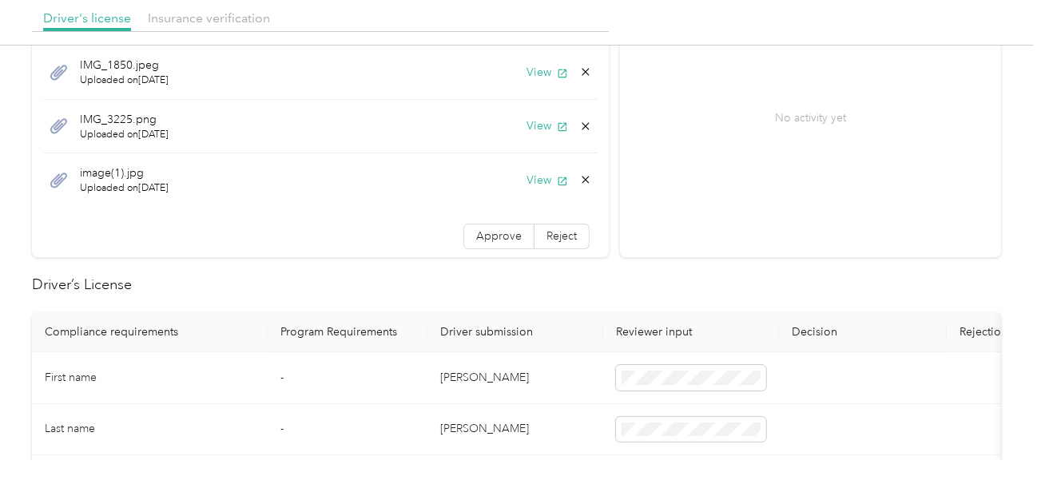
scroll to position [399, 0]
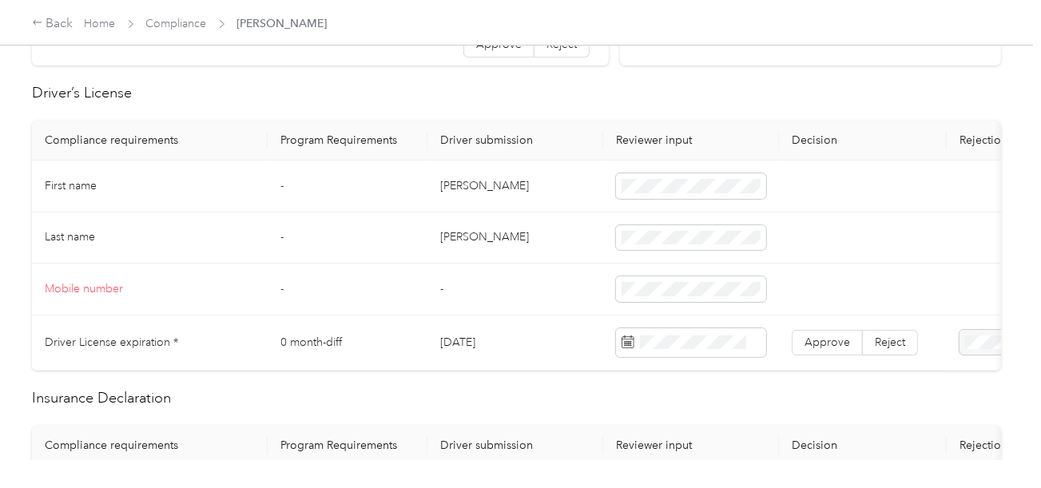
click at [449, 186] on td "[PERSON_NAME]" at bounding box center [515, 187] width 176 height 52
click at [732, 170] on td at bounding box center [691, 187] width 176 height 52
click at [466, 229] on td "[PERSON_NAME]" at bounding box center [515, 239] width 176 height 52
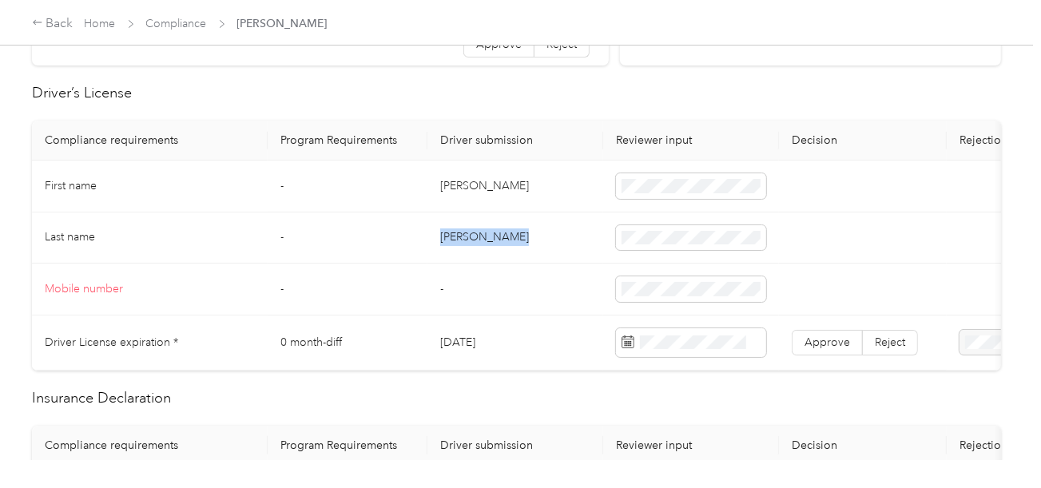
click at [466, 229] on td "[PERSON_NAME]" at bounding box center [515, 239] width 176 height 52
click at [690, 54] on label "Selected date" at bounding box center [685, 57] width 126 height 14
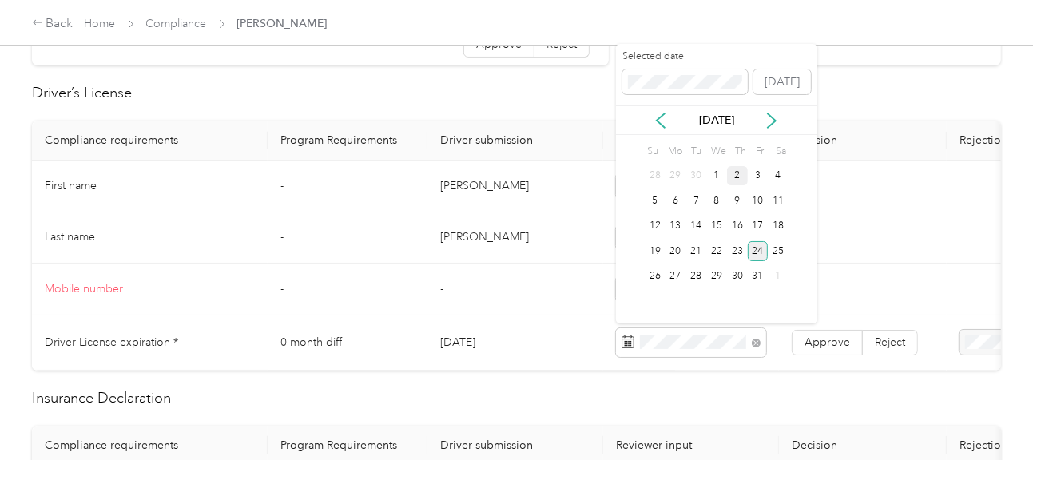
click at [758, 249] on div "24" at bounding box center [758, 251] width 21 height 20
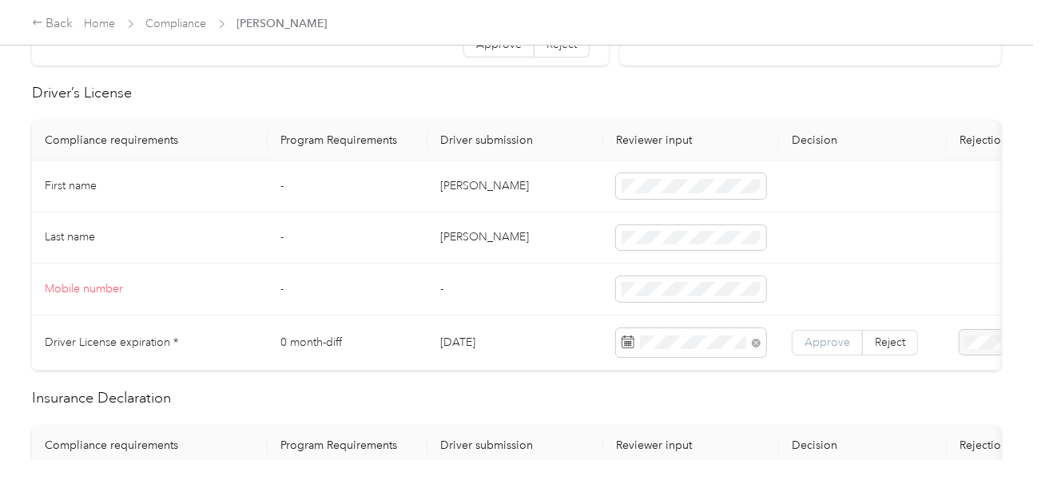
drag, startPoint x: 810, startPoint y: 324, endPoint x: 812, endPoint y: 332, distance: 8.1
click at [810, 324] on td "Approve Reject" at bounding box center [863, 343] width 168 height 55
click at [812, 336] on span "Approve" at bounding box center [828, 343] width 46 height 14
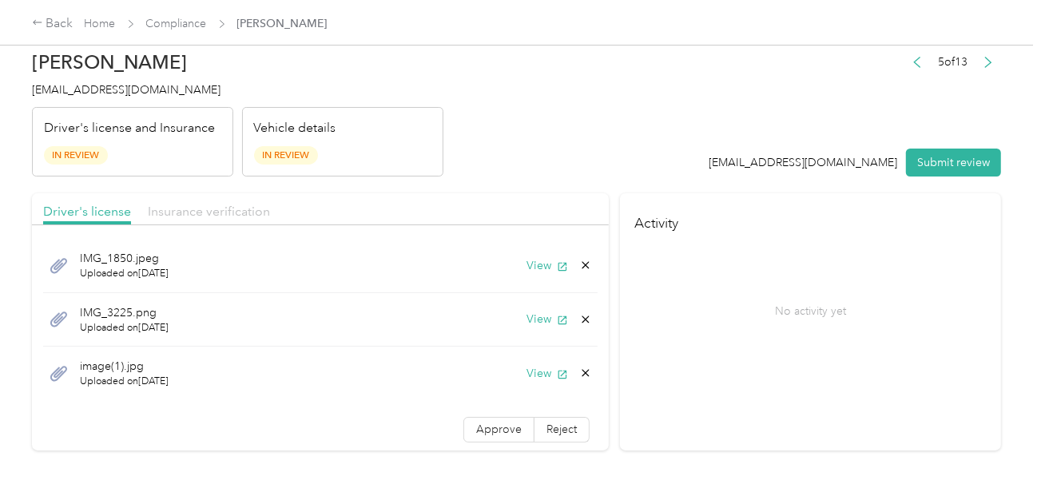
scroll to position [0, 0]
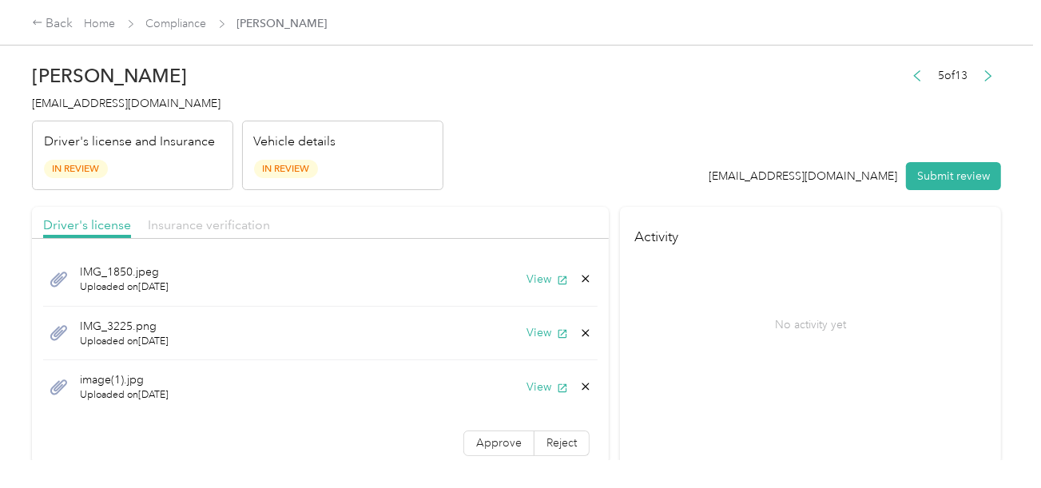
drag, startPoint x: 215, startPoint y: 217, endPoint x: 513, endPoint y: 185, distance: 299.7
click at [216, 218] on span "Insurance verification" at bounding box center [209, 224] width 122 height 15
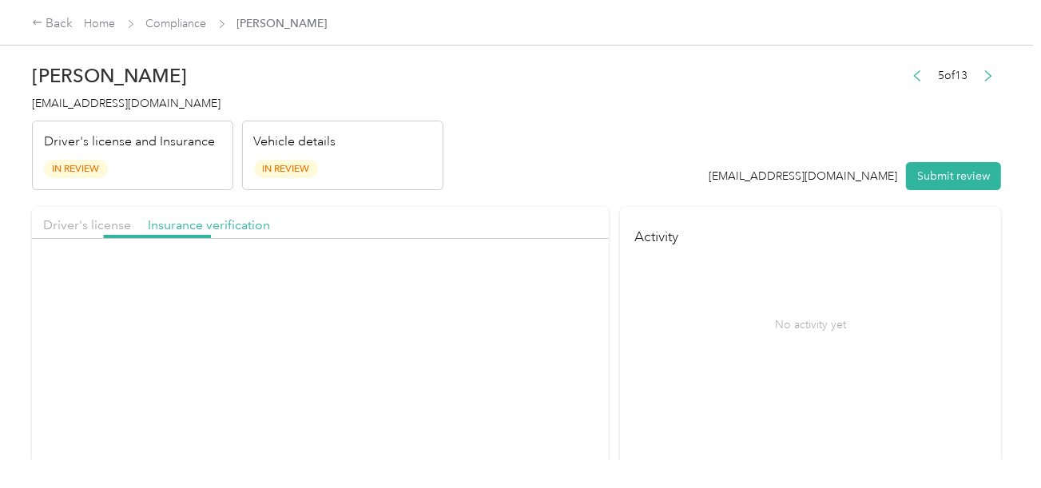
click at [513, 185] on header "[PERSON_NAME] [EMAIL_ADDRESS][DOMAIN_NAME] Driver's license and Insurance In Re…" at bounding box center [516, 123] width 969 height 134
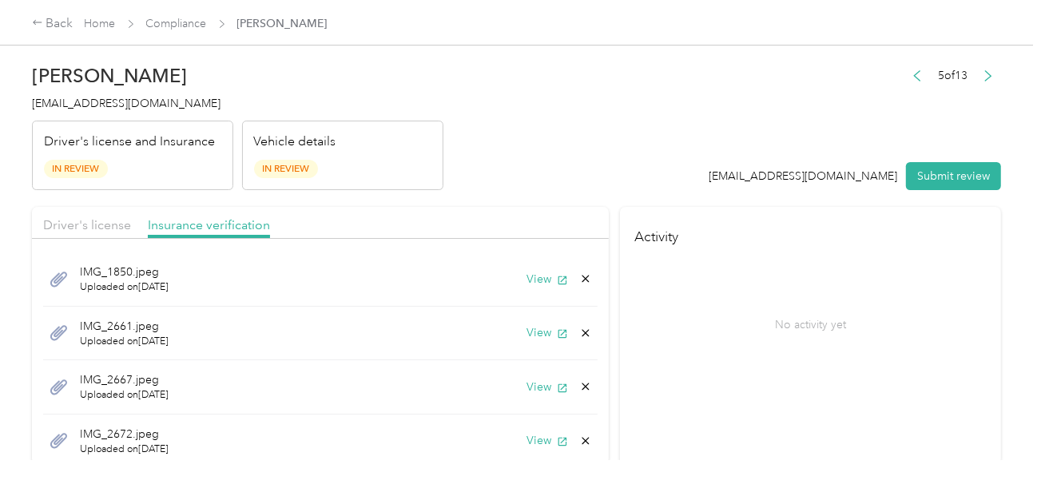
click at [507, 282] on div "IMG_1850.jpeg Uploaded on [DATE] View" at bounding box center [320, 279] width 555 height 54
drag, startPoint x: 511, startPoint y: 281, endPoint x: 523, endPoint y: 279, distance: 12.2
click at [512, 281] on div "IMG_1850.jpeg Uploaded on [DATE] View" at bounding box center [320, 279] width 555 height 54
click at [527, 276] on button "View" at bounding box center [548, 279] width 42 height 17
click at [527, 280] on button "View" at bounding box center [548, 279] width 42 height 17
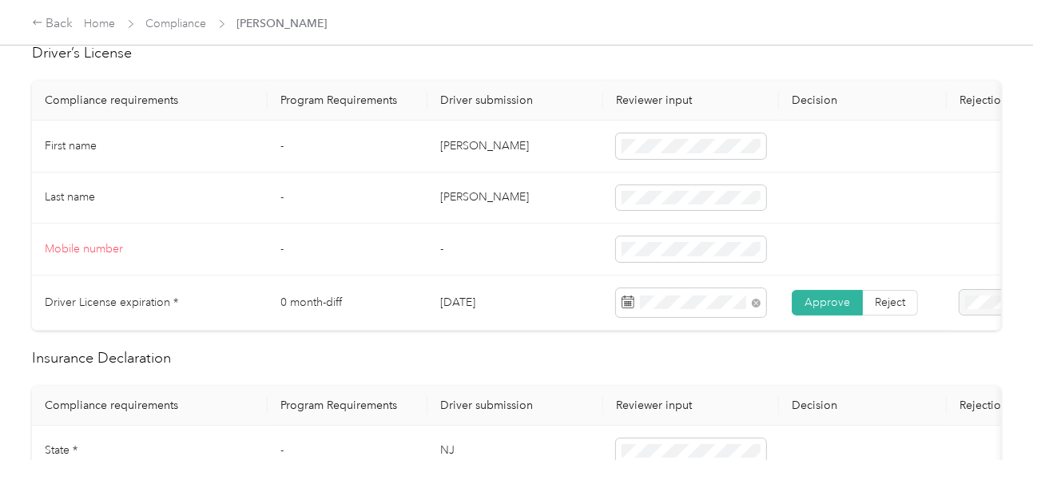
scroll to position [639, 0]
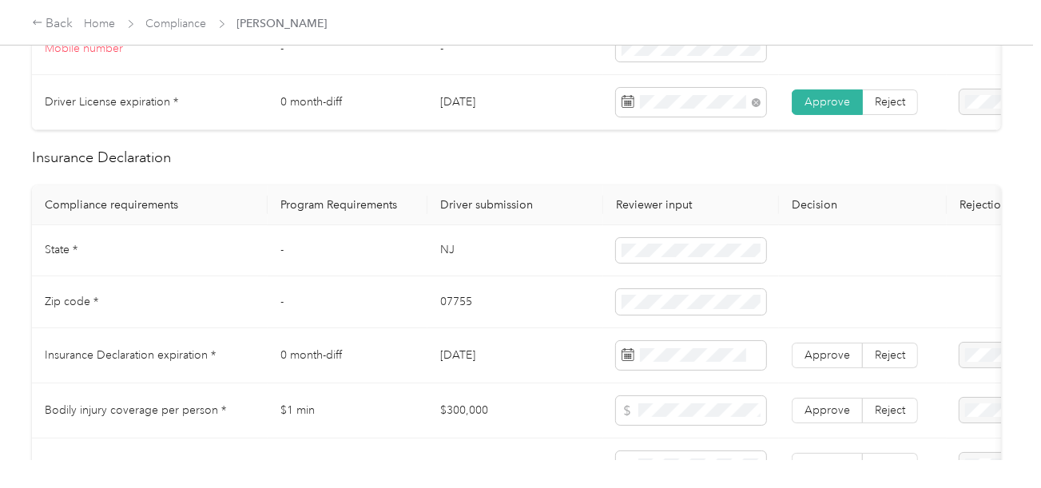
click at [449, 252] on td "NJ" at bounding box center [515, 251] width 176 height 52
click at [442, 319] on td "07755" at bounding box center [515, 302] width 176 height 52
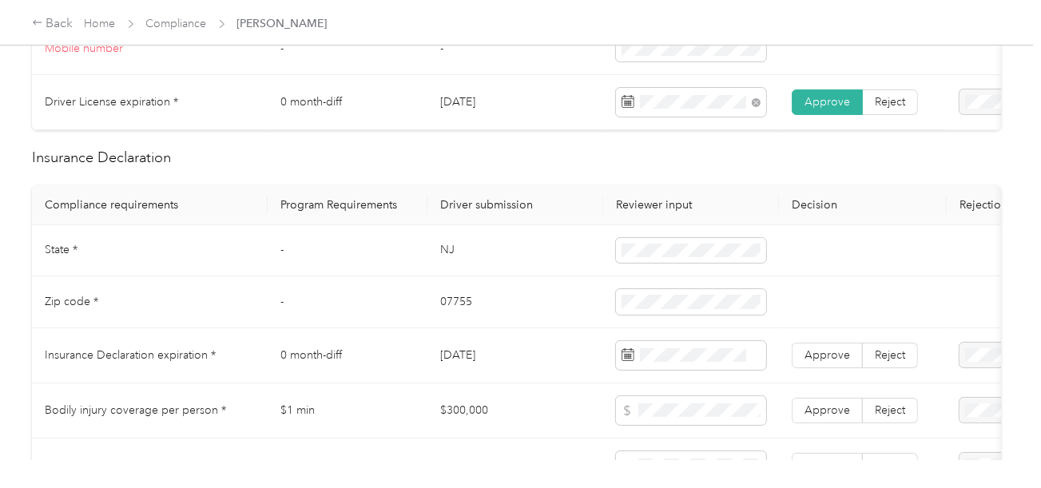
click at [534, 328] on td "07755" at bounding box center [515, 302] width 176 height 52
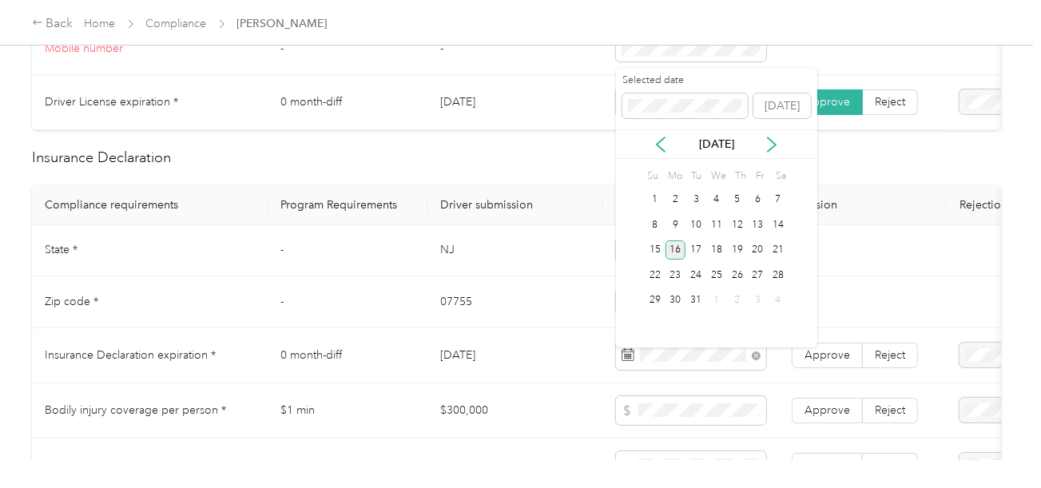
click at [678, 243] on div "16" at bounding box center [676, 250] width 21 height 20
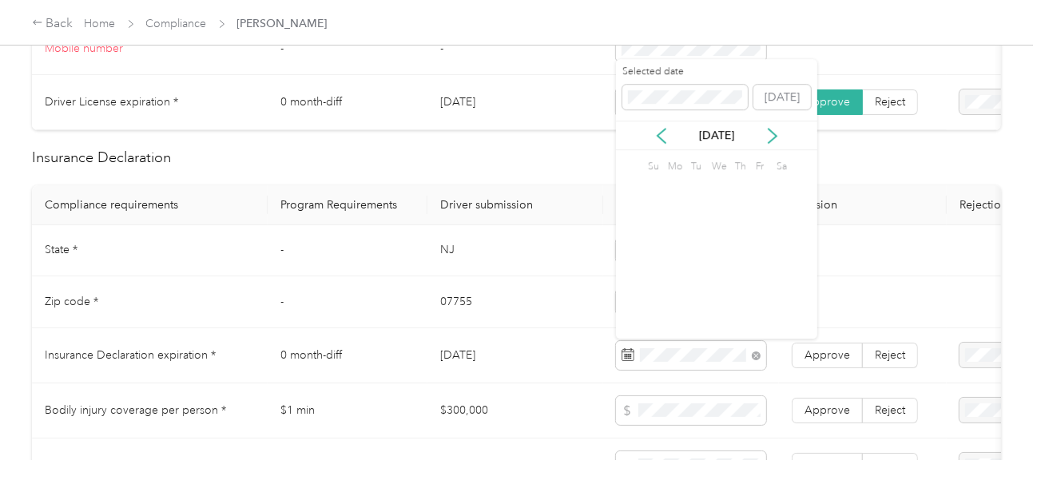
click at [821, 340] on td "Approve Reject" at bounding box center [863, 355] width 168 height 55
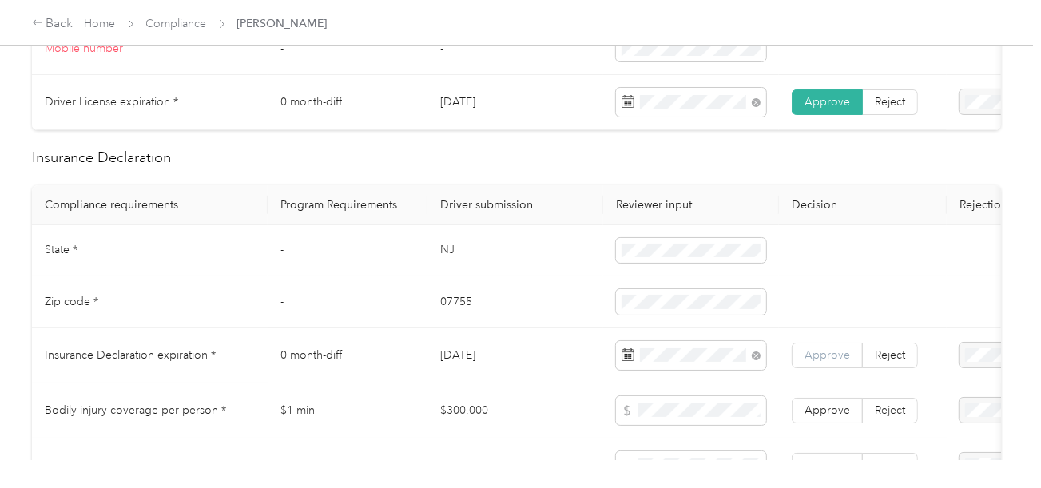
click at [818, 358] on span "Approve" at bounding box center [828, 355] width 46 height 14
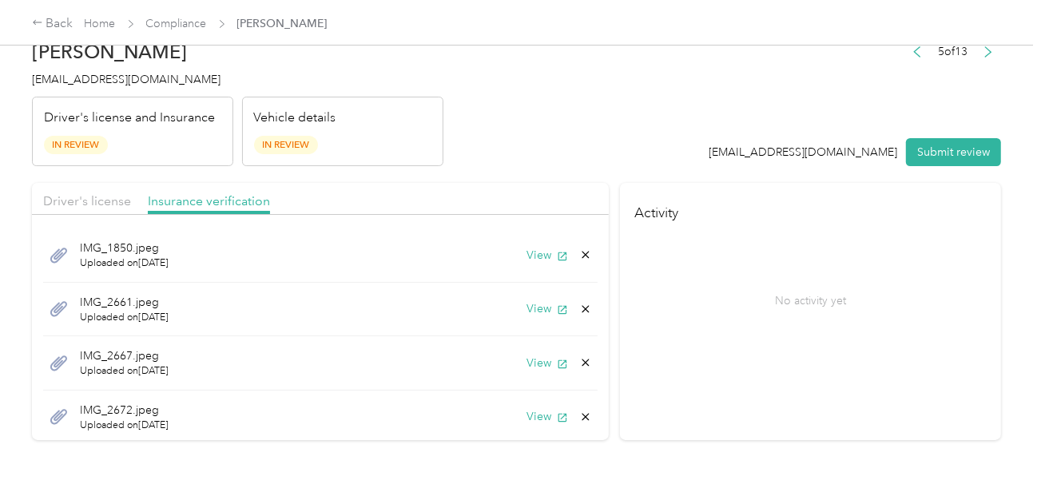
scroll to position [0, 0]
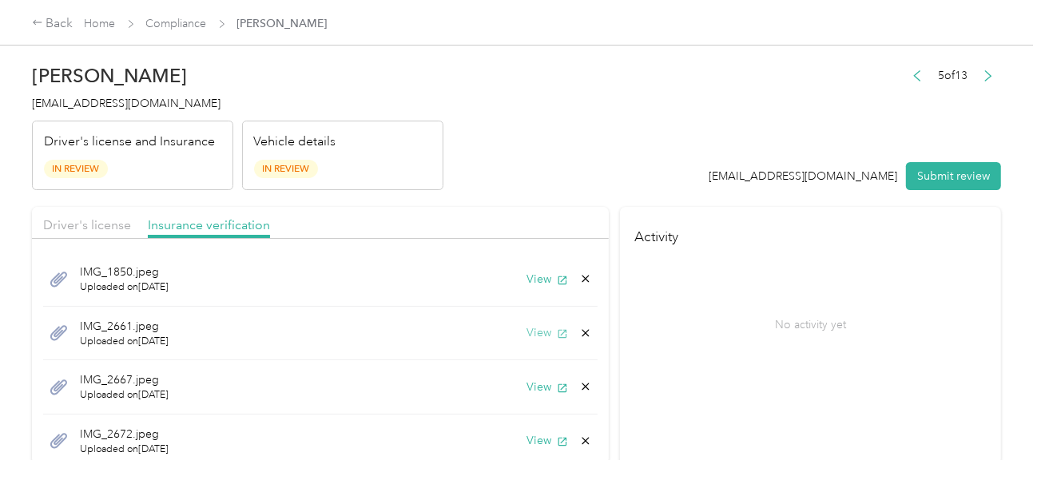
click at [527, 334] on button "View" at bounding box center [548, 332] width 42 height 17
click at [570, 324] on div "View" at bounding box center [560, 332] width 66 height 17
click at [579, 332] on icon at bounding box center [585, 333] width 13 height 13
drag, startPoint x: 535, startPoint y: 337, endPoint x: 552, endPoint y: 334, distance: 17.1
click at [535, 337] on button "Yes" at bounding box center [531, 344] width 31 height 26
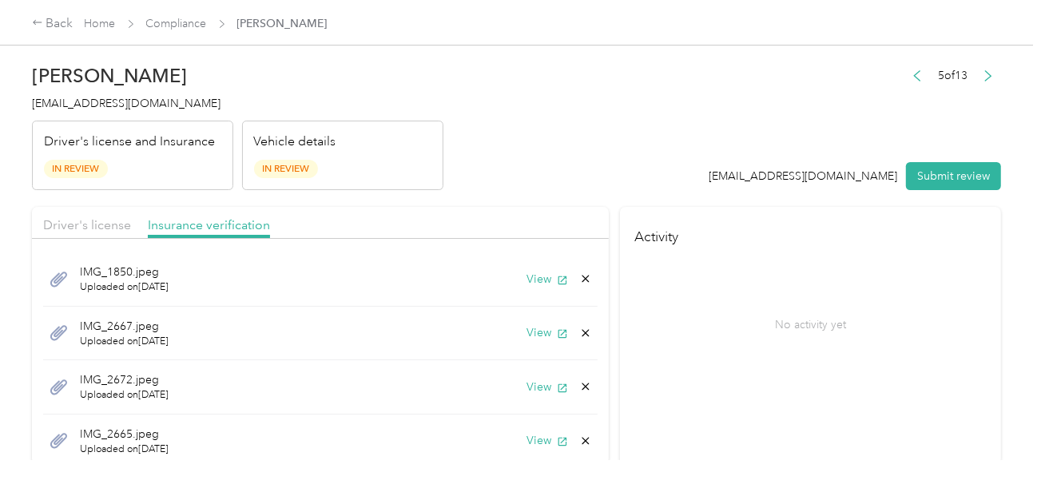
click at [578, 330] on div "IMG_2667.jpeg Uploaded on [DATE] View" at bounding box center [320, 334] width 555 height 54
click at [578, 332] on div "IMG_2667.jpeg Uploaded on [DATE] View" at bounding box center [320, 334] width 555 height 54
click at [579, 335] on icon at bounding box center [585, 333] width 13 height 13
click at [545, 340] on button "Yes" at bounding box center [531, 341] width 31 height 26
click at [579, 332] on icon at bounding box center [585, 333] width 13 height 13
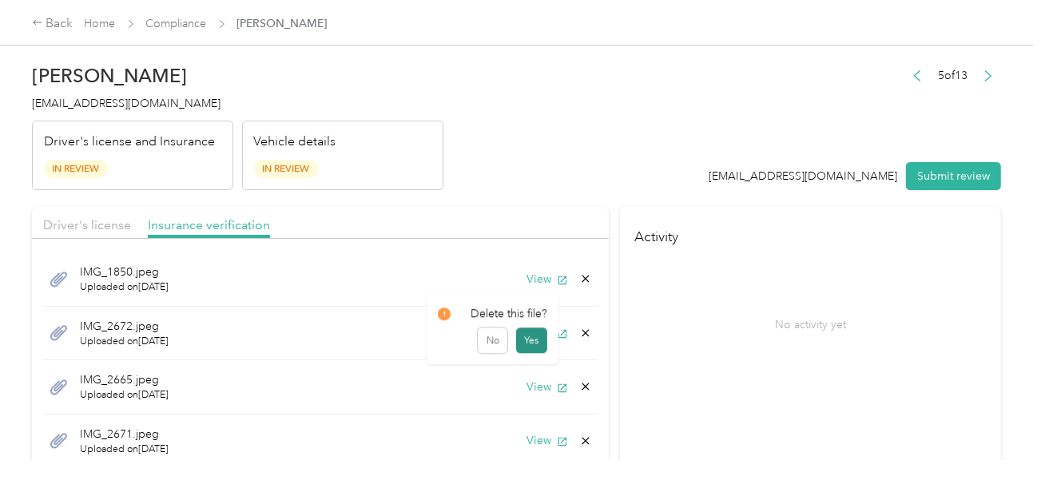
click at [540, 340] on button "Yes" at bounding box center [531, 341] width 31 height 26
click at [579, 332] on icon at bounding box center [585, 333] width 13 height 13
click at [543, 339] on button "Yes" at bounding box center [531, 345] width 31 height 26
click at [582, 333] on icon at bounding box center [585, 332] width 7 height 7
click at [535, 340] on button "Yes" at bounding box center [531, 344] width 31 height 26
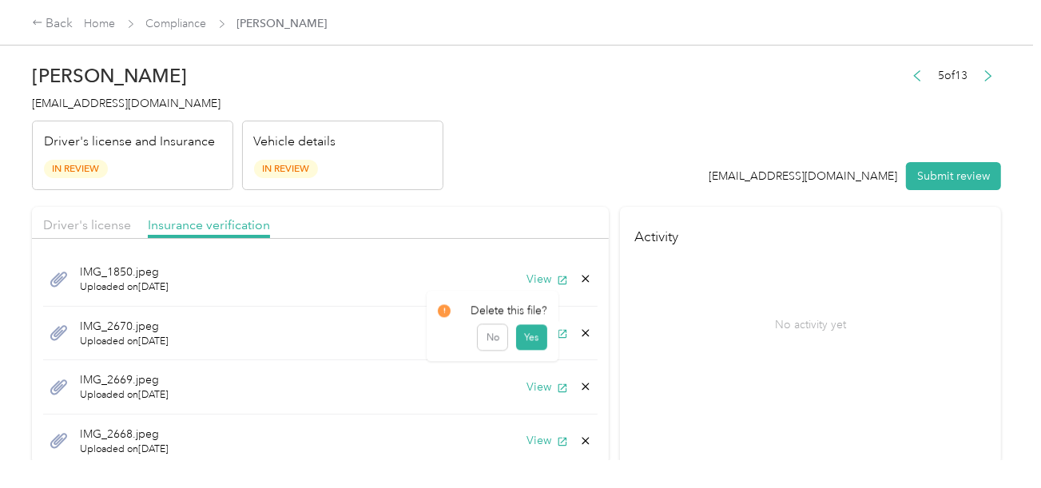
click at [582, 331] on icon at bounding box center [585, 332] width 7 height 7
click at [535, 341] on button "Yes" at bounding box center [531, 344] width 31 height 26
click at [579, 332] on icon at bounding box center [585, 333] width 13 height 13
click at [532, 343] on button "Yes" at bounding box center [531, 344] width 31 height 26
click at [579, 334] on icon at bounding box center [585, 333] width 13 height 13
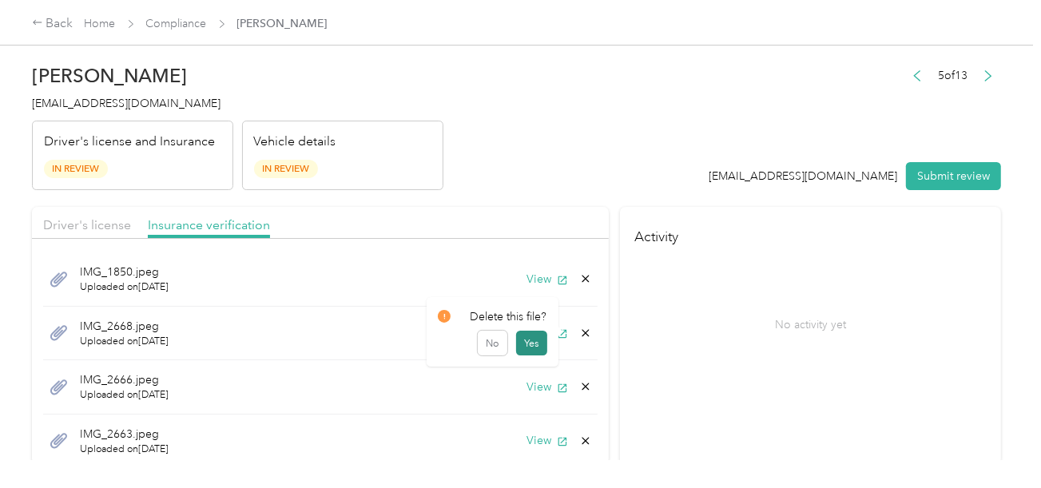
click at [537, 341] on button "Yes" at bounding box center [531, 344] width 31 height 26
click at [579, 330] on icon at bounding box center [585, 333] width 13 height 13
click at [539, 340] on button "Yes" at bounding box center [531, 345] width 31 height 26
click at [582, 331] on icon at bounding box center [585, 332] width 7 height 7
click at [537, 340] on button "Yes" at bounding box center [531, 344] width 31 height 26
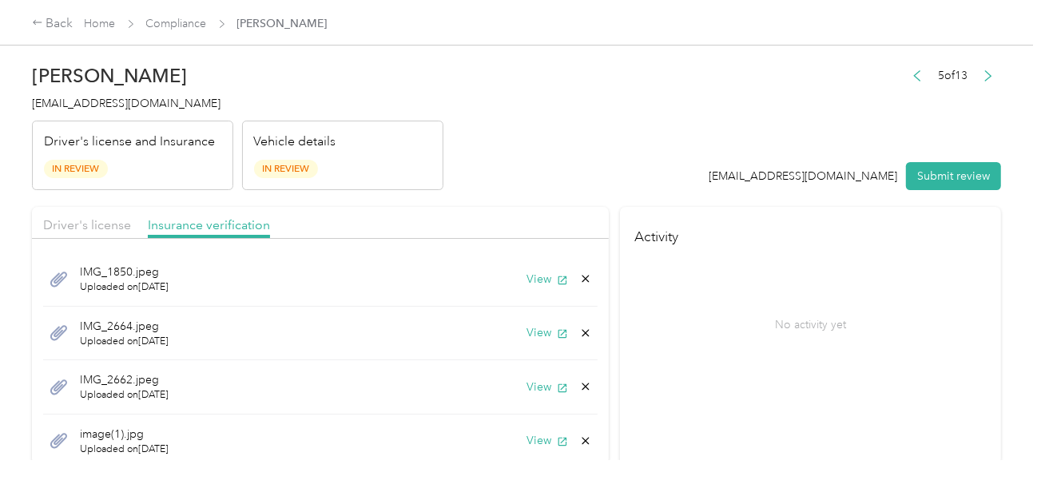
click at [582, 329] on icon at bounding box center [585, 332] width 7 height 7
click at [537, 337] on button "Yes" at bounding box center [531, 345] width 31 height 26
click at [582, 331] on icon at bounding box center [585, 332] width 7 height 7
drag, startPoint x: 541, startPoint y: 337, endPoint x: 570, endPoint y: 330, distance: 29.6
click at [541, 338] on button "Yes" at bounding box center [531, 344] width 31 height 26
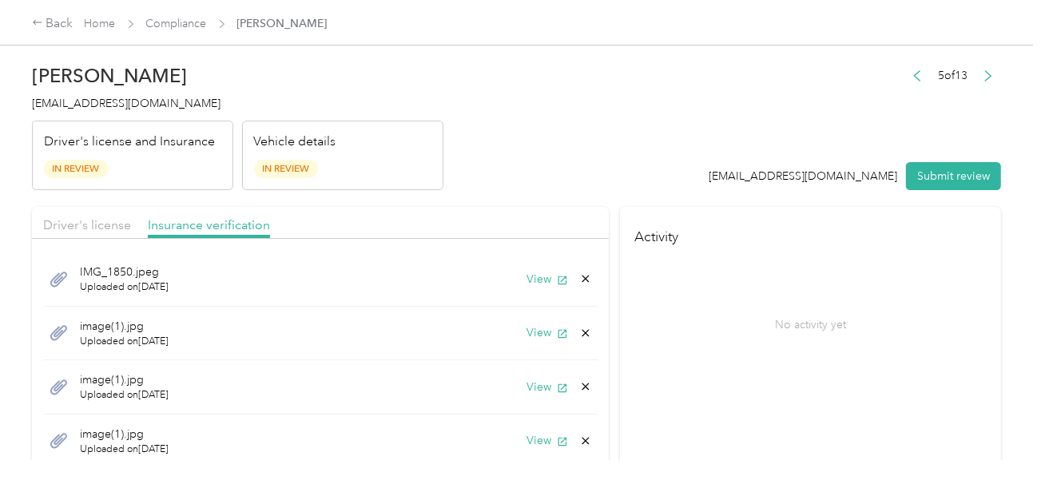
click at [582, 329] on icon at bounding box center [585, 332] width 7 height 7
click at [542, 340] on button "Yes" at bounding box center [531, 345] width 31 height 26
drag, startPoint x: 568, startPoint y: 332, endPoint x: 559, endPoint y: 335, distance: 9.4
click at [579, 332] on icon at bounding box center [585, 333] width 13 height 13
click at [540, 340] on button "Yes" at bounding box center [531, 341] width 31 height 26
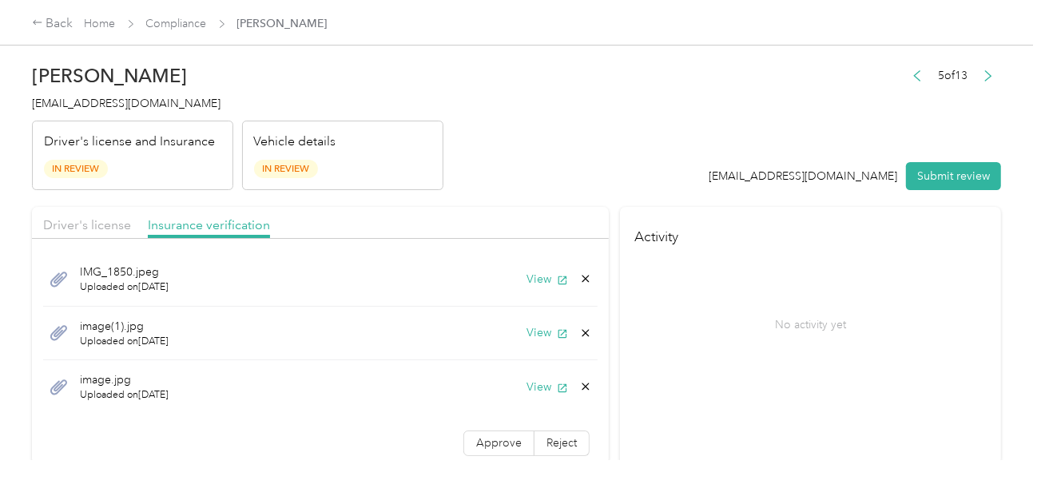
click at [579, 332] on icon at bounding box center [585, 333] width 13 height 13
drag, startPoint x: 537, startPoint y: 340, endPoint x: 567, endPoint y: 332, distance: 31.2
click at [539, 340] on button "Yes" at bounding box center [531, 344] width 31 height 26
click at [574, 329] on div "View" at bounding box center [560, 332] width 66 height 17
click at [582, 328] on icon at bounding box center [585, 333] width 13 height 13
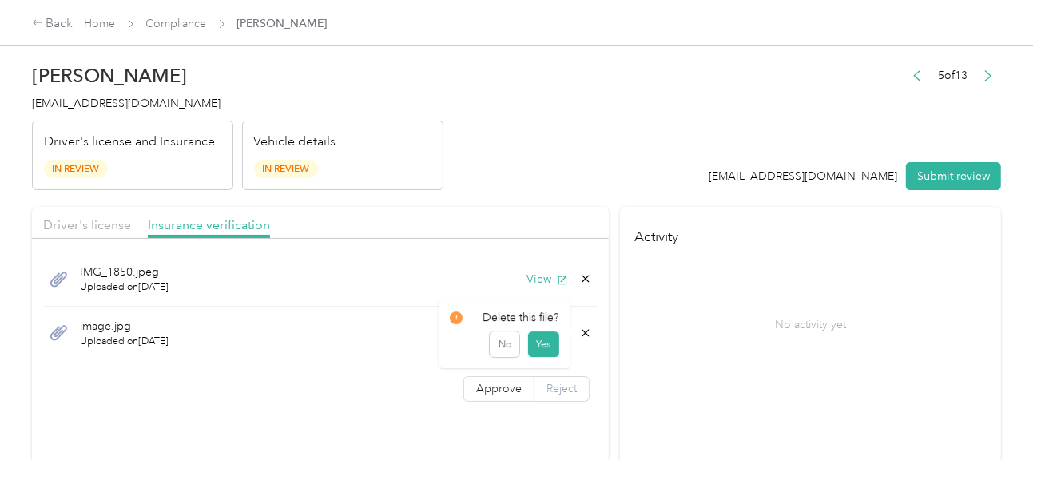
drag, startPoint x: 545, startPoint y: 336, endPoint x: 535, endPoint y: 338, distance: 10.7
click at [544, 336] on button "Yes" at bounding box center [543, 345] width 31 height 26
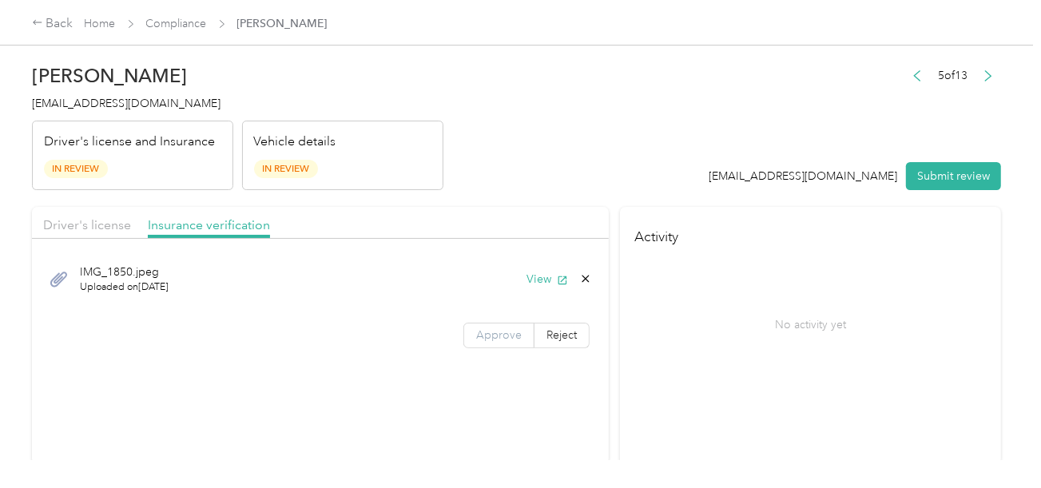
click at [511, 340] on span "Approve" at bounding box center [499, 335] width 46 height 14
click at [120, 225] on span "Driver's license" at bounding box center [87, 224] width 88 height 15
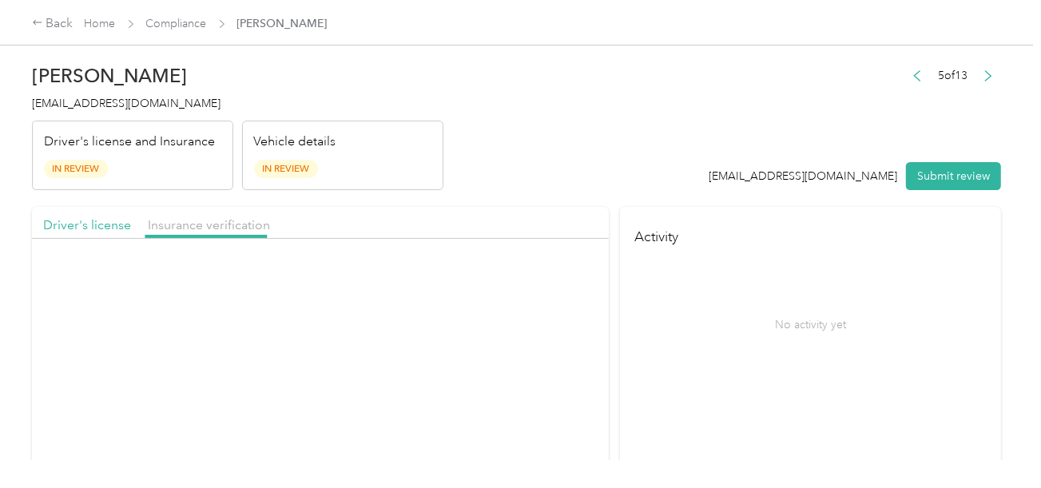
drag, startPoint x: 492, startPoint y: 163, endPoint x: 522, endPoint y: 224, distance: 67.5
click at [494, 164] on header "[PERSON_NAME] [EMAIL_ADDRESS][DOMAIN_NAME] Driver's license and Insurance In Re…" at bounding box center [516, 123] width 969 height 134
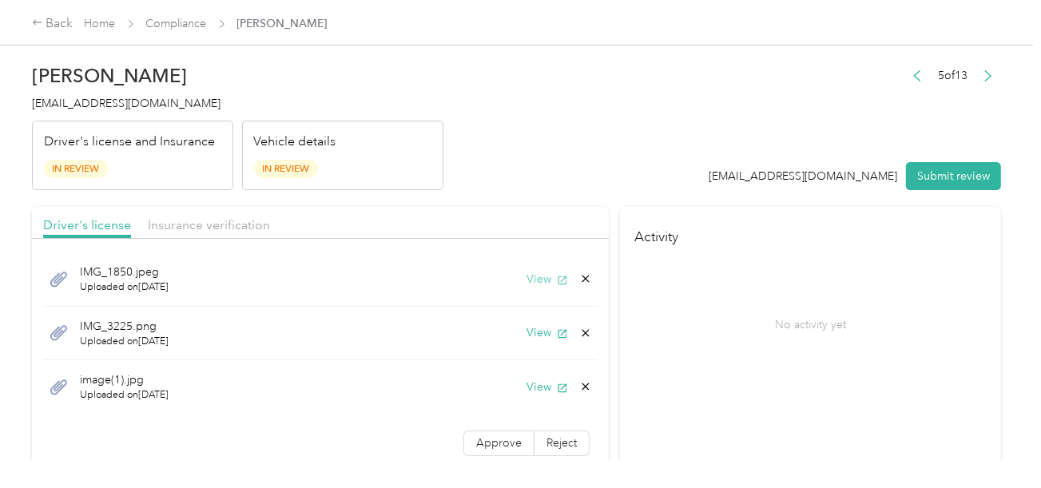
click at [537, 279] on button "View" at bounding box center [548, 279] width 42 height 17
click at [578, 277] on div "IMG_1850.jpeg Uploaded on [DATE] View" at bounding box center [320, 279] width 555 height 54
click at [579, 276] on icon at bounding box center [585, 278] width 13 height 13
drag, startPoint x: 541, startPoint y: 283, endPoint x: 552, endPoint y: 273, distance: 14.7
click at [541, 283] on button "Yes" at bounding box center [531, 290] width 31 height 26
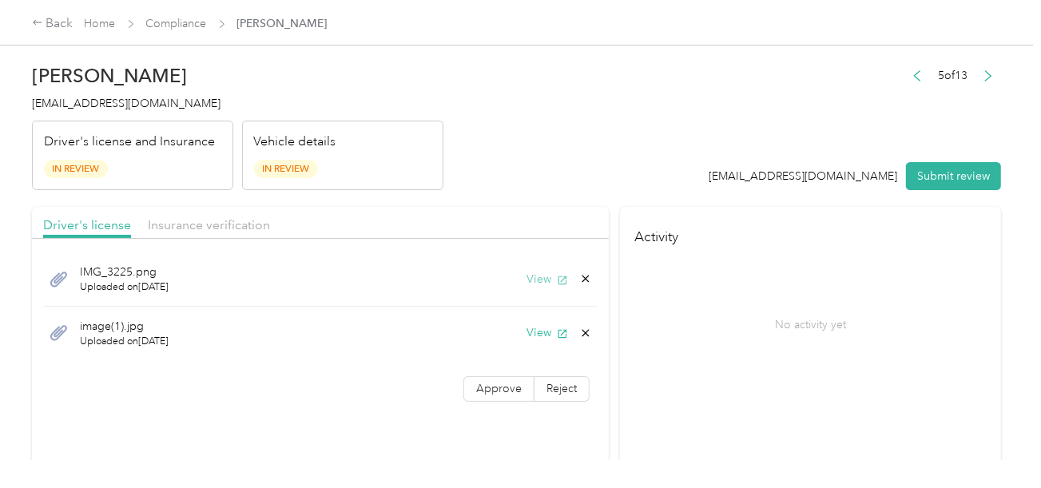
click at [552, 273] on button "View" at bounding box center [548, 279] width 42 height 17
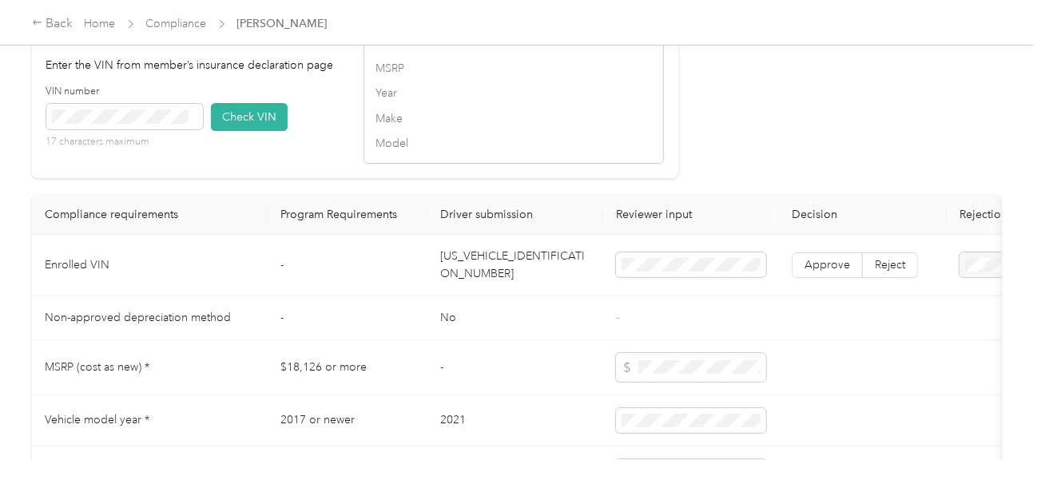
scroll to position [1358, 0]
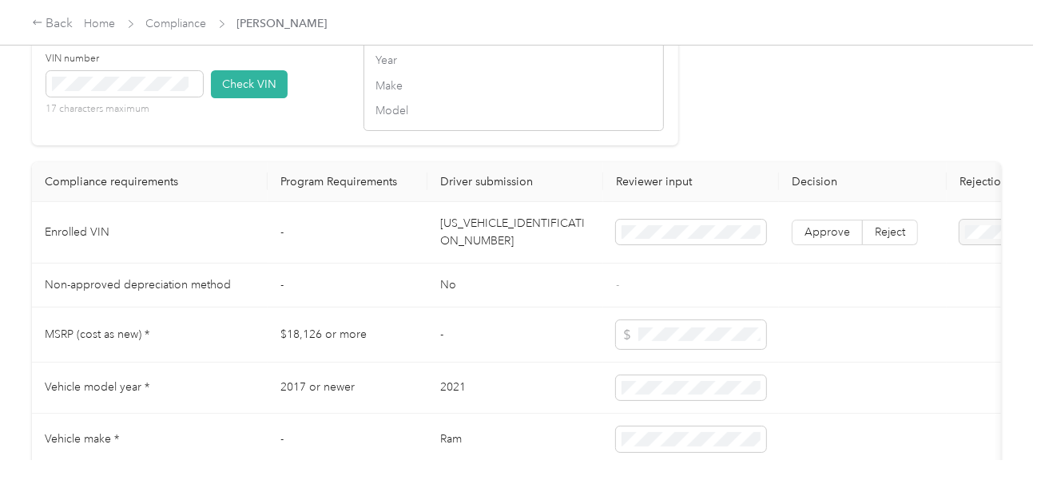
click at [478, 247] on td "[US_VEHICLE_IDENTIFICATION_NUMBER]" at bounding box center [515, 233] width 176 height 62
click at [133, 92] on span at bounding box center [124, 84] width 157 height 26
drag, startPoint x: 229, startPoint y: 108, endPoint x: 398, endPoint y: 136, distance: 170.9
click at [232, 98] on button "Check VIN" at bounding box center [249, 84] width 77 height 28
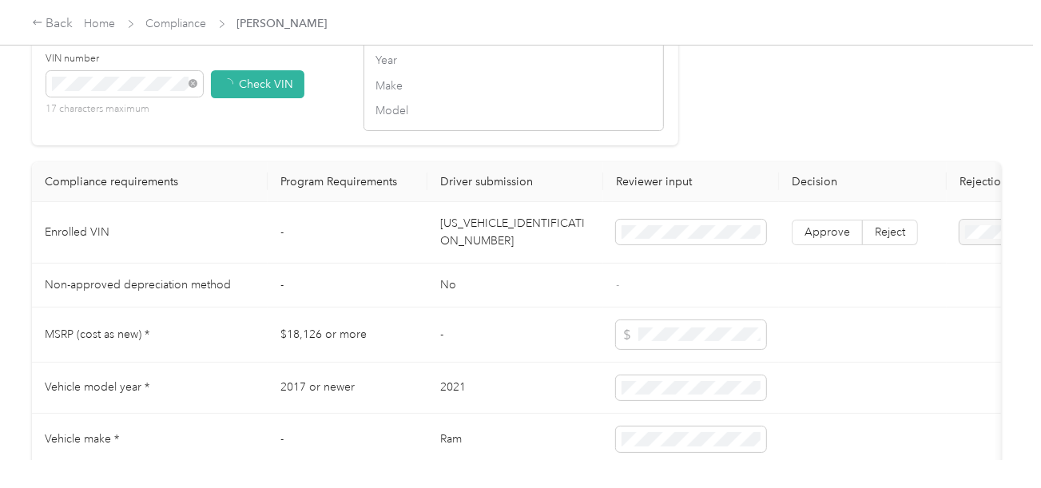
drag, startPoint x: 670, startPoint y: 175, endPoint x: 727, endPoint y: 227, distance: 77.5
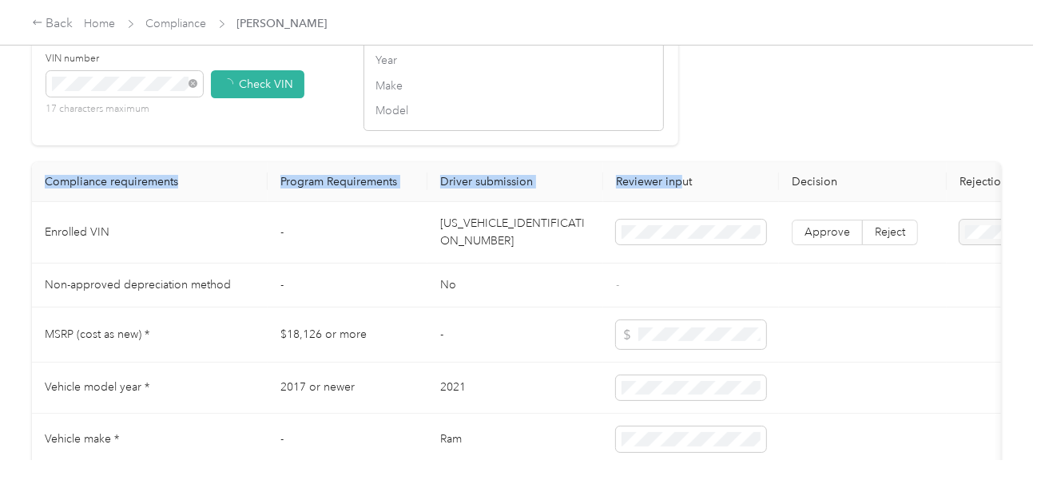
scroll to position [1359, 0]
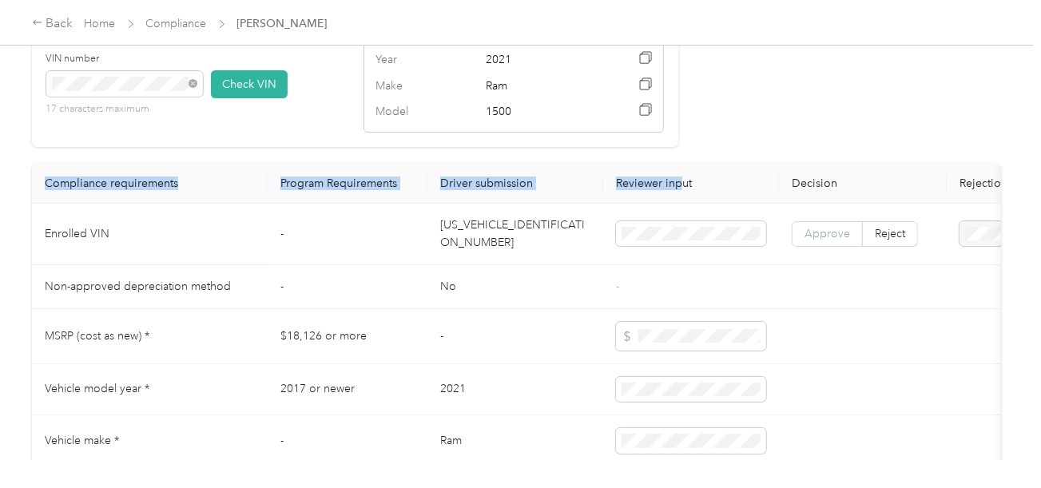
click at [815, 247] on label "Approve" at bounding box center [827, 234] width 71 height 26
click at [833, 385] on td at bounding box center [863, 390] width 168 height 52
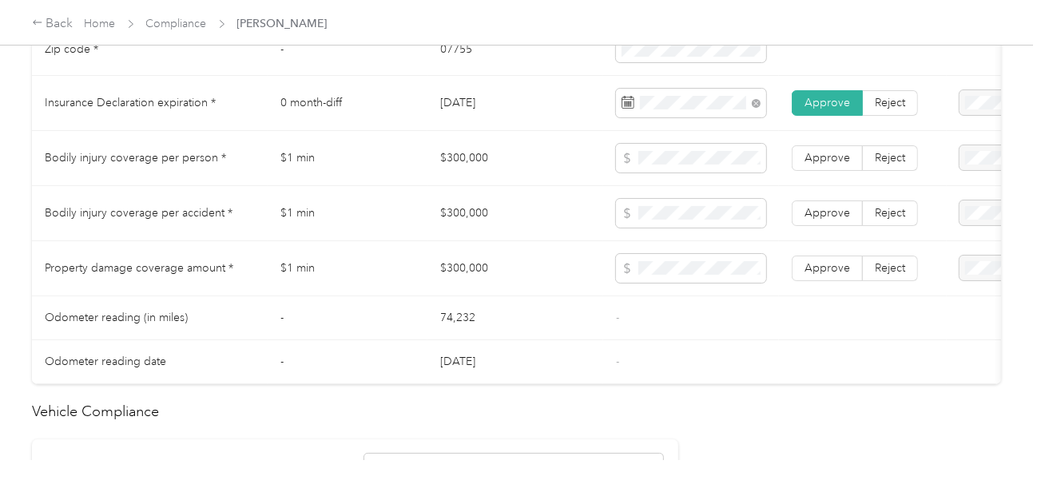
scroll to position [801, 0]
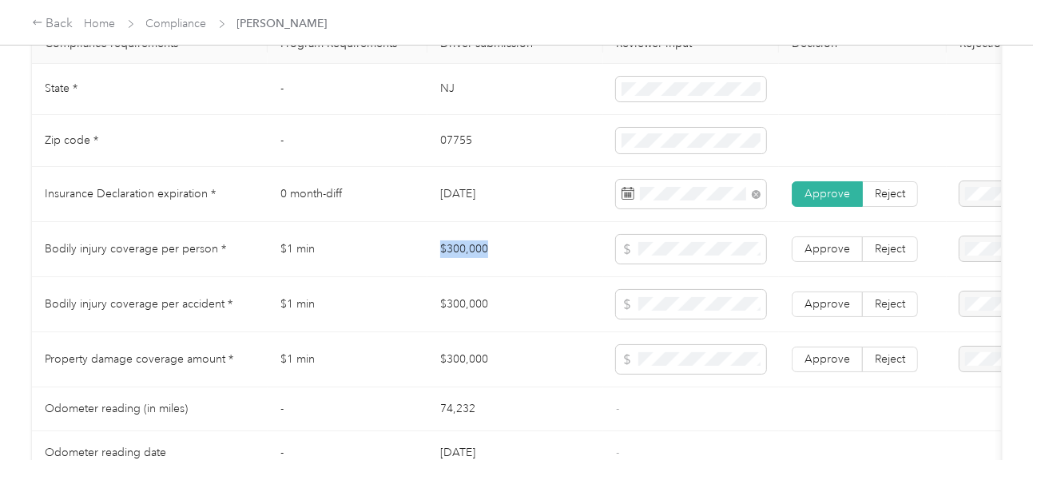
drag, startPoint x: 427, startPoint y: 256, endPoint x: 525, endPoint y: 262, distance: 98.5
click at [511, 260] on tr "Bodily injury coverage per person * $1 min $300,000 Approve Reject" at bounding box center [595, 249] width 1127 height 55
click at [698, 272] on td at bounding box center [691, 249] width 176 height 55
click at [679, 310] on span at bounding box center [691, 304] width 150 height 29
click at [842, 359] on span "Approve" at bounding box center [828, 359] width 46 height 14
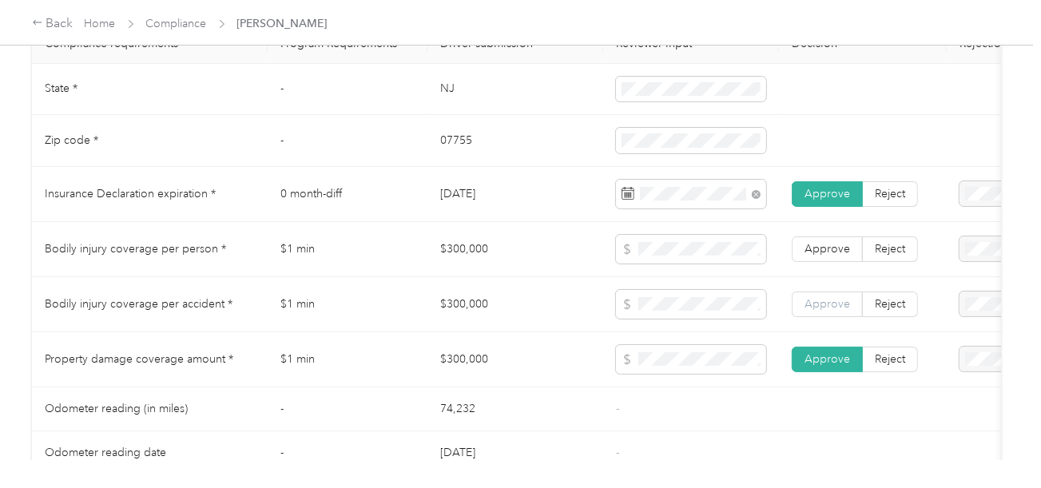
click at [829, 311] on span "Approve" at bounding box center [828, 304] width 46 height 14
click at [839, 262] on label "Approve" at bounding box center [827, 250] width 71 height 26
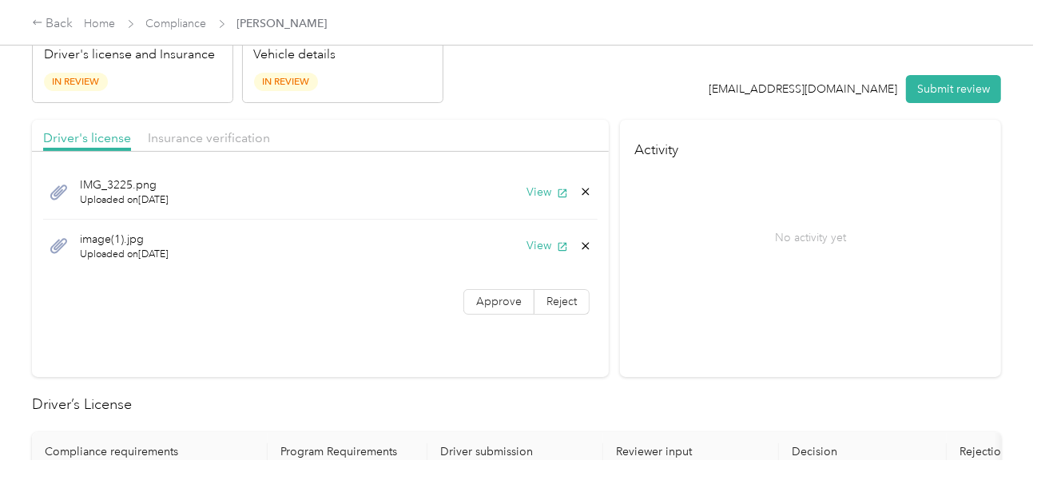
scroll to position [2, 0]
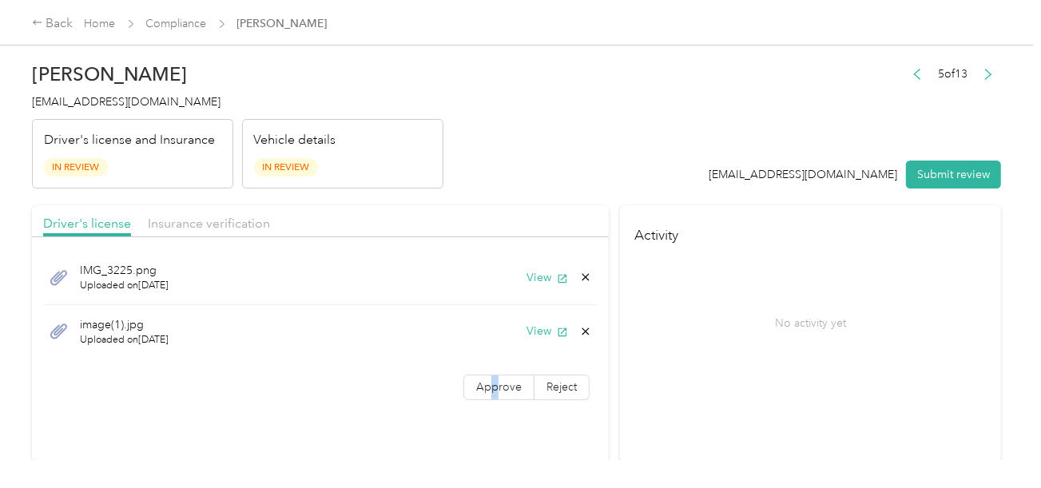
drag, startPoint x: 491, startPoint y: 375, endPoint x: 773, endPoint y: 332, distance: 284.5
click at [501, 375] on label "Approve" at bounding box center [498, 388] width 71 height 26
click at [780, 328] on div "No activity yet" at bounding box center [810, 323] width 353 height 134
drag, startPoint x: 492, startPoint y: 382, endPoint x: 518, endPoint y: 375, distance: 26.6
click at [494, 382] on span "Approve" at bounding box center [499, 387] width 46 height 14
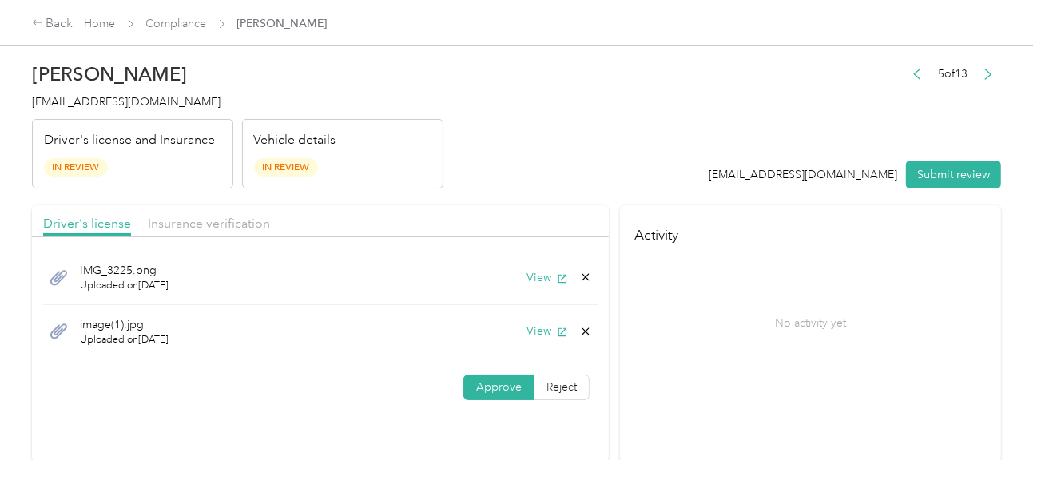
click at [765, 312] on div "No activity yet" at bounding box center [810, 323] width 353 height 134
click at [932, 183] on button "Submit review" at bounding box center [953, 175] width 95 height 28
click at [519, 131] on header "[PERSON_NAME] [EMAIL_ADDRESS][DOMAIN_NAME] Driver's license and Insurance In Re…" at bounding box center [516, 121] width 969 height 134
click at [105, 91] on div "[PERSON_NAME] [EMAIL_ADDRESS][DOMAIN_NAME] Driver's license and Insurance In Re…" at bounding box center [237, 121] width 411 height 134
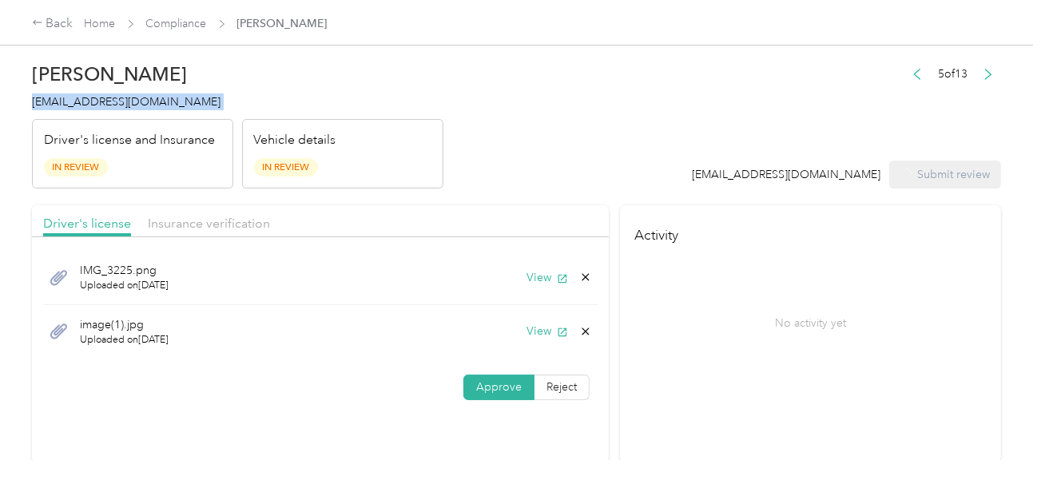
click at [105, 91] on div "[PERSON_NAME] [EMAIL_ADDRESS][DOMAIN_NAME] Driver's license and Insurance In Re…" at bounding box center [237, 121] width 411 height 134
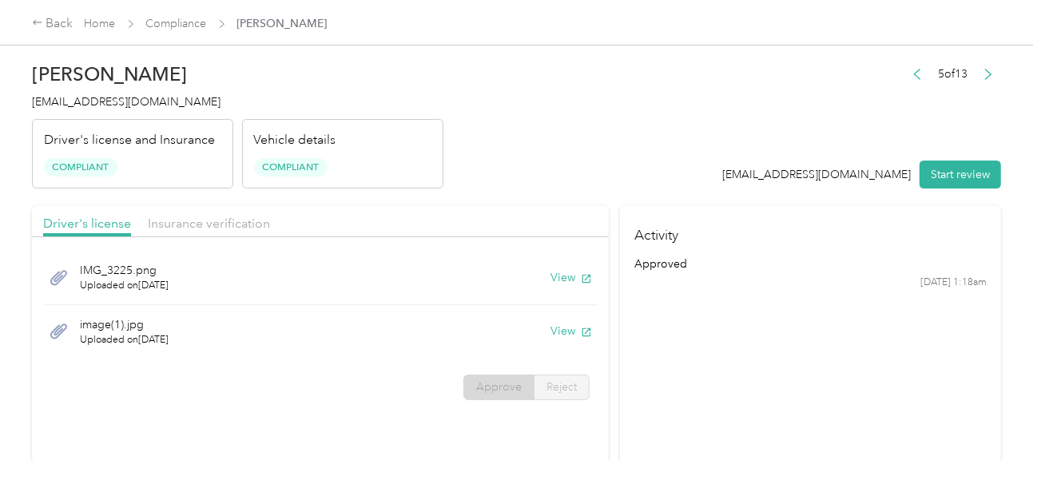
click at [429, 153] on div "Vehicle details Compliant" at bounding box center [342, 154] width 201 height 70
click at [231, 45] on div "Back Home Compliance [PERSON_NAME] III" at bounding box center [520, 23] width 1041 height 46
click at [170, 33] on div "Back Home Compliance [PERSON_NAME] III" at bounding box center [180, 23] width 296 height 19
click at [174, 22] on link "Compliance" at bounding box center [176, 24] width 61 height 14
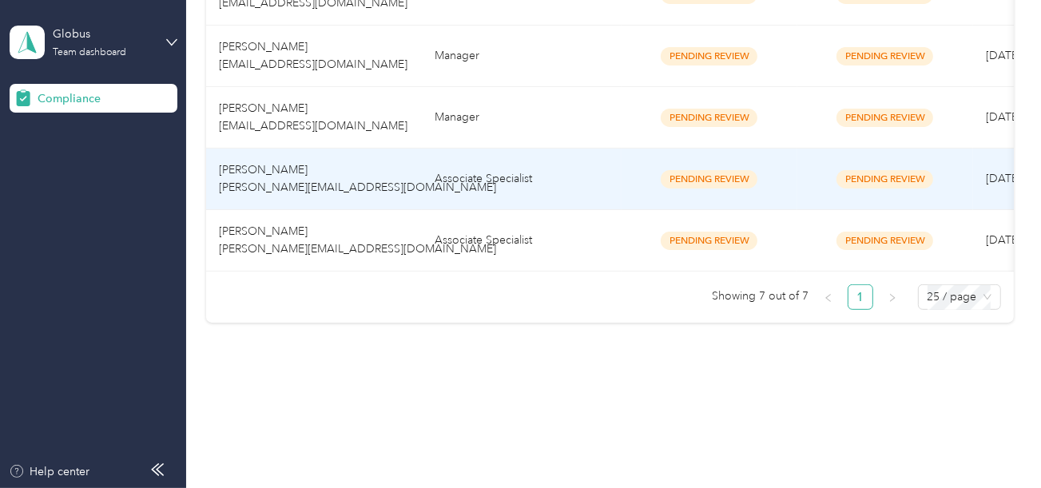
scroll to position [462, 0]
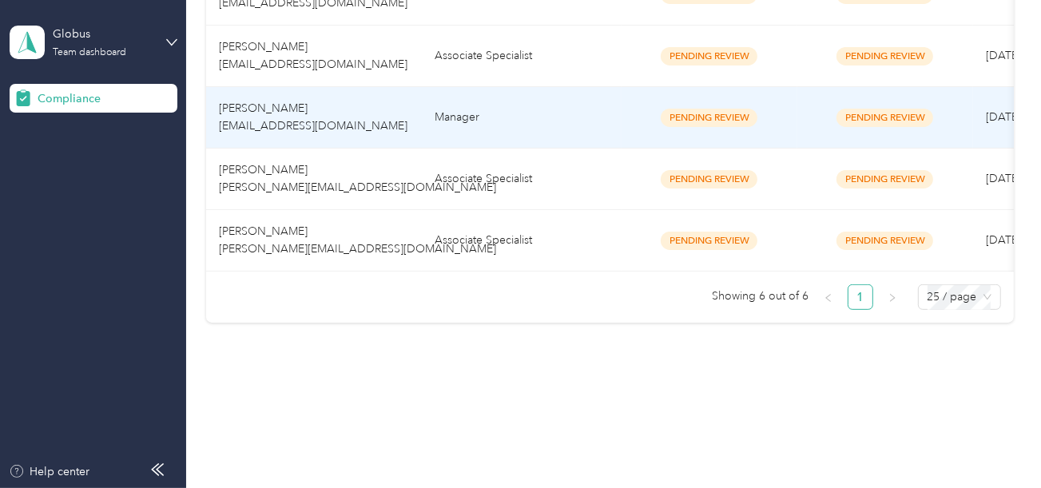
click at [499, 125] on td "Manager" at bounding box center [522, 118] width 200 height 62
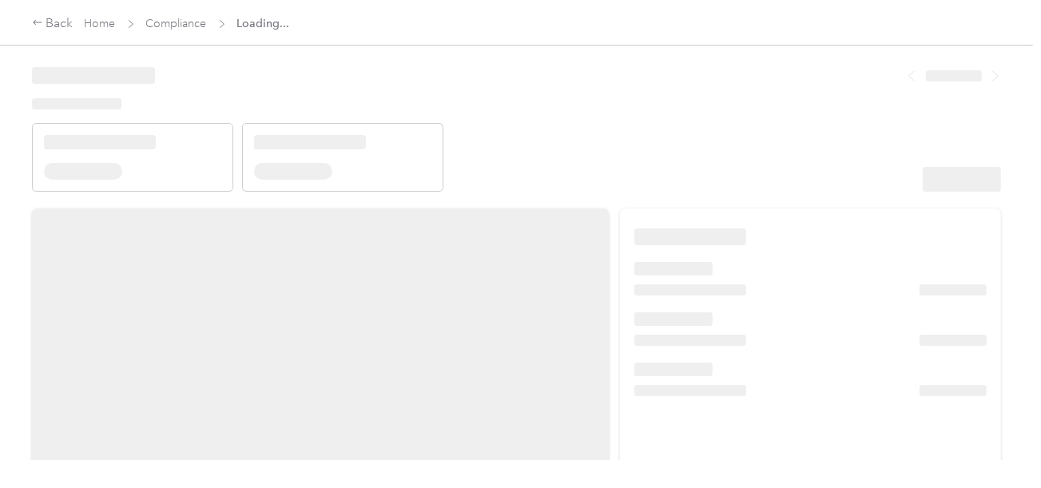
click at [618, 134] on header at bounding box center [516, 124] width 969 height 136
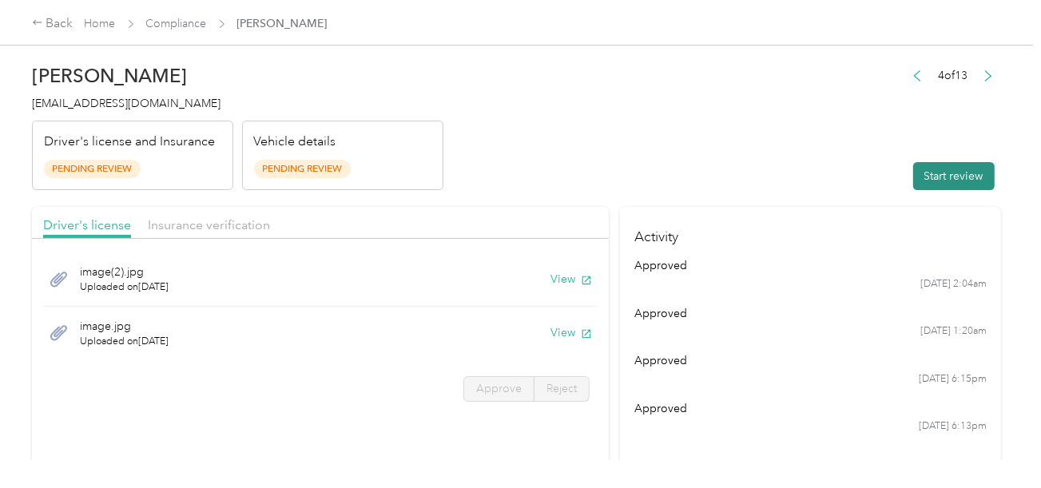
click at [913, 172] on button "Start review" at bounding box center [953, 176] width 81 height 28
click at [680, 117] on header "[PERSON_NAME] [EMAIL_ADDRESS][DOMAIN_NAME] Driver's license and Insurance Pendi…" at bounding box center [516, 123] width 969 height 134
drag, startPoint x: 555, startPoint y: 274, endPoint x: 539, endPoint y: 261, distance: 20.5
click at [552, 273] on button "View" at bounding box center [572, 279] width 42 height 17
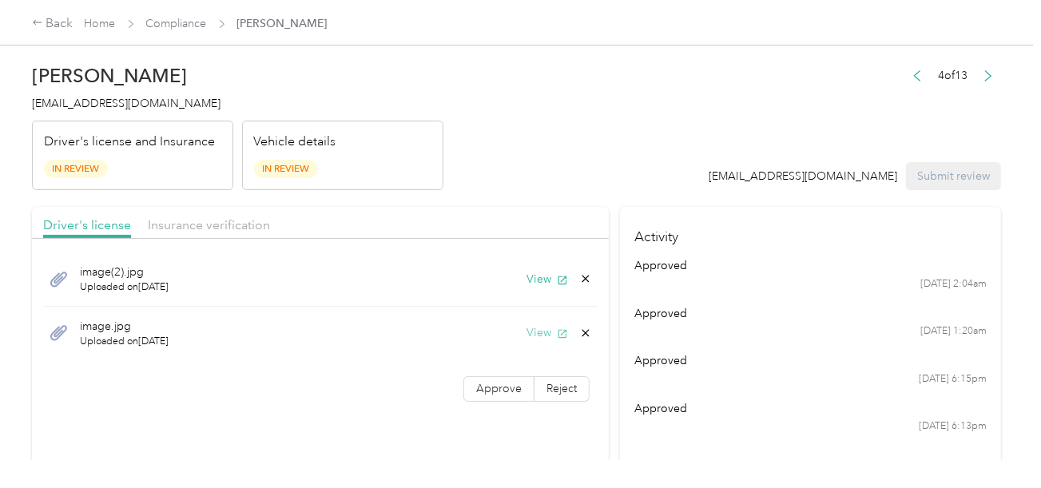
click at [536, 341] on div "image.jpg Uploaded on [DATE] View" at bounding box center [320, 334] width 555 height 54
click at [535, 332] on button "View" at bounding box center [548, 332] width 42 height 17
click at [585, 331] on icon at bounding box center [585, 332] width 7 height 7
click at [546, 340] on button "Yes" at bounding box center [543, 336] width 31 height 26
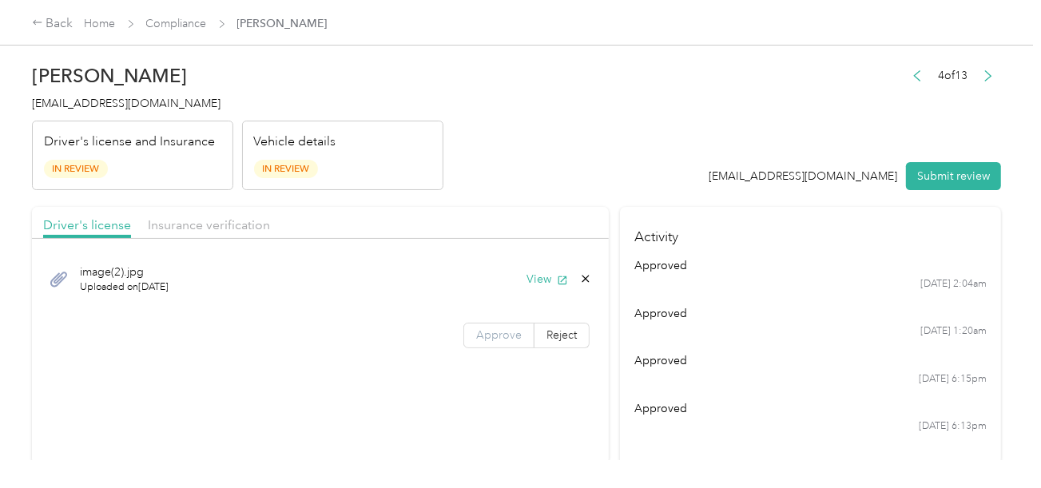
click at [504, 336] on span "Approve" at bounding box center [499, 335] width 46 height 14
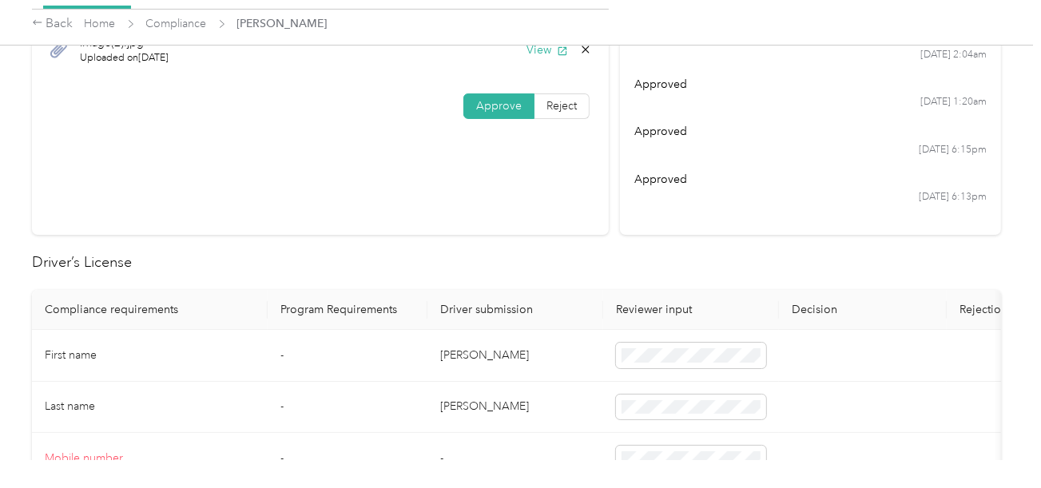
scroll to position [399, 0]
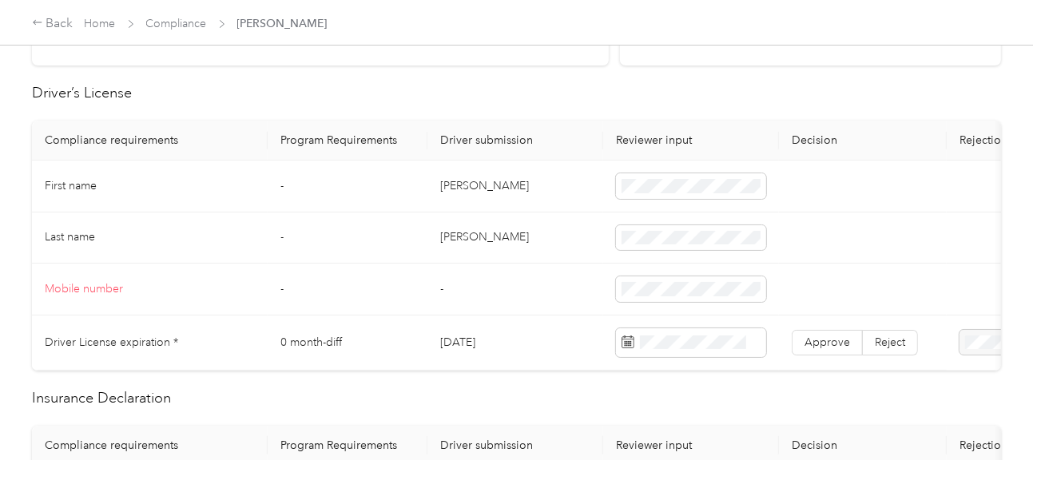
click at [447, 182] on td "[PERSON_NAME]" at bounding box center [515, 187] width 176 height 52
click at [471, 236] on td "[PERSON_NAME]" at bounding box center [515, 239] width 176 height 52
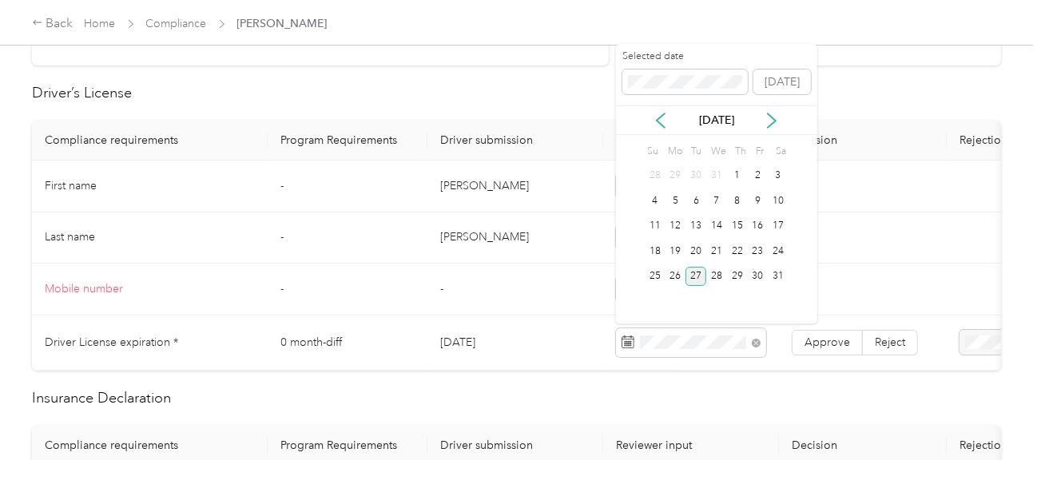
click at [689, 283] on div "27" at bounding box center [696, 277] width 21 height 20
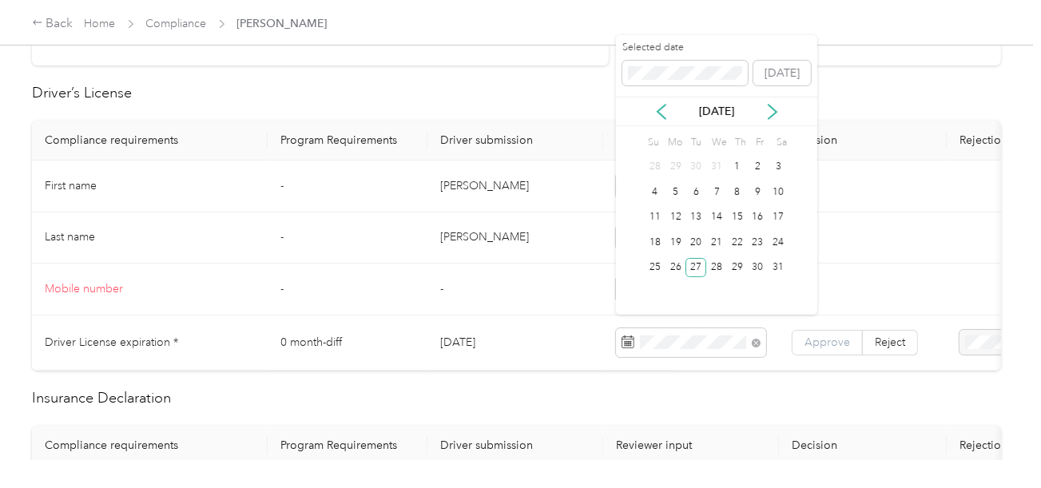
click at [793, 341] on label "Approve" at bounding box center [827, 343] width 71 height 26
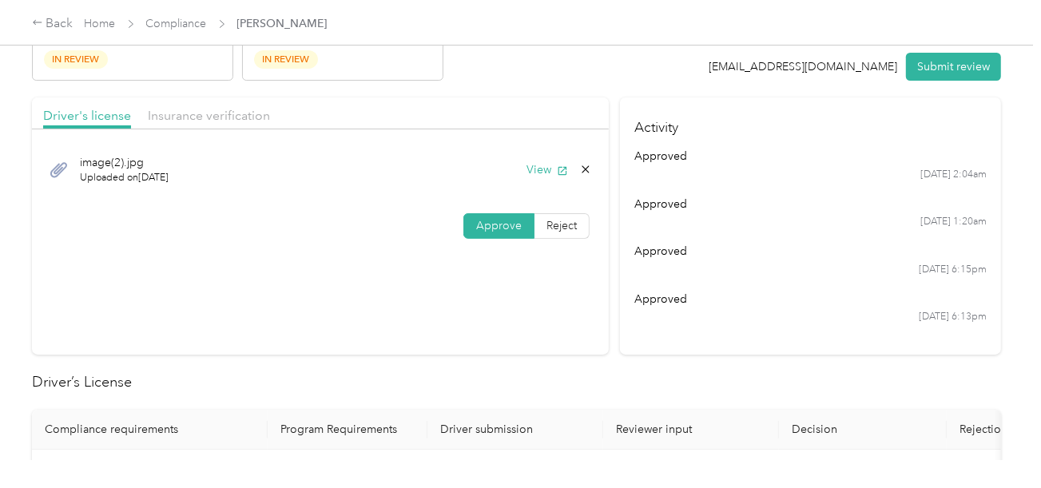
scroll to position [0, 0]
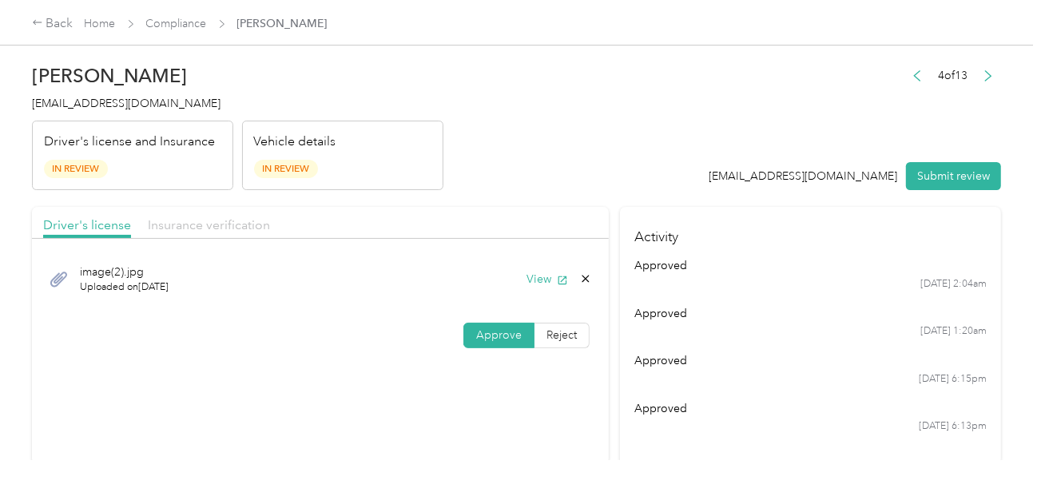
drag, startPoint x: 249, startPoint y: 219, endPoint x: 267, endPoint y: 225, distance: 18.4
click at [248, 220] on span "Insurance verification" at bounding box center [209, 224] width 122 height 15
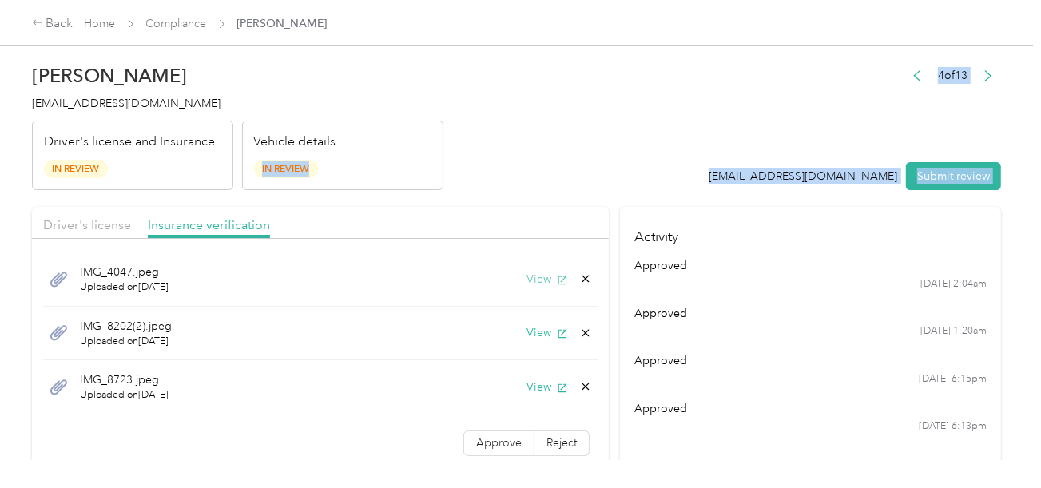
click at [528, 277] on button "View" at bounding box center [548, 279] width 42 height 17
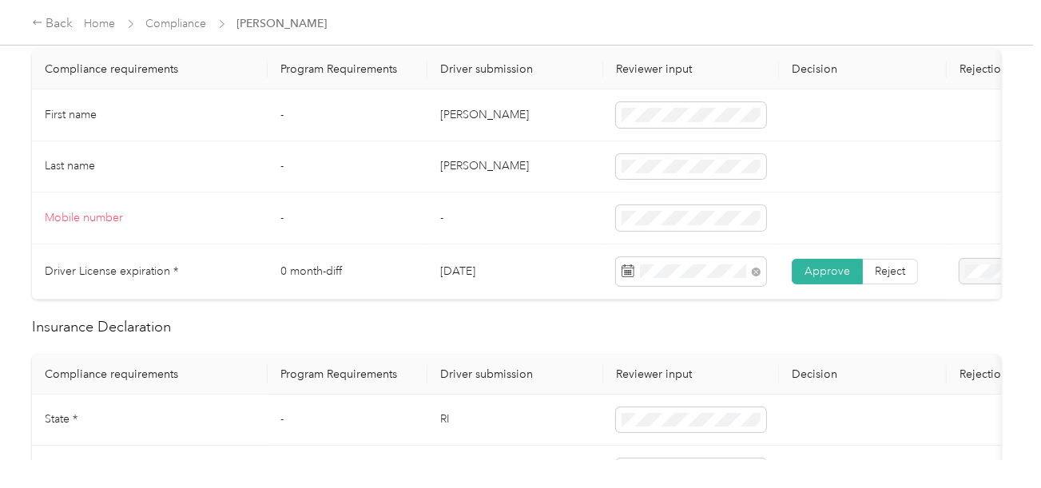
scroll to position [639, 0]
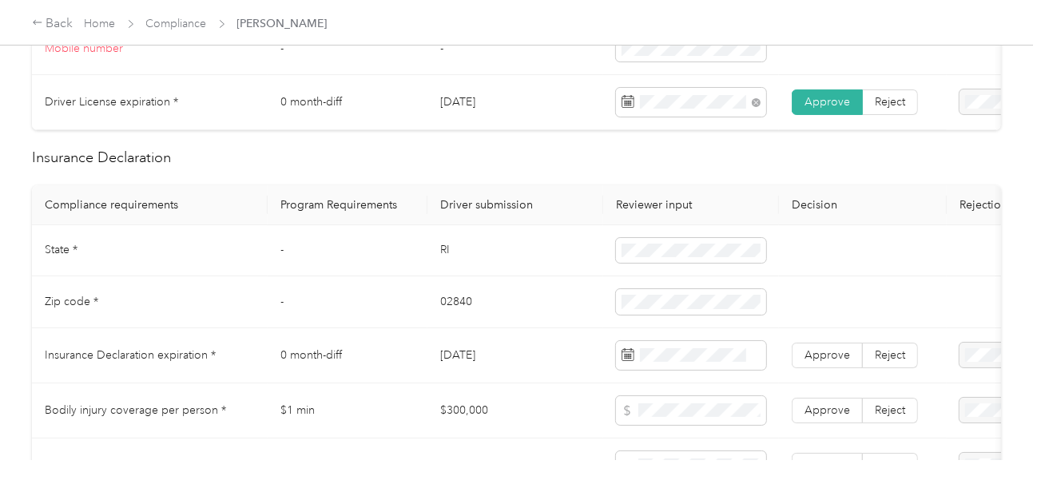
click at [445, 258] on td "RI" at bounding box center [515, 251] width 176 height 52
drag, startPoint x: 445, startPoint y: 258, endPoint x: 618, endPoint y: 258, distance: 173.4
click at [445, 258] on td "RI" at bounding box center [515, 251] width 176 height 52
click at [447, 305] on td "02840" at bounding box center [515, 302] width 176 height 52
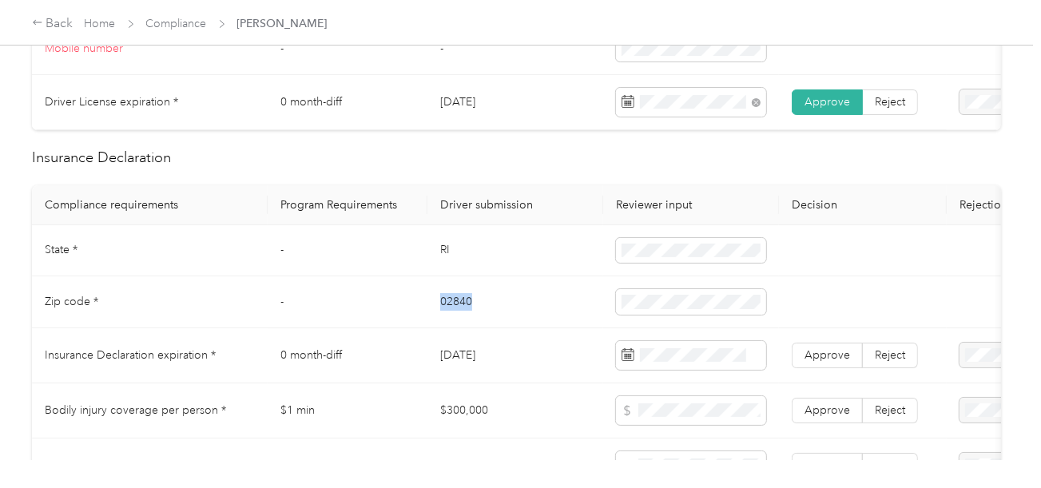
click at [447, 305] on td "02840" at bounding box center [515, 302] width 176 height 52
click at [544, 328] on td "02840" at bounding box center [515, 302] width 176 height 52
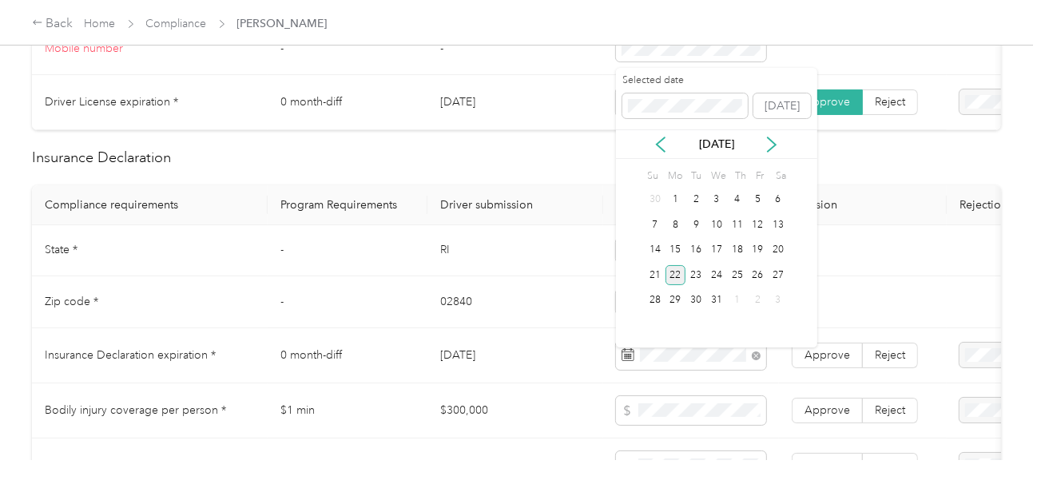
click at [674, 278] on div "22" at bounding box center [676, 275] width 21 height 20
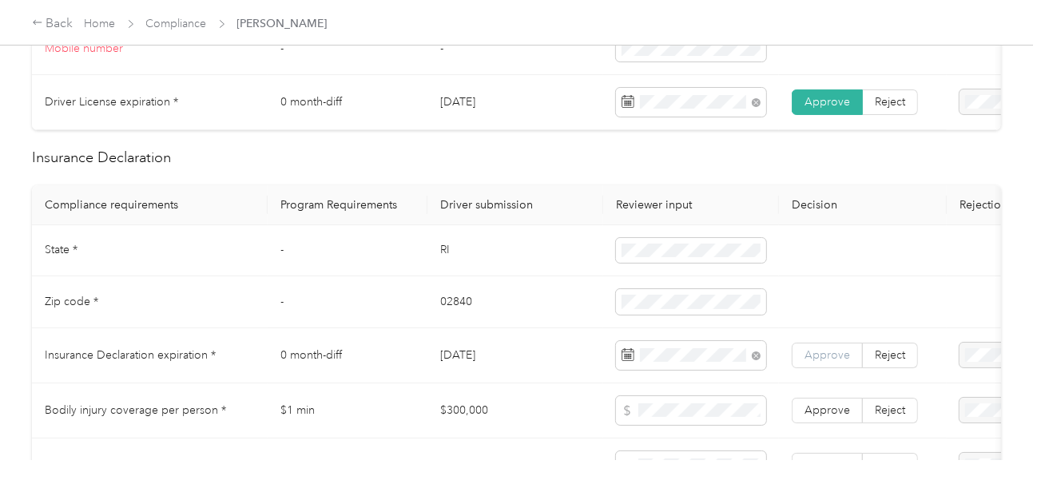
click at [801, 360] on label "Approve" at bounding box center [827, 356] width 71 height 26
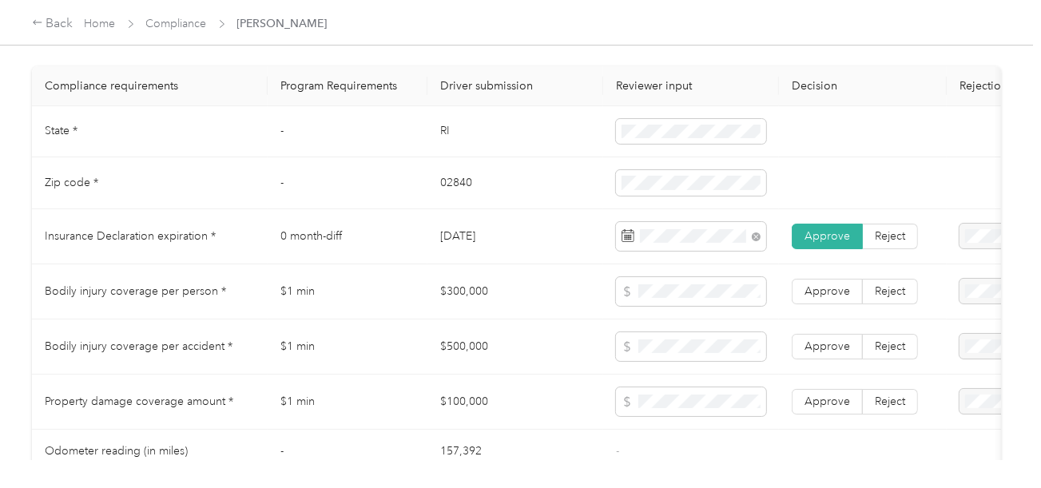
scroll to position [1358, 0]
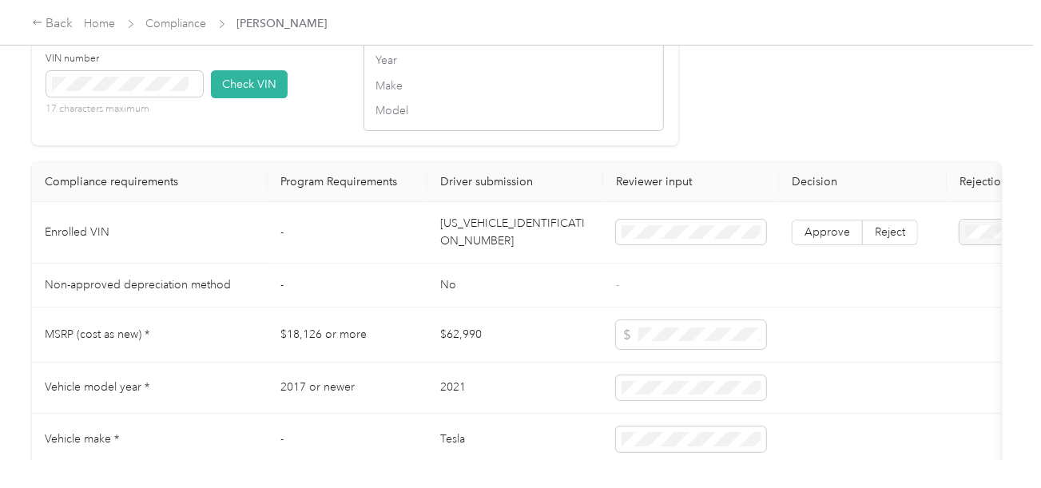
click at [519, 252] on td "[US_VEHICLE_IDENTIFICATION_NUMBER]" at bounding box center [515, 233] width 176 height 62
drag, startPoint x: 238, startPoint y: 100, endPoint x: 736, endPoint y: 101, distance: 497.8
click at [245, 98] on button "Check VIN" at bounding box center [249, 84] width 77 height 28
drag, startPoint x: 736, startPoint y: 101, endPoint x: 794, endPoint y: 235, distance: 145.6
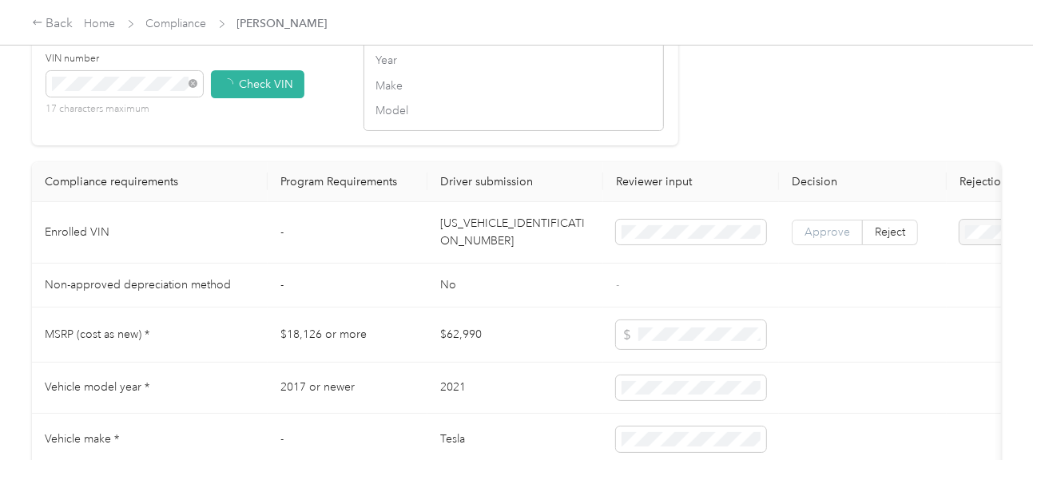
click at [812, 240] on span "Approve" at bounding box center [828, 234] width 46 height 14
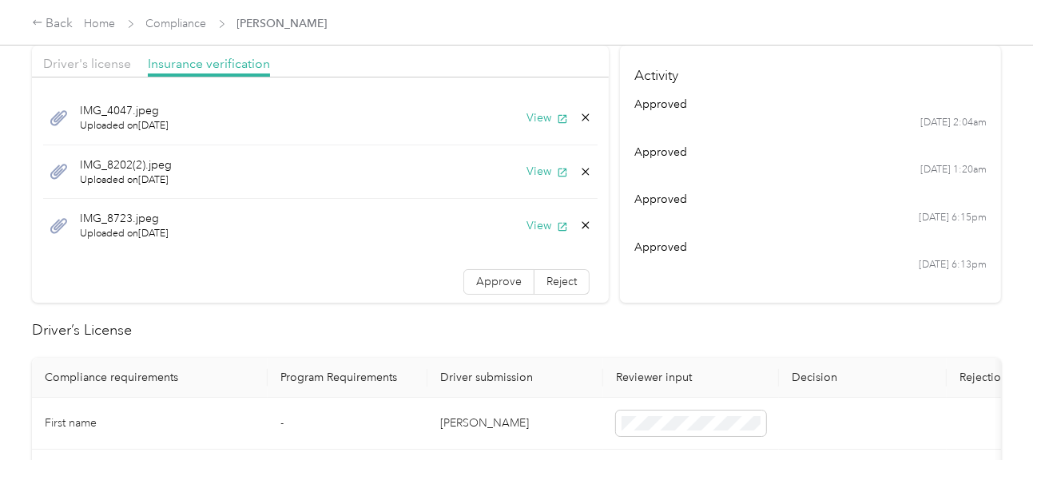
scroll to position [0, 0]
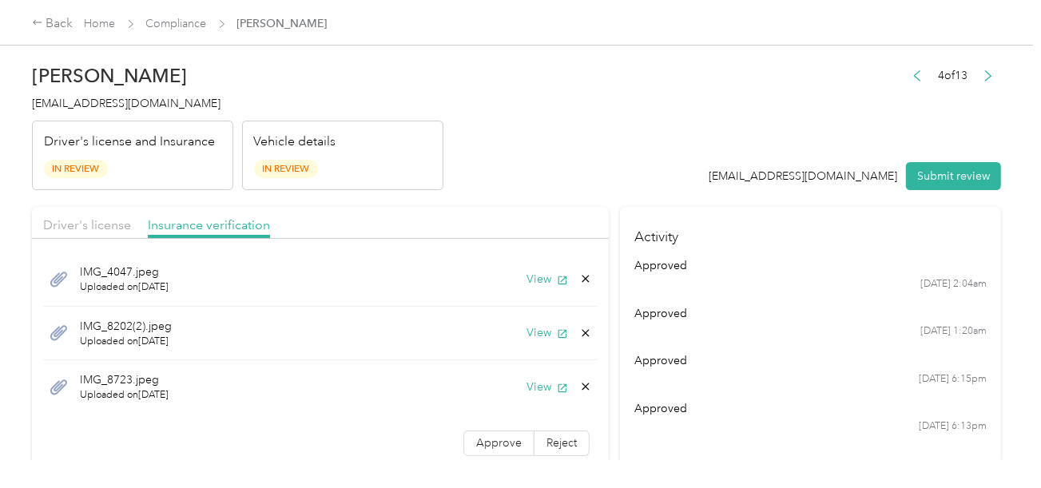
click at [91, 216] on div "Driver's license" at bounding box center [87, 226] width 88 height 20
click at [225, 217] on span "Insurance verification" at bounding box center [209, 224] width 122 height 15
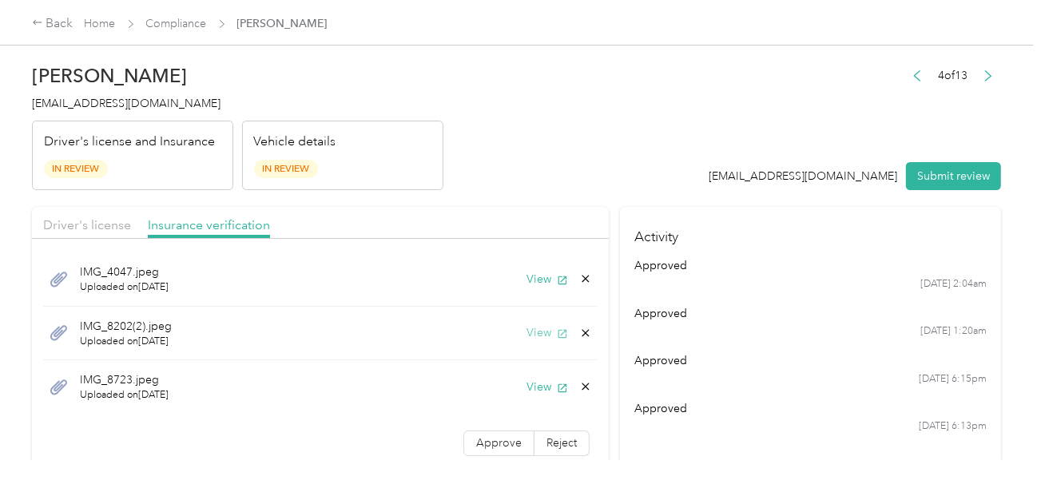
click at [535, 325] on button "View" at bounding box center [548, 332] width 42 height 17
click at [579, 329] on icon at bounding box center [585, 333] width 13 height 13
click at [527, 338] on button "Yes" at bounding box center [531, 344] width 31 height 26
click at [530, 335] on button "View" at bounding box center [548, 332] width 42 height 17
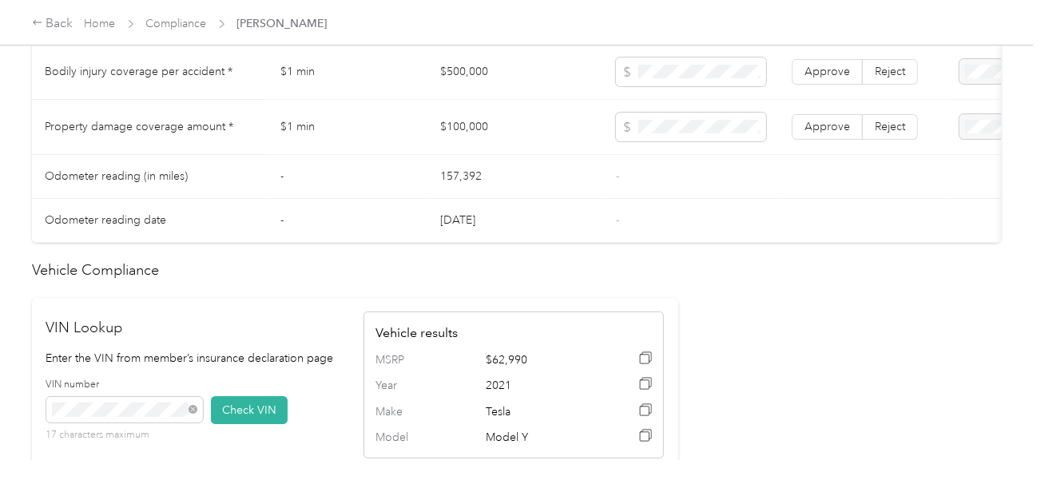
scroll to position [879, 0]
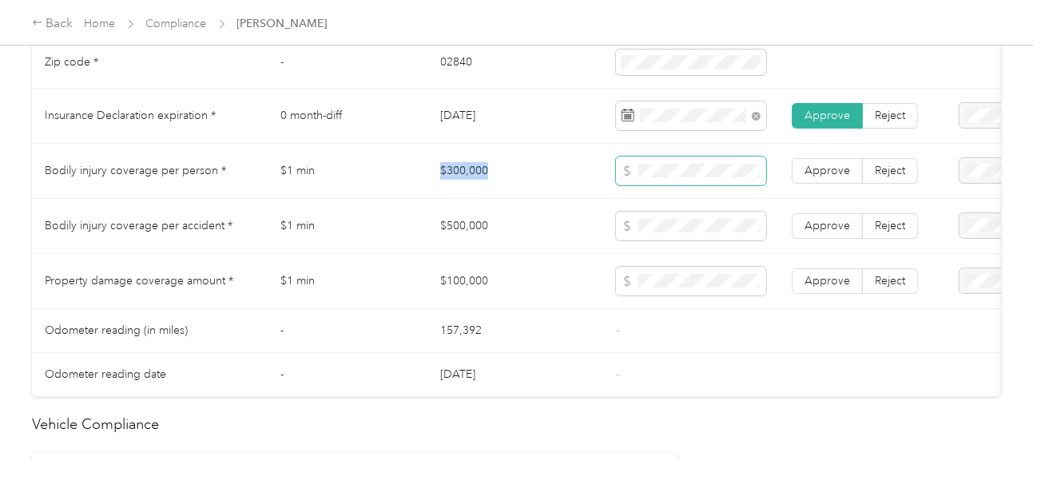
drag, startPoint x: 440, startPoint y: 173, endPoint x: 623, endPoint y: 172, distance: 183.0
click at [521, 172] on td "$300,000" at bounding box center [515, 171] width 176 height 55
drag, startPoint x: 463, startPoint y: 236, endPoint x: 570, endPoint y: 236, distance: 107.1
click at [530, 236] on td "$500,000" at bounding box center [515, 226] width 176 height 55
drag, startPoint x: 431, startPoint y: 288, endPoint x: 539, endPoint y: 288, distance: 107.9
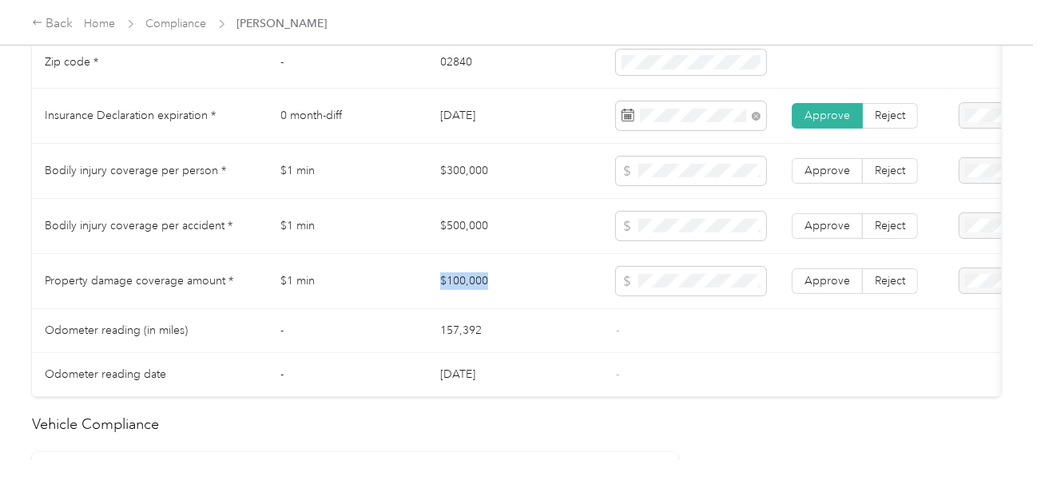
click at [539, 288] on td "$100,000" at bounding box center [515, 281] width 176 height 55
drag, startPoint x: 694, startPoint y: 321, endPoint x: 801, endPoint y: 291, distance: 111.3
click at [703, 320] on td "-" at bounding box center [691, 331] width 176 height 44
click at [801, 291] on label "Approve" at bounding box center [827, 281] width 71 height 26
click at [817, 239] on label "Approve" at bounding box center [827, 226] width 71 height 26
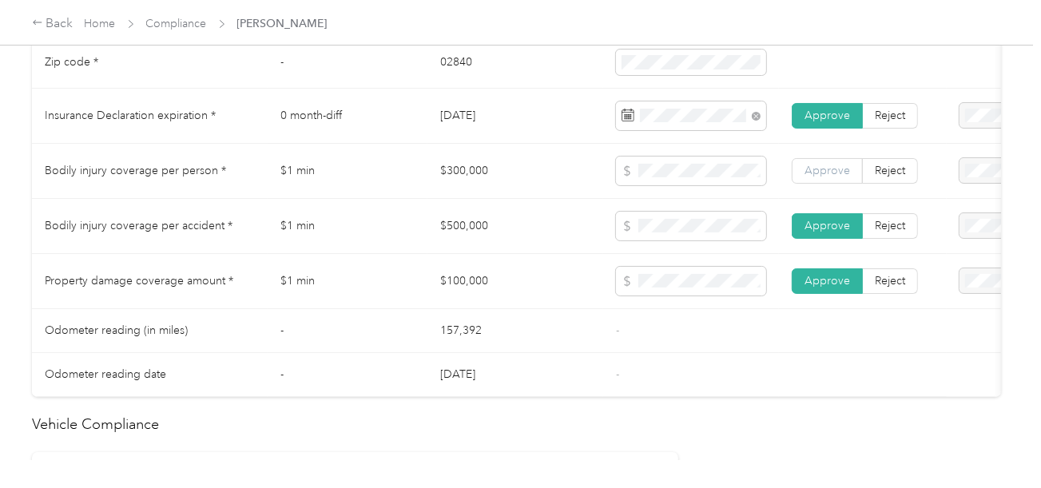
click at [820, 177] on span "Approve" at bounding box center [828, 171] width 46 height 14
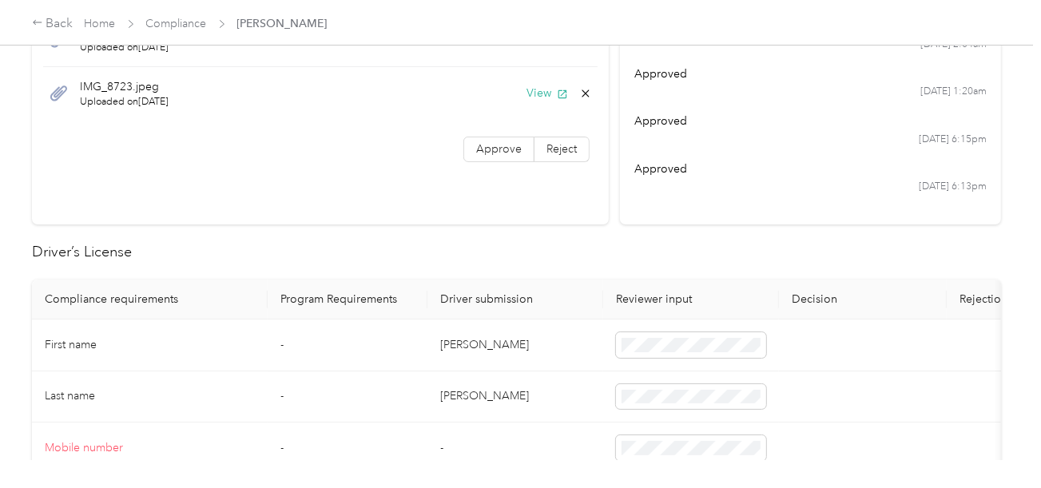
scroll to position [0, 0]
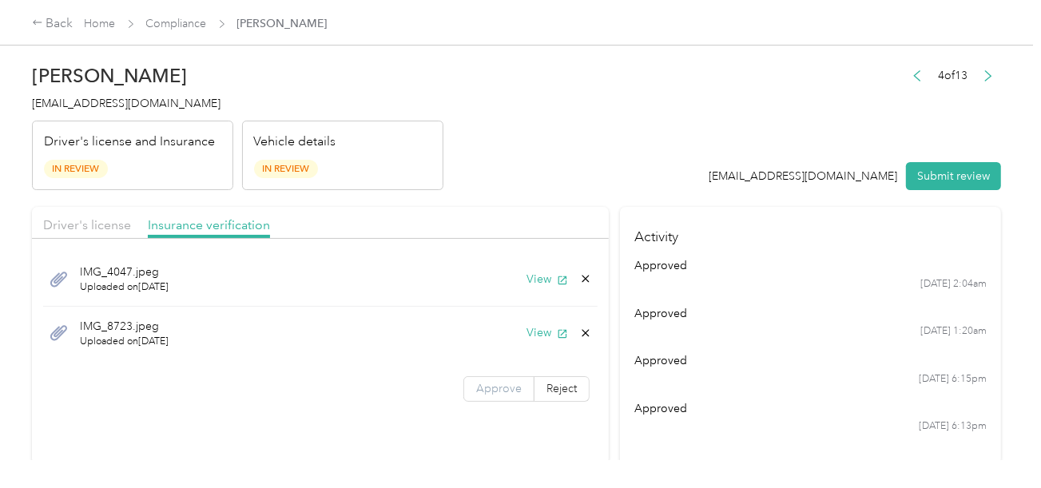
click at [494, 392] on span "Approve" at bounding box center [499, 389] width 46 height 14
drag, startPoint x: 616, startPoint y: 203, endPoint x: 851, endPoint y: 202, distance: 234.9
click at [933, 187] on button "Submit review" at bounding box center [953, 176] width 95 height 28
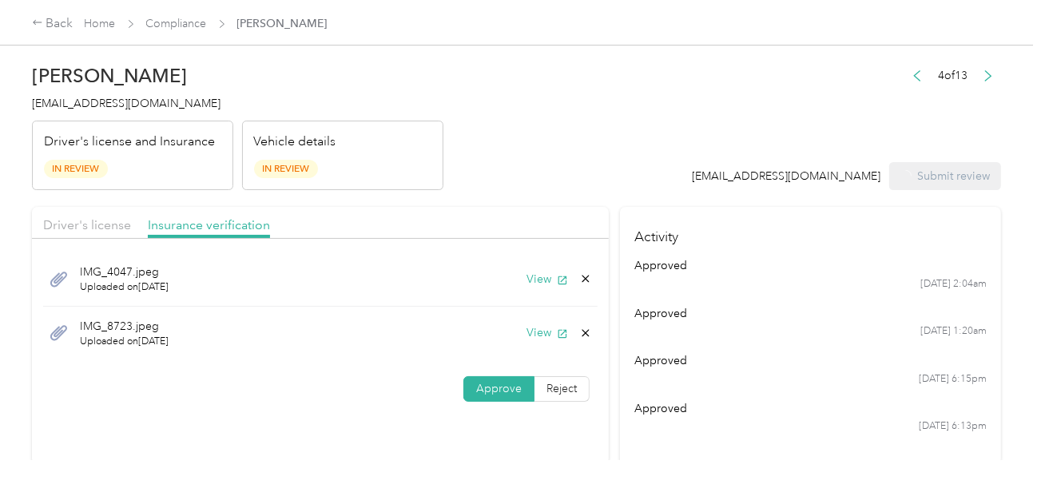
drag, startPoint x: 561, startPoint y: 162, endPoint x: 369, endPoint y: 162, distance: 191.8
click at [557, 162] on header "[PERSON_NAME] [PERSON_NAME][EMAIL_ADDRESS][DOMAIN_NAME] Driver's license and In…" at bounding box center [516, 123] width 969 height 134
click at [166, 109] on h4 "[EMAIL_ADDRESS][DOMAIN_NAME]" at bounding box center [237, 103] width 411 height 17
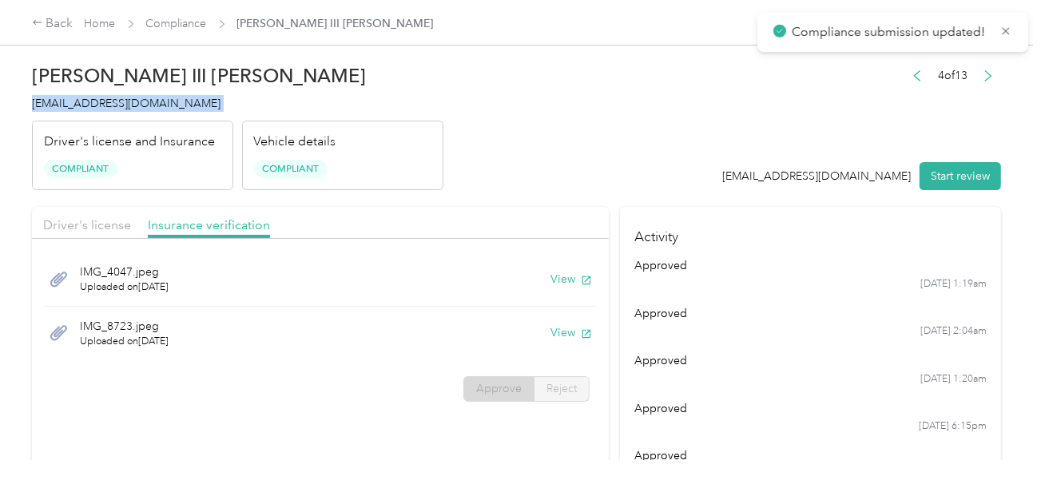
click at [166, 109] on h4 "[EMAIL_ADDRESS][DOMAIN_NAME]" at bounding box center [237, 103] width 411 height 17
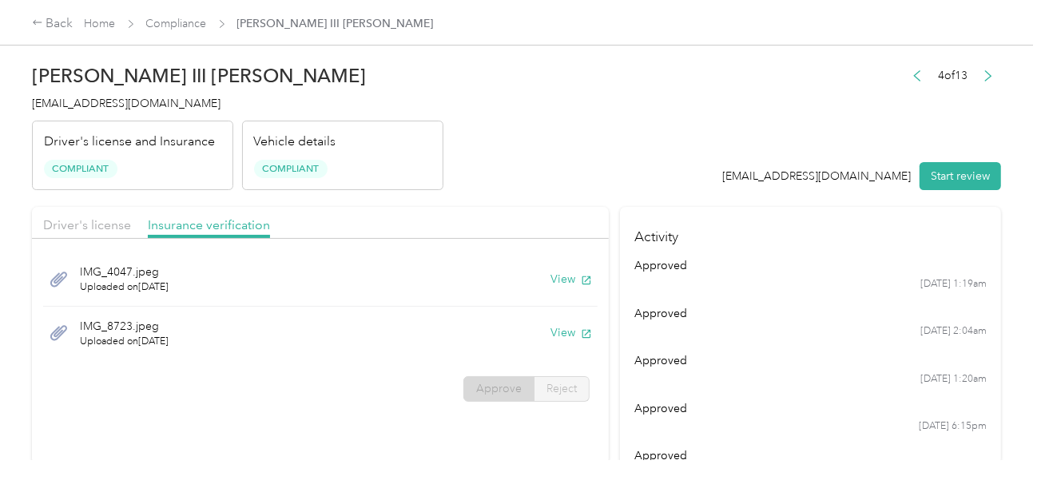
drag, startPoint x: 658, startPoint y: 169, endPoint x: 311, endPoint y: 83, distance: 357.2
click at [634, 169] on header "[PERSON_NAME] III [PERSON_NAME] [EMAIL_ADDRESS][DOMAIN_NAME] Driver's license a…" at bounding box center [516, 123] width 969 height 134
click at [198, 25] on link "Compliance" at bounding box center [176, 24] width 61 height 14
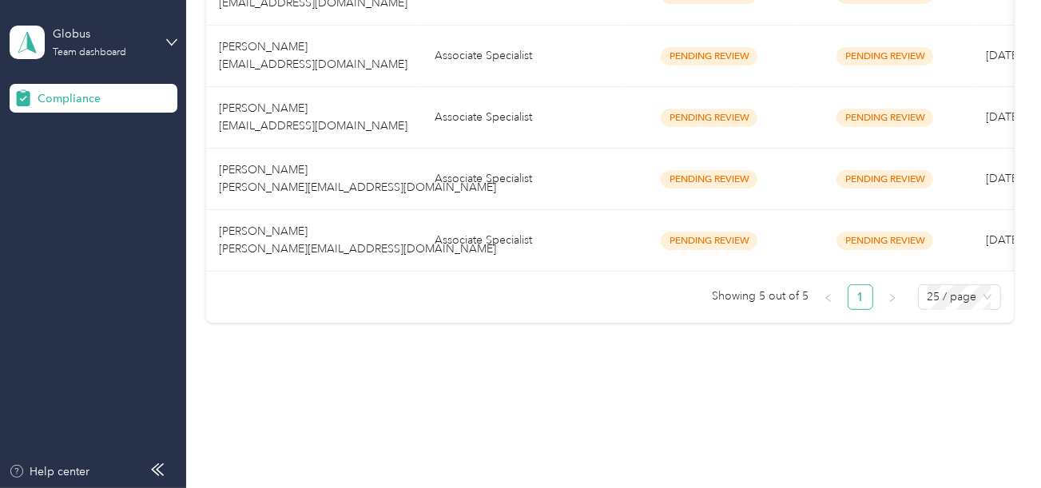
scroll to position [400, 0]
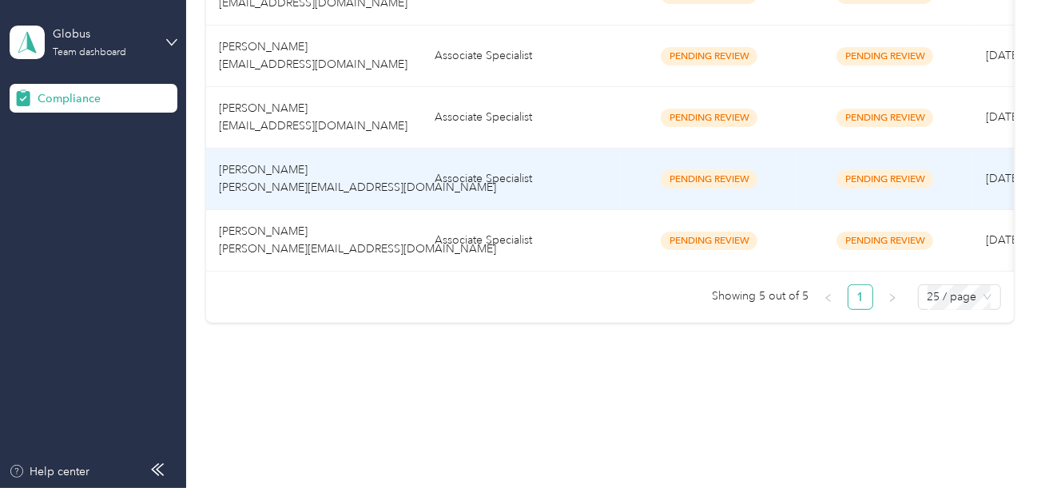
click at [555, 165] on td "Associate Specialist" at bounding box center [522, 180] width 200 height 62
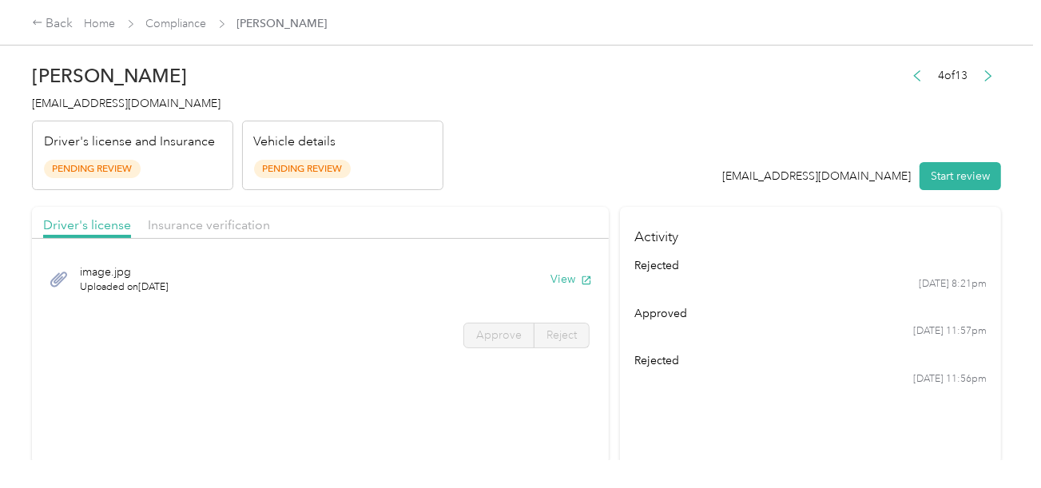
click at [510, 101] on header "[PERSON_NAME] [PERSON_NAME][EMAIL_ADDRESS][DOMAIN_NAME] Driver's license and In…" at bounding box center [516, 123] width 969 height 134
drag, startPoint x: 480, startPoint y: 193, endPoint x: 491, endPoint y: 181, distance: 15.9
click at [929, 92] on div "4 of 13 [EMAIL_ADDRESS][DOMAIN_NAME] Start review" at bounding box center [862, 128] width 279 height 126
click at [936, 173] on button "Start review" at bounding box center [960, 176] width 81 height 28
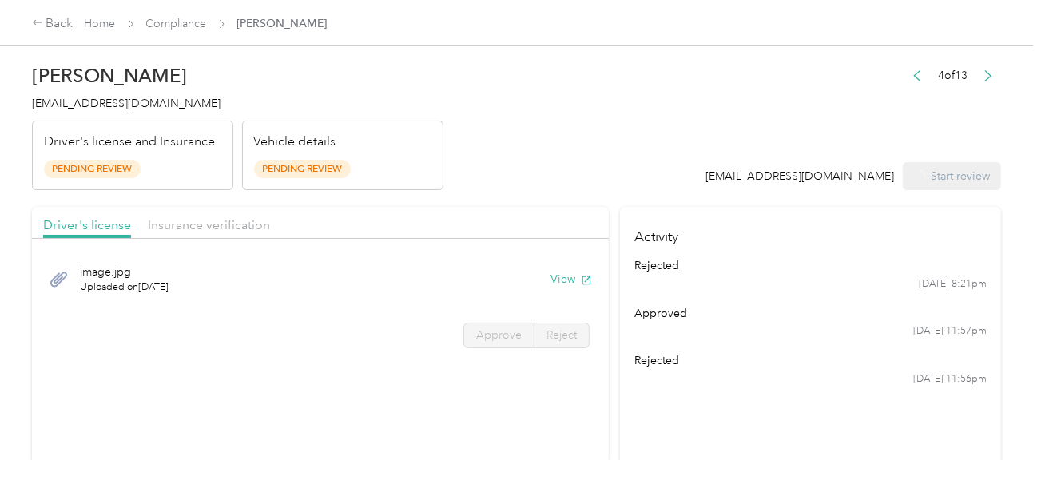
click at [730, 132] on header "[PERSON_NAME] [PERSON_NAME][EMAIL_ADDRESS][DOMAIN_NAME] Driver's license and In…" at bounding box center [516, 123] width 969 height 134
click at [618, 164] on header "[PERSON_NAME] [PERSON_NAME][EMAIL_ADDRESS][DOMAIN_NAME] Driver's license and In…" at bounding box center [516, 123] width 969 height 134
click at [554, 277] on button "View" at bounding box center [548, 279] width 42 height 17
drag, startPoint x: 487, startPoint y: 336, endPoint x: 690, endPoint y: 304, distance: 205.6
click at [487, 336] on span "Approve" at bounding box center [499, 335] width 46 height 14
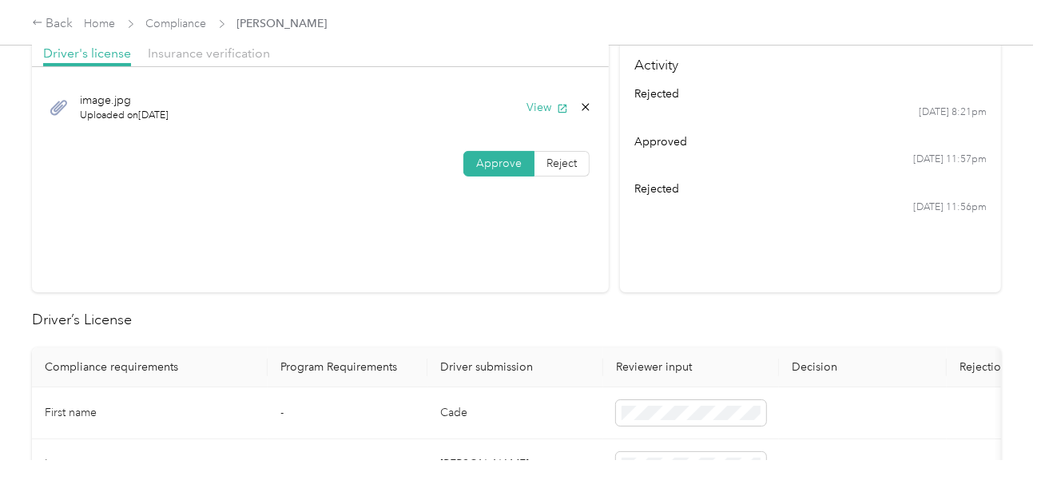
scroll to position [399, 0]
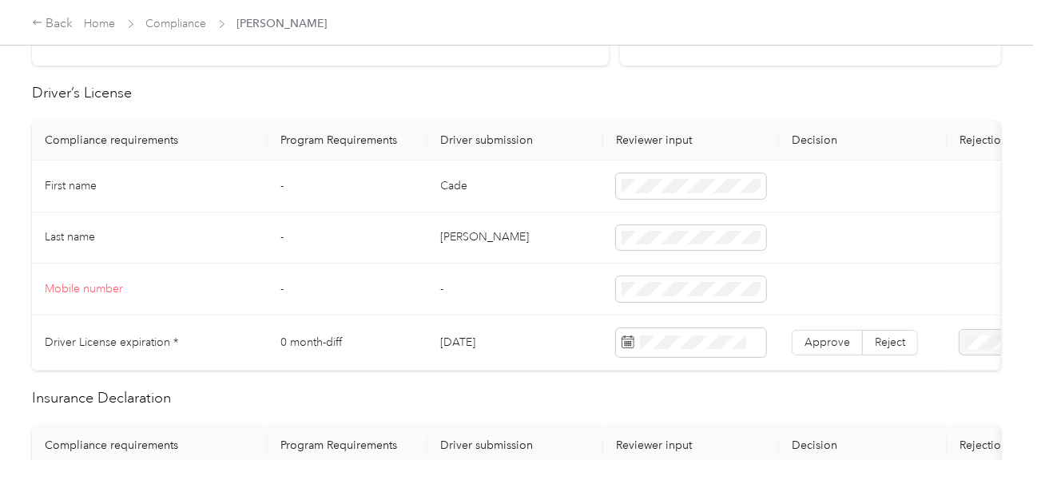
click at [434, 190] on td "Cade" at bounding box center [515, 187] width 176 height 52
click at [444, 235] on td "[PERSON_NAME]" at bounding box center [515, 239] width 176 height 52
click at [676, 296] on span at bounding box center [691, 289] width 150 height 26
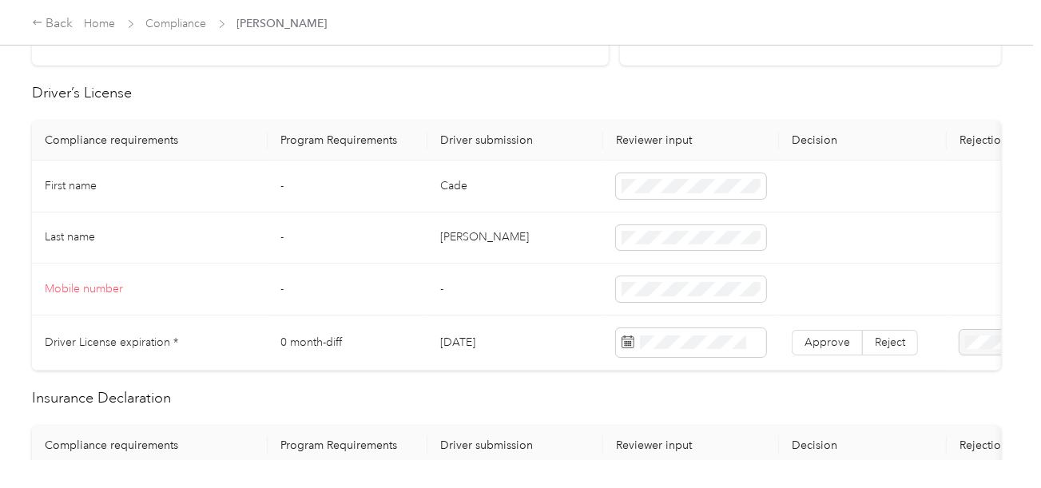
drag, startPoint x: 846, startPoint y: 272, endPoint x: 1047, endPoint y: 324, distance: 207.7
click at [848, 272] on td at bounding box center [863, 290] width 168 height 52
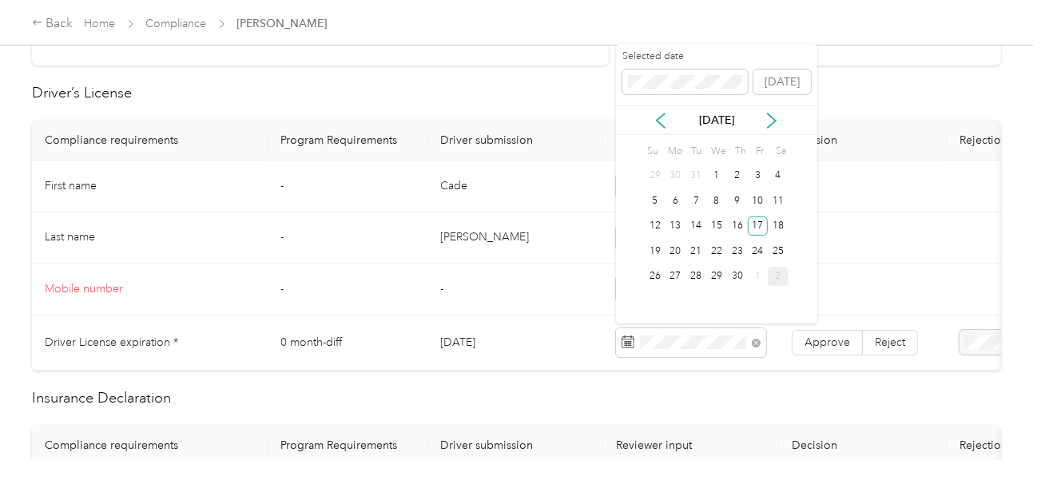
click at [752, 234] on div "17" at bounding box center [758, 227] width 21 height 20
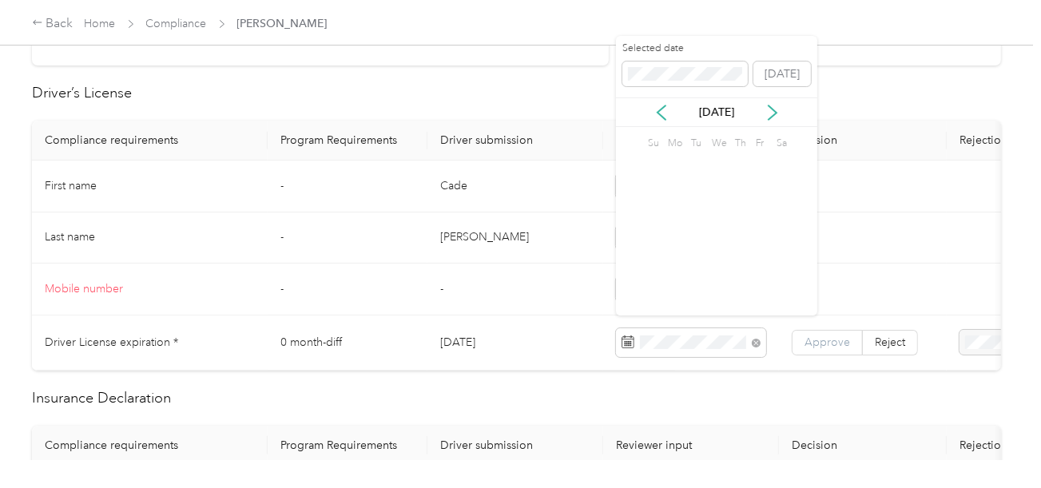
click at [809, 336] on span "Approve" at bounding box center [828, 343] width 46 height 14
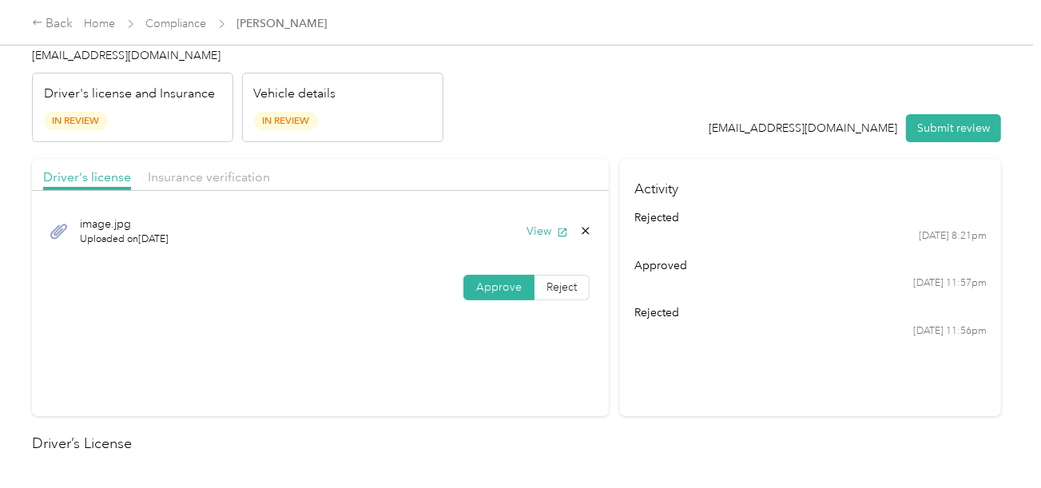
scroll to position [0, 0]
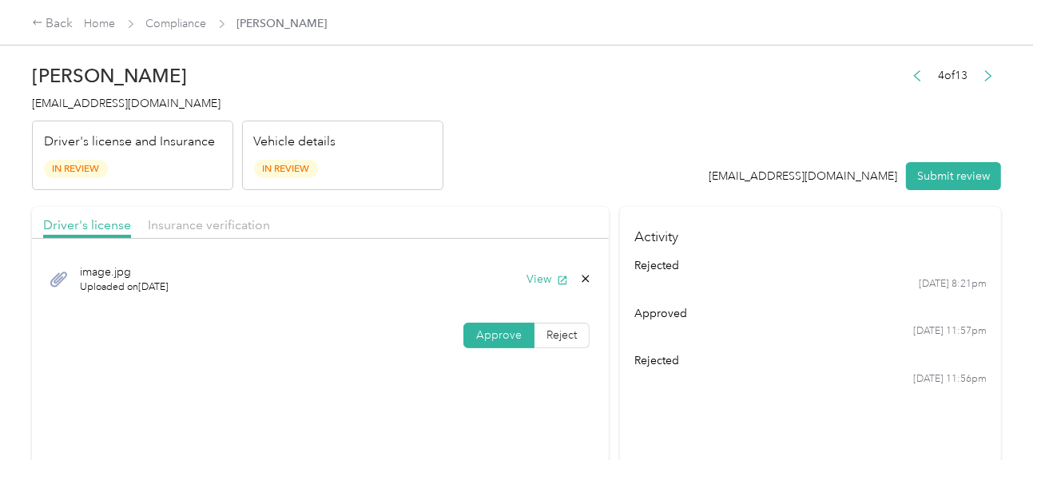
drag, startPoint x: 207, startPoint y: 211, endPoint x: 225, endPoint y: 212, distance: 18.4
click at [209, 211] on div "Driver's license Insurance verification" at bounding box center [320, 223] width 577 height 32
drag, startPoint x: 518, startPoint y: 212, endPoint x: 479, endPoint y: 240, distance: 48.1
click at [518, 213] on div "Driver's license Insurance verification" at bounding box center [320, 223] width 577 height 32
drag, startPoint x: 231, startPoint y: 225, endPoint x: 259, endPoint y: 219, distance: 28.5
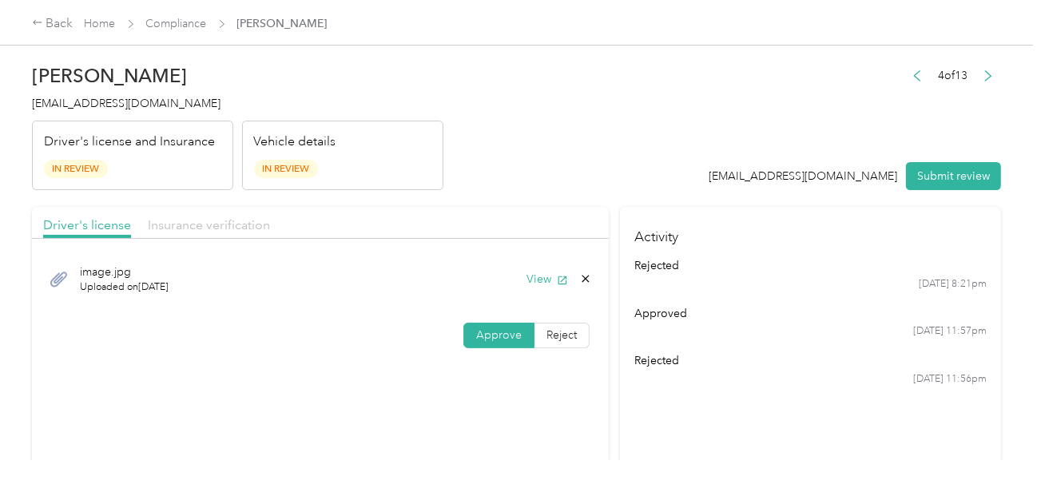
click at [236, 224] on span "Insurance verification" at bounding box center [209, 224] width 122 height 15
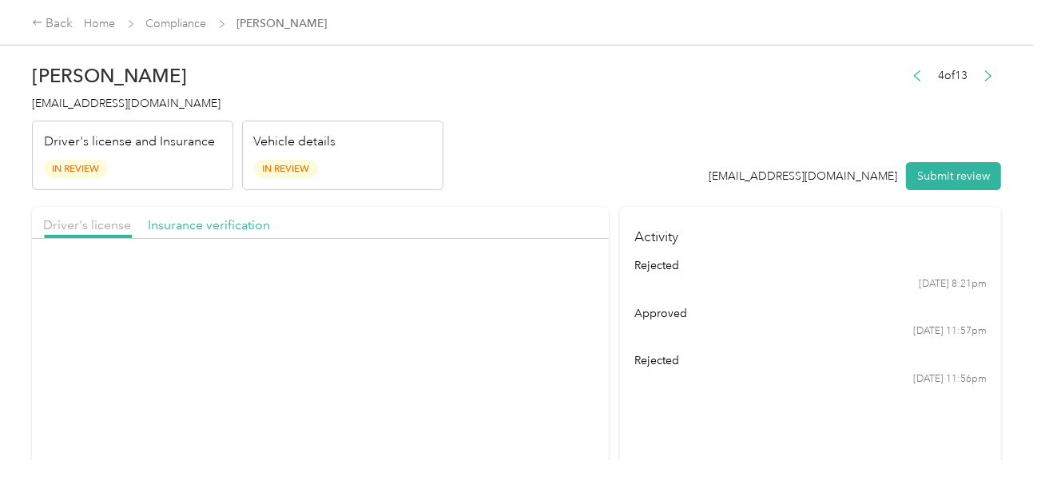
drag, startPoint x: 495, startPoint y: 205, endPoint x: 539, endPoint y: 254, distance: 65.6
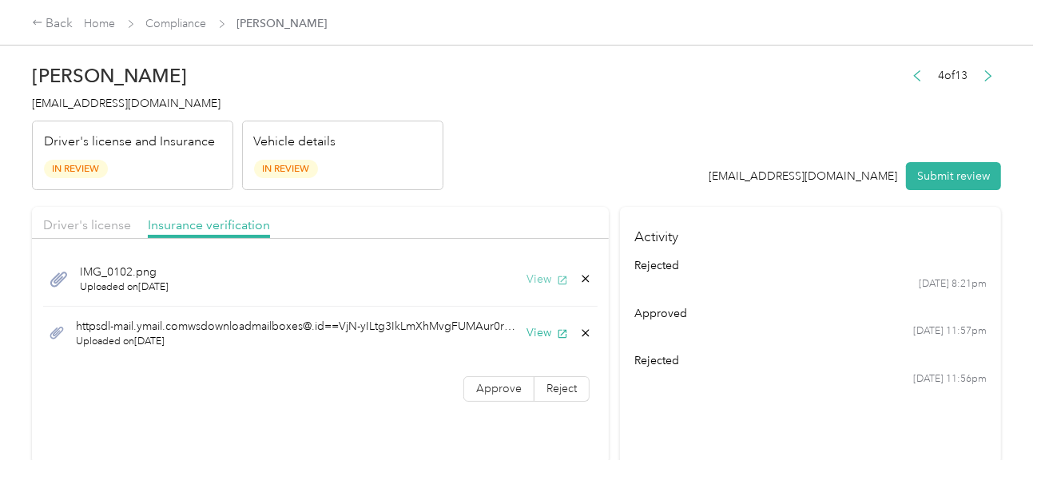
click at [537, 284] on button "View" at bounding box center [548, 279] width 42 height 17
click at [542, 332] on button "View" at bounding box center [548, 332] width 42 height 17
click at [589, 324] on div "View" at bounding box center [560, 332] width 66 height 17
click at [581, 328] on icon at bounding box center [585, 333] width 13 height 13
drag, startPoint x: 551, startPoint y: 336, endPoint x: 543, endPoint y: 337, distance: 8.1
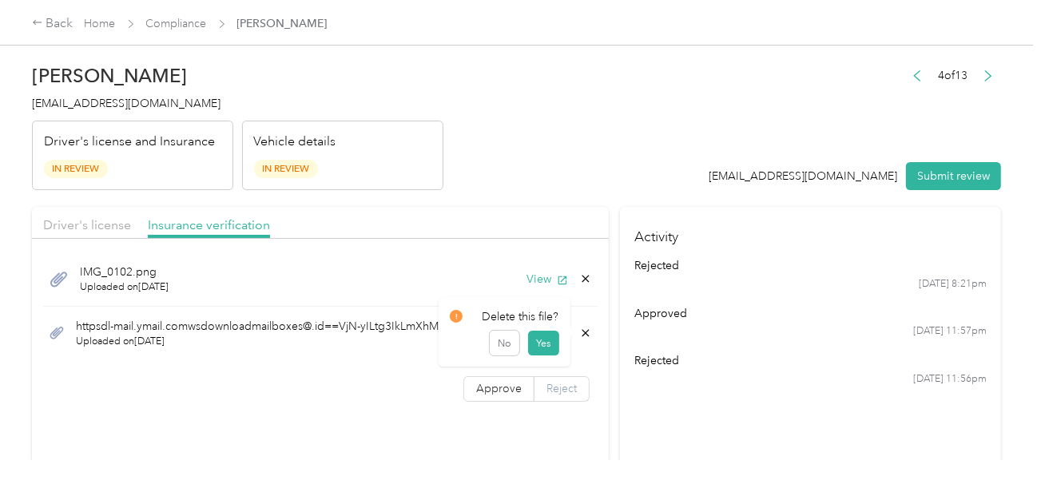
click at [550, 336] on button "Yes" at bounding box center [543, 344] width 31 height 26
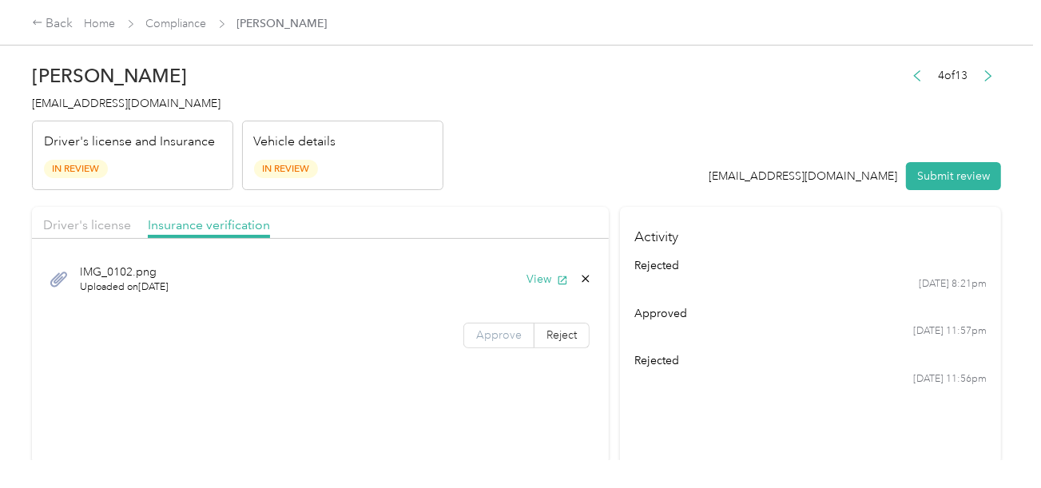
click at [507, 338] on span "Approve" at bounding box center [499, 335] width 46 height 14
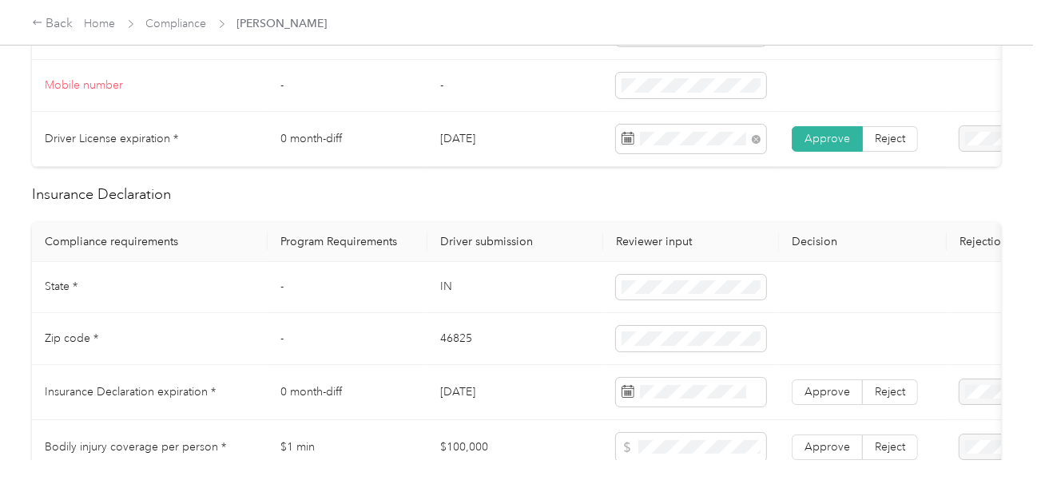
scroll to position [639, 0]
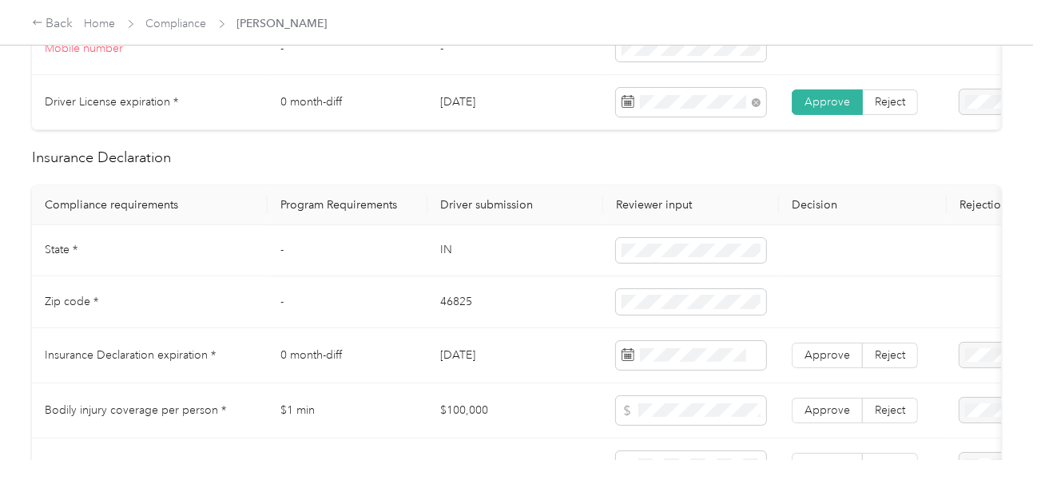
click at [442, 248] on td "IN" at bounding box center [515, 251] width 176 height 52
click at [471, 304] on td "46825" at bounding box center [515, 302] width 176 height 52
click at [468, 305] on td "46825" at bounding box center [515, 302] width 176 height 52
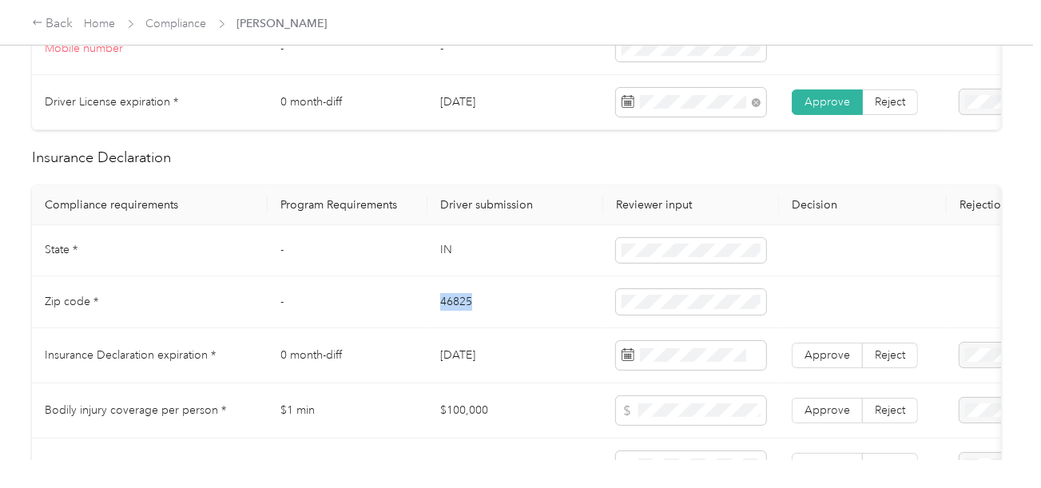
drag, startPoint x: 468, startPoint y: 305, endPoint x: 605, endPoint y: 307, distance: 136.6
click at [468, 305] on td "46825" at bounding box center [515, 302] width 176 height 52
click at [561, 322] on td "46825" at bounding box center [515, 302] width 176 height 52
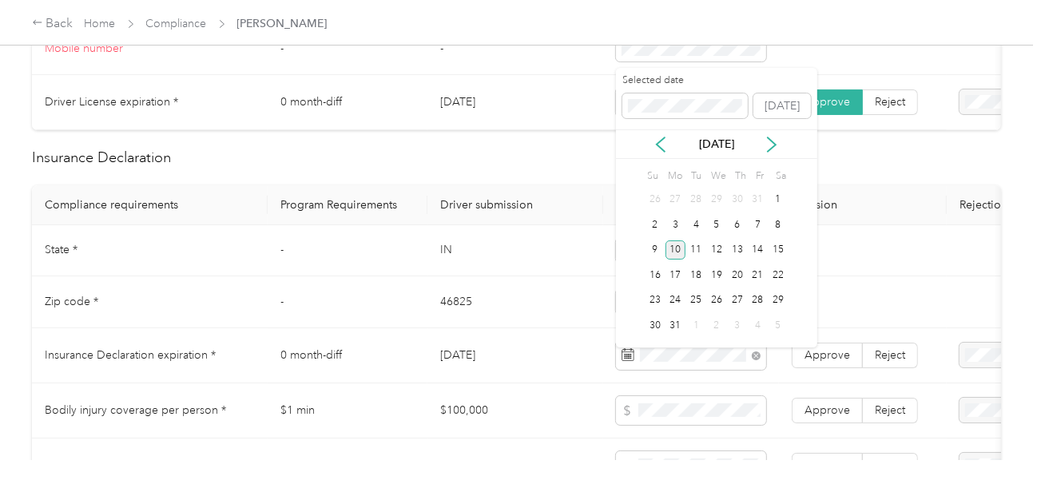
click at [669, 250] on div "10" at bounding box center [676, 250] width 21 height 20
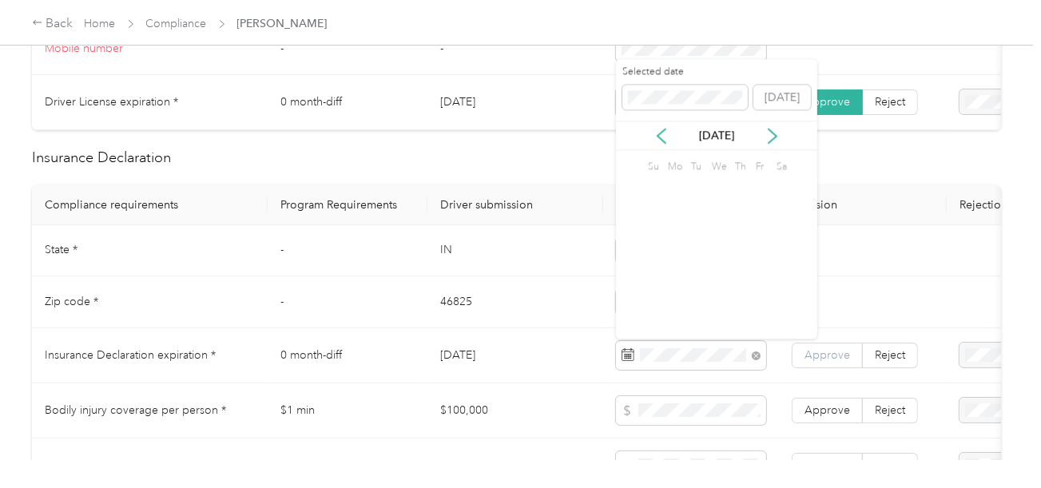
click at [824, 362] on span "Approve" at bounding box center [828, 355] width 46 height 14
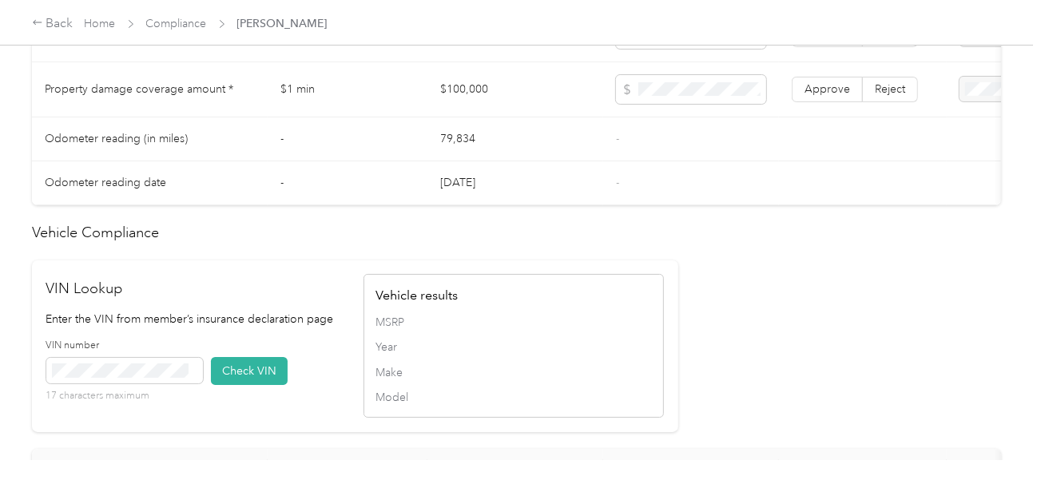
scroll to position [1278, 0]
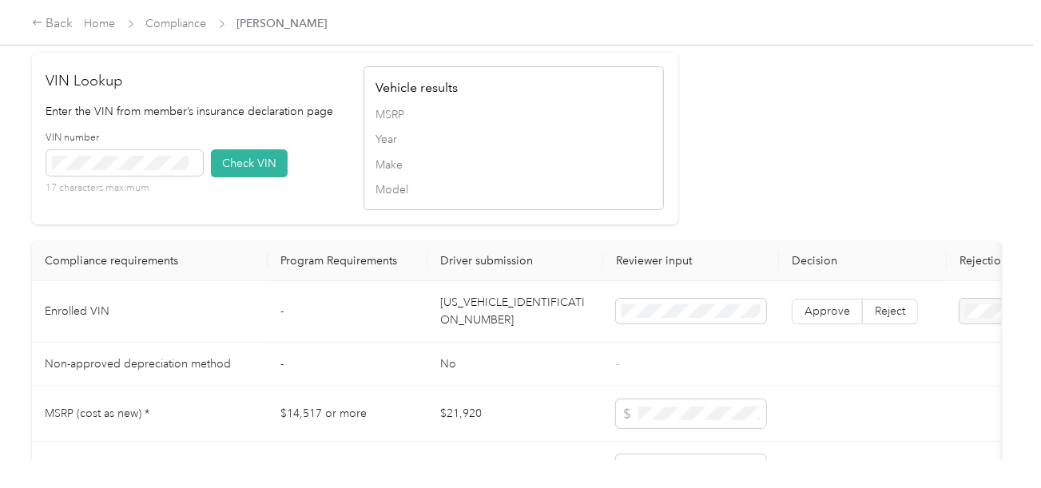
click at [511, 326] on td "[US_VEHICLE_IDENTIFICATION_NUMBER]" at bounding box center [515, 312] width 176 height 62
click at [134, 173] on span at bounding box center [124, 163] width 157 height 26
drag, startPoint x: 260, startPoint y: 182, endPoint x: 455, endPoint y: 219, distance: 198.4
click at [264, 177] on button "Check VIN" at bounding box center [249, 163] width 77 height 28
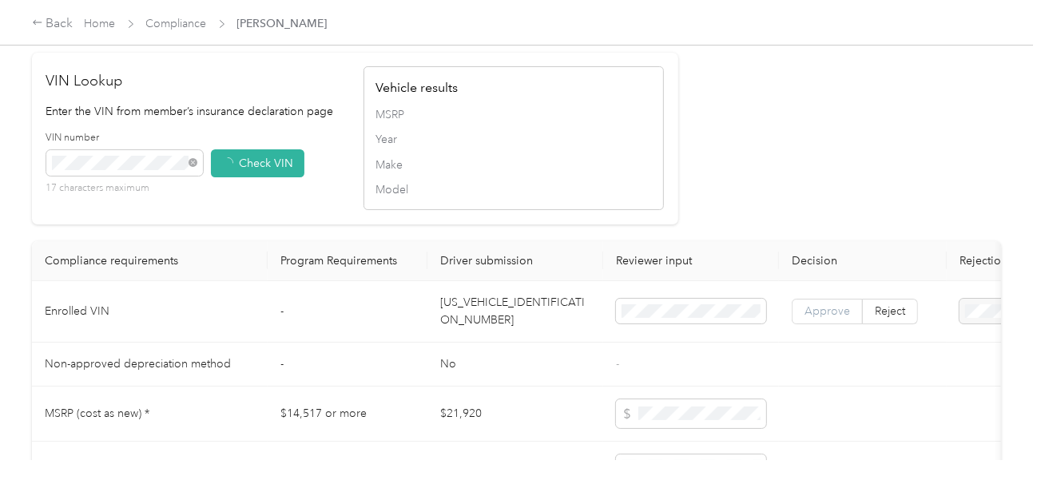
drag, startPoint x: 825, startPoint y: 349, endPoint x: 823, endPoint y: 334, distance: 15.4
click at [825, 350] on tbody "Enrolled VIN - [US_VEHICLE_IDENTIFICATION_NUMBER] Approve Reject Non-approved d…" at bounding box center [595, 439] width 1127 height 316
click at [823, 318] on span "Approve" at bounding box center [828, 311] width 46 height 14
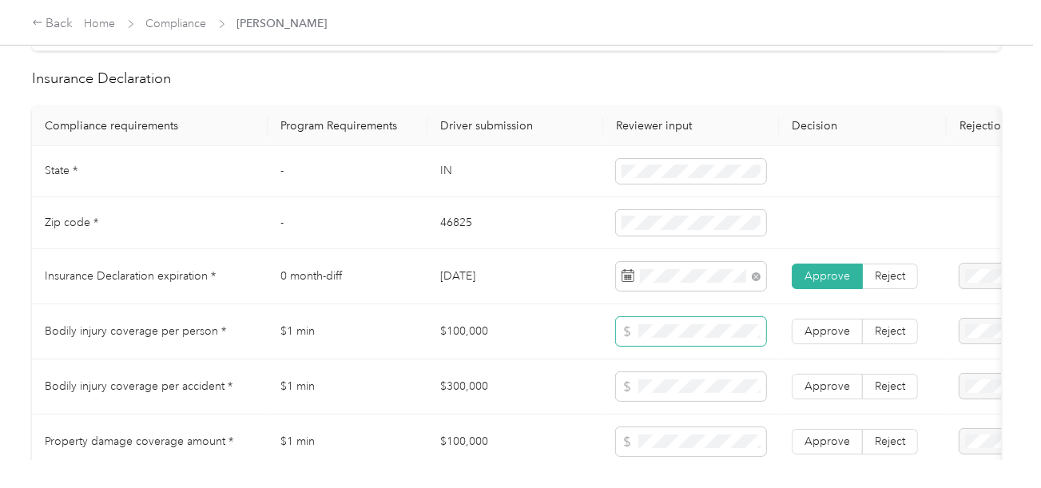
scroll to position [879, 0]
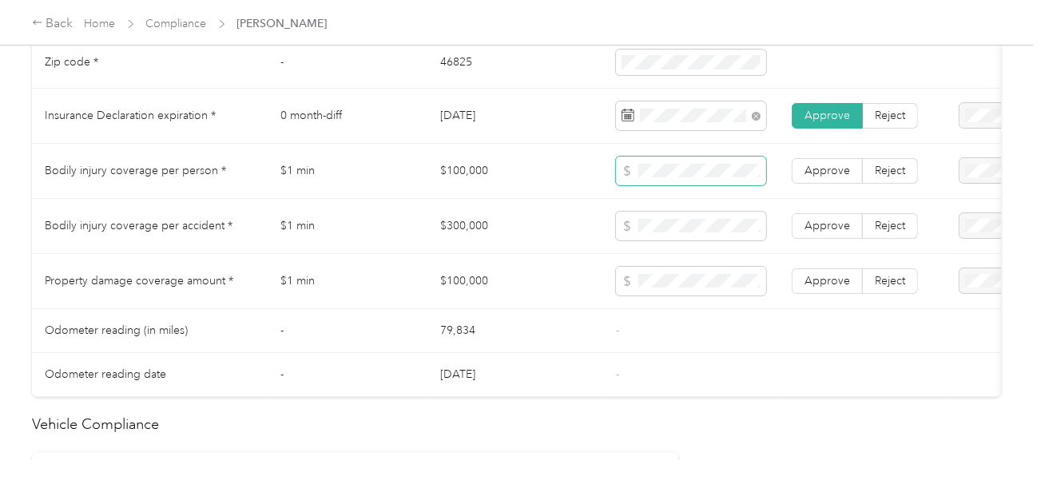
click at [682, 170] on span at bounding box center [691, 171] width 150 height 29
drag, startPoint x: 806, startPoint y: 299, endPoint x: 818, endPoint y: 279, distance: 23.3
click at [807, 294] on label "Approve" at bounding box center [827, 281] width 71 height 26
click at [823, 233] on span "Approve" at bounding box center [828, 226] width 46 height 14
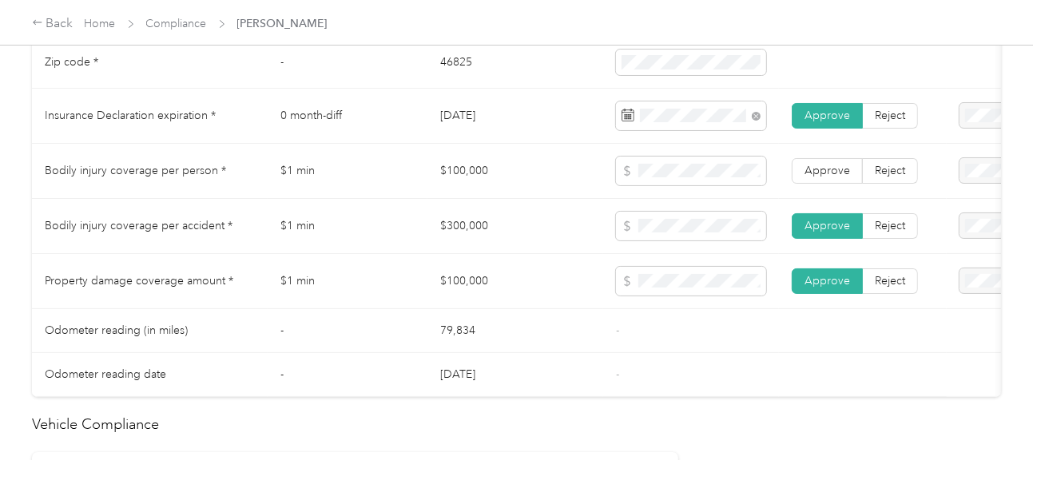
click at [827, 194] on td "Approve Reject" at bounding box center [863, 171] width 168 height 55
click at [824, 169] on label "Approve" at bounding box center [827, 171] width 71 height 26
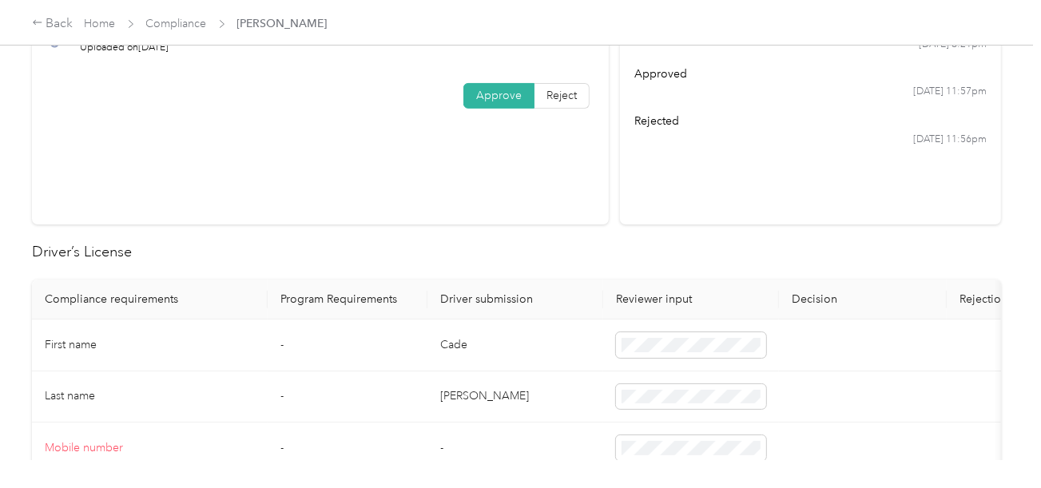
scroll to position [0, 0]
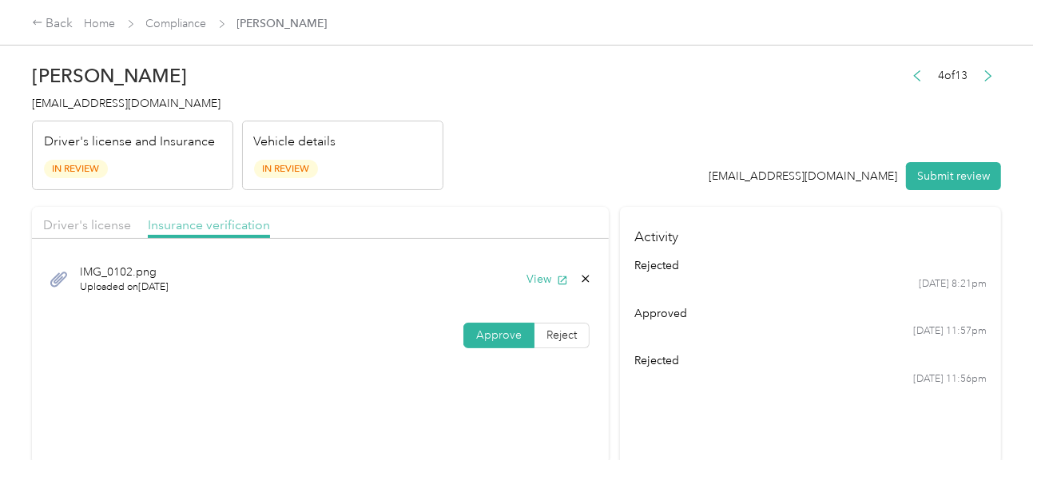
click at [186, 226] on span "Insurance verification" at bounding box center [209, 224] width 122 height 15
click at [109, 221] on span "Driver's license" at bounding box center [87, 224] width 88 height 15
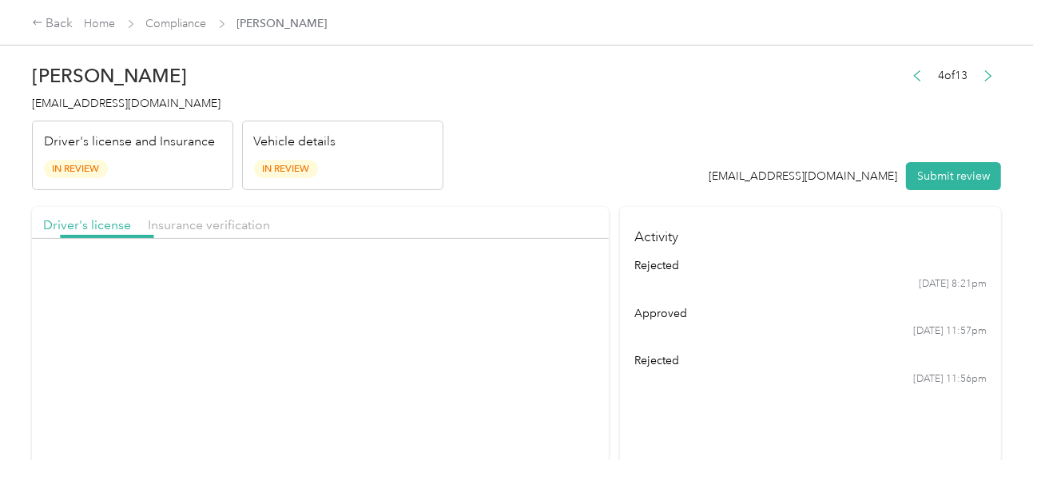
drag, startPoint x: 604, startPoint y: 194, endPoint x: 1020, endPoint y: 291, distance: 427.4
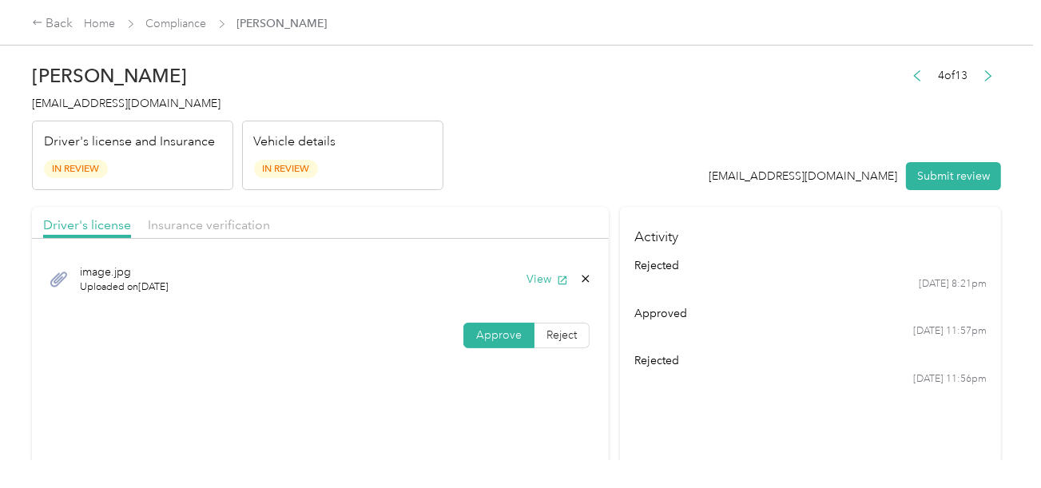
drag, startPoint x: 519, startPoint y: 132, endPoint x: 850, endPoint y: 177, distance: 333.9
click at [539, 136] on header "[PERSON_NAME] [PERSON_NAME][EMAIL_ADDRESS][DOMAIN_NAME] Driver's license and In…" at bounding box center [516, 123] width 969 height 134
click at [932, 180] on button "Submit review" at bounding box center [953, 176] width 95 height 28
drag, startPoint x: 559, startPoint y: 109, endPoint x: 220, endPoint y: 109, distance: 339.6
click at [558, 109] on header "[PERSON_NAME] [PERSON_NAME][EMAIL_ADDRESS][DOMAIN_NAME] Driver's license and In…" at bounding box center [516, 123] width 969 height 134
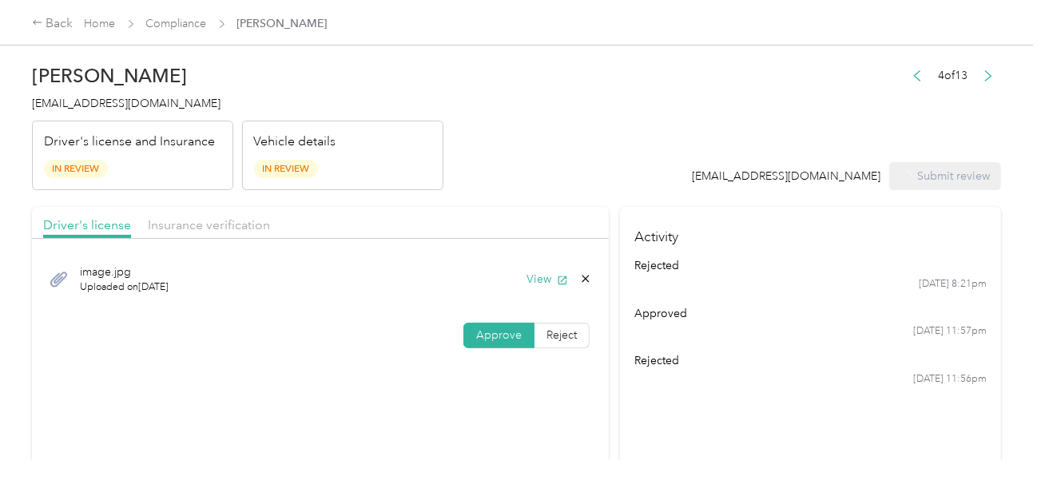
click at [81, 105] on span "[EMAIL_ADDRESS][DOMAIN_NAME]" at bounding box center [126, 104] width 189 height 14
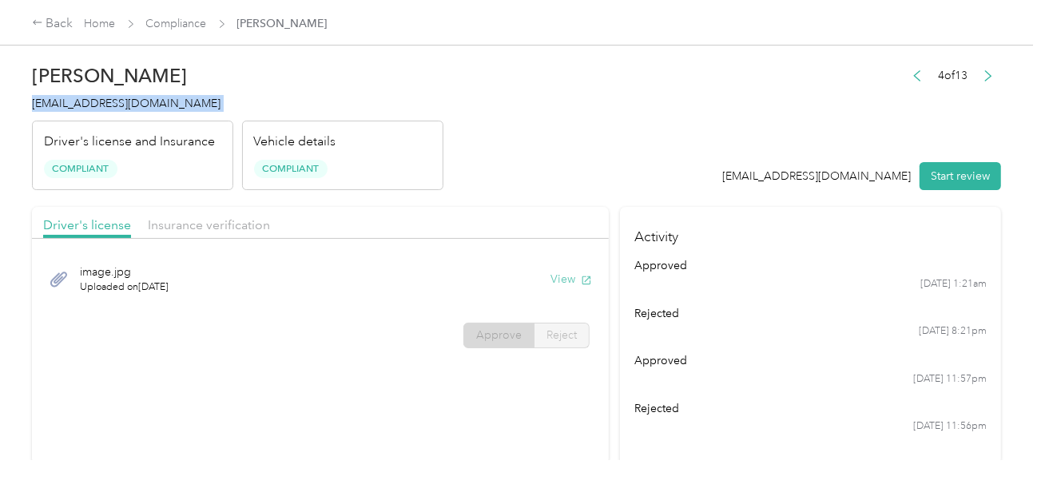
click at [569, 272] on button "View" at bounding box center [572, 279] width 42 height 17
click at [664, 233] on h4 "Activity" at bounding box center [810, 232] width 381 height 50
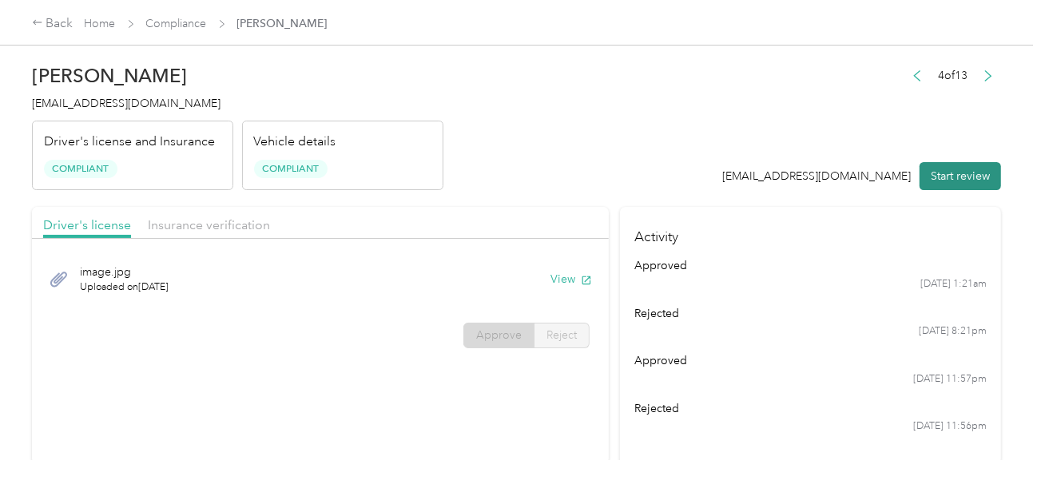
click at [948, 177] on button "Start review" at bounding box center [960, 176] width 81 height 28
click at [222, 220] on span "Insurance verification" at bounding box center [209, 224] width 122 height 15
click at [336, 209] on div "Driver's license Insurance verification" at bounding box center [320, 223] width 577 height 32
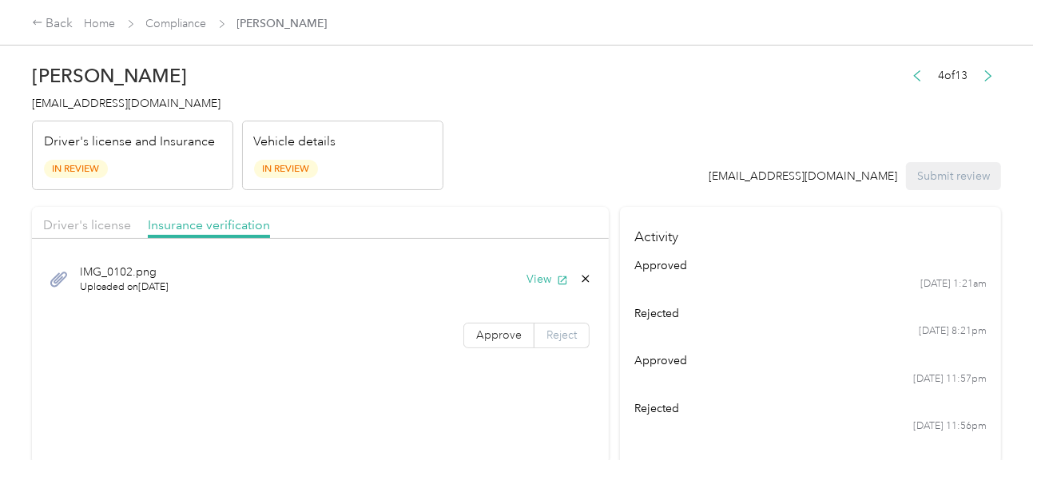
click at [546, 321] on div "IMG_0102.png Uploaded on [DATE] View Approve Reject" at bounding box center [320, 303] width 577 height 113
drag, startPoint x: 549, startPoint y: 330, endPoint x: 483, endPoint y: 331, distance: 65.5
click at [549, 332] on span "Reject" at bounding box center [562, 335] width 30 height 14
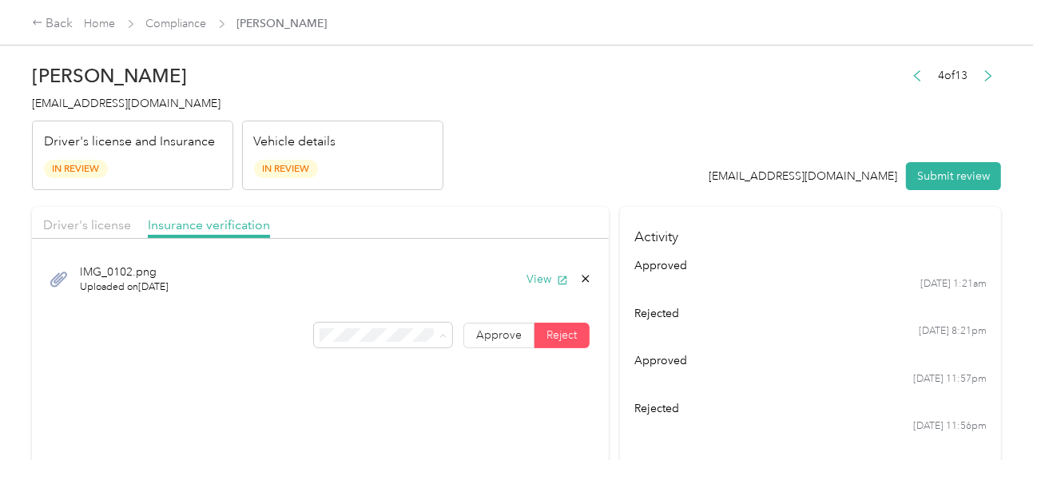
drag, startPoint x: 402, startPoint y: 234, endPoint x: 655, endPoint y: 184, distance: 258.2
click at [402, 234] on div "Name not shown as insured driver" at bounding box center [381, 226] width 117 height 34
drag, startPoint x: 655, startPoint y: 184, endPoint x: 952, endPoint y: 179, distance: 297.3
click at [660, 185] on header "[PERSON_NAME] Ashley [EMAIL_ADDRESS][DOMAIN_NAME] Driver's license and Insuranc…" at bounding box center [516, 123] width 969 height 134
click at [957, 178] on button "Submit review" at bounding box center [953, 176] width 95 height 28
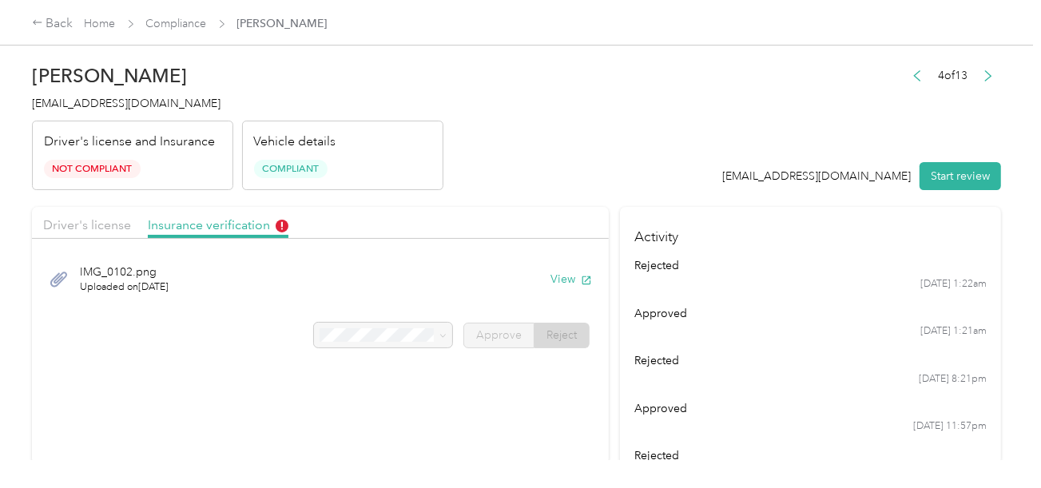
click at [110, 97] on span "[EMAIL_ADDRESS][DOMAIN_NAME]" at bounding box center [126, 104] width 189 height 14
click at [329, 61] on div "[PERSON_NAME] Ashley [EMAIL_ADDRESS][DOMAIN_NAME] Driver's license and Insuranc…" at bounding box center [237, 123] width 411 height 134
drag, startPoint x: 150, startPoint y: 16, endPoint x: 171, endPoint y: 24, distance: 22.3
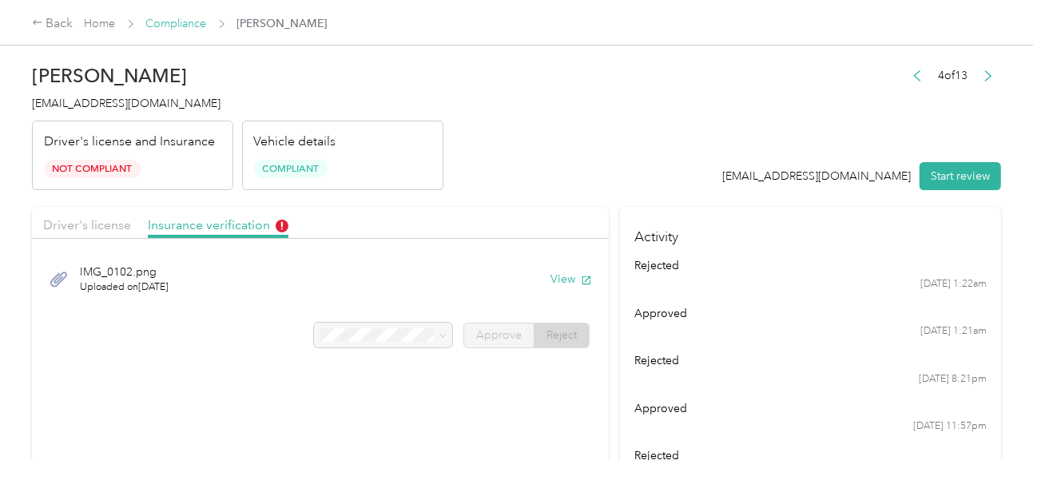
click at [150, 16] on span "Compliance" at bounding box center [176, 23] width 61 height 17
click at [186, 25] on link "Compliance" at bounding box center [176, 24] width 61 height 14
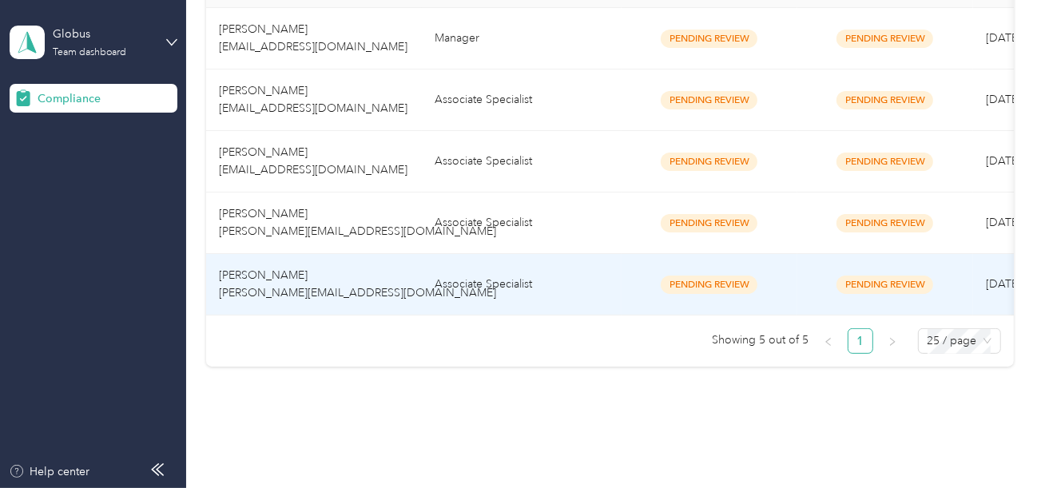
scroll to position [400, 0]
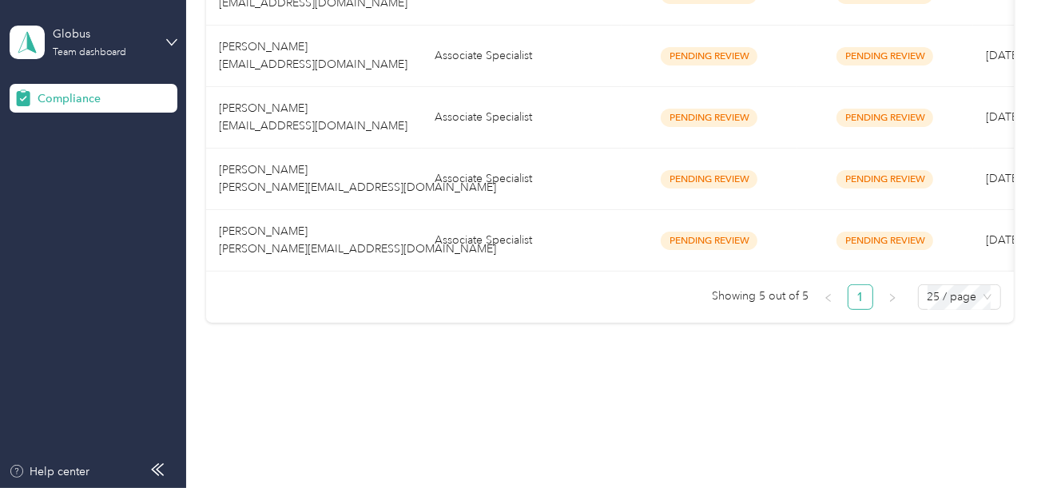
drag, startPoint x: 556, startPoint y: 304, endPoint x: 533, endPoint y: 157, distance: 148.8
click at [555, 303] on ul "Showing 5 out of 5 1 25 / page" at bounding box center [603, 297] width 795 height 26
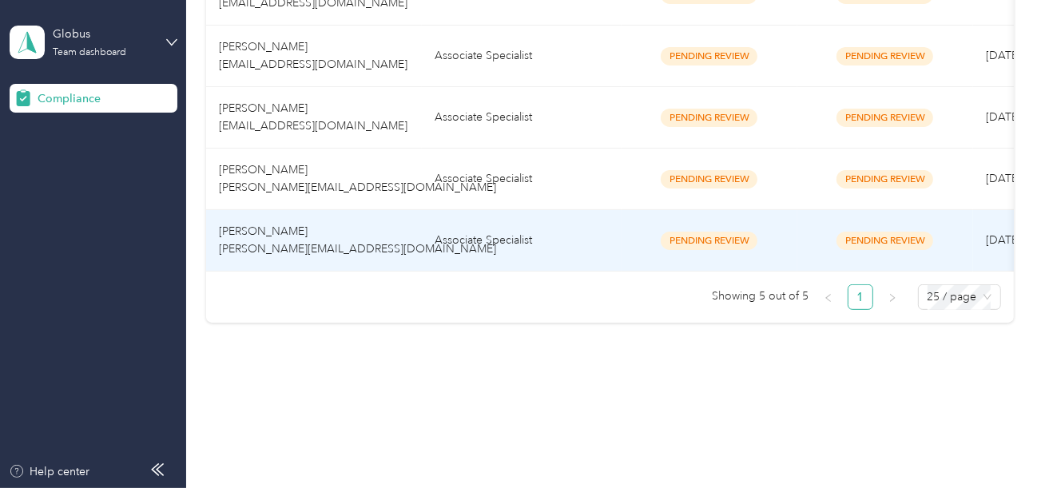
click at [543, 87] on td "Associate Specialist" at bounding box center [522, 118] width 200 height 62
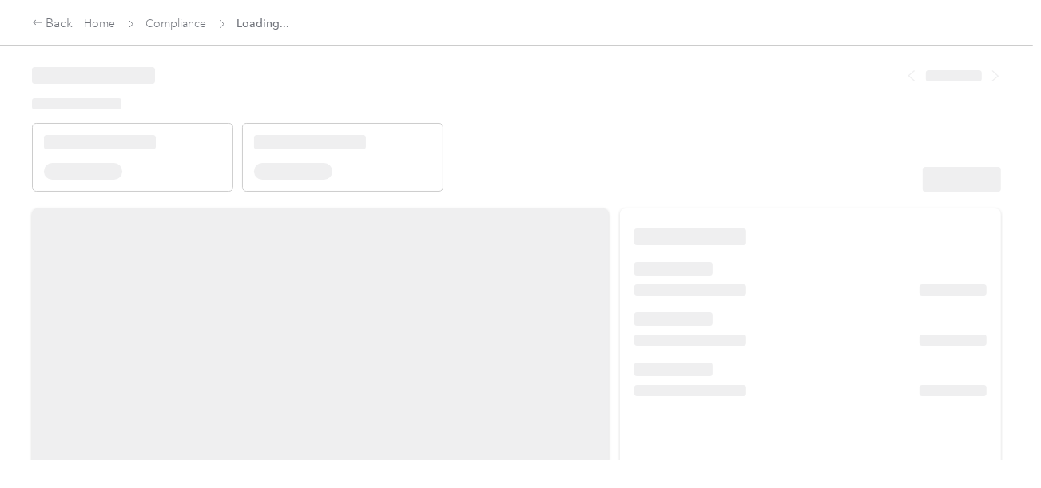
click at [641, 118] on header at bounding box center [516, 124] width 969 height 136
drag, startPoint x: 683, startPoint y: 163, endPoint x: 749, endPoint y: 173, distance: 67.0
click at [684, 164] on header at bounding box center [516, 124] width 969 height 136
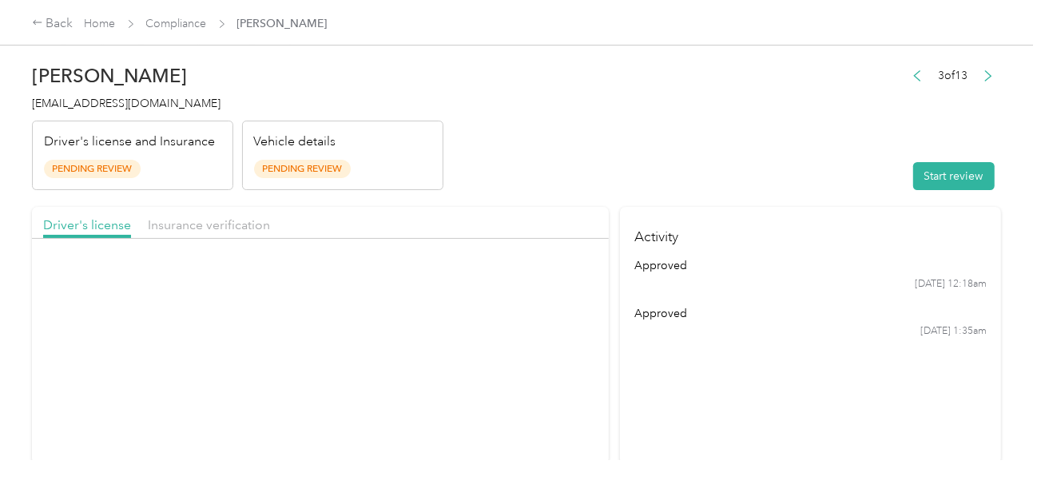
click at [938, 186] on button "Start review" at bounding box center [953, 176] width 81 height 28
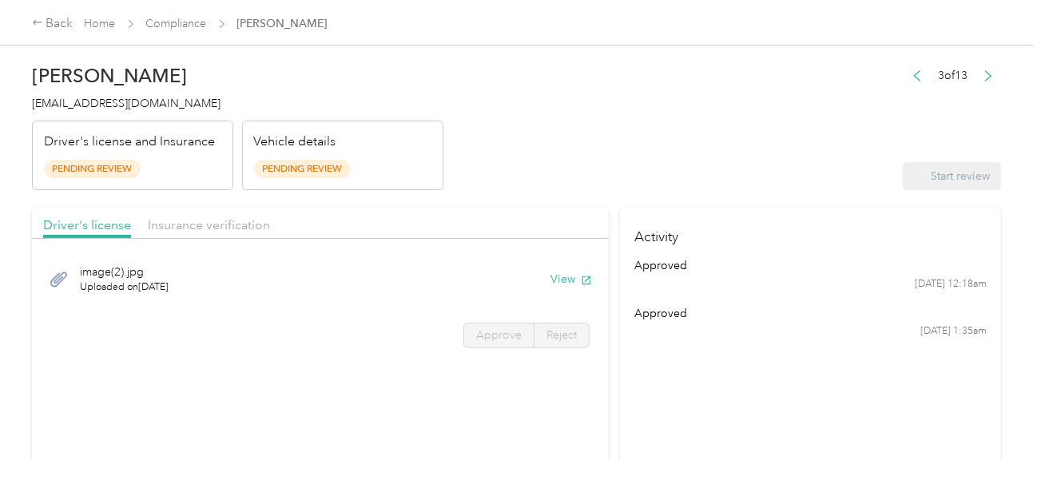
click at [720, 143] on header "[PERSON_NAME] [EMAIL_ADDRESS][DOMAIN_NAME] Driver's license and Insurance Pendi…" at bounding box center [516, 123] width 969 height 134
click at [551, 276] on button "View" at bounding box center [572, 279] width 42 height 17
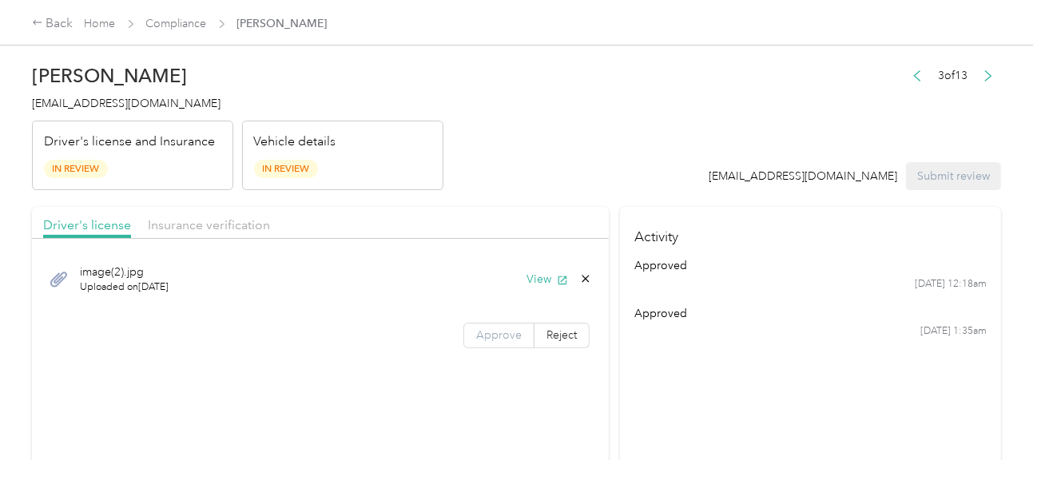
drag, startPoint x: 492, startPoint y: 331, endPoint x: 511, endPoint y: 326, distance: 19.0
click at [492, 330] on span "Approve" at bounding box center [499, 335] width 46 height 14
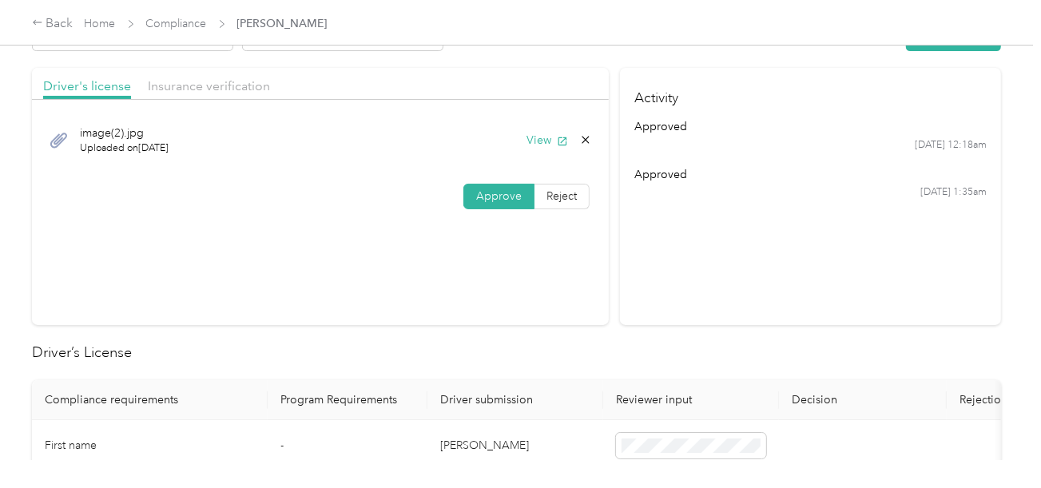
scroll to position [399, 0]
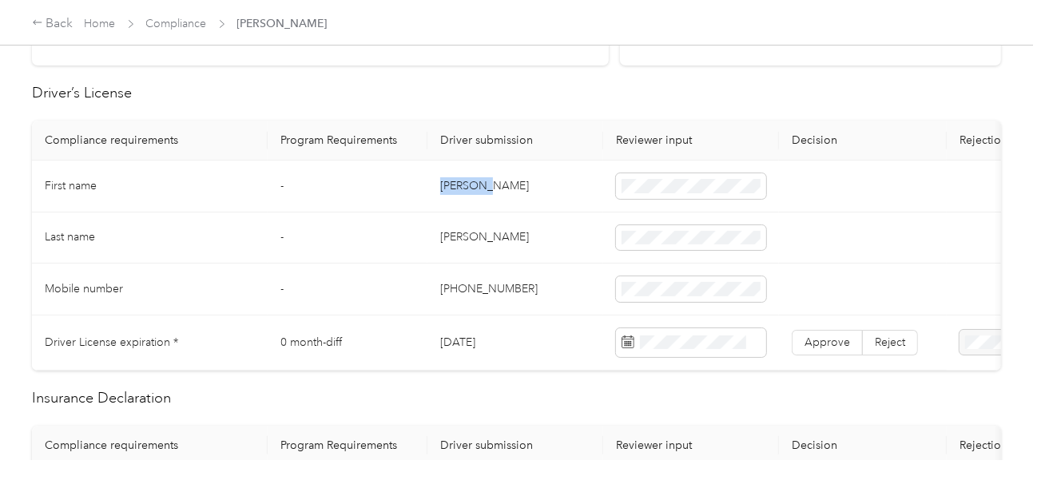
drag, startPoint x: 439, startPoint y: 182, endPoint x: 610, endPoint y: 182, distance: 171.0
click at [518, 182] on td "[PERSON_NAME]" at bounding box center [515, 187] width 176 height 52
click at [459, 240] on td "[PERSON_NAME]" at bounding box center [515, 239] width 176 height 52
drag, startPoint x: 459, startPoint y: 240, endPoint x: 606, endPoint y: 238, distance: 146.2
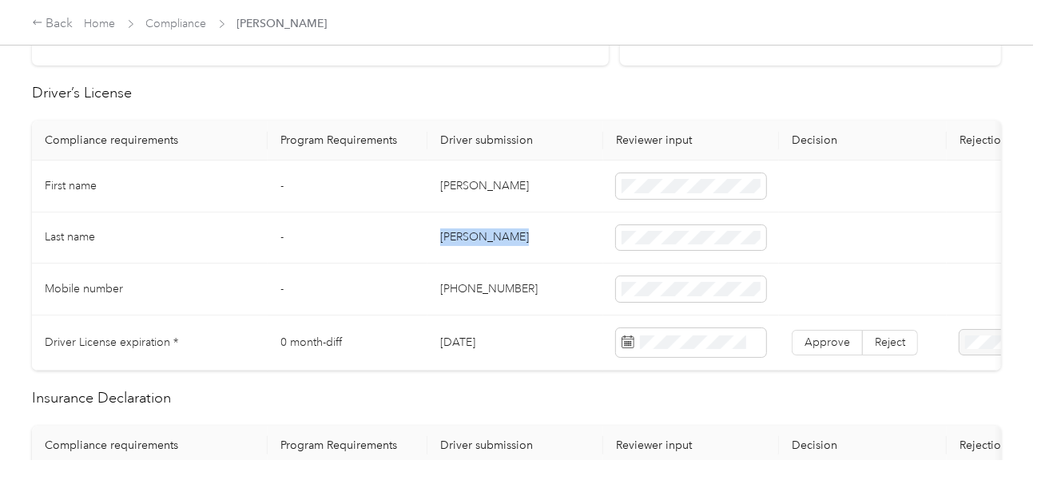
click at [460, 240] on td "[PERSON_NAME]" at bounding box center [515, 239] width 176 height 52
drag, startPoint x: 527, startPoint y: 264, endPoint x: 578, endPoint y: 289, distance: 57.5
click at [534, 268] on td "[PHONE_NUMBER]" at bounding box center [515, 290] width 176 height 52
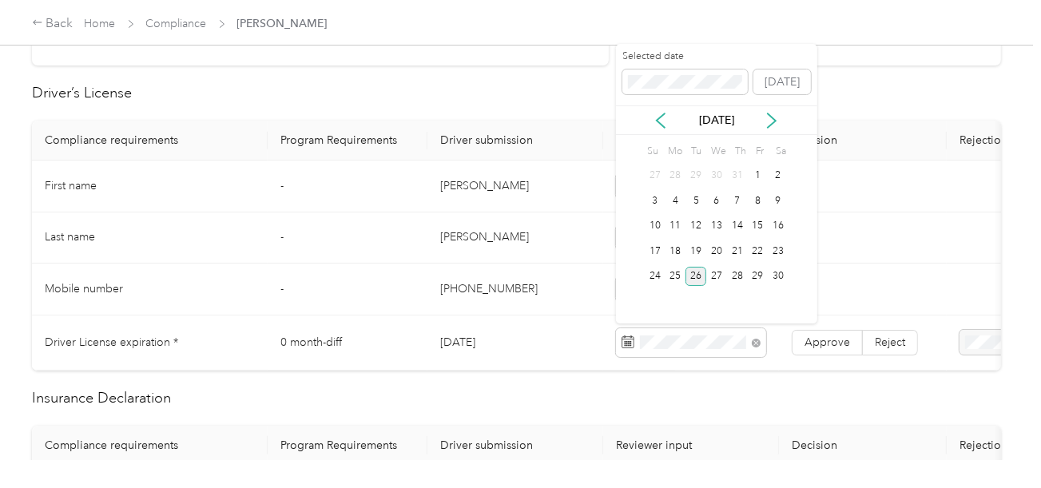
click at [696, 276] on div "26" at bounding box center [696, 277] width 21 height 20
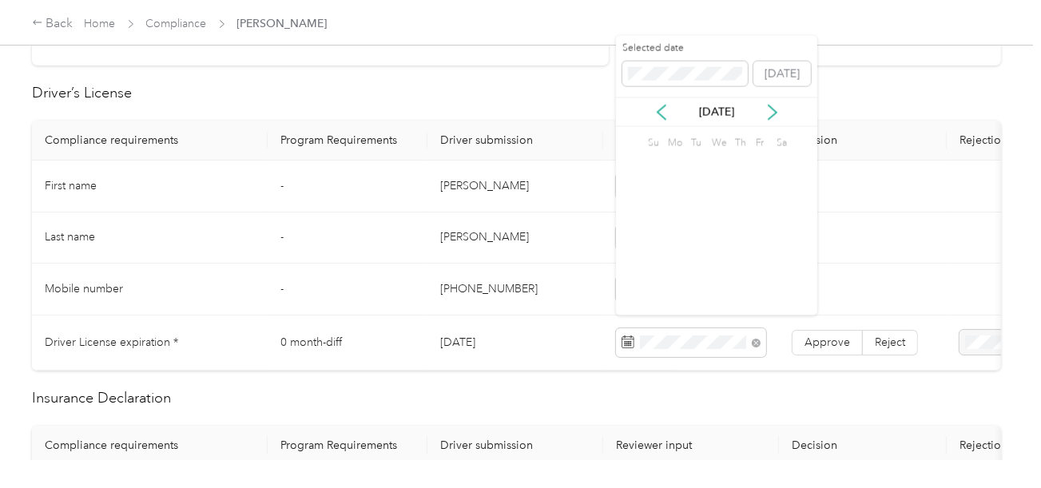
click at [833, 355] on td "Approve Reject" at bounding box center [863, 343] width 168 height 55
click at [833, 340] on span "Approve" at bounding box center [828, 343] width 46 height 14
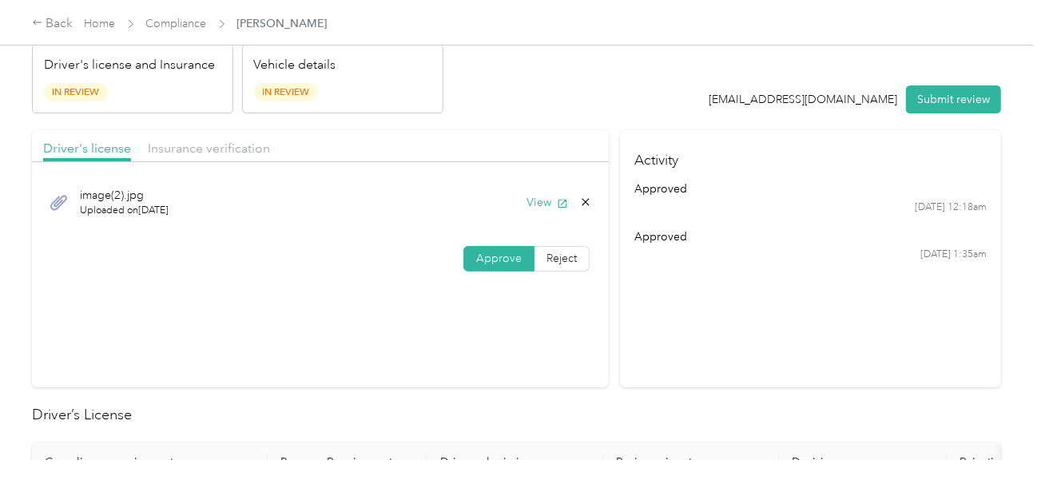
scroll to position [0, 0]
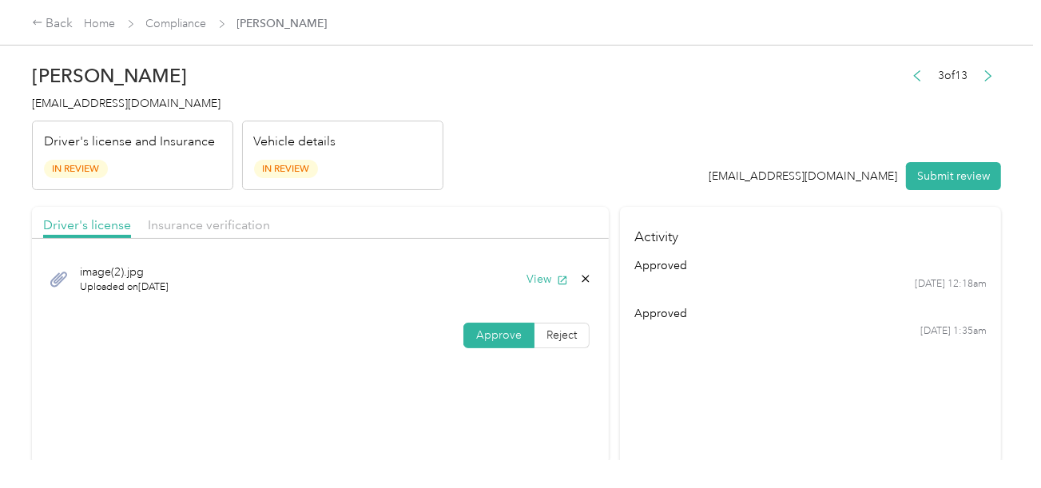
drag, startPoint x: 215, startPoint y: 219, endPoint x: 235, endPoint y: 214, distance: 20.5
click at [216, 217] on span "Insurance verification" at bounding box center [209, 224] width 122 height 15
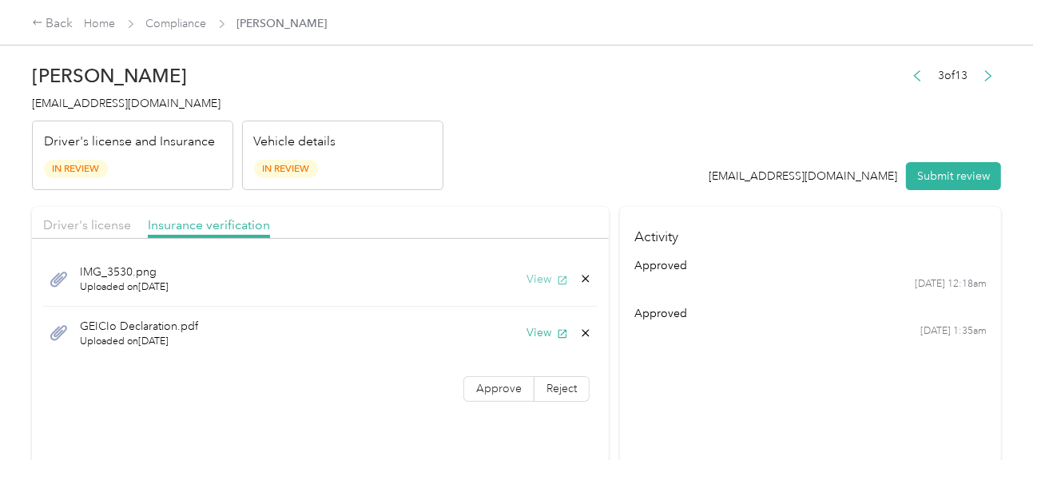
click at [546, 279] on button "View" at bounding box center [548, 279] width 42 height 17
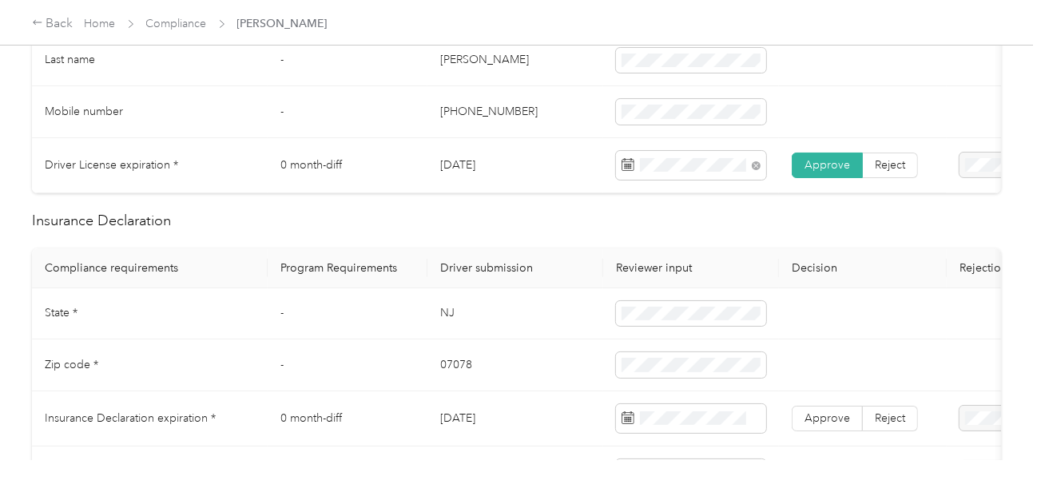
scroll to position [799, 0]
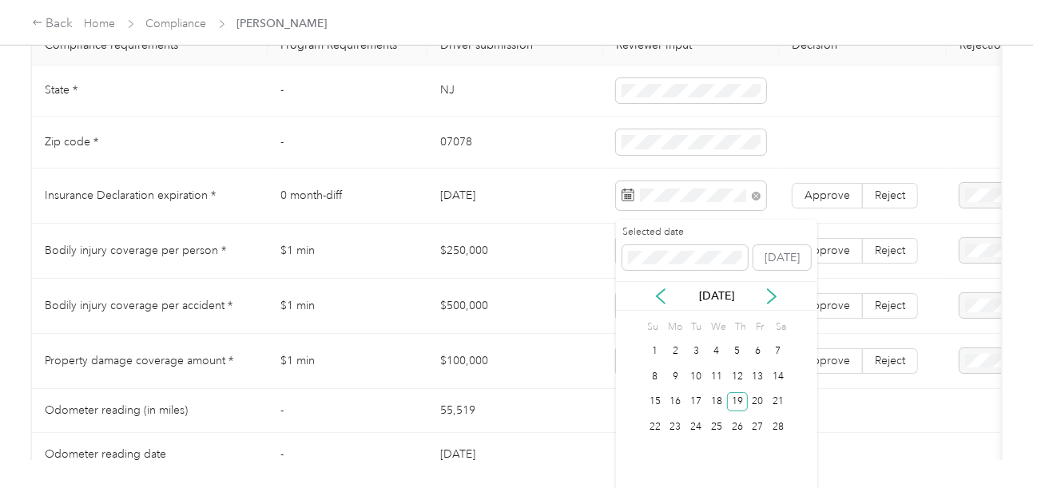
drag, startPoint x: 737, startPoint y: 398, endPoint x: 803, endPoint y: 221, distance: 189.4
click at [741, 390] on div "19" at bounding box center [737, 402] width 21 height 26
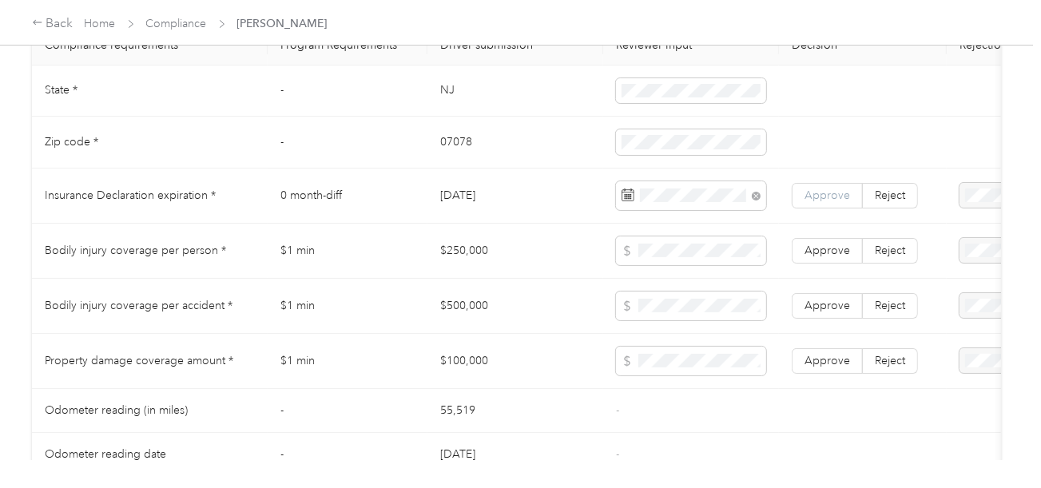
click at [808, 202] on span "Approve" at bounding box center [828, 196] width 46 height 14
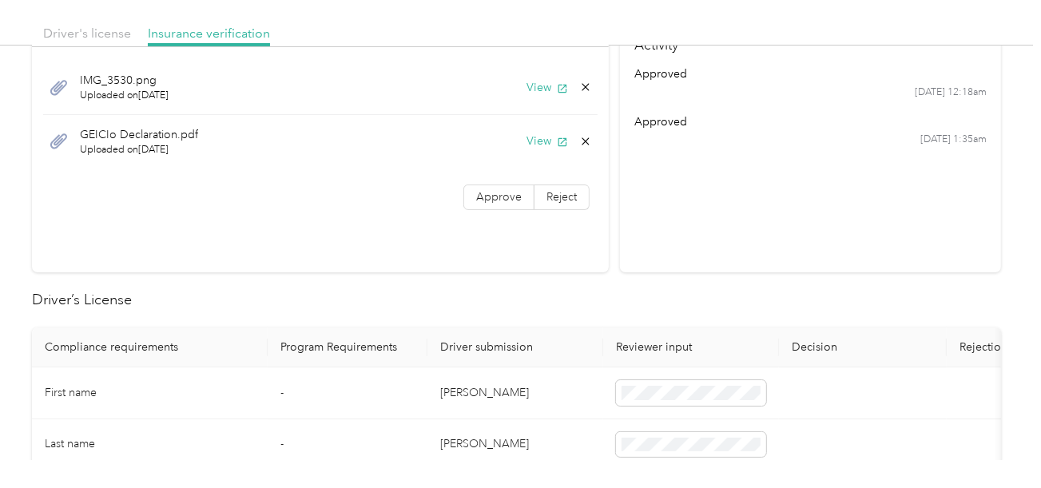
scroll to position [160, 0]
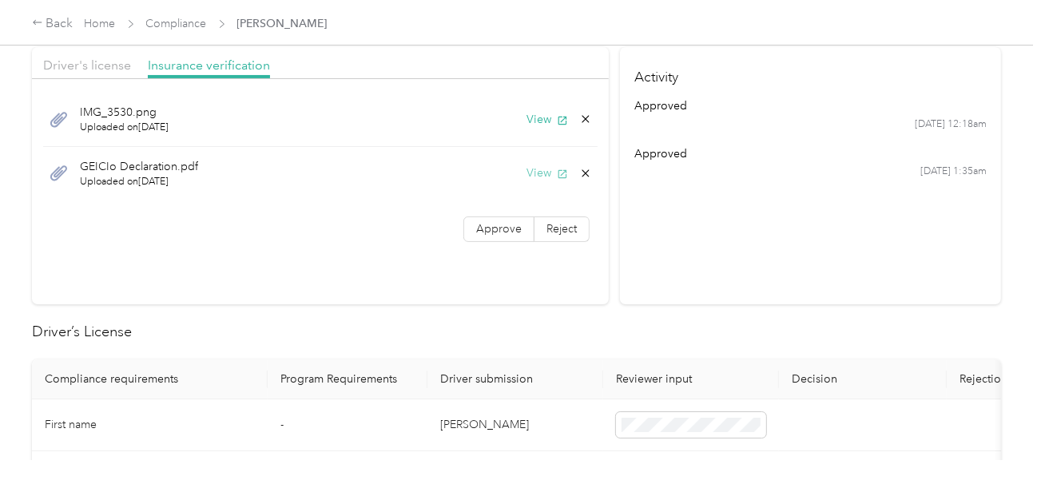
click at [531, 173] on button "View" at bounding box center [548, 173] width 42 height 17
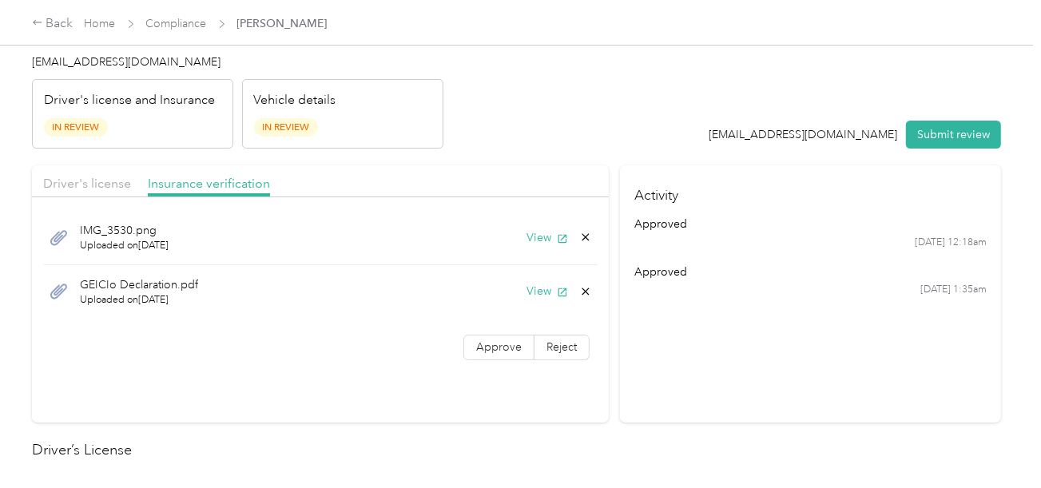
scroll to position [0, 0]
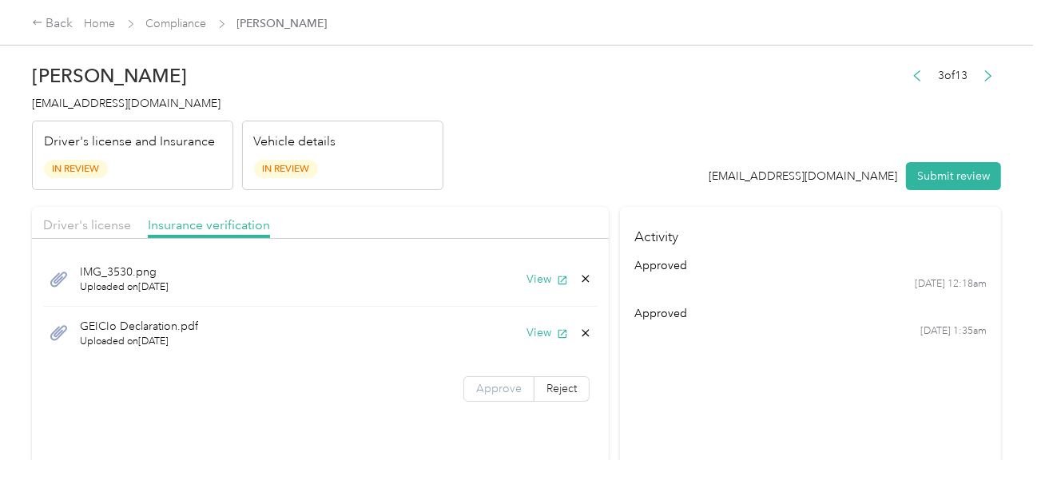
click at [503, 377] on label "Approve" at bounding box center [498, 389] width 71 height 26
click at [507, 380] on label "Approve" at bounding box center [498, 389] width 71 height 26
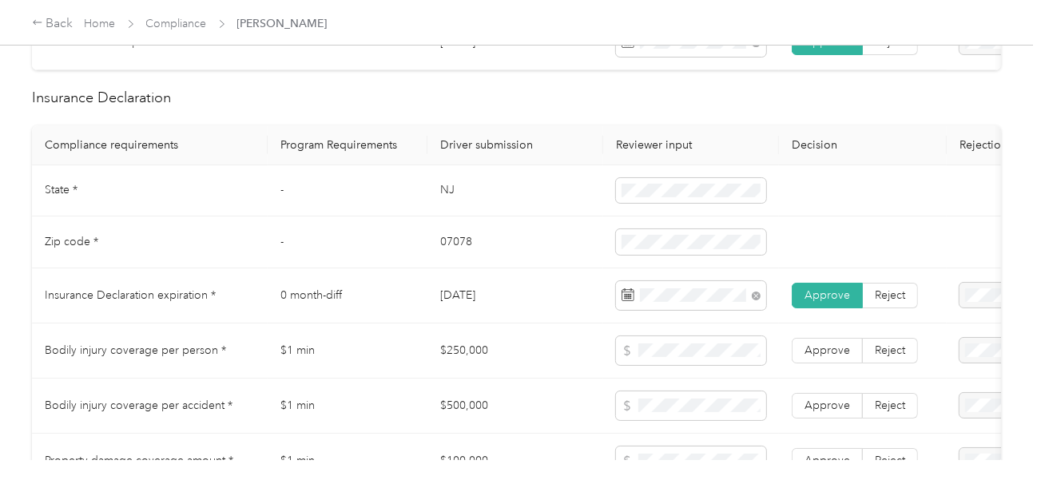
scroll to position [799, 0]
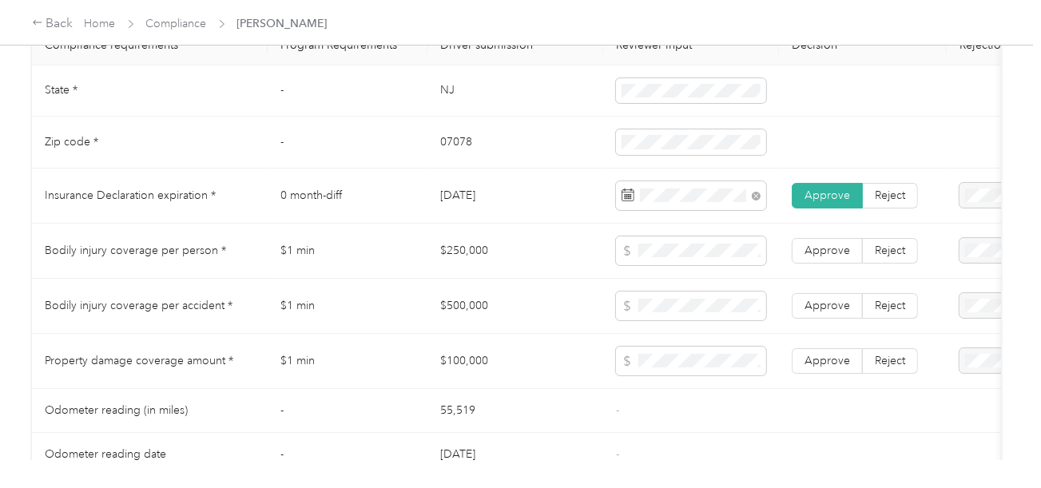
click at [482, 260] on td "$250,000" at bounding box center [515, 251] width 176 height 55
click at [483, 308] on td "$500,000" at bounding box center [515, 306] width 176 height 55
click at [478, 372] on td "$100,000" at bounding box center [515, 361] width 176 height 55
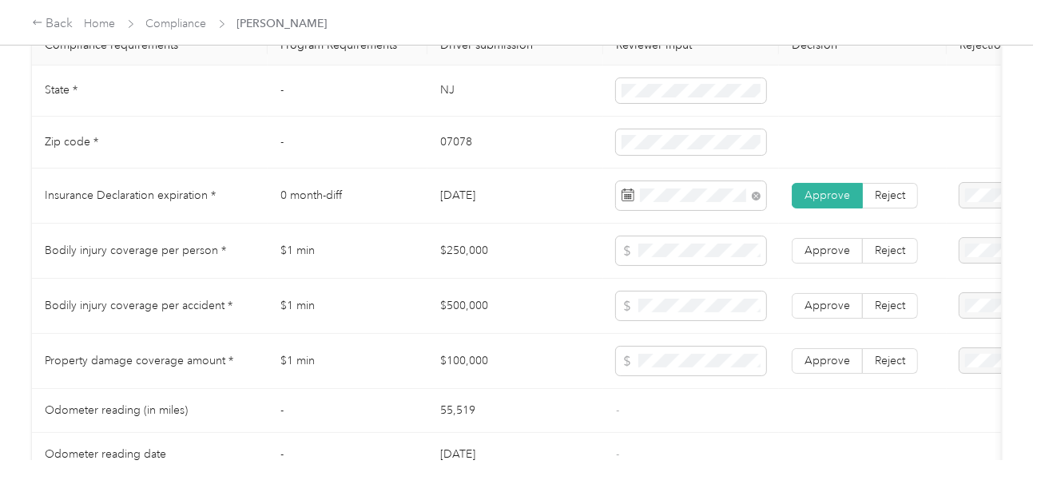
click at [478, 372] on td "$100,000" at bounding box center [515, 361] width 176 height 55
click at [482, 372] on td "$100,000" at bounding box center [515, 361] width 176 height 55
drag, startPoint x: 605, startPoint y: 362, endPoint x: 626, endPoint y: 360, distance: 21.6
click at [606, 362] on td at bounding box center [691, 361] width 176 height 55
drag, startPoint x: 800, startPoint y: 357, endPoint x: 817, endPoint y: 334, distance: 29.1
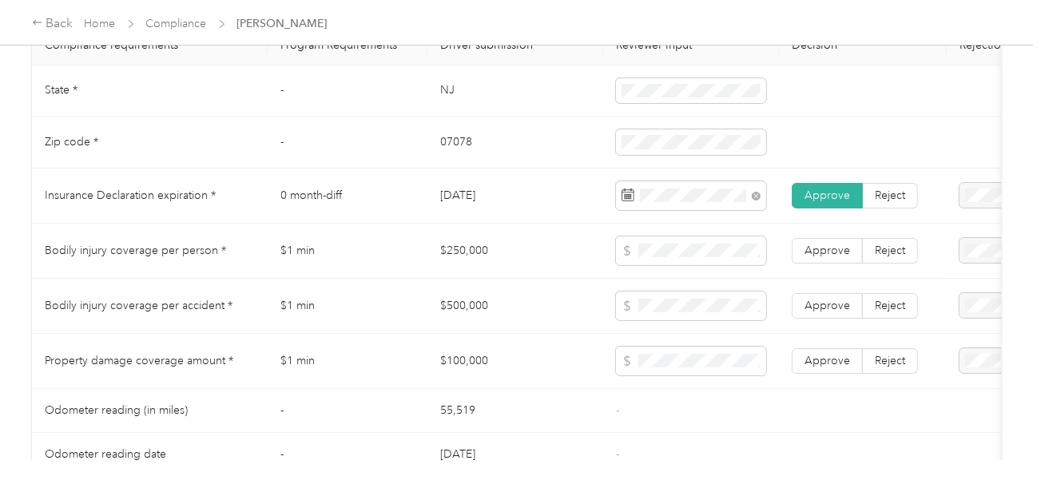
click at [801, 357] on label "Approve" at bounding box center [827, 361] width 71 height 26
click at [818, 319] on label "Approve" at bounding box center [827, 306] width 71 height 26
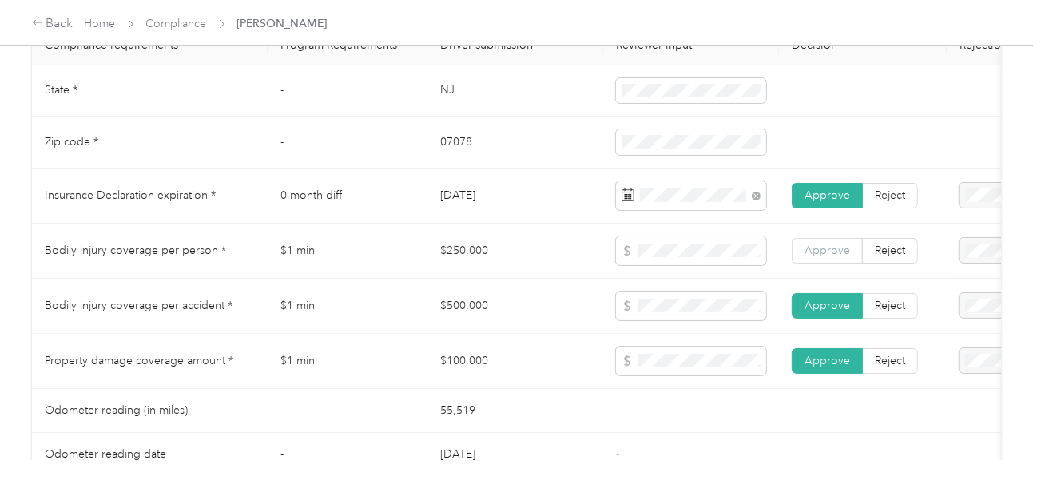
click at [833, 264] on label "Approve" at bounding box center [827, 251] width 71 height 26
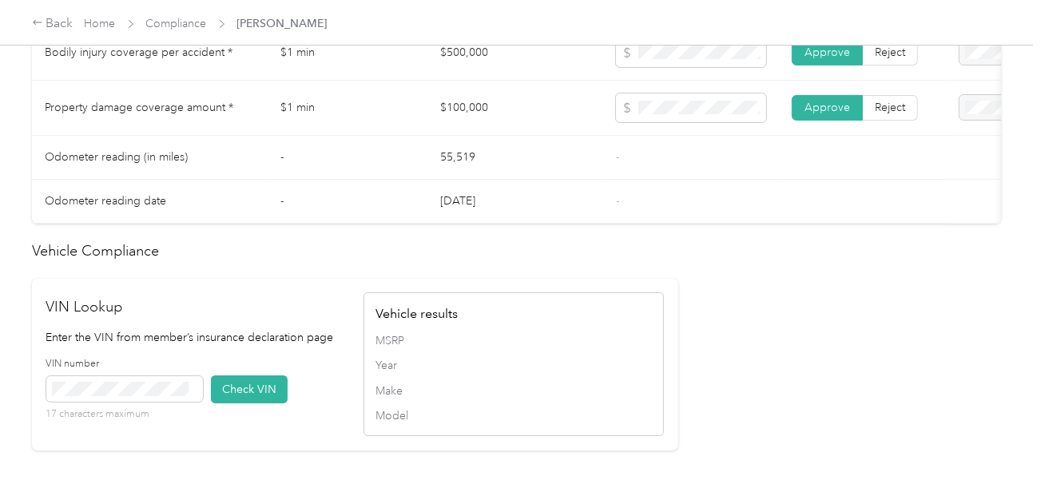
scroll to position [1278, 0]
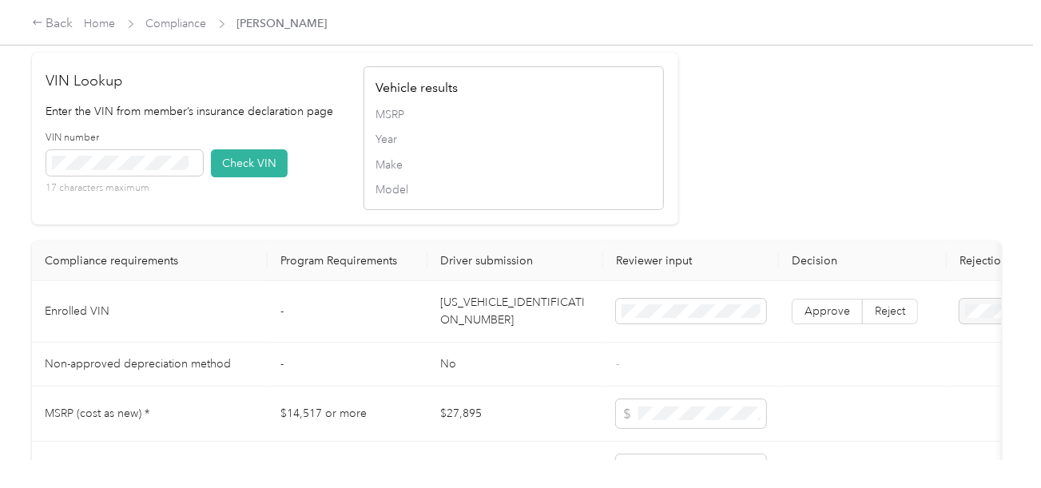
click at [495, 326] on td "[US_VEHICLE_IDENTIFICATION_NUMBER]" at bounding box center [515, 312] width 176 height 62
drag, startPoint x: 229, startPoint y: 188, endPoint x: 543, endPoint y: 193, distance: 314.0
click at [233, 177] on button "Check VIN" at bounding box center [249, 163] width 77 height 28
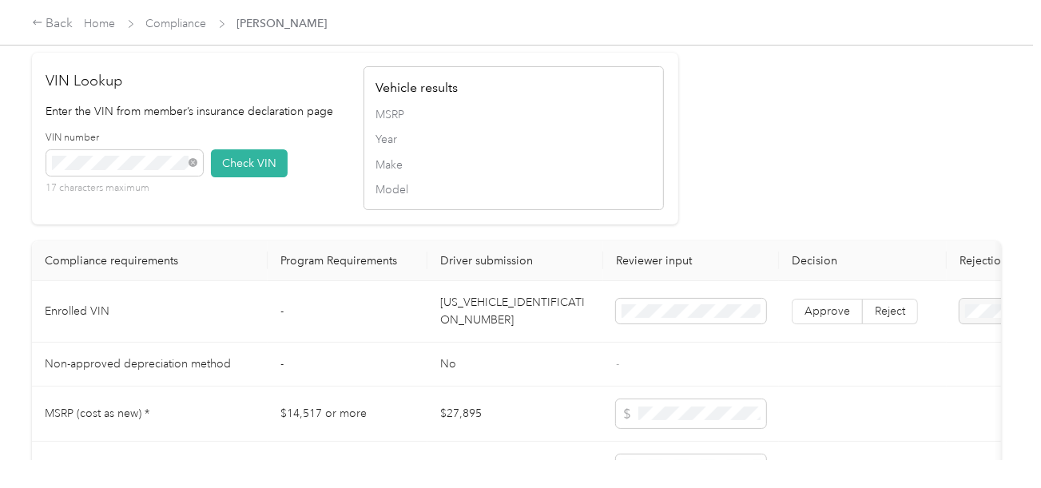
click at [274, 177] on button "Check VIN" at bounding box center [249, 163] width 77 height 28
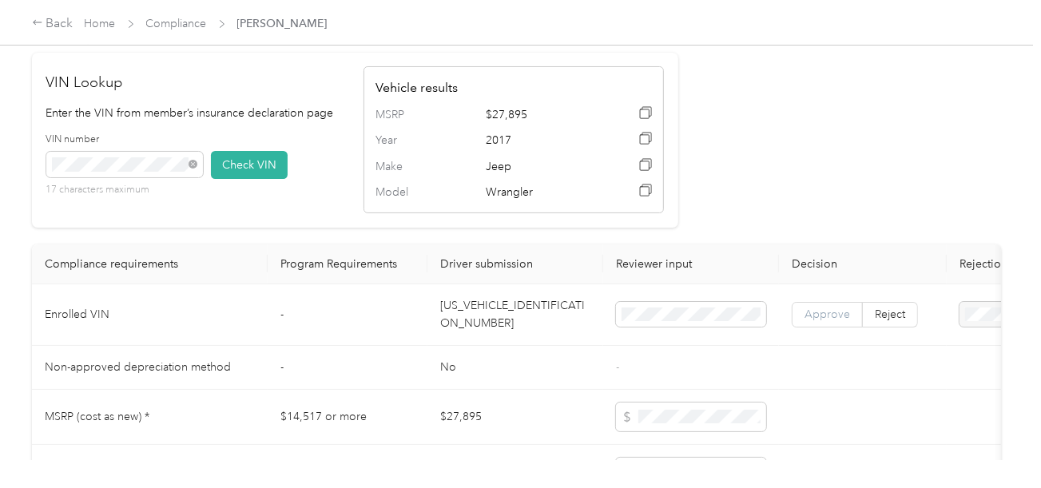
click at [820, 317] on label "Approve" at bounding box center [827, 315] width 71 height 26
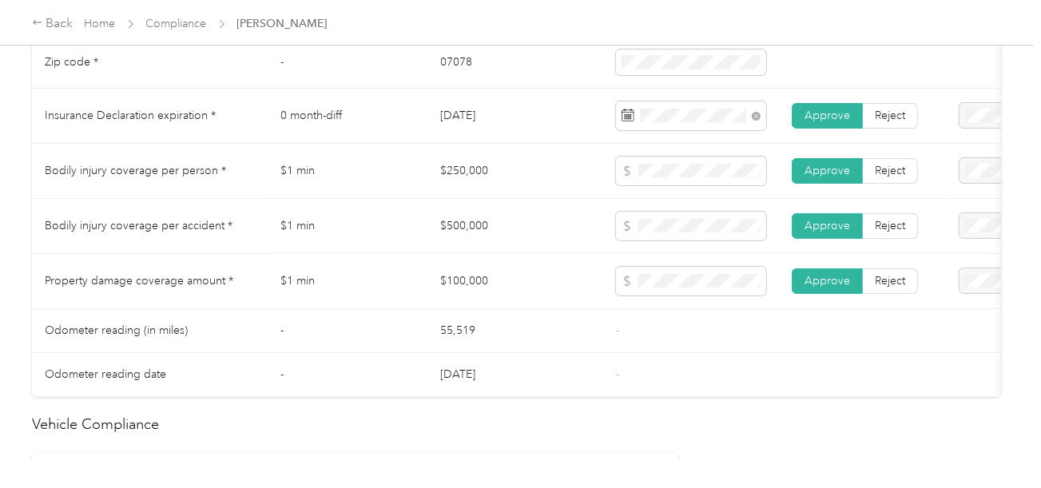
scroll to position [718, 0]
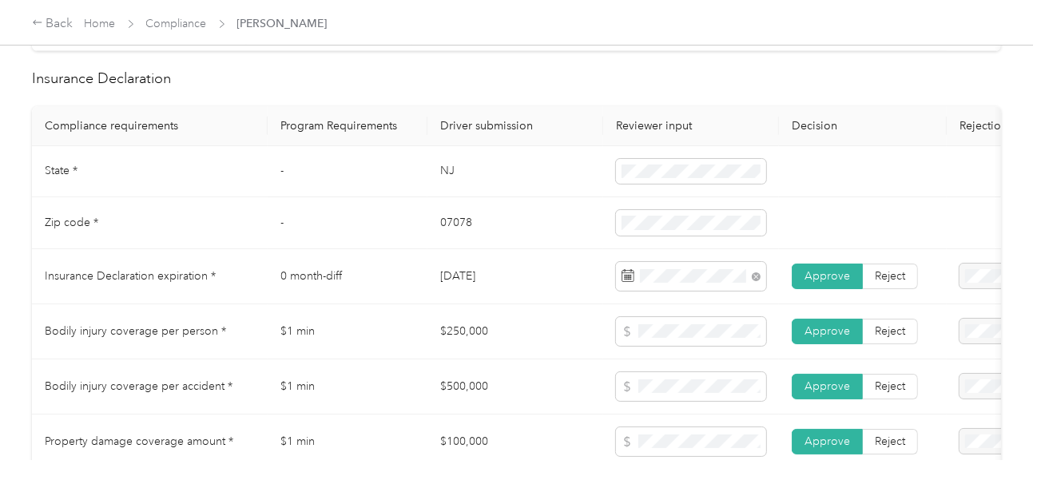
click at [466, 237] on td "07078" at bounding box center [515, 223] width 176 height 52
click at [439, 180] on td "NJ" at bounding box center [515, 172] width 176 height 52
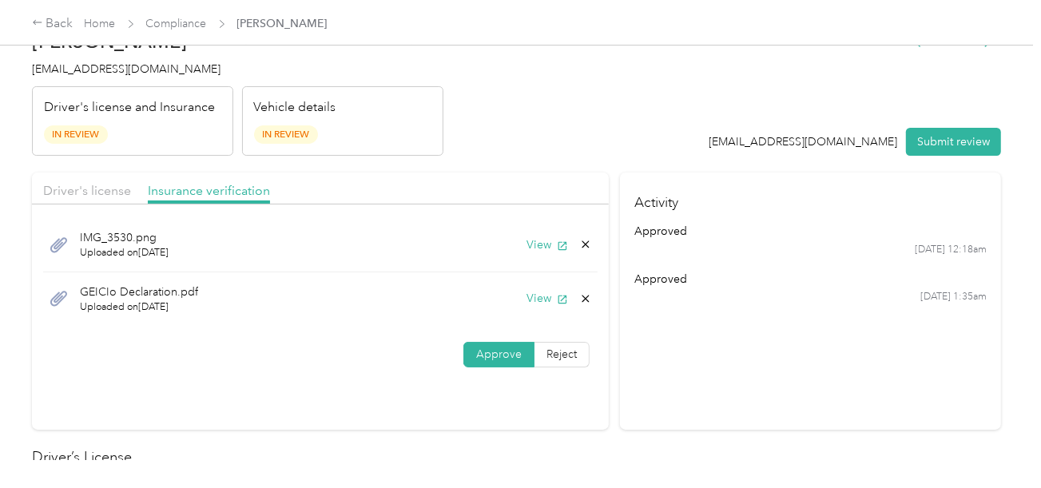
scroll to position [0, 0]
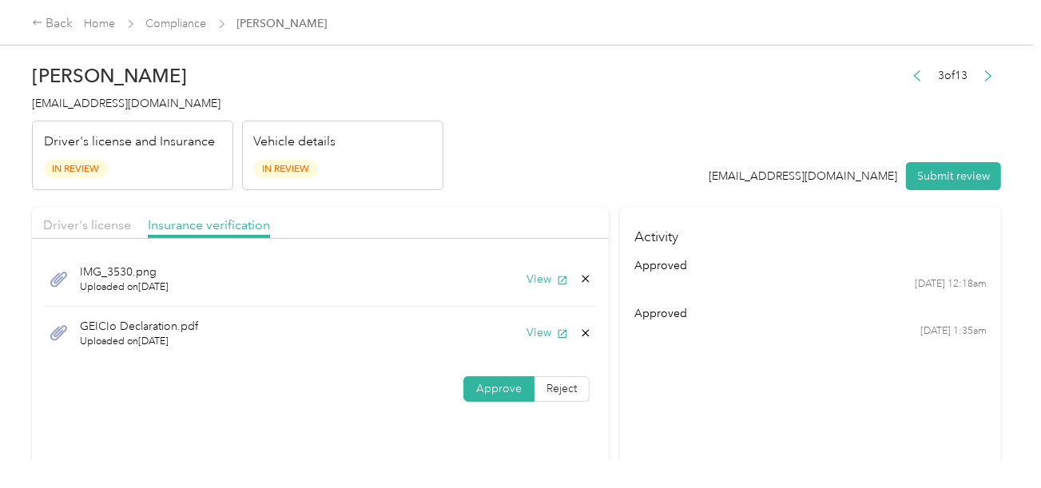
click at [951, 125] on div "3 of 13 [EMAIL_ADDRESS][DOMAIN_NAME] Submit review" at bounding box center [856, 128] width 292 height 126
click at [938, 168] on button "Submit review" at bounding box center [953, 176] width 95 height 28
drag, startPoint x: 740, startPoint y: 142, endPoint x: 246, endPoint y: 142, distance: 493.8
click at [732, 142] on div "3 of 13 [EMAIL_ADDRESS][DOMAIN_NAME] Submit review" at bounding box center [847, 128] width 309 height 126
click at [76, 104] on span "[EMAIL_ADDRESS][DOMAIN_NAME]" at bounding box center [126, 104] width 189 height 14
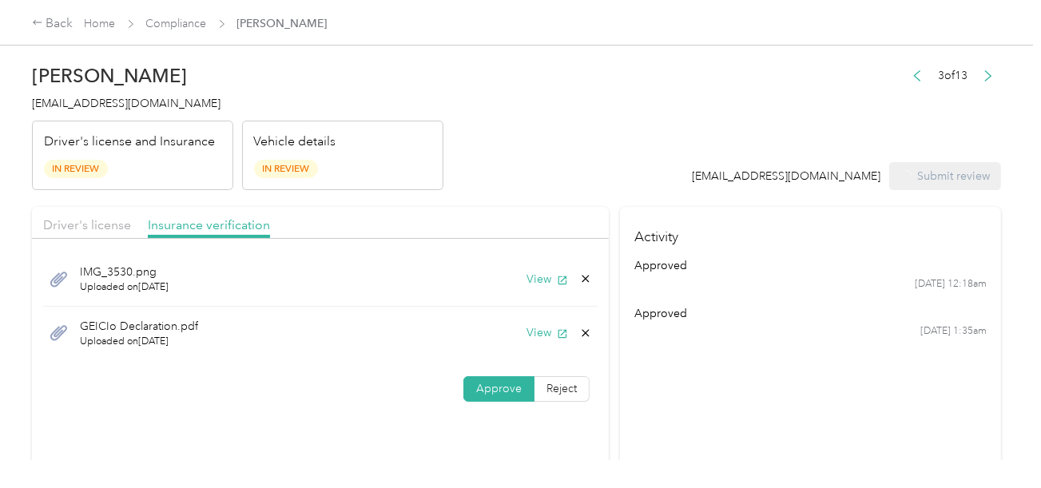
click at [76, 104] on span "[EMAIL_ADDRESS][DOMAIN_NAME]" at bounding box center [126, 104] width 189 height 14
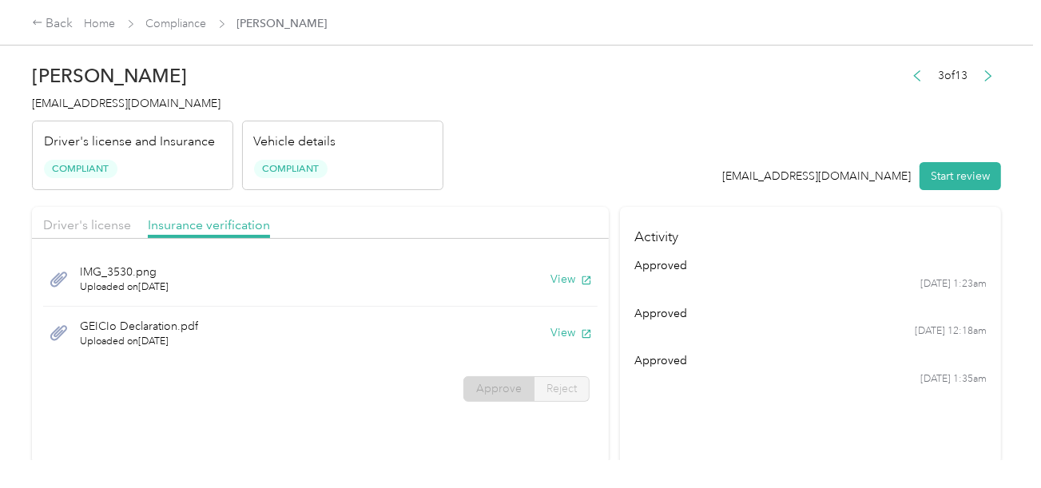
click at [184, 16] on span "Compliance" at bounding box center [176, 23] width 61 height 17
click at [183, 15] on span "Compliance" at bounding box center [176, 23] width 61 height 17
click at [177, 18] on link "Compliance" at bounding box center [176, 24] width 61 height 14
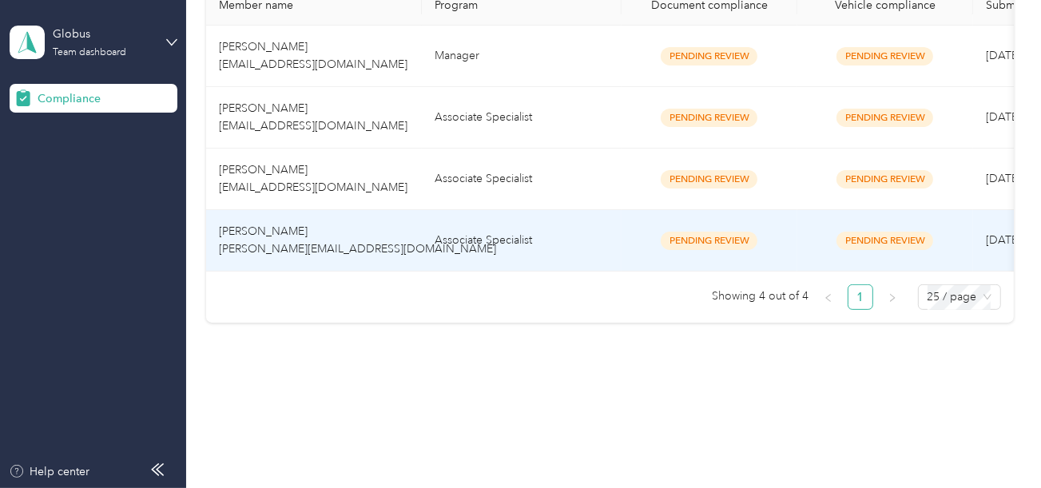
scroll to position [278, 0]
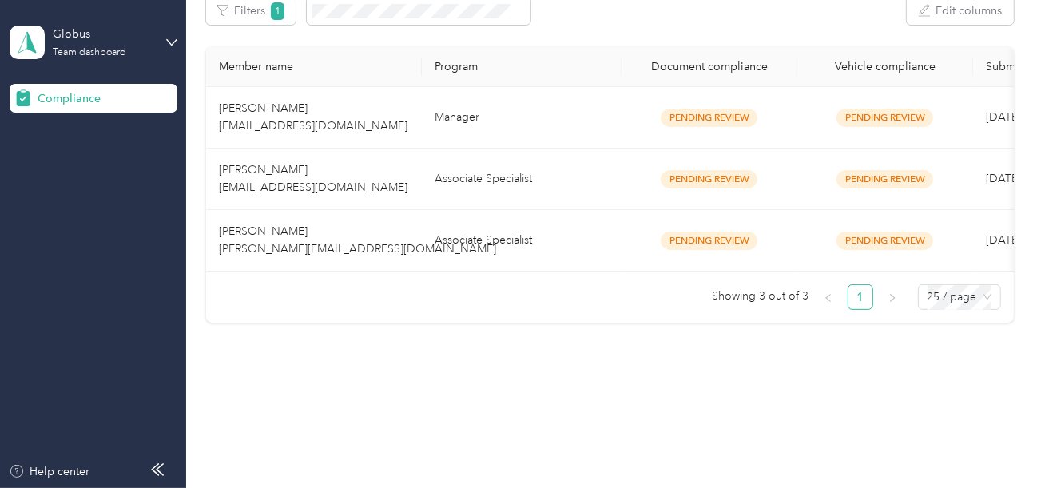
click at [513, 300] on ul "Showing 3 out of 3 1 25 / page" at bounding box center [603, 297] width 795 height 26
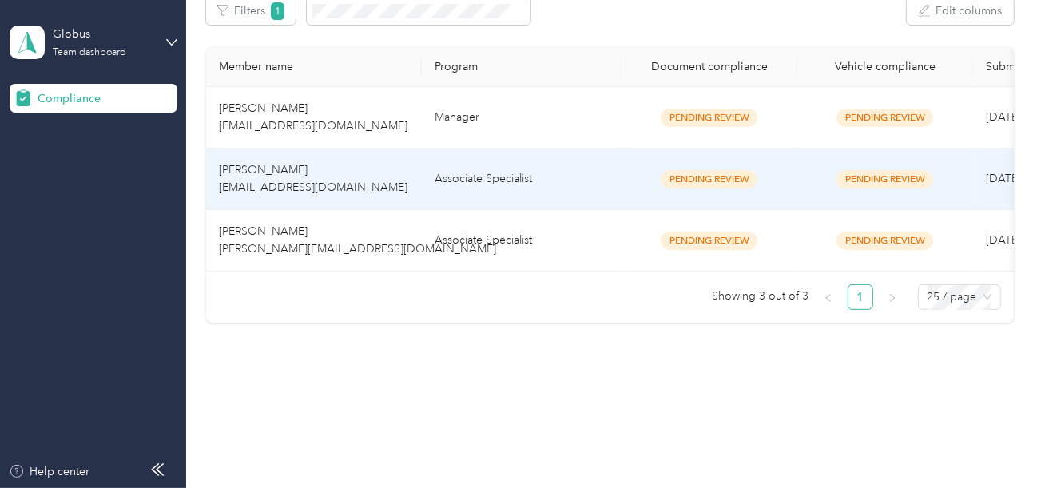
click at [496, 163] on td "Associate Specialist" at bounding box center [522, 180] width 200 height 62
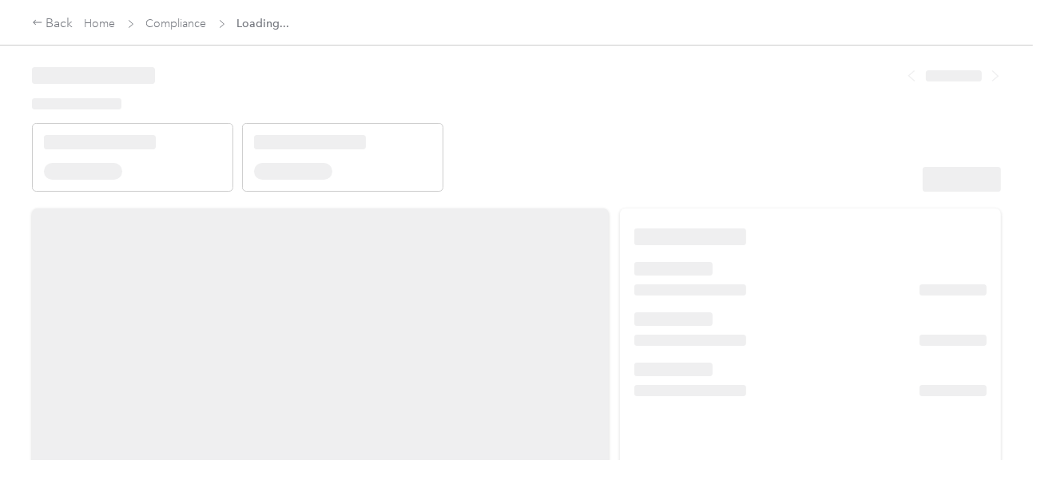
click at [704, 167] on header at bounding box center [516, 124] width 969 height 136
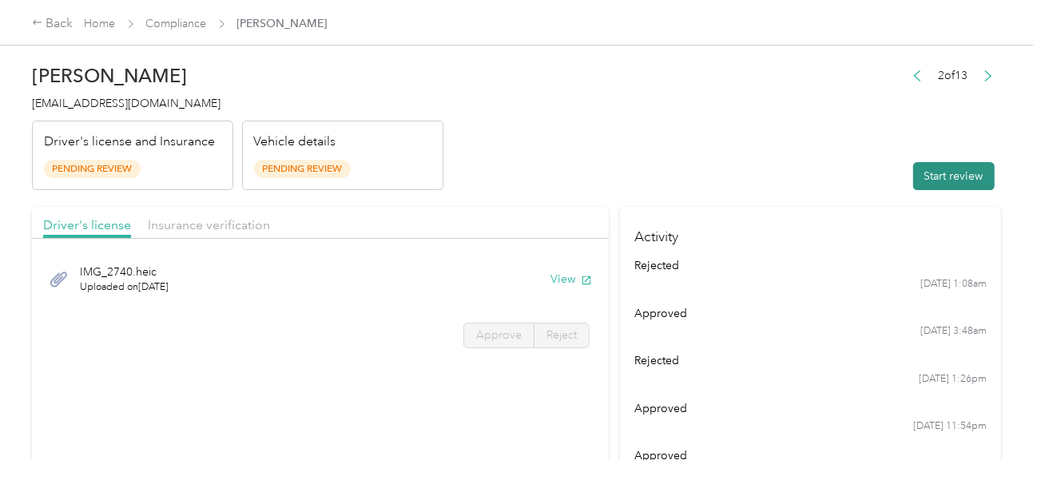
click at [921, 173] on button "Start review" at bounding box center [953, 176] width 81 height 28
click at [595, 129] on header "[PERSON_NAME] [EMAIL_ADDRESS][DOMAIN_NAME] Driver's license and Insurance Pendi…" at bounding box center [516, 123] width 969 height 134
click at [556, 288] on div "IMG_2740.heic Uploaded on [DATE] View" at bounding box center [320, 279] width 555 height 54
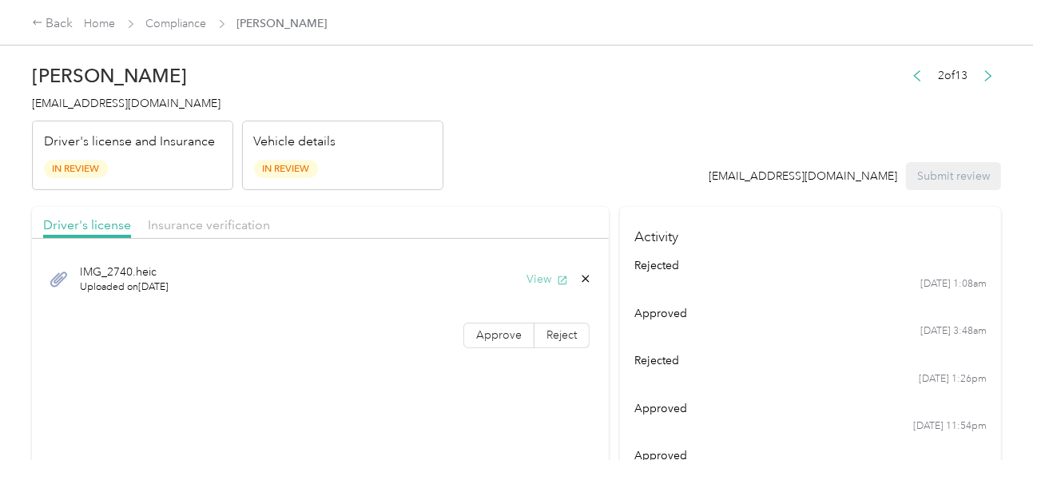
click at [551, 278] on button "View" at bounding box center [548, 279] width 42 height 17
drag, startPoint x: 482, startPoint y: 330, endPoint x: 1017, endPoint y: 330, distance: 535.3
click at [483, 330] on span "Approve" at bounding box center [499, 335] width 46 height 14
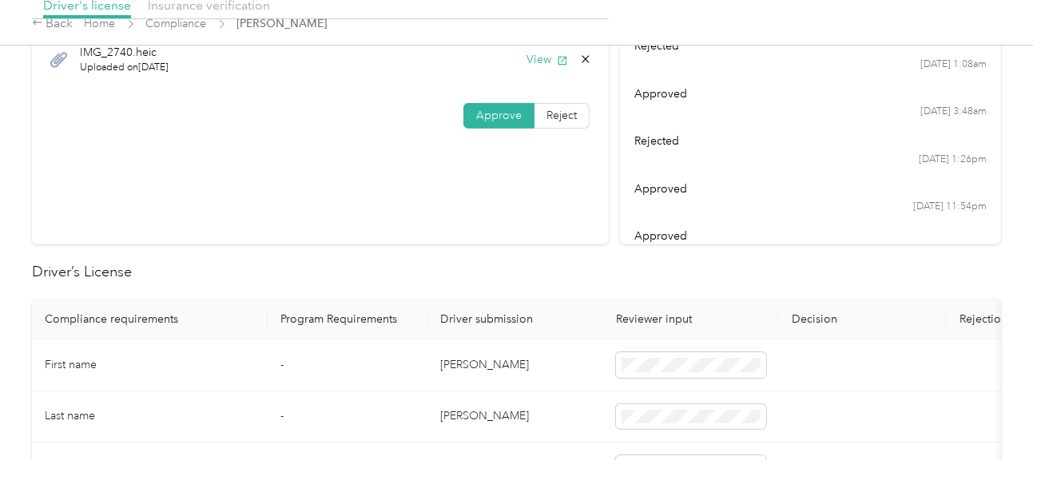
scroll to position [320, 0]
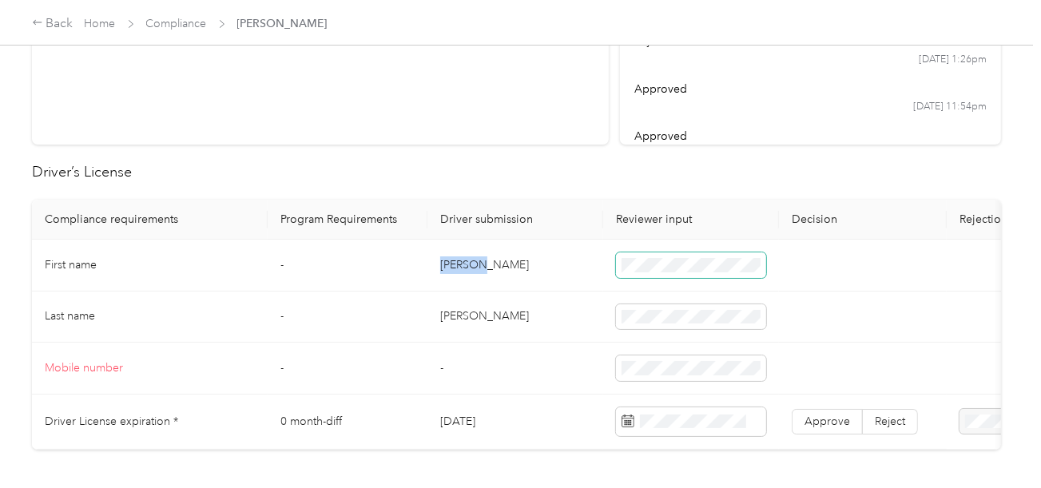
drag, startPoint x: 438, startPoint y: 261, endPoint x: 616, endPoint y: 264, distance: 178.2
click at [566, 264] on td "[PERSON_NAME]" at bounding box center [515, 266] width 176 height 52
click at [456, 319] on td "[PERSON_NAME]" at bounding box center [515, 318] width 176 height 52
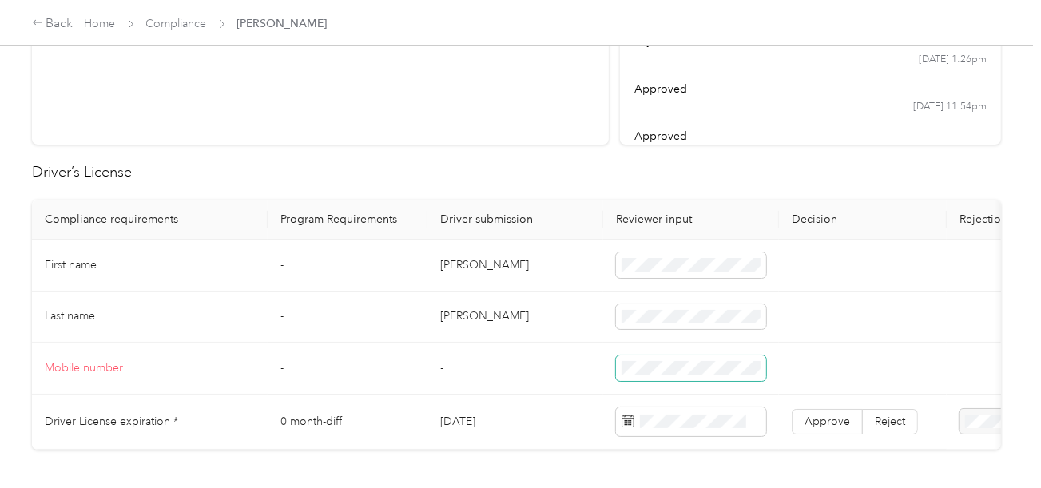
click at [700, 380] on td at bounding box center [691, 369] width 176 height 52
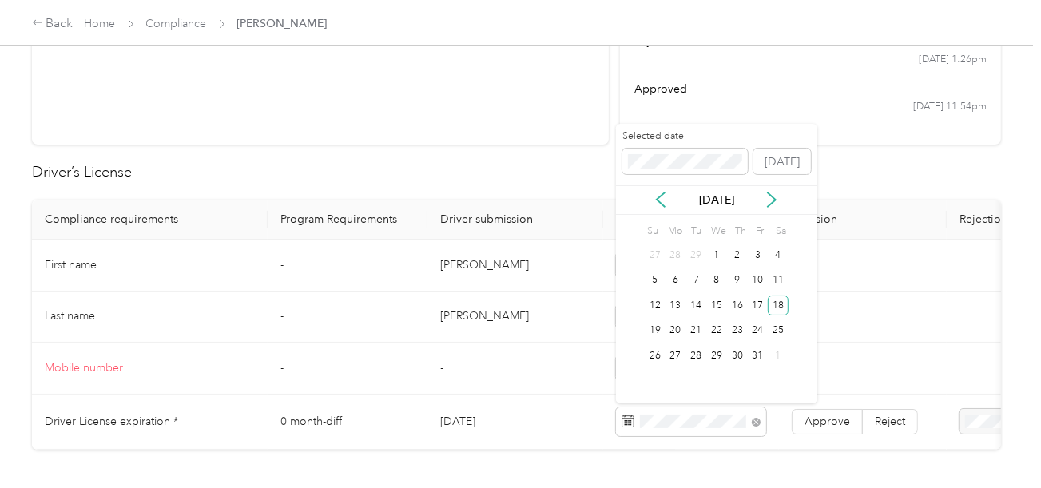
drag, startPoint x: 772, startPoint y: 301, endPoint x: 795, endPoint y: 344, distance: 49.0
click at [776, 305] on div "18" at bounding box center [778, 306] width 21 height 20
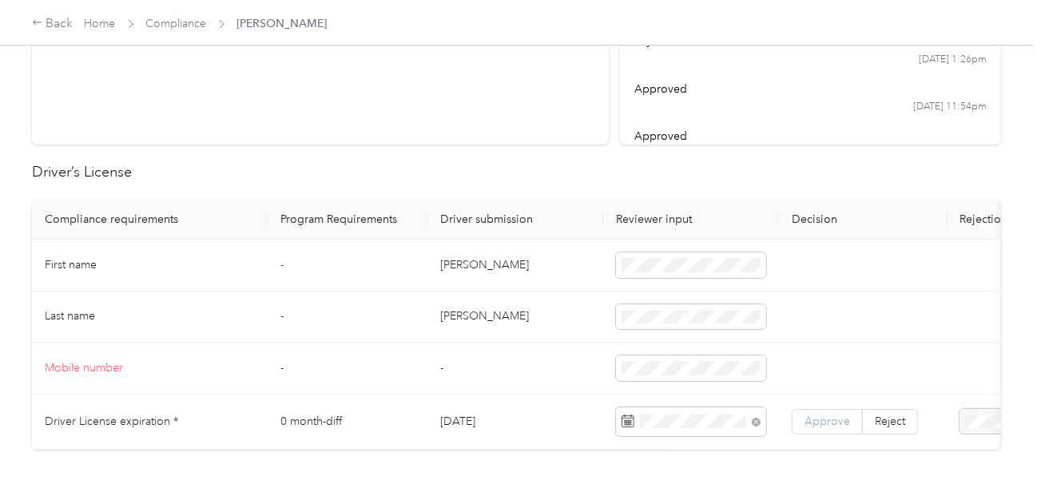
click at [832, 421] on span "Approve" at bounding box center [828, 422] width 46 height 14
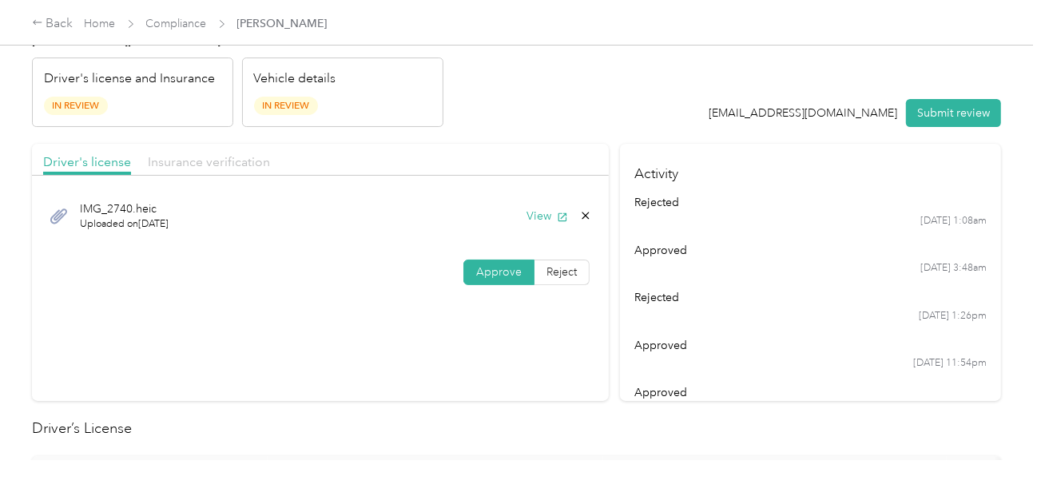
scroll to position [0, 0]
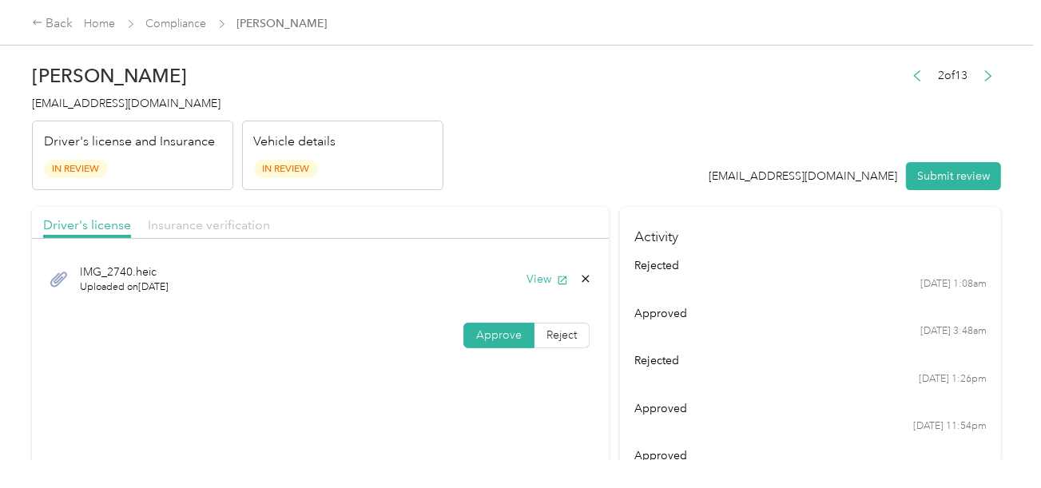
drag, startPoint x: 214, startPoint y: 226, endPoint x: 248, endPoint y: 222, distance: 33.8
click at [228, 225] on span "Insurance verification" at bounding box center [209, 224] width 122 height 15
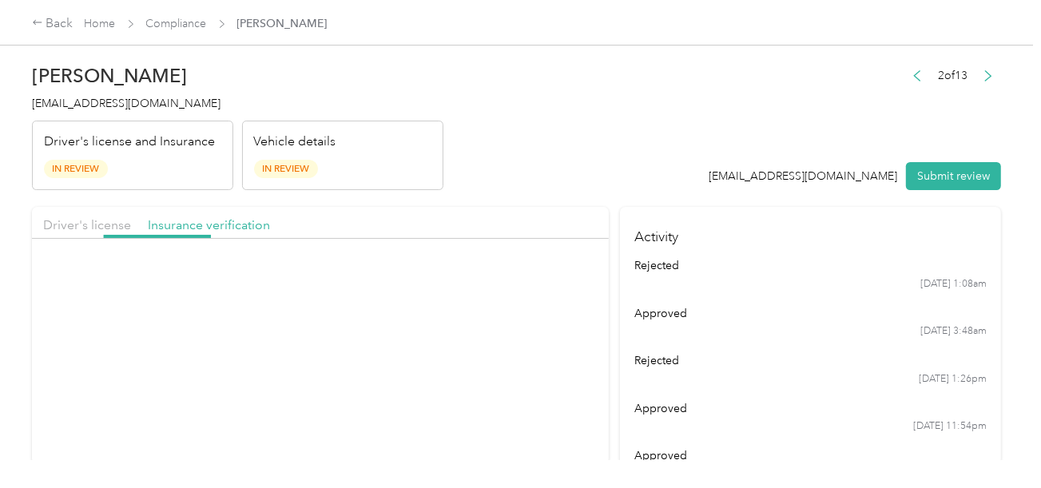
drag, startPoint x: 525, startPoint y: 180, endPoint x: 539, endPoint y: 219, distance: 41.4
click at [527, 182] on header "[PERSON_NAME] [EMAIL_ADDRESS][DOMAIN_NAME] Driver's license and Insurance In Re…" at bounding box center [516, 123] width 969 height 134
click at [543, 279] on button "View" at bounding box center [548, 279] width 42 height 17
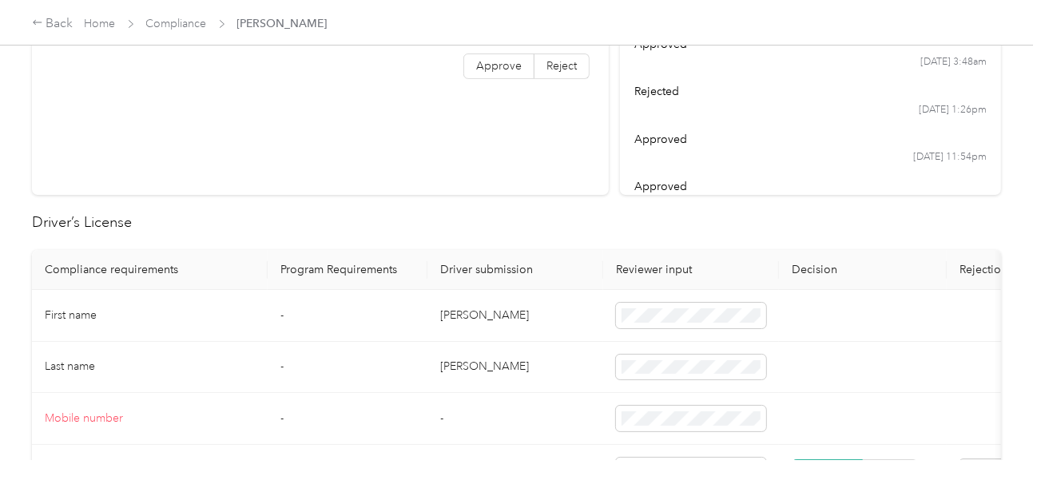
scroll to position [559, 0]
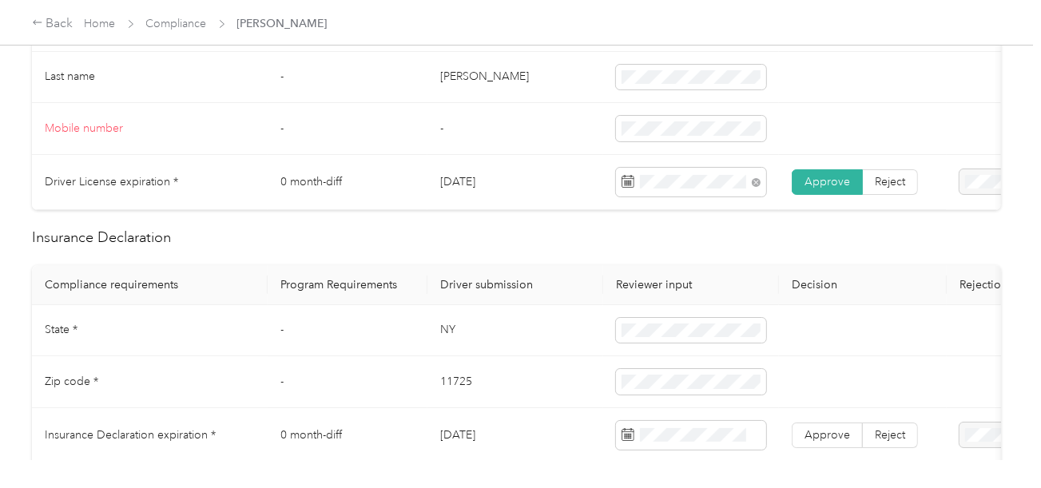
click at [443, 339] on td "NY" at bounding box center [515, 331] width 176 height 52
click at [723, 324] on td at bounding box center [691, 331] width 176 height 52
click at [446, 394] on td "11725" at bounding box center [515, 382] width 176 height 52
drag, startPoint x: 446, startPoint y: 394, endPoint x: 544, endPoint y: 394, distance: 98.3
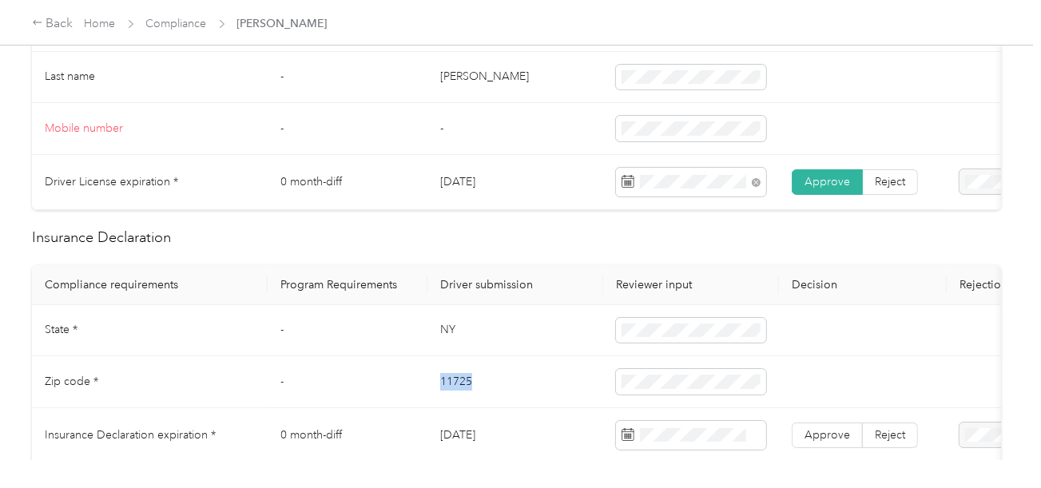
click
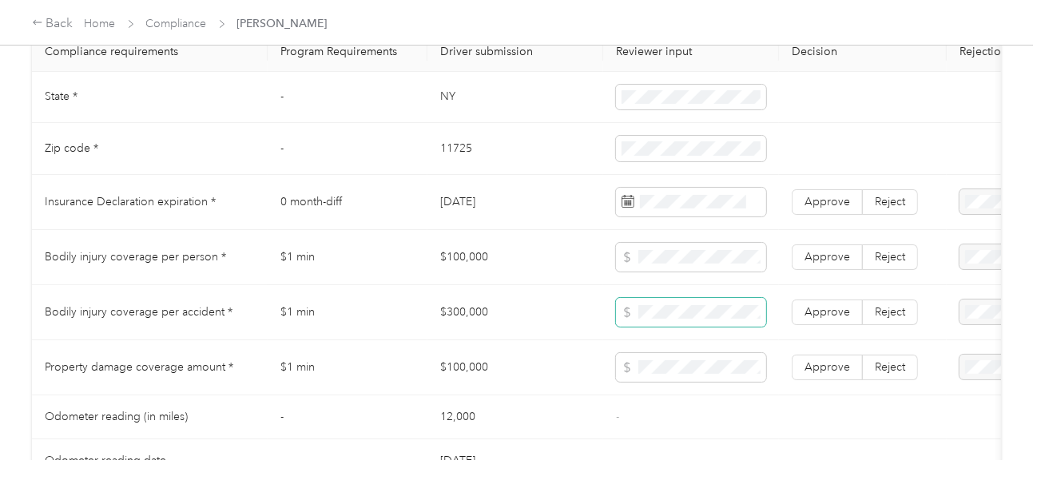
scroll to position [799, 0]
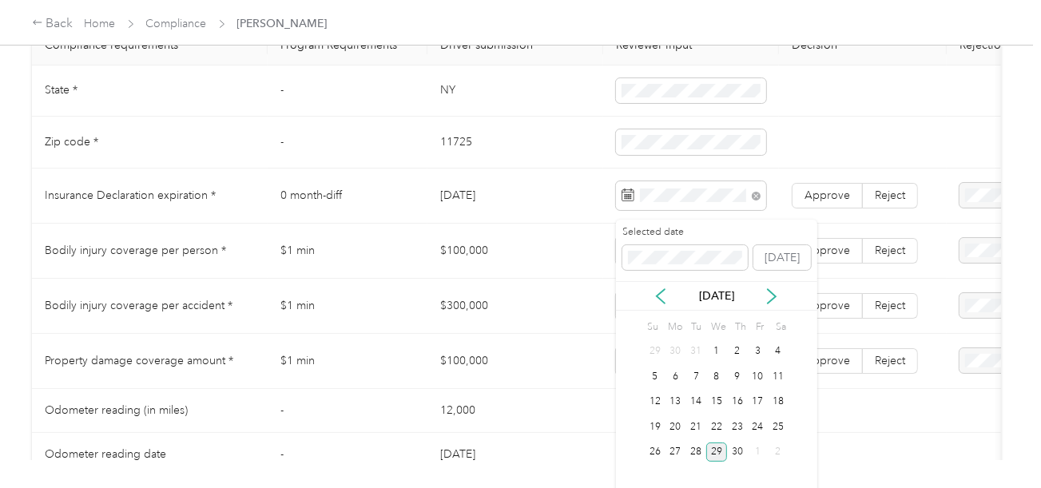
drag, startPoint x: 721, startPoint y: 447, endPoint x: 735, endPoint y: 411, distance: 38.4
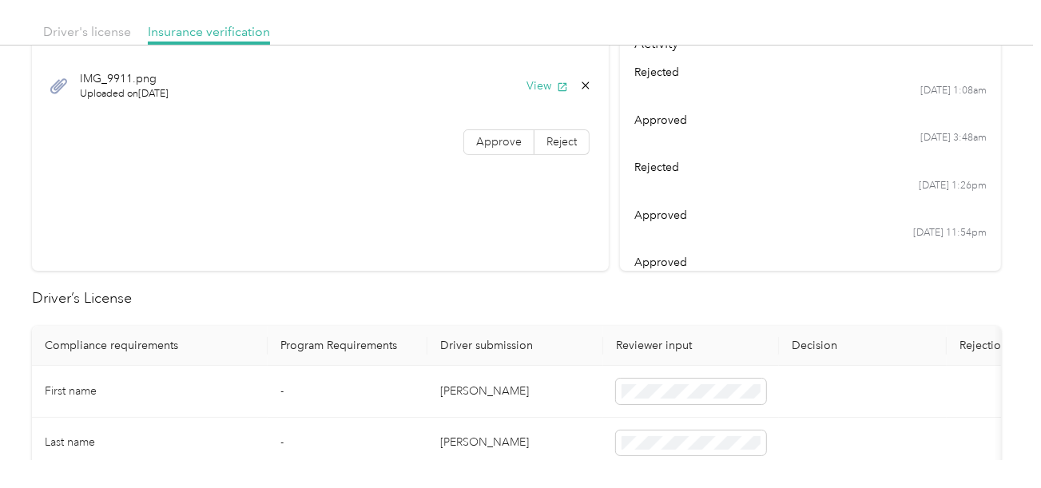
scroll to position [160, 0]
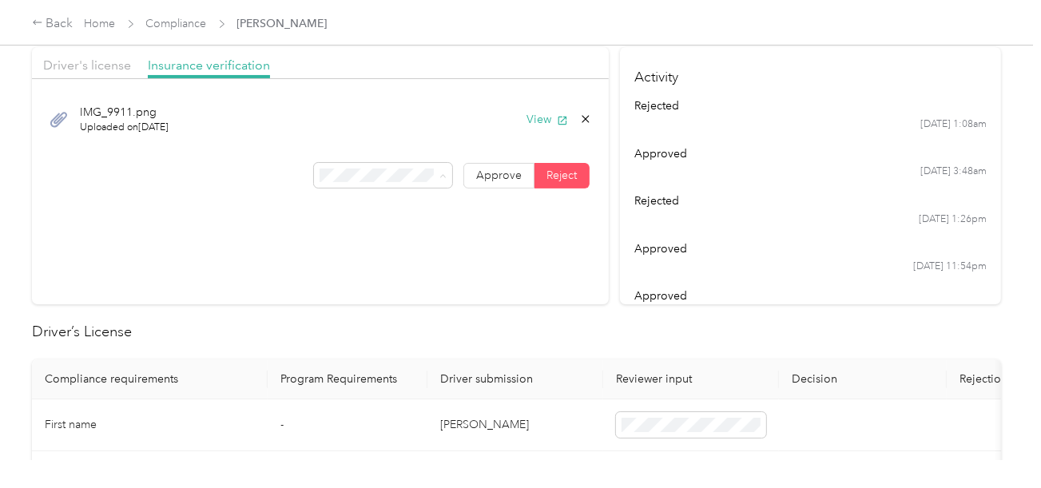
drag, startPoint x: 401, startPoint y: 269, endPoint x: 487, endPoint y: 262, distance: 85.8
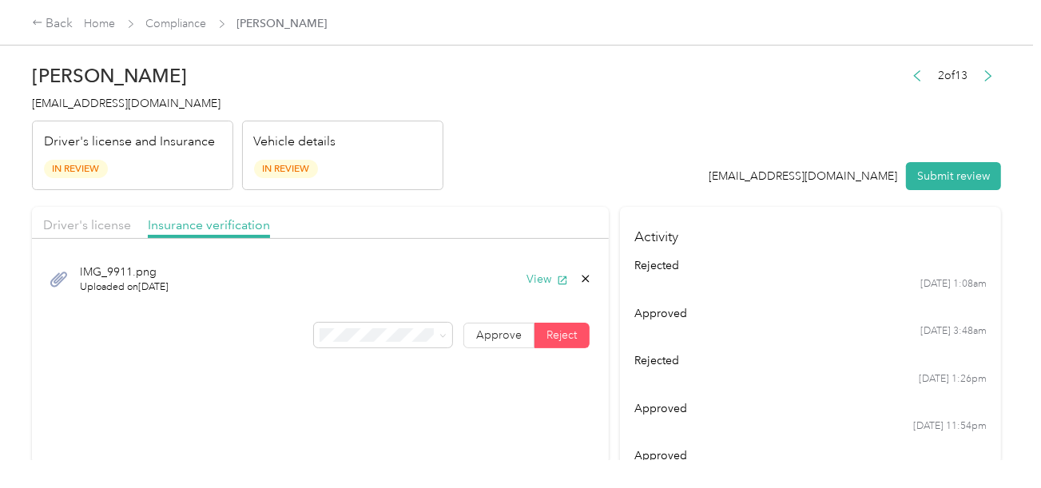
drag, startPoint x: 944, startPoint y: 175, endPoint x: 467, endPoint y: 155, distance: 477.4
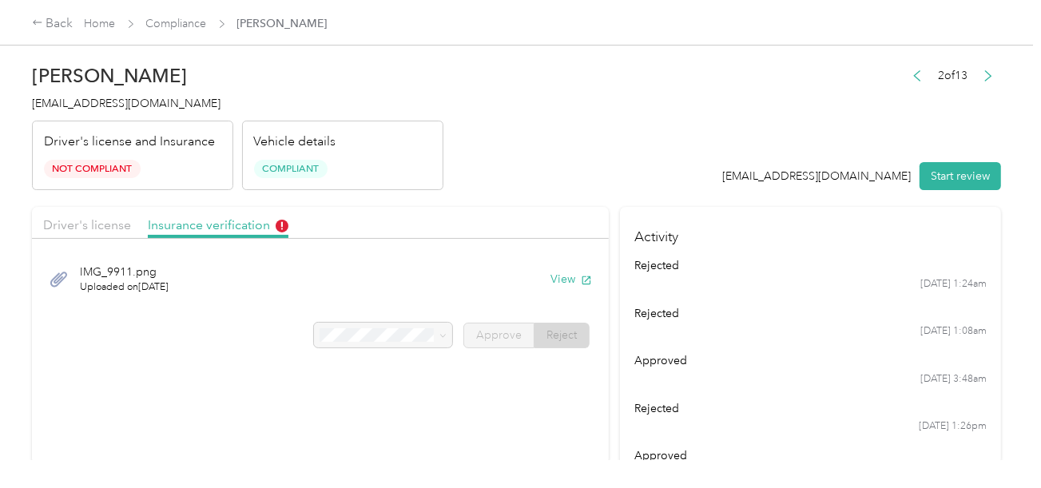
drag, startPoint x: 296, startPoint y: 123, endPoint x: 139, endPoint y: 34, distance: 181.1
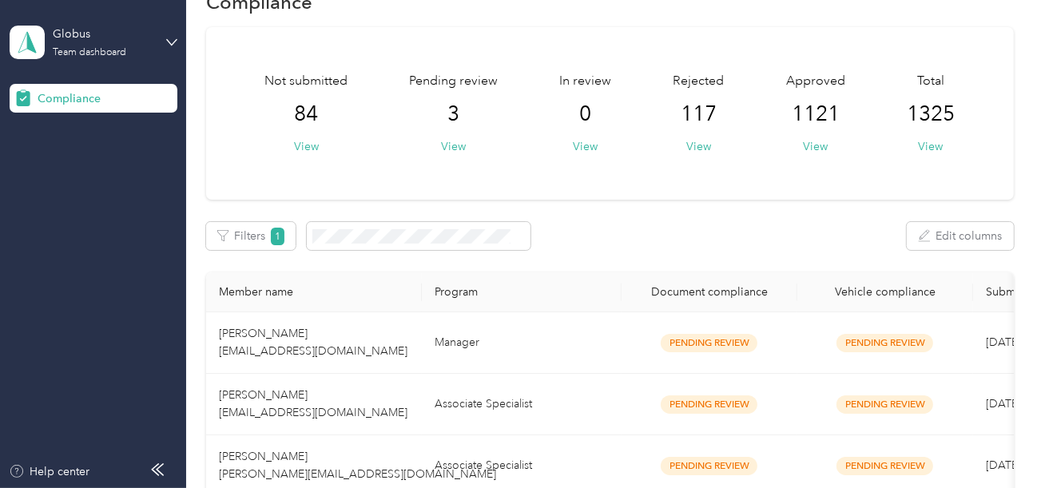
scroll to position [79, 0]
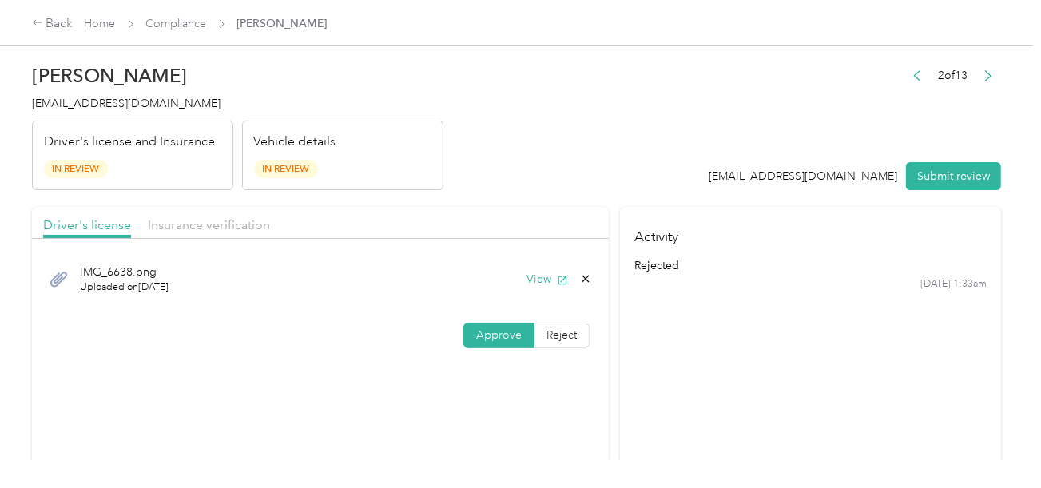
drag, startPoint x: 222, startPoint y: 227, endPoint x: 454, endPoint y: 214, distance: 232.1
drag, startPoint x: 399, startPoint y: 265, endPoint x: 460, endPoint y: 265, distance: 61.5
drag, startPoint x: 192, startPoint y: 231, endPoint x: 359, endPoint y: 194, distance: 171.0
drag, startPoint x: 494, startPoint y: 336, endPoint x: 581, endPoint y: 325, distance: 87.8
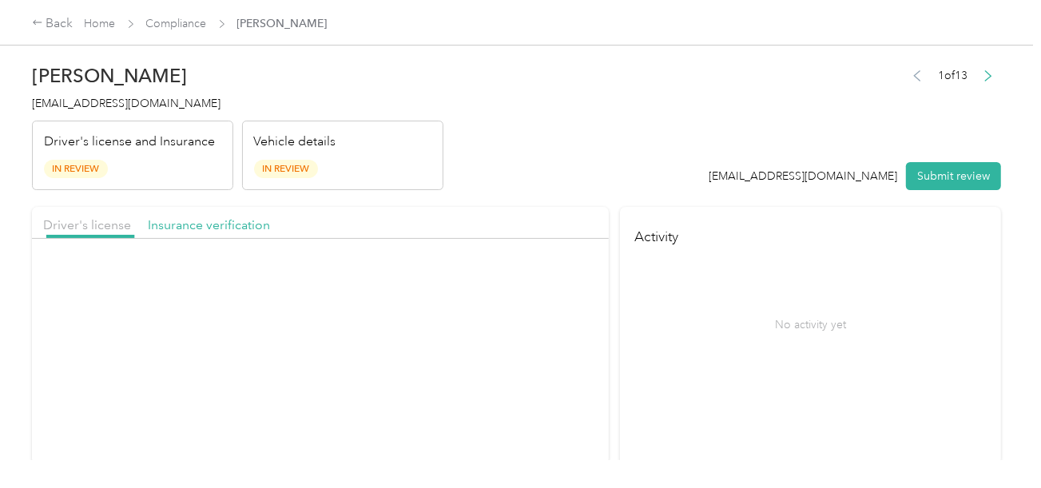
drag, startPoint x: 575, startPoint y: 175, endPoint x: 578, endPoint y: 221, distance: 45.7
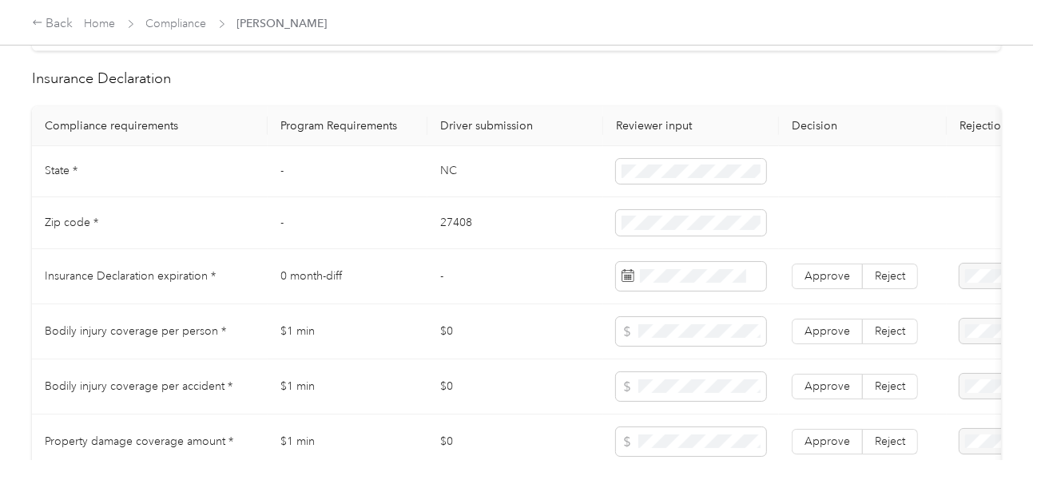
scroll to position [1278, 0]
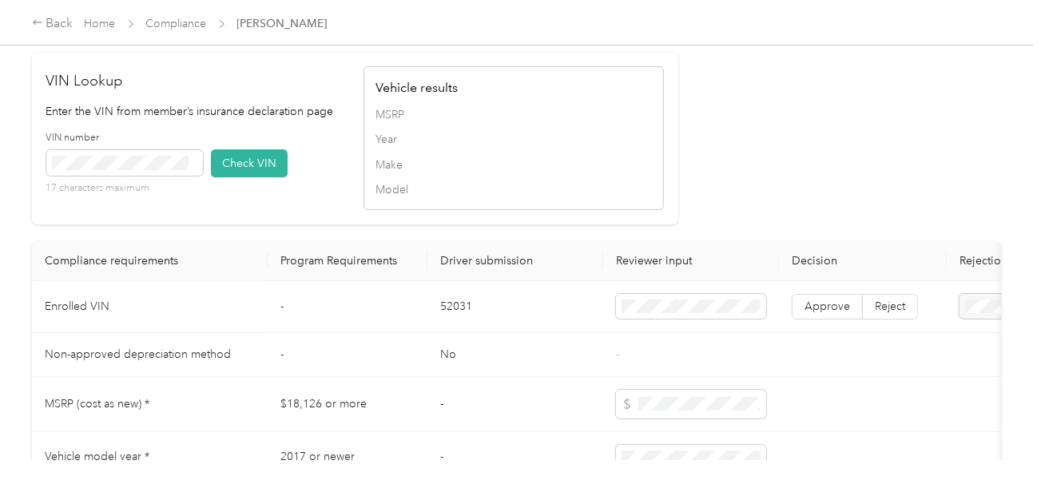
drag, startPoint x: 912, startPoint y: 320, endPoint x: 941, endPoint y: 322, distance: 28.8
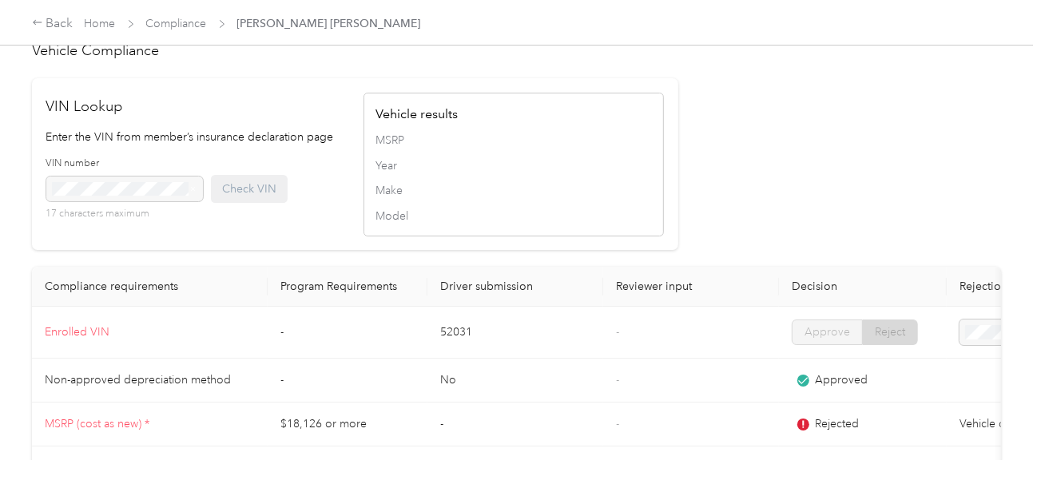
scroll to position [1473, 0]
